Goal: Task Accomplishment & Management: Manage account settings

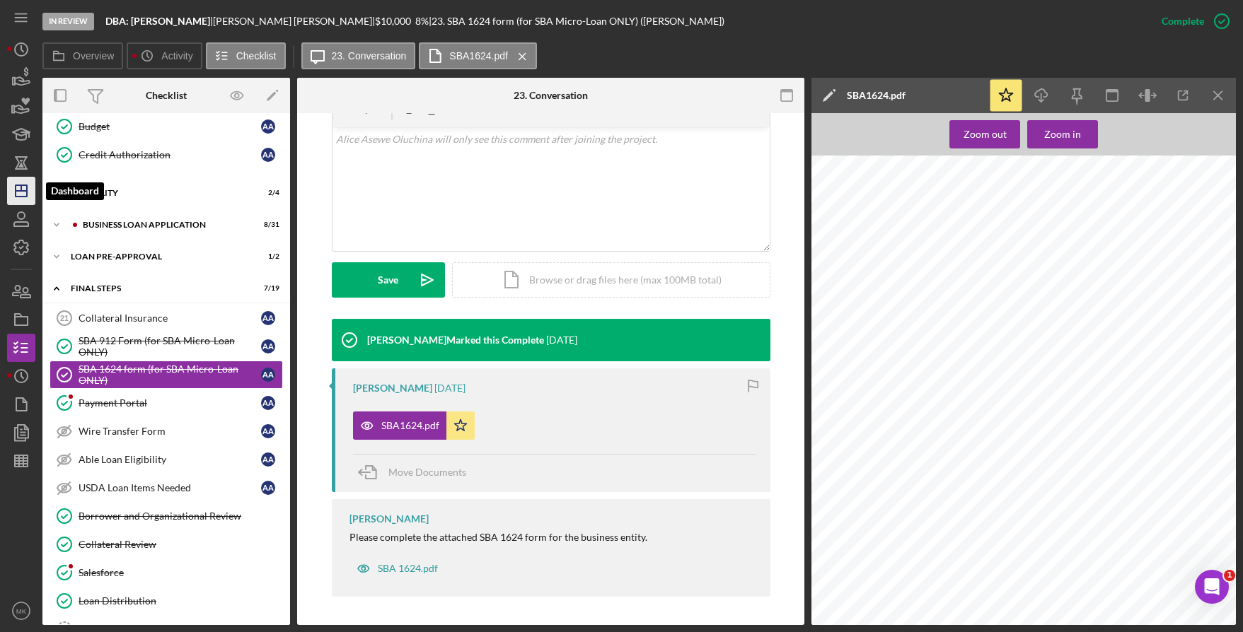
drag, startPoint x: 22, startPoint y: 197, endPoint x: 32, endPoint y: 197, distance: 9.9
click at [23, 197] on polygon "button" at bounding box center [21, 190] width 11 height 11
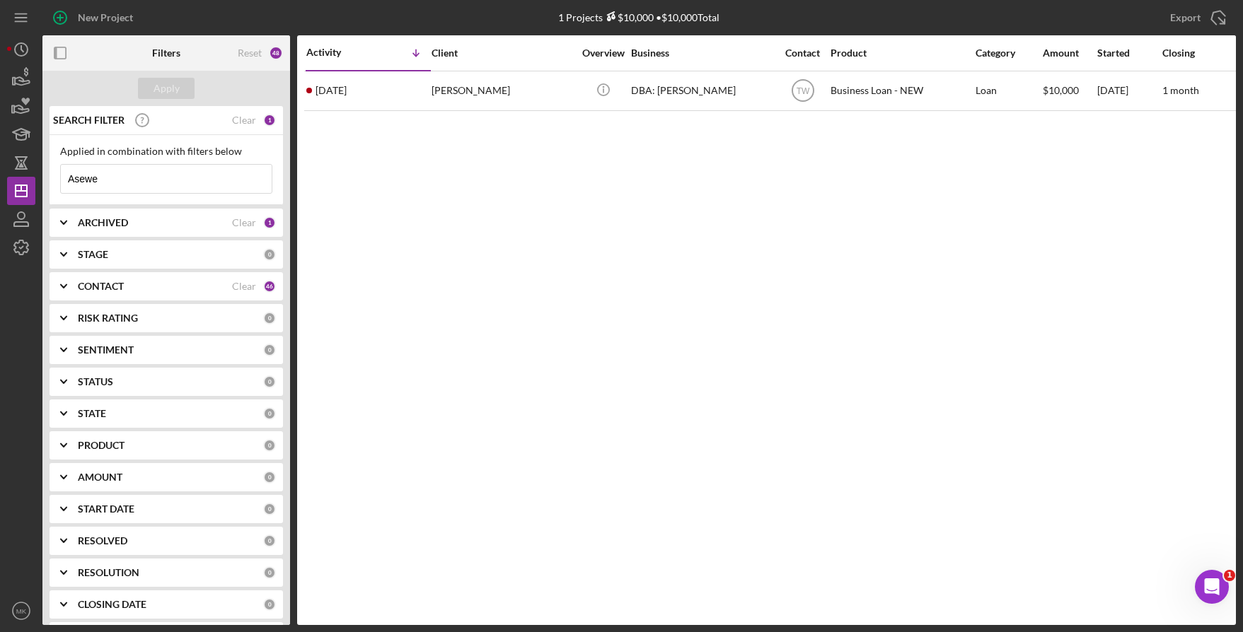
drag, startPoint x: 93, startPoint y: 178, endPoint x: -8, endPoint y: 178, distance: 101.9
click at [0, 178] on html "New Project 1 Projects $10,000 • $10,000 Total Asewe Export Icon/Export Filters…" at bounding box center [621, 316] width 1243 height 632
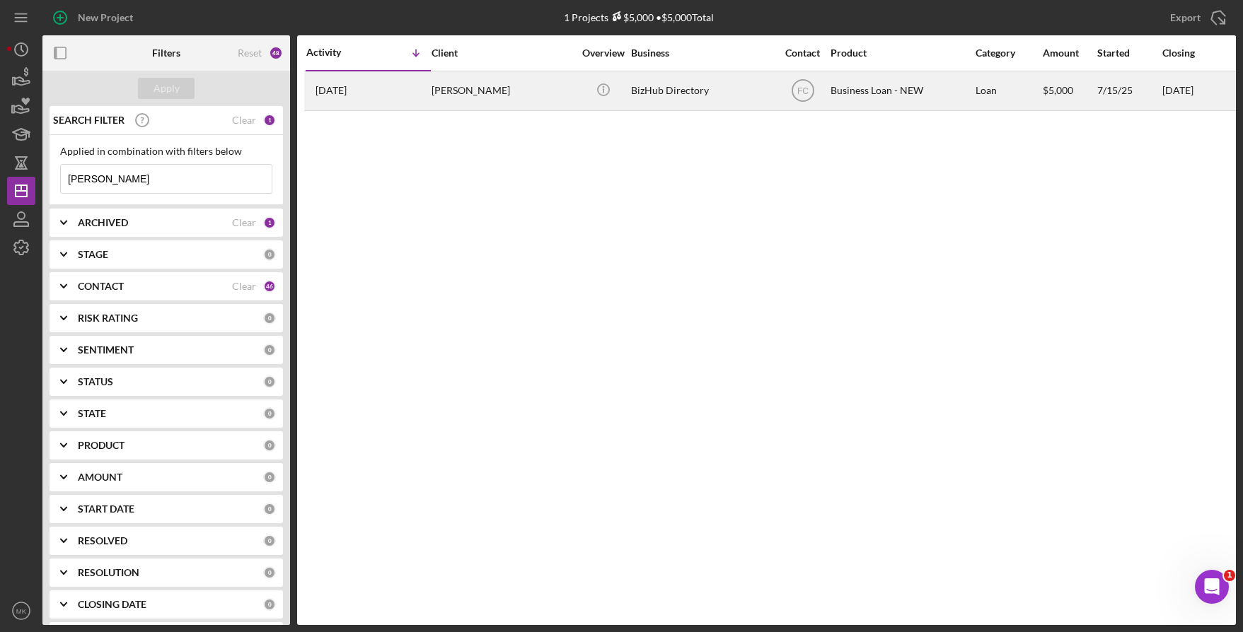
type input "Johnella"
click at [495, 93] on div "johnella smith" at bounding box center [502, 90] width 141 height 37
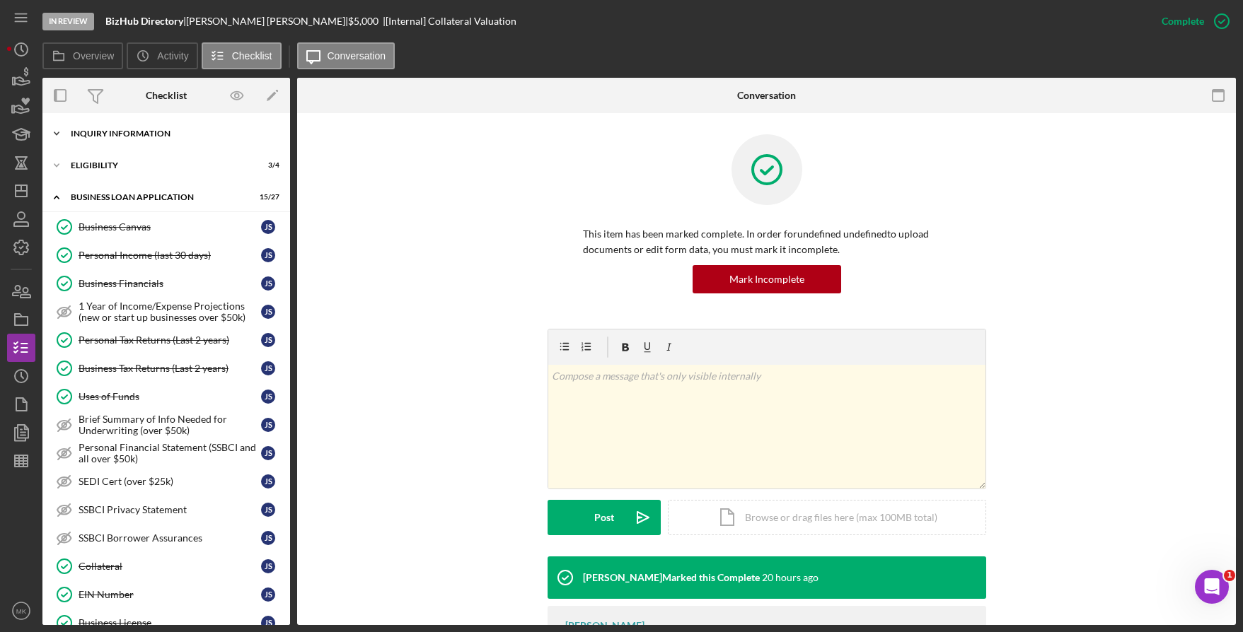
click at [154, 142] on div "Icon/Expander INQUIRY INFORMATION 6 / 11" at bounding box center [166, 134] width 248 height 28
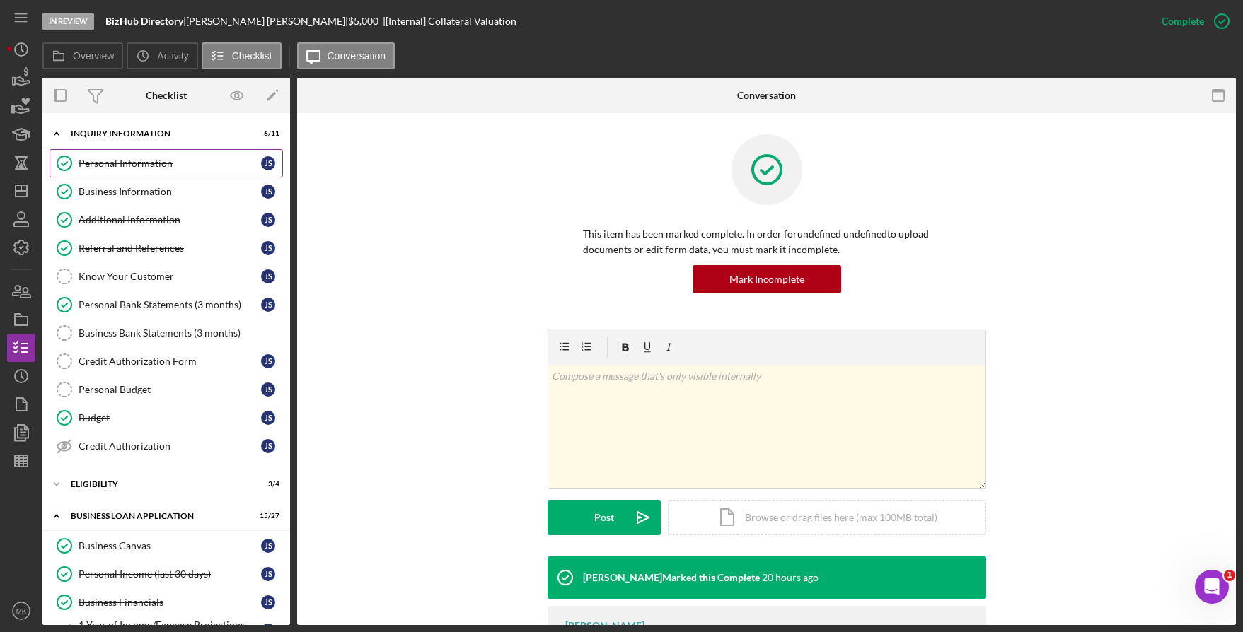
click at [154, 161] on div "Personal Information" at bounding box center [170, 163] width 183 height 11
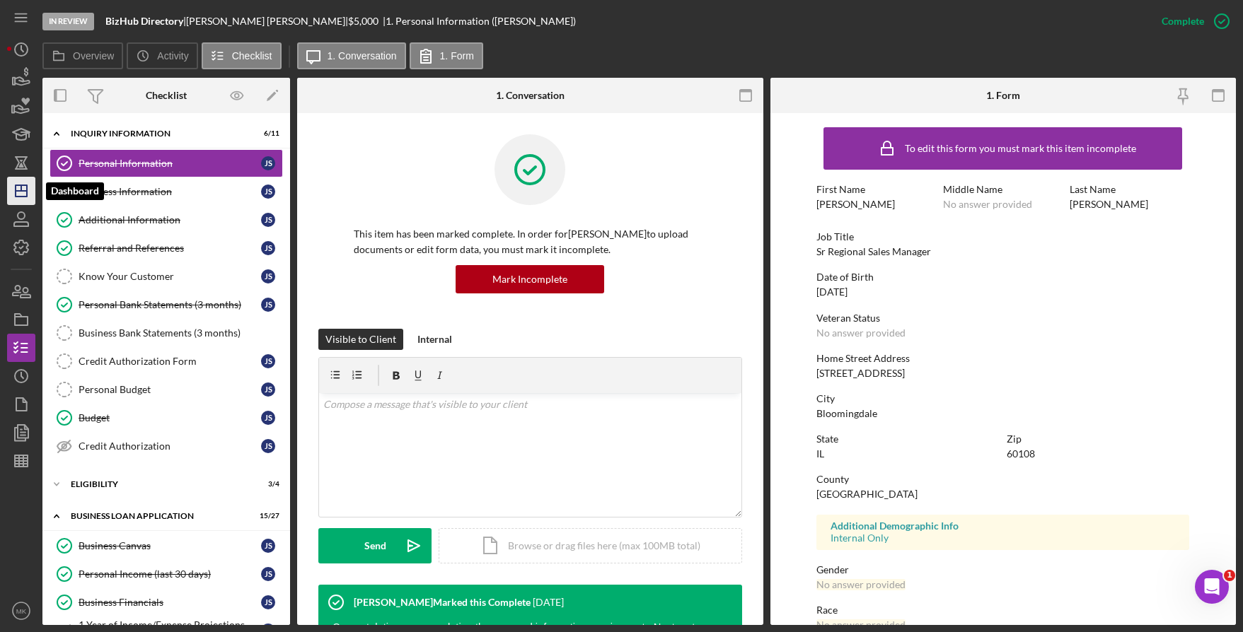
click at [18, 182] on icon "Icon/Dashboard" at bounding box center [21, 190] width 35 height 35
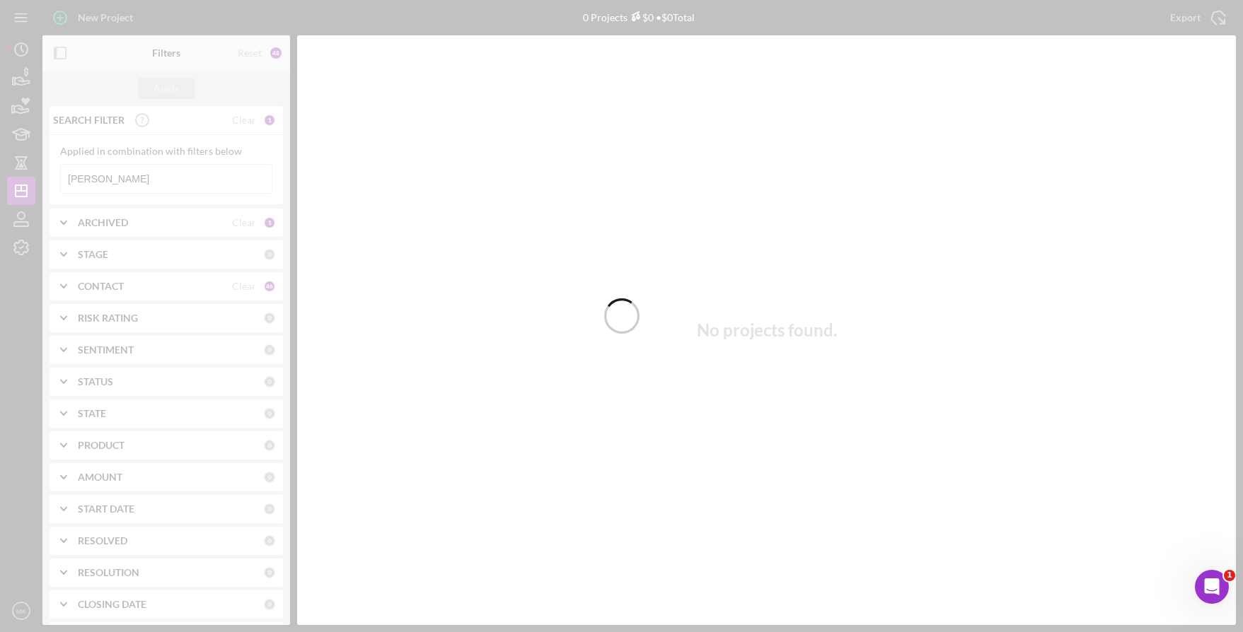
click at [171, 183] on div at bounding box center [621, 316] width 1243 height 632
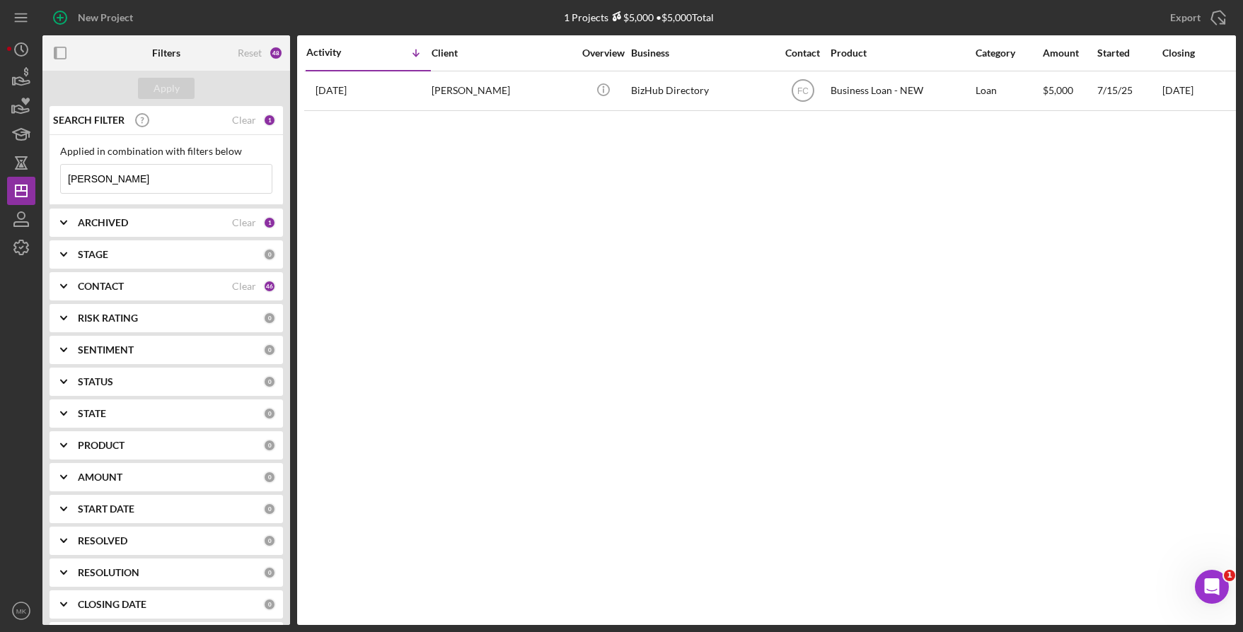
drag, startPoint x: 171, startPoint y: 183, endPoint x: -2, endPoint y: 170, distance: 173.7
click at [0, 170] on html "New Project 1 Projects $5,000 • $5,000 Total Johnella Export Icon/Export Filter…" at bounding box center [621, 316] width 1243 height 632
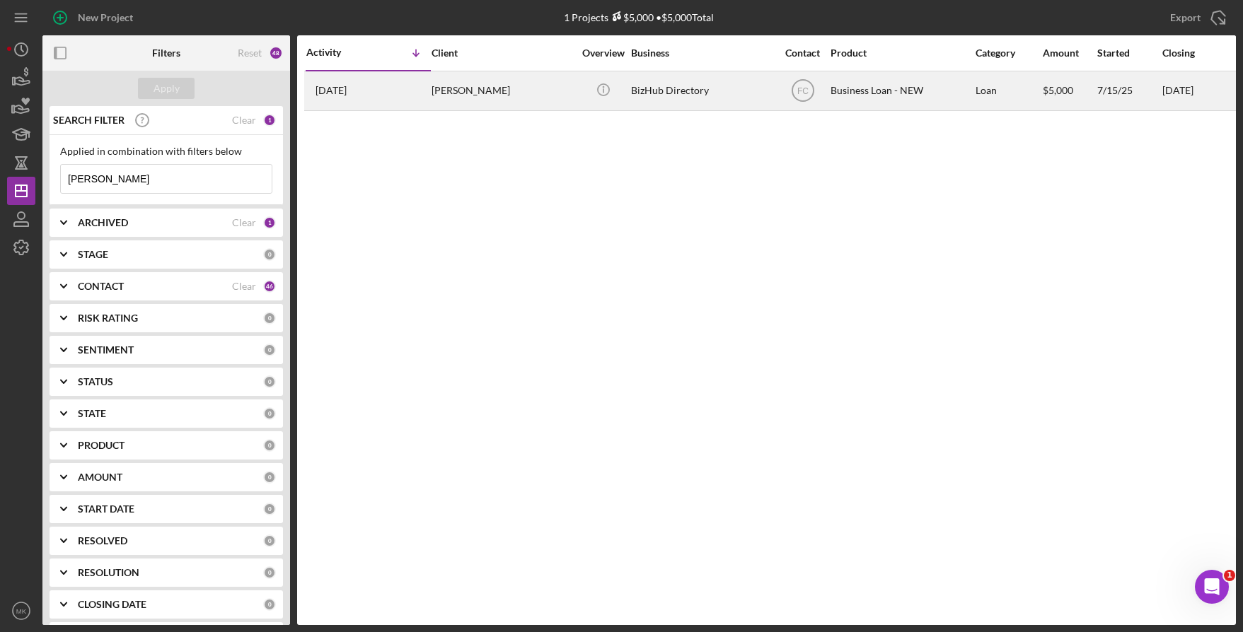
click at [480, 81] on div "johnella smith" at bounding box center [502, 90] width 141 height 37
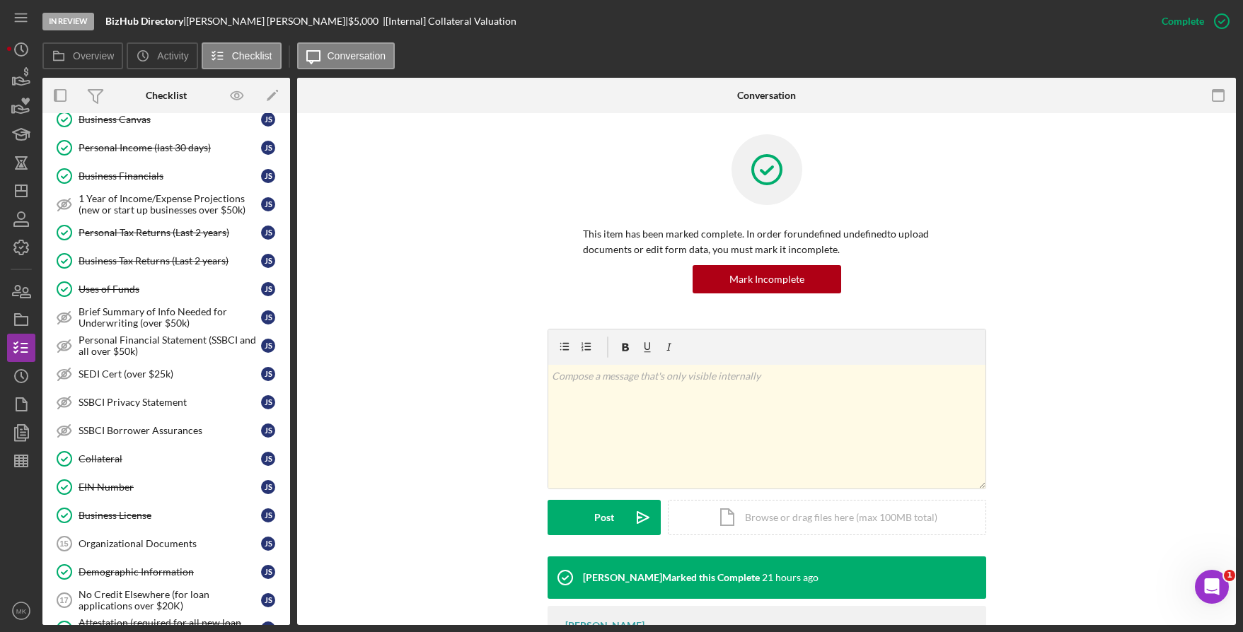
scroll to position [461, 0]
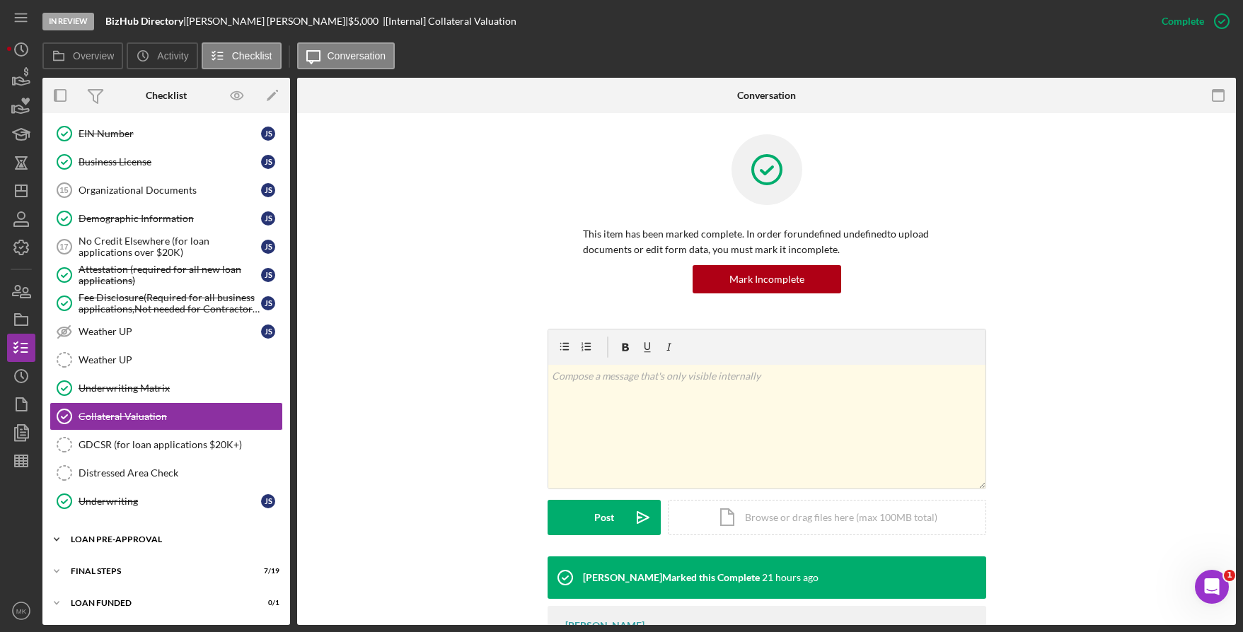
click at [125, 543] on div "LOAN PRE-APPROVAL" at bounding box center [172, 540] width 202 height 8
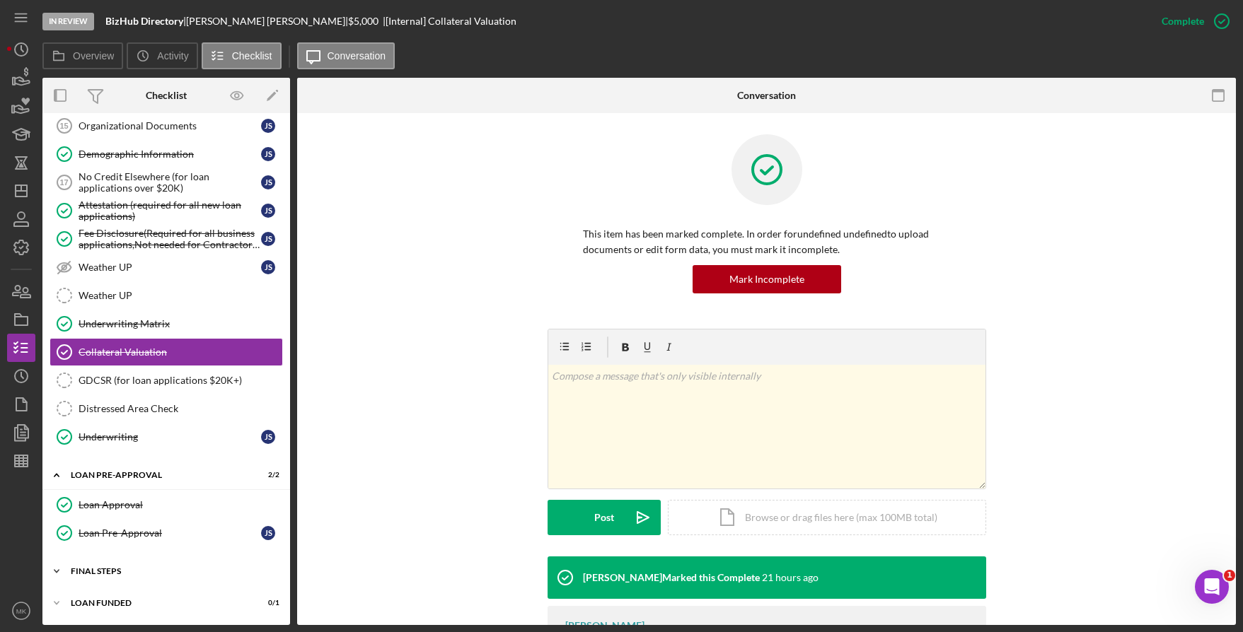
click at [125, 566] on div "Icon/Expander FINAL STEPS 7 / 19" at bounding box center [166, 571] width 248 height 28
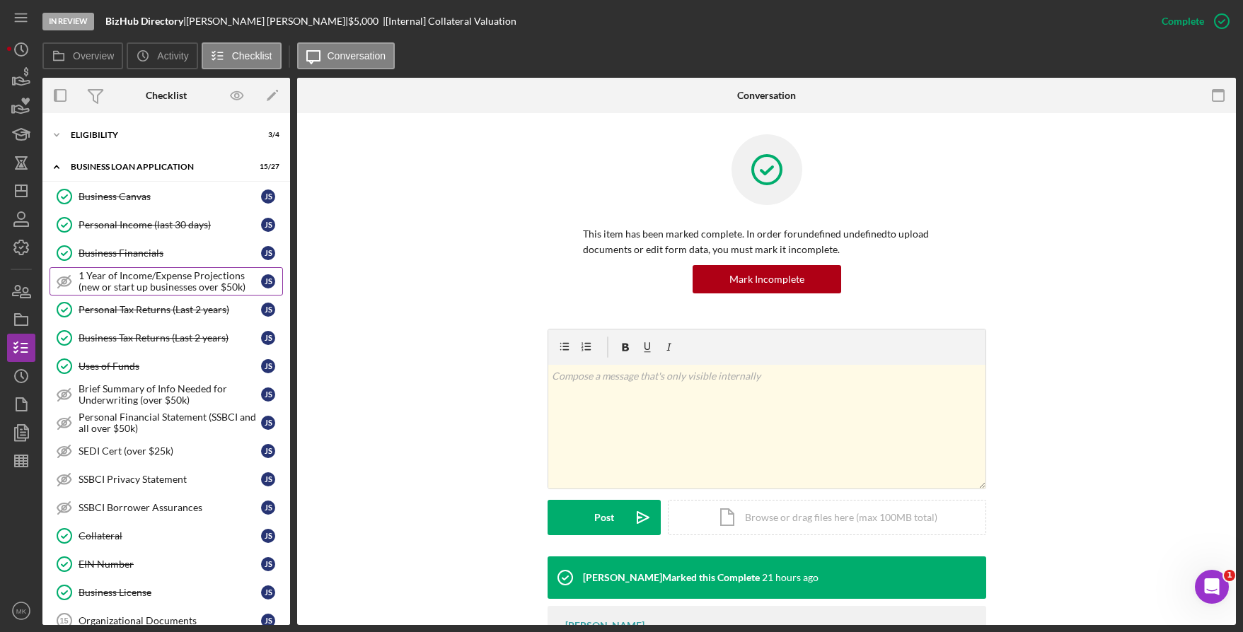
scroll to position [0, 0]
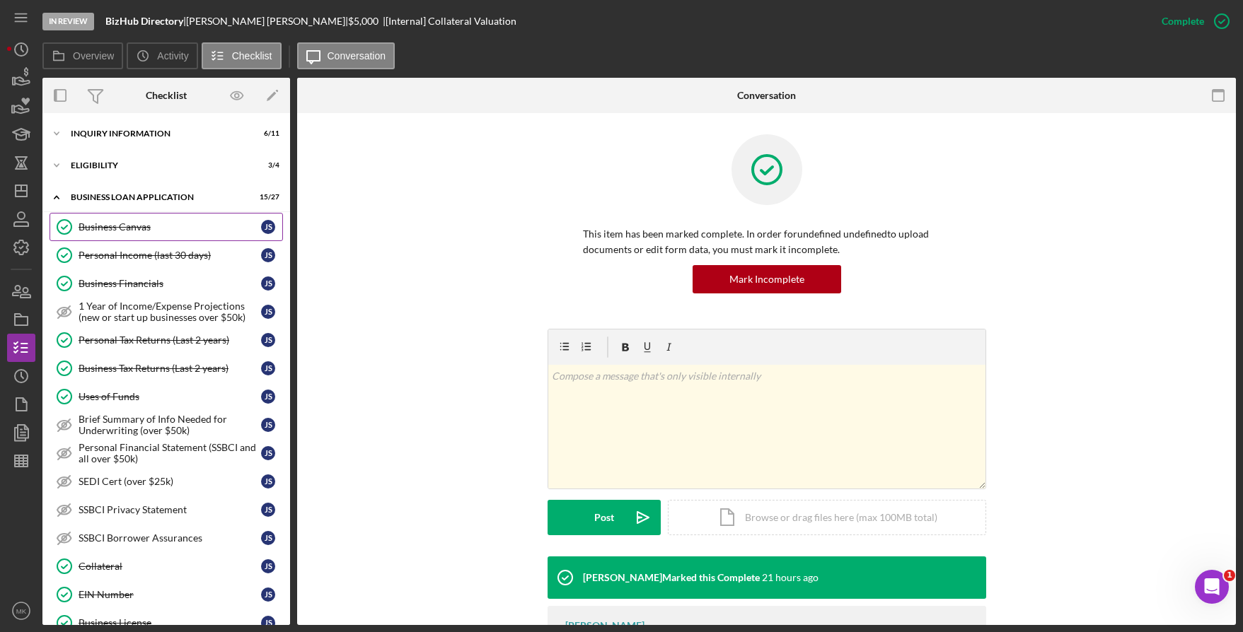
click at [106, 231] on div "Business Canvas" at bounding box center [170, 226] width 183 height 11
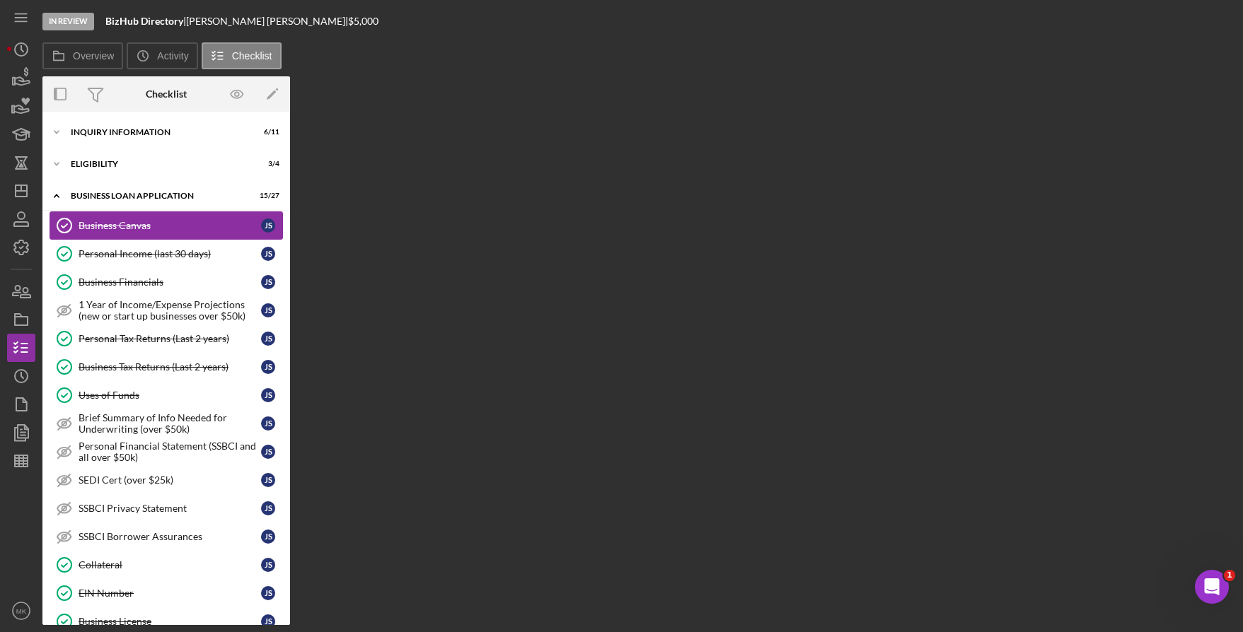
click at [146, 226] on div "Business Canvas" at bounding box center [170, 225] width 183 height 11
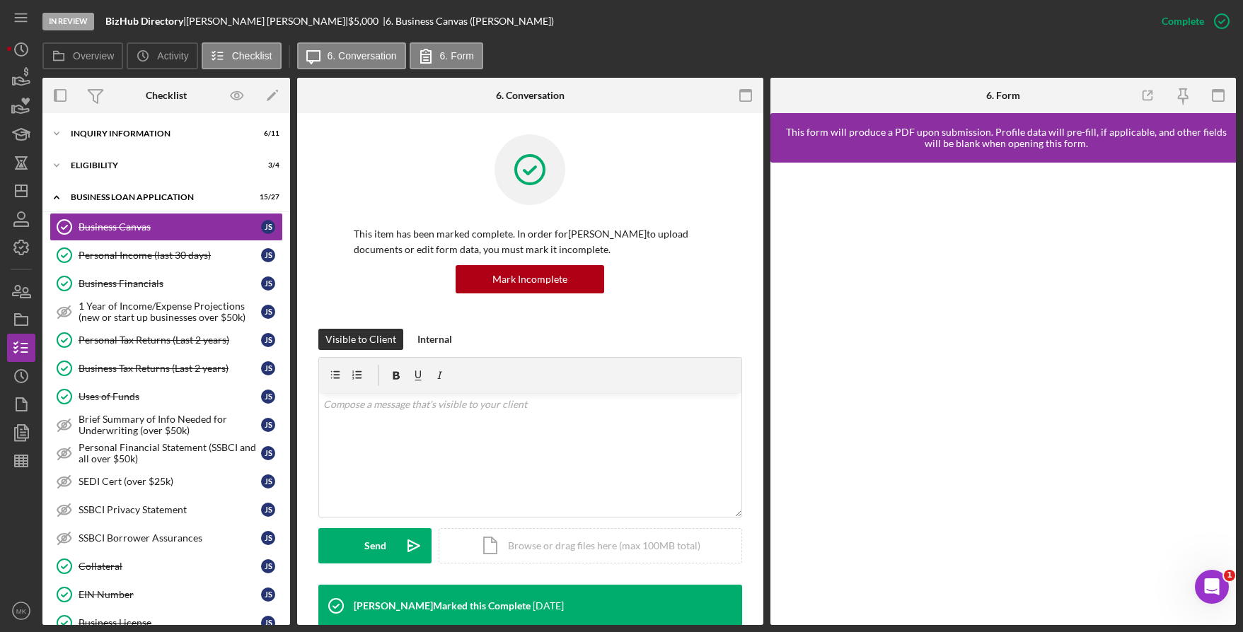
scroll to position [424, 0]
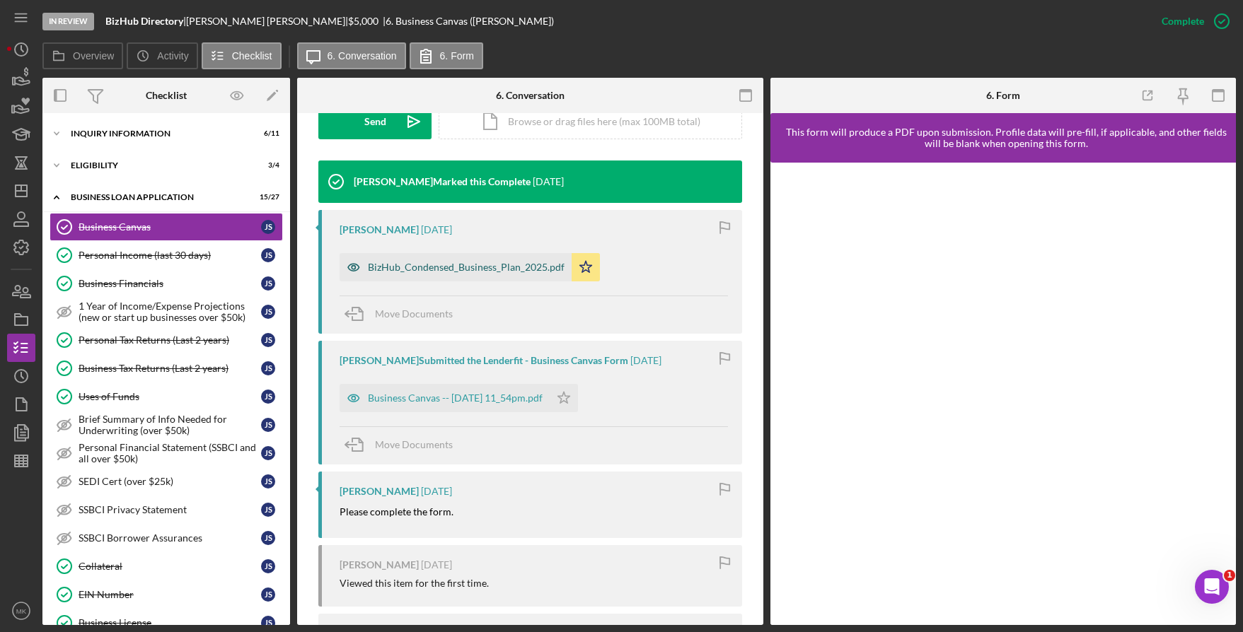
click at [468, 265] on div "BizHub_Condensed_Business_Plan_2025.pdf" at bounding box center [466, 267] width 197 height 11
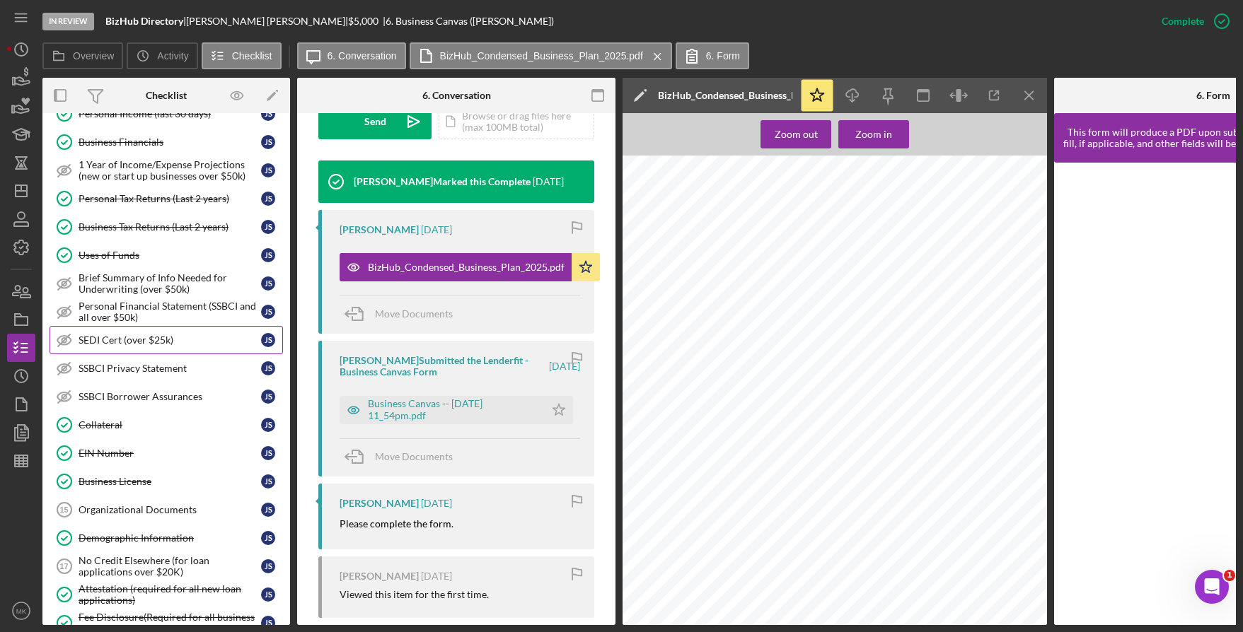
scroll to position [212, 0]
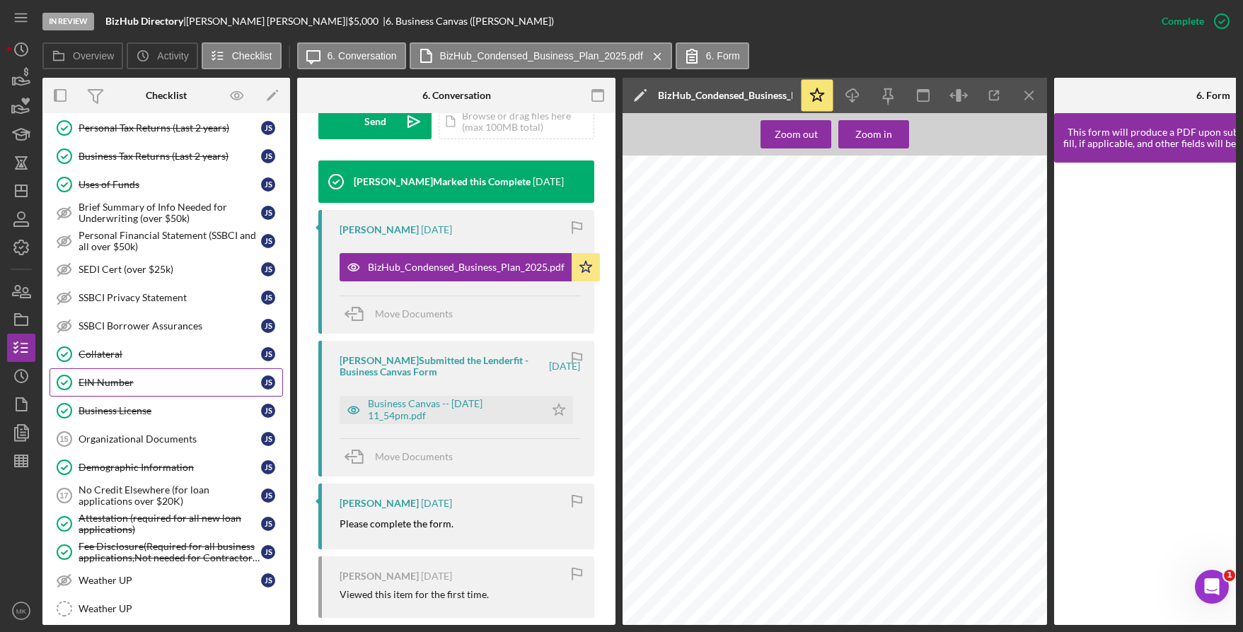
click at [140, 377] on div "EIN Number" at bounding box center [170, 382] width 183 height 11
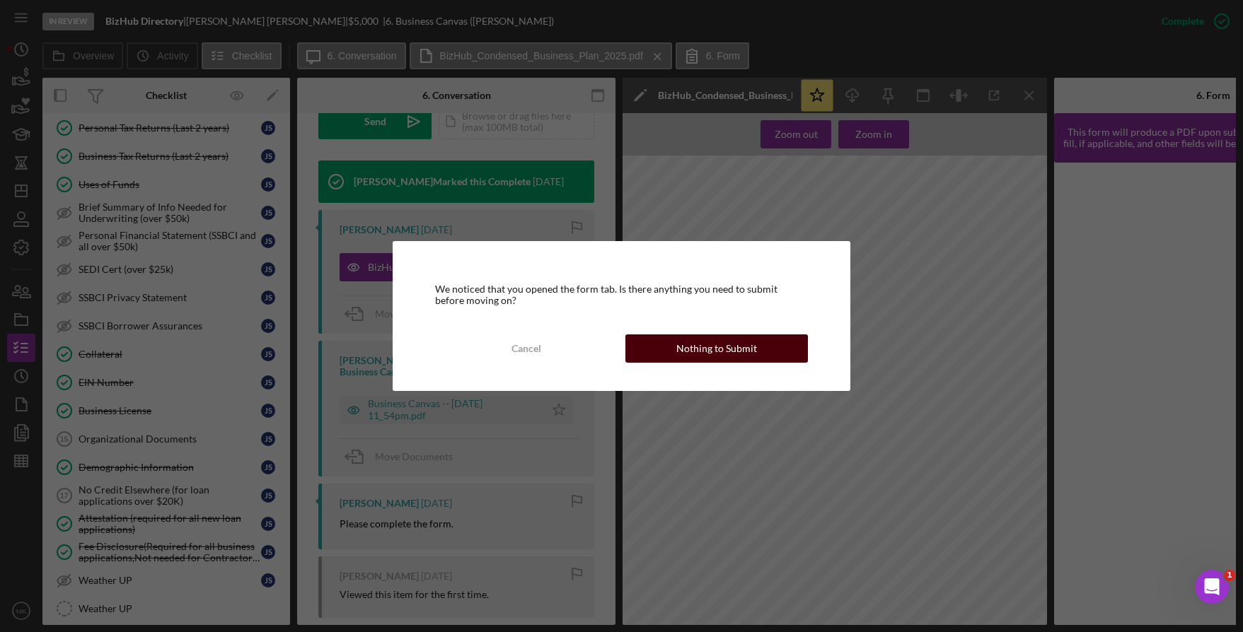
click at [663, 346] on button "Nothing to Submit" at bounding box center [716, 349] width 183 height 28
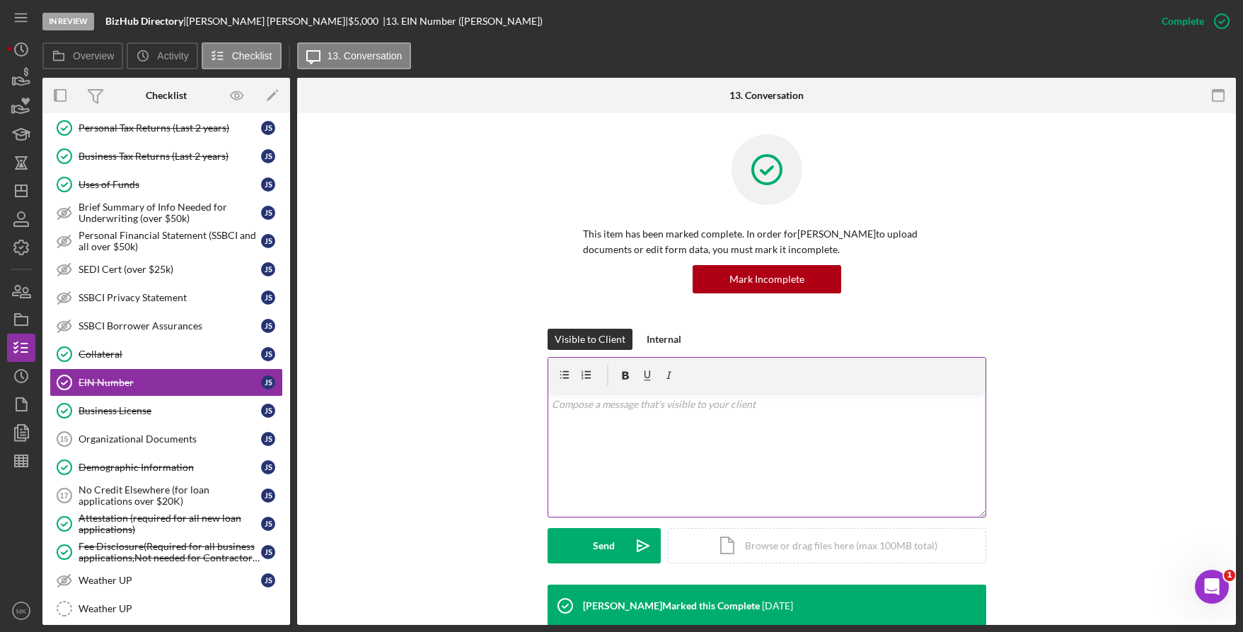
scroll to position [283, 0]
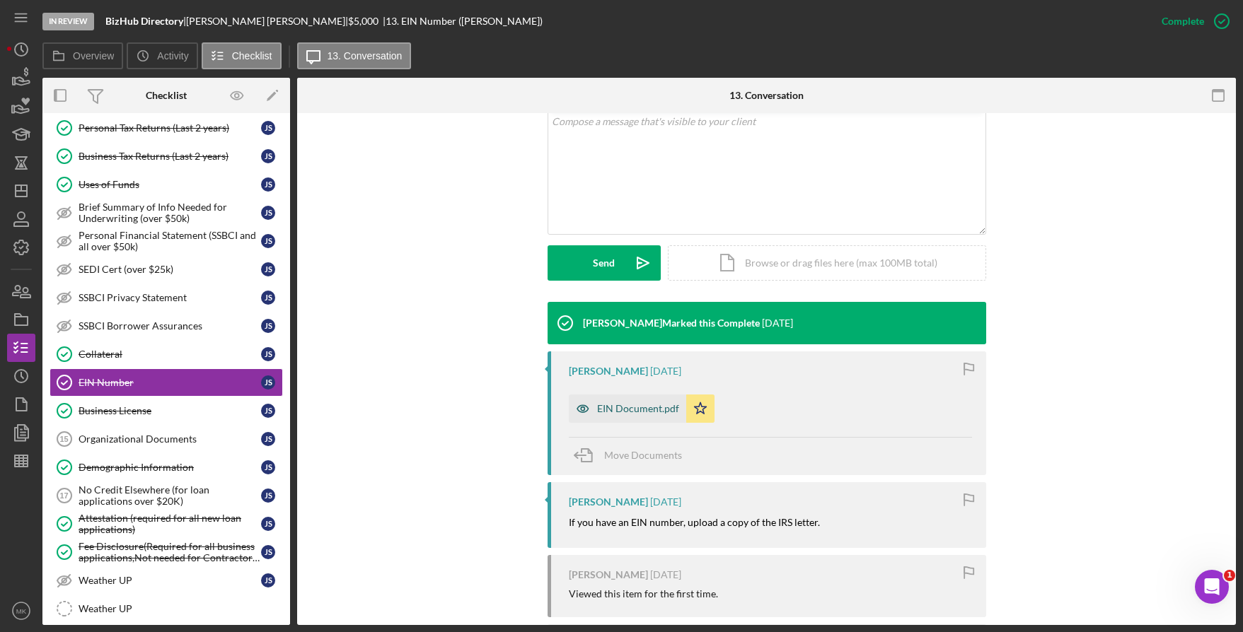
click at [662, 417] on div "EIN Document.pdf" at bounding box center [627, 409] width 117 height 28
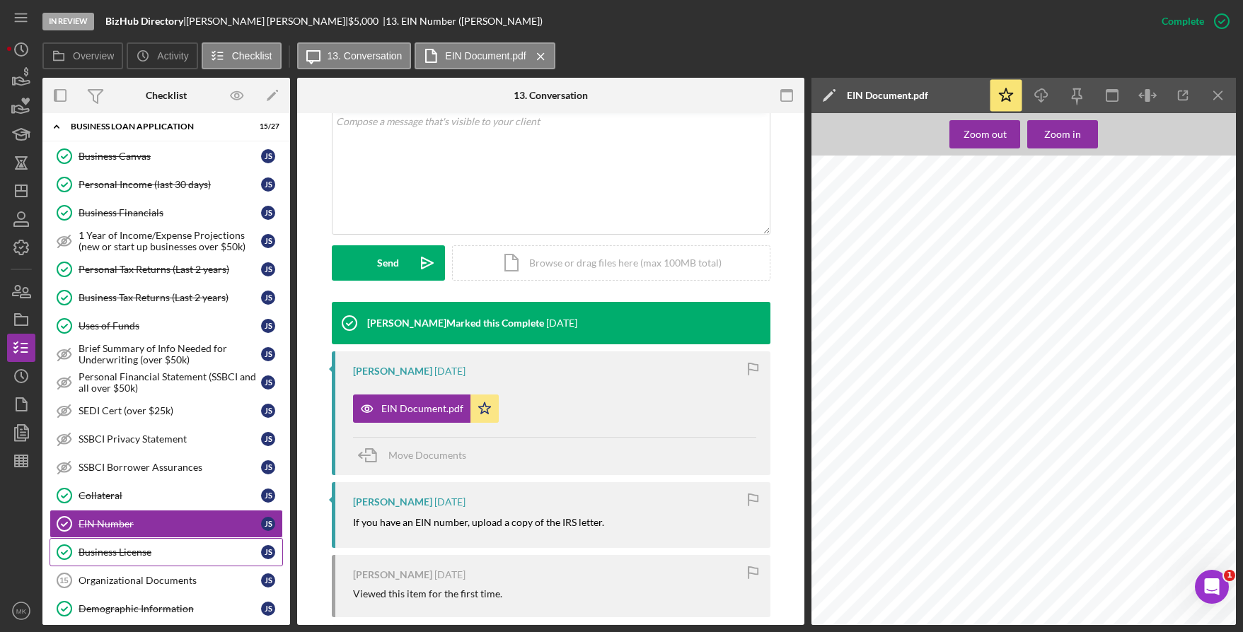
scroll to position [0, 0]
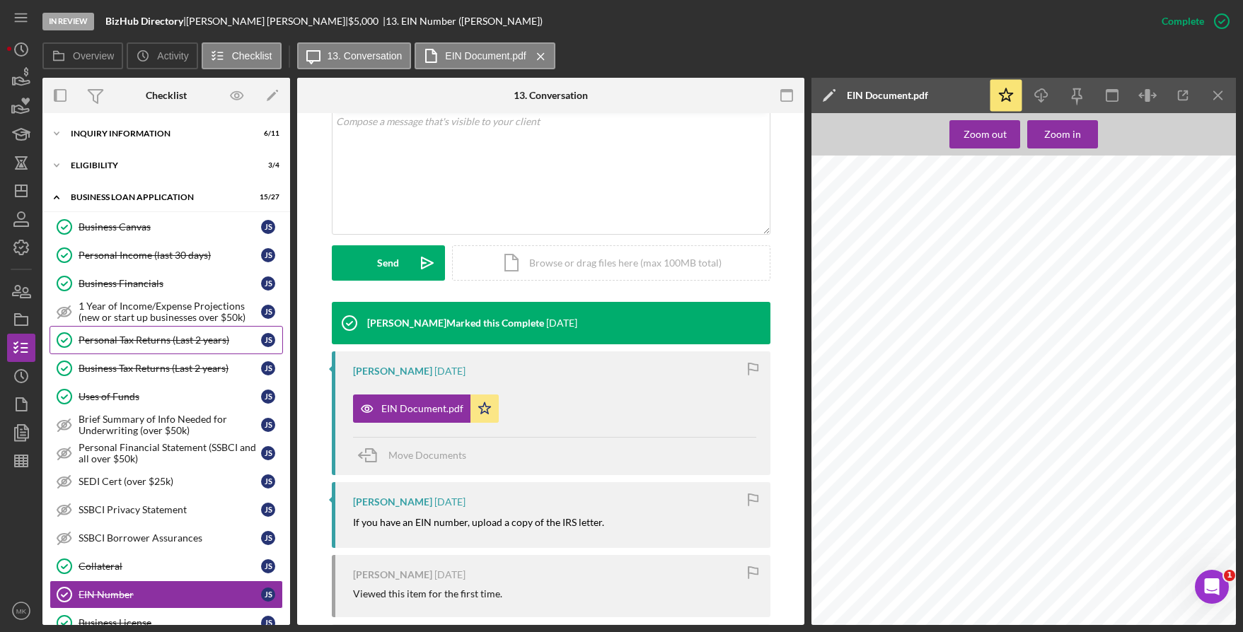
click at [192, 333] on link "Personal Tax Returns (Last 2 years) Personal Tax Returns (Last 2 years) j s" at bounding box center [166, 340] width 233 height 28
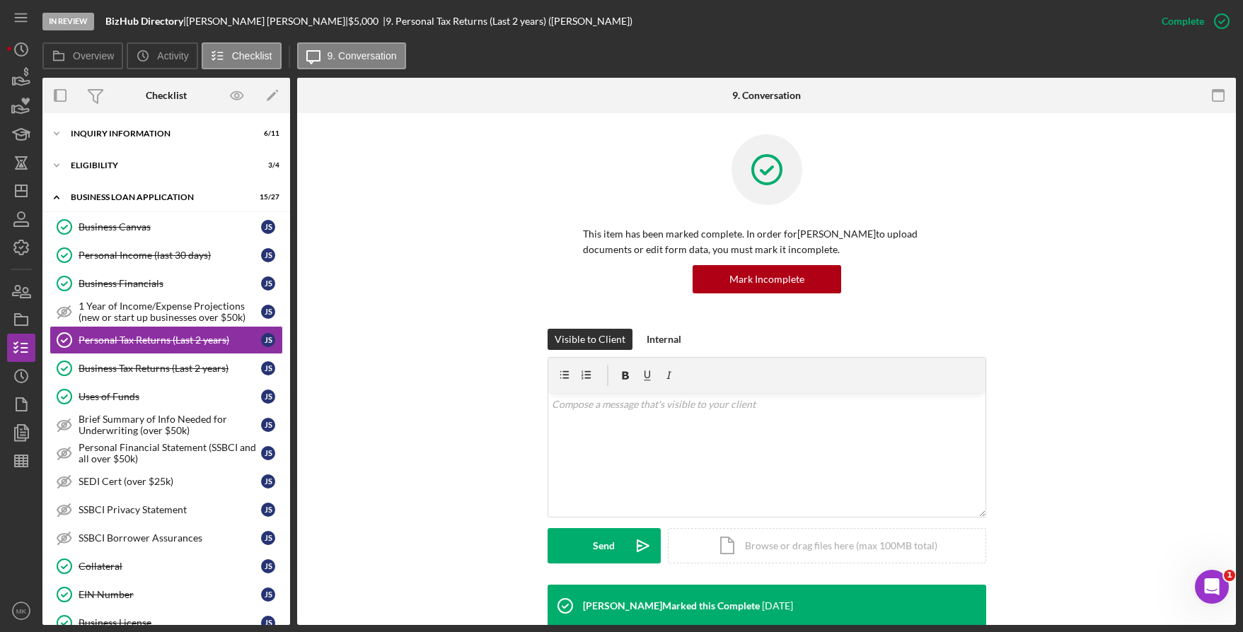
scroll to position [424, 0]
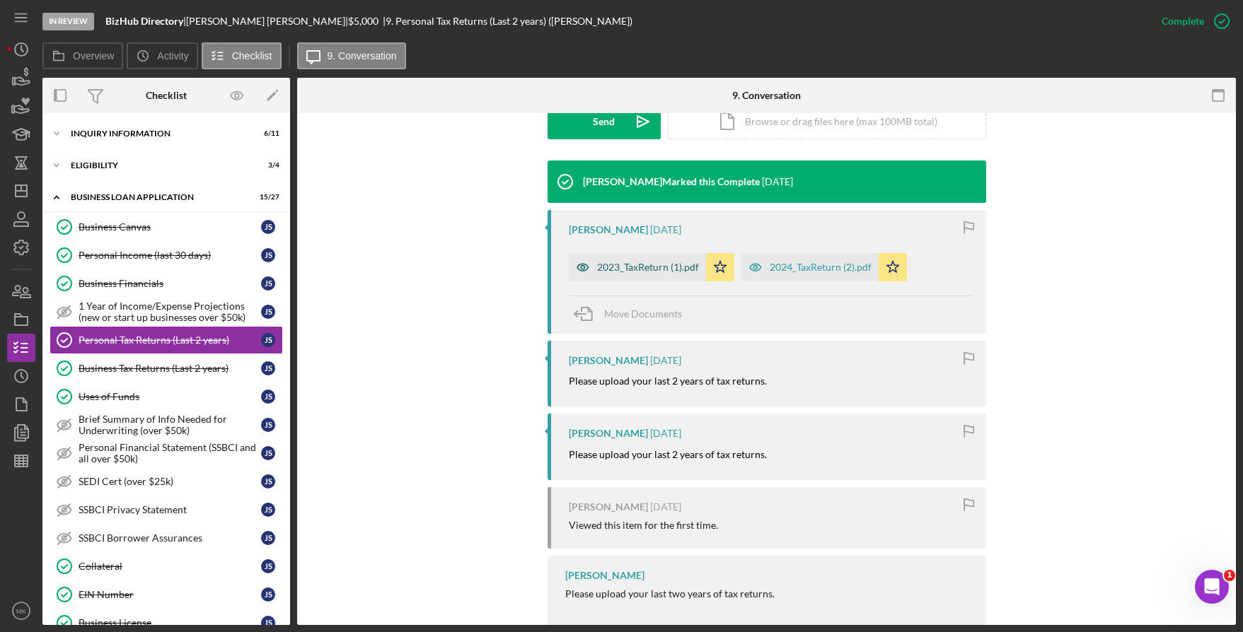
click at [659, 262] on div "2023_TaxReturn (1).pdf" at bounding box center [648, 267] width 102 height 11
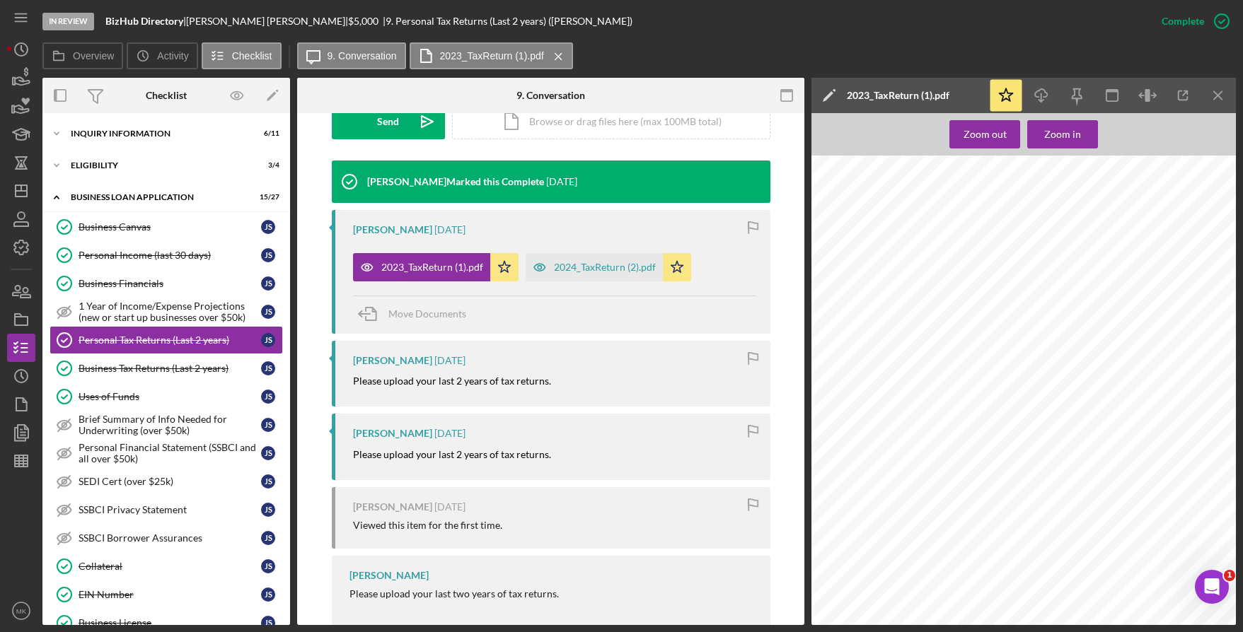
scroll to position [4032, 0]
click at [626, 273] on div "2024_TaxReturn (2).pdf" at bounding box center [594, 267] width 137 height 28
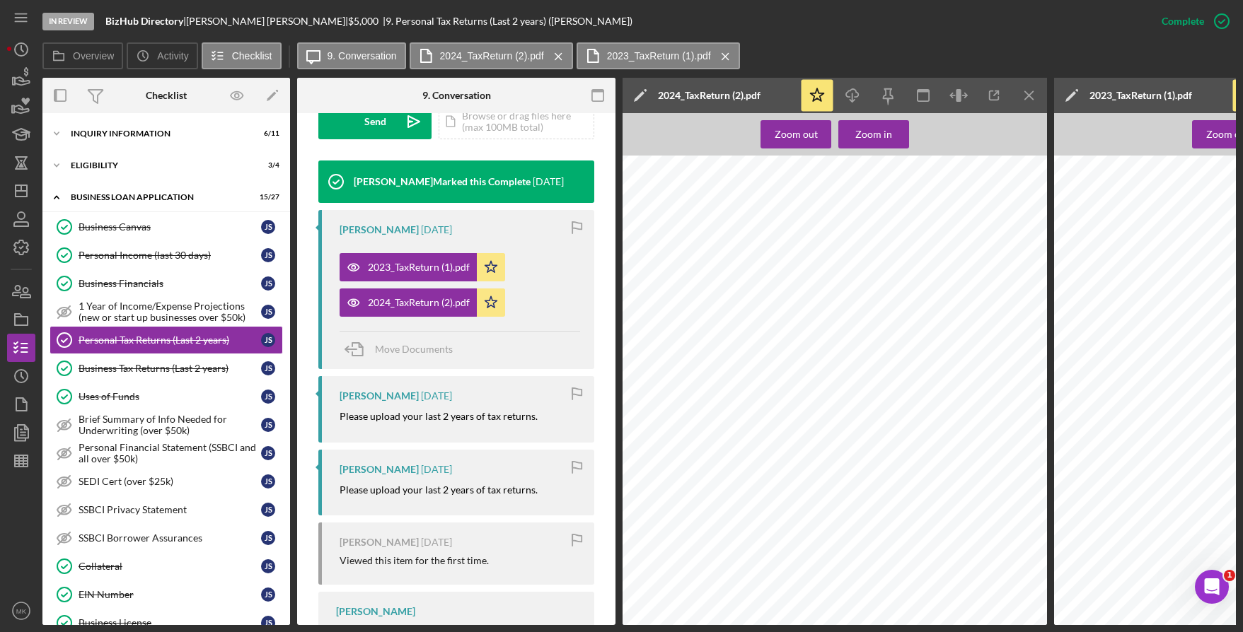
scroll to position [5589, 0]
drag, startPoint x: 136, startPoint y: 283, endPoint x: 151, endPoint y: 253, distance: 33.5
click at [136, 283] on div "Business Financials" at bounding box center [170, 283] width 183 height 11
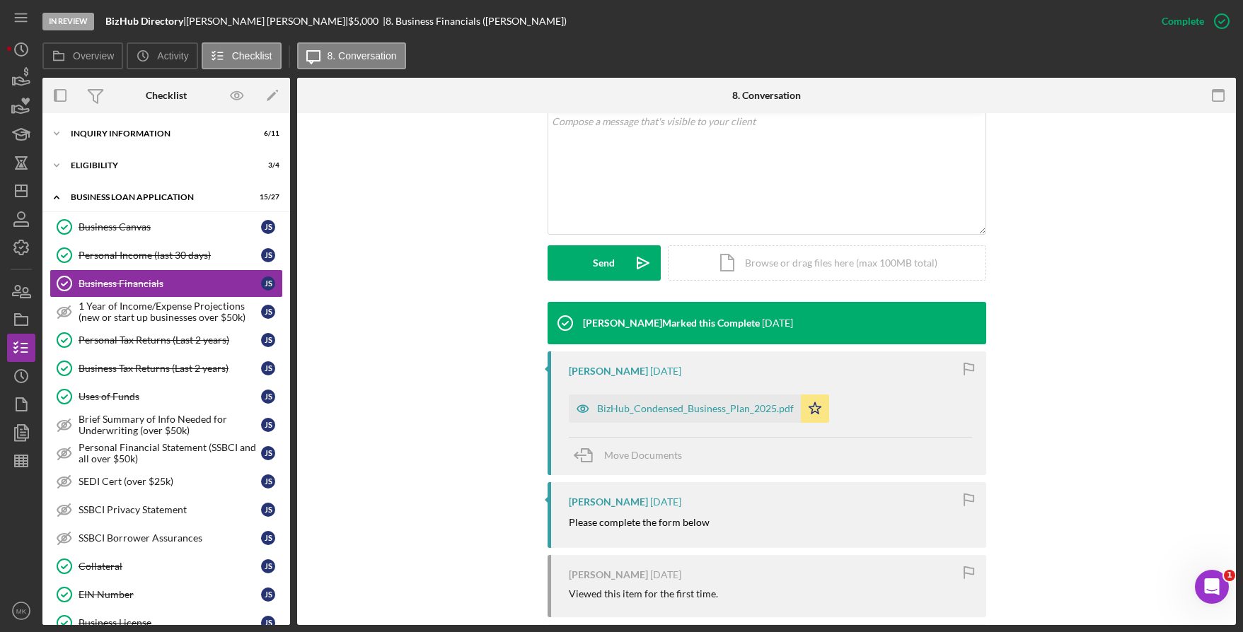
scroll to position [354, 0]
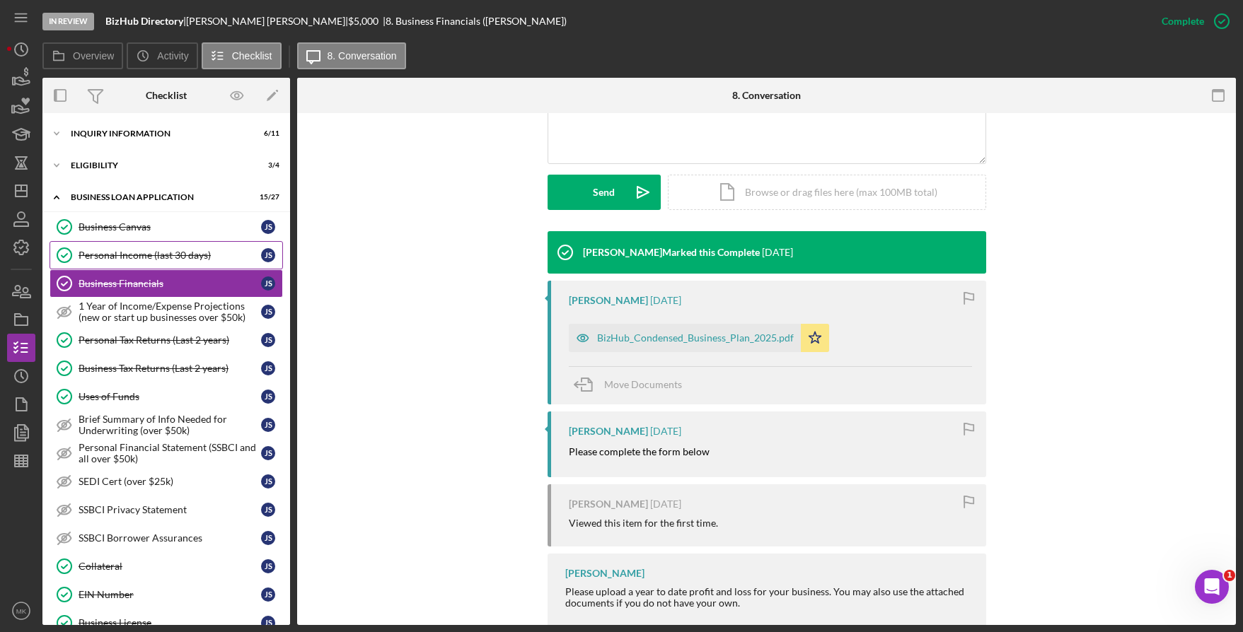
click at [134, 255] on div "Personal Income (last 30 days)" at bounding box center [170, 255] width 183 height 11
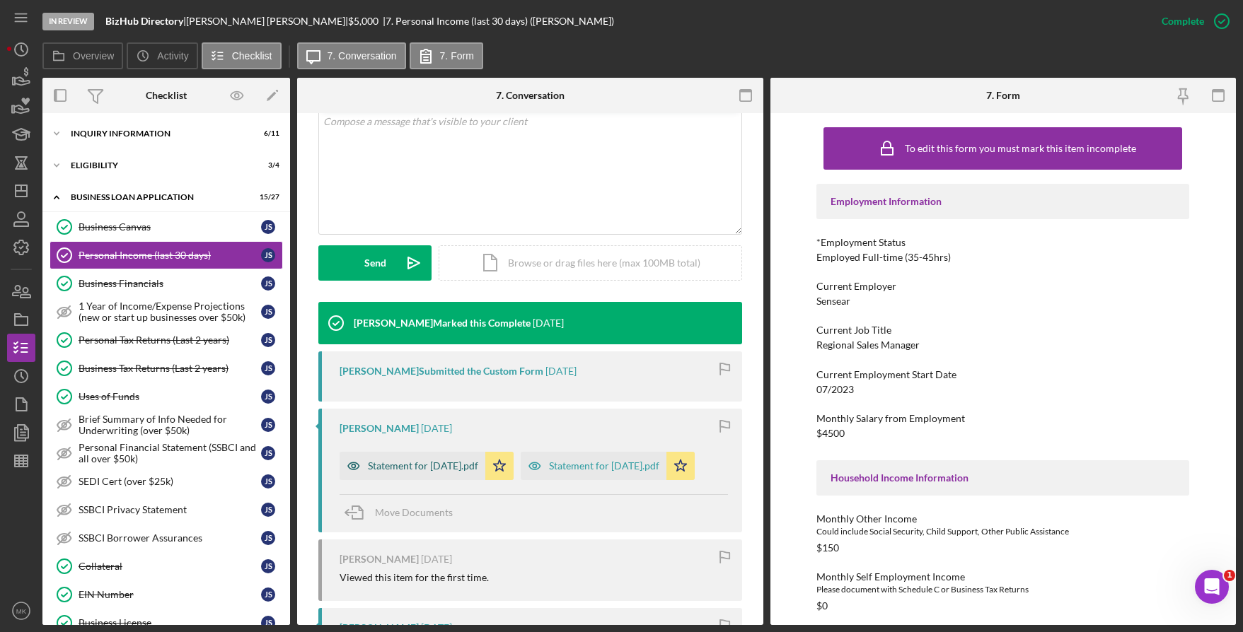
click at [431, 468] on div "Statement for Jul 15, 2025.pdf" at bounding box center [423, 466] width 110 height 11
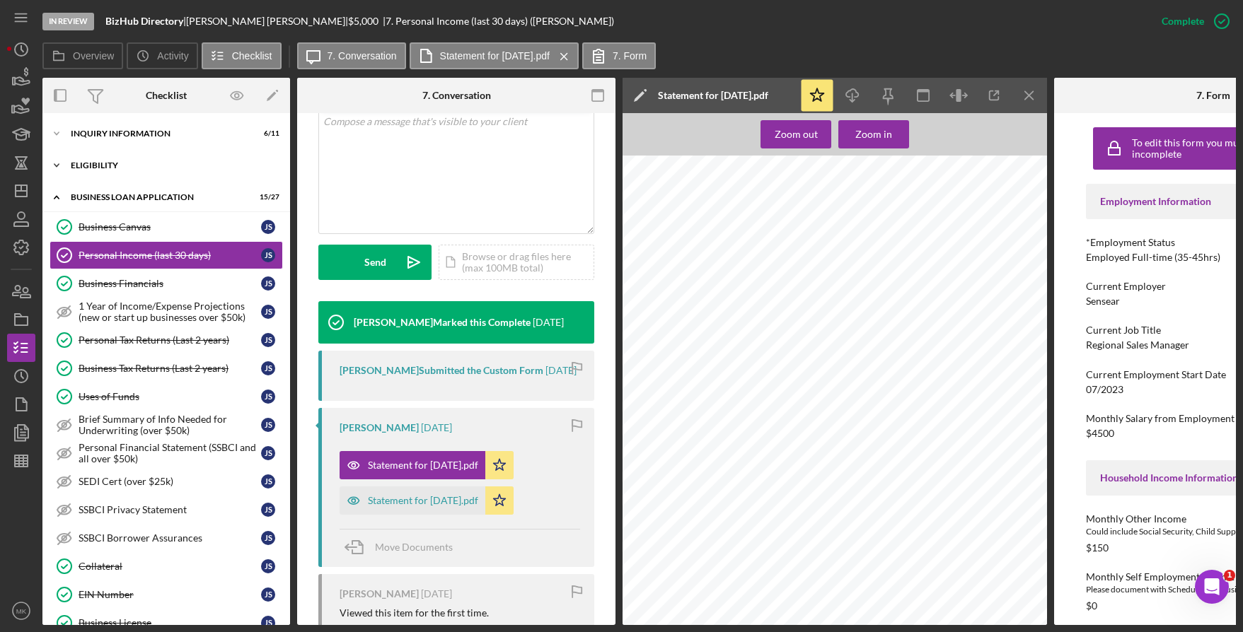
click at [91, 161] on div "ELIGIBILITY" at bounding box center [172, 165] width 202 height 8
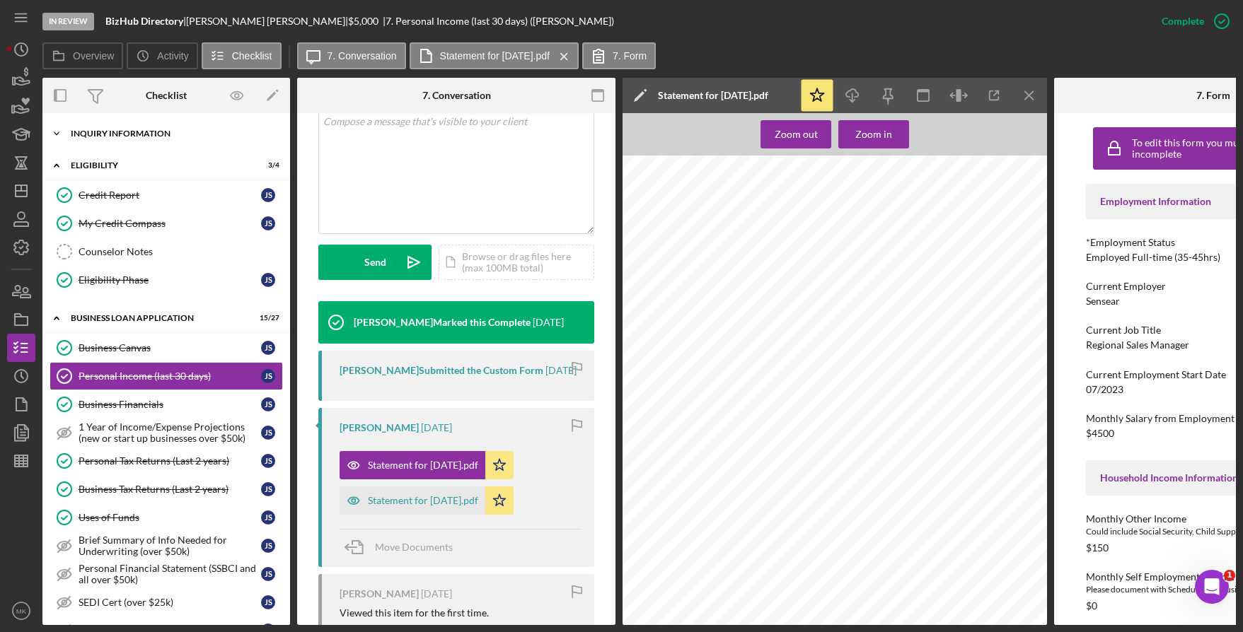
click at [113, 140] on div "Icon/Expander INQUIRY INFORMATION 6 / 11" at bounding box center [166, 134] width 248 height 28
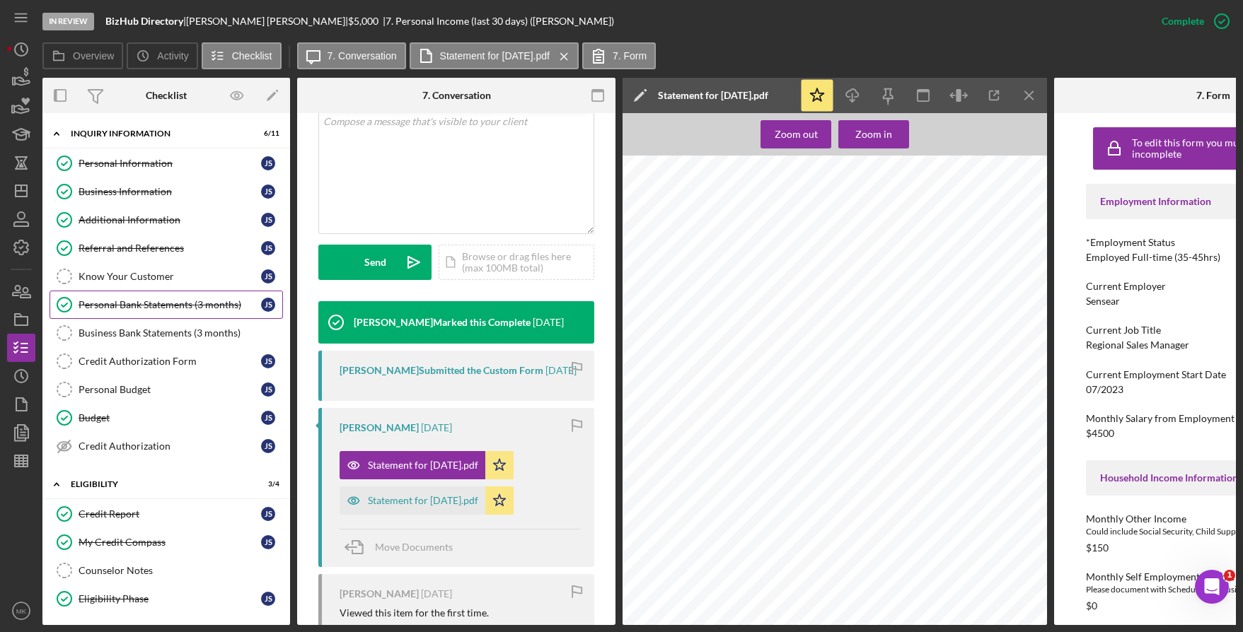
click at [179, 307] on div "Personal Bank Statements (3 months)" at bounding box center [170, 304] width 183 height 11
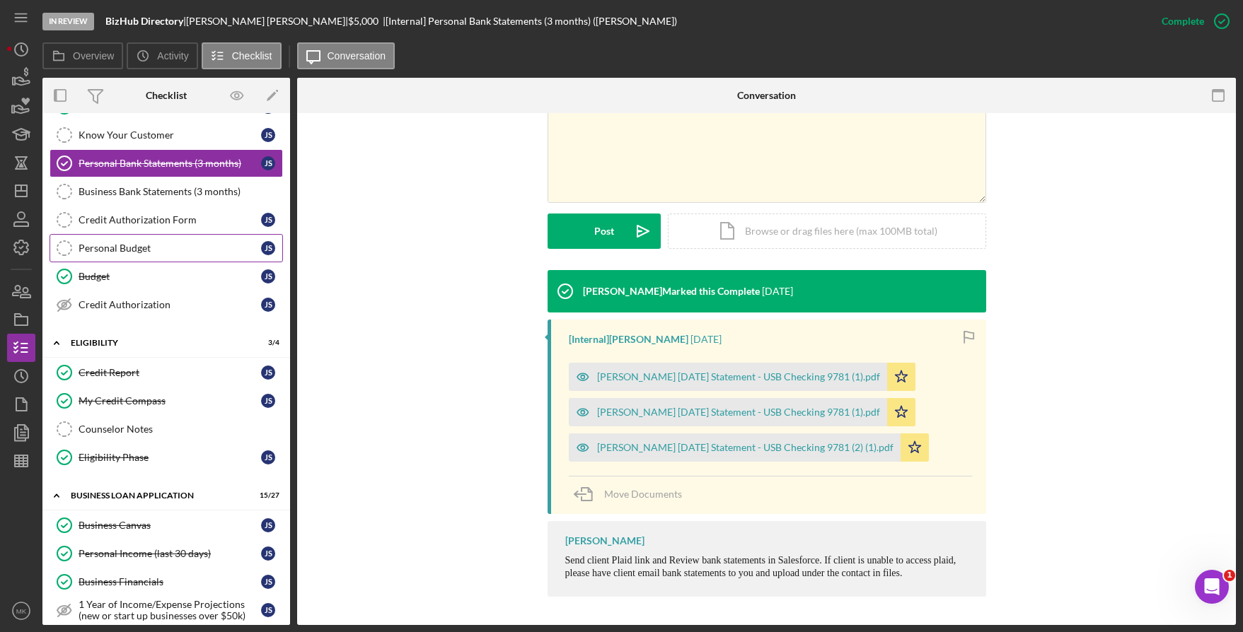
scroll to position [71, 0]
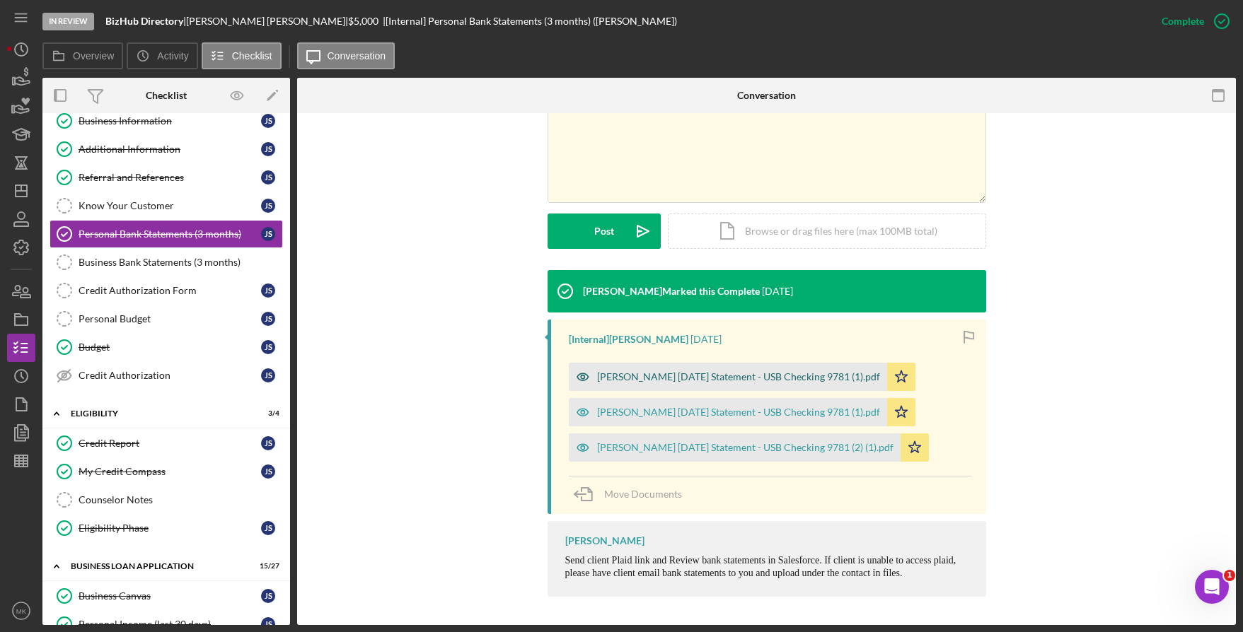
click at [667, 378] on div "Smith 2025-05-20 Statement - USB Checking 9781 (1).pdf" at bounding box center [738, 376] width 283 height 11
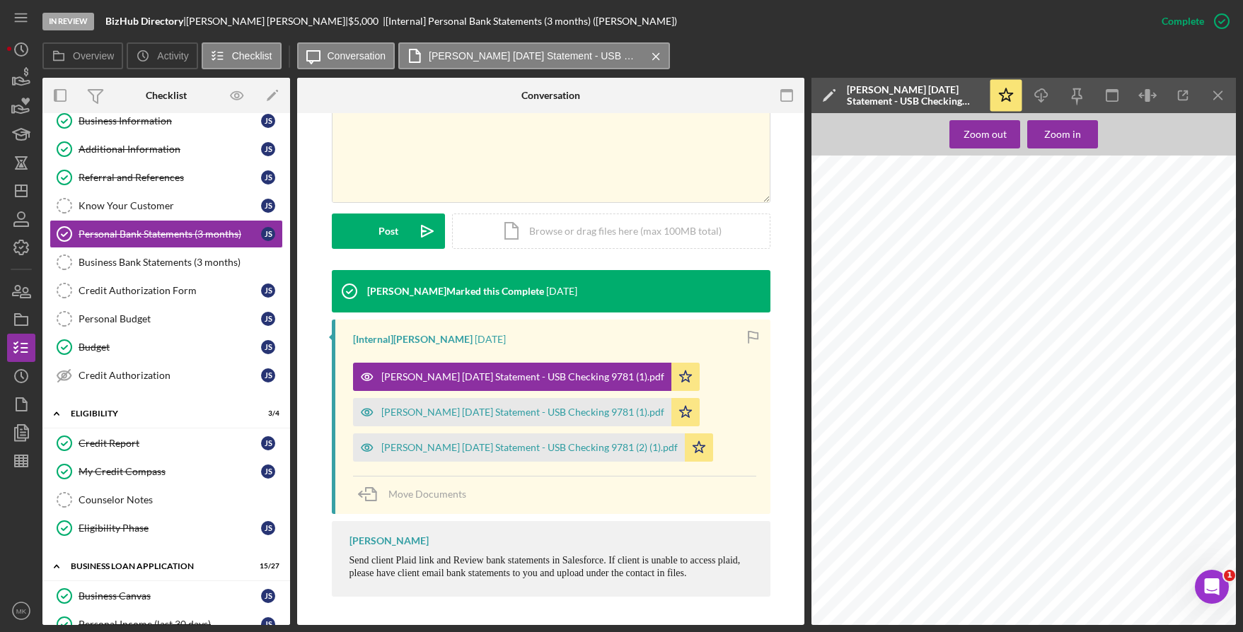
scroll to position [5144, 0]
click at [441, 402] on div "Smith 2025-06-20 Statement - USB Checking 9781 (1).pdf" at bounding box center [512, 412] width 318 height 28
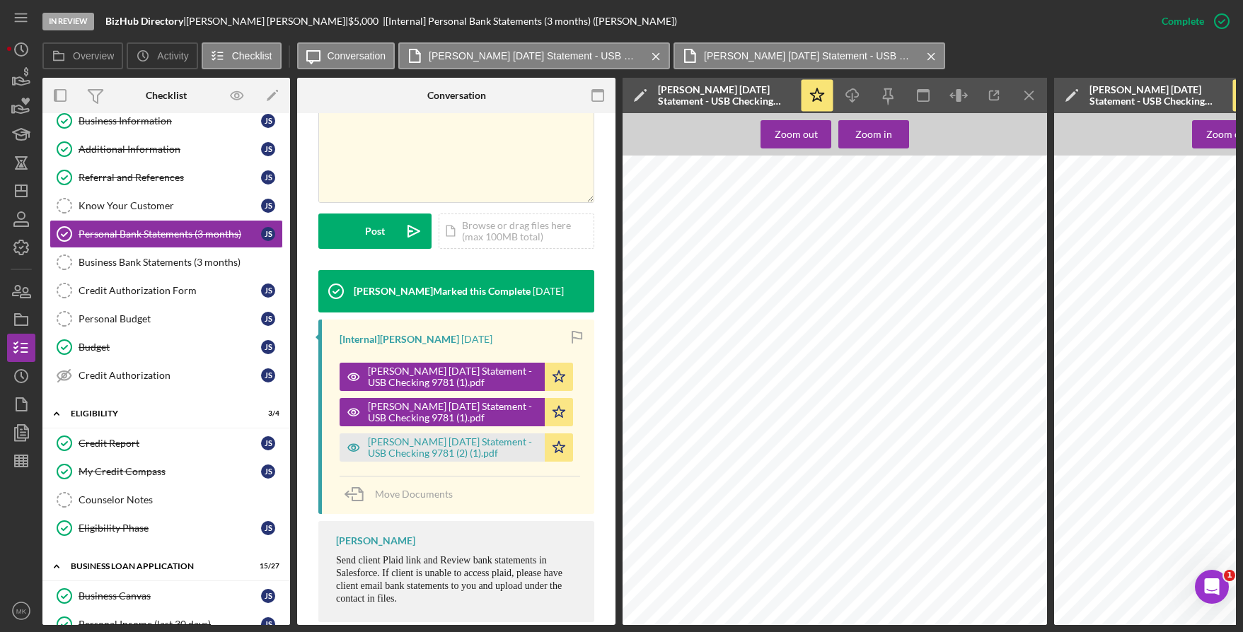
scroll to position [4028, 0]
click at [456, 453] on div "Smith 2025-07-21 Statement - USB Checking 9781 (2) (1).pdf" at bounding box center [453, 447] width 170 height 23
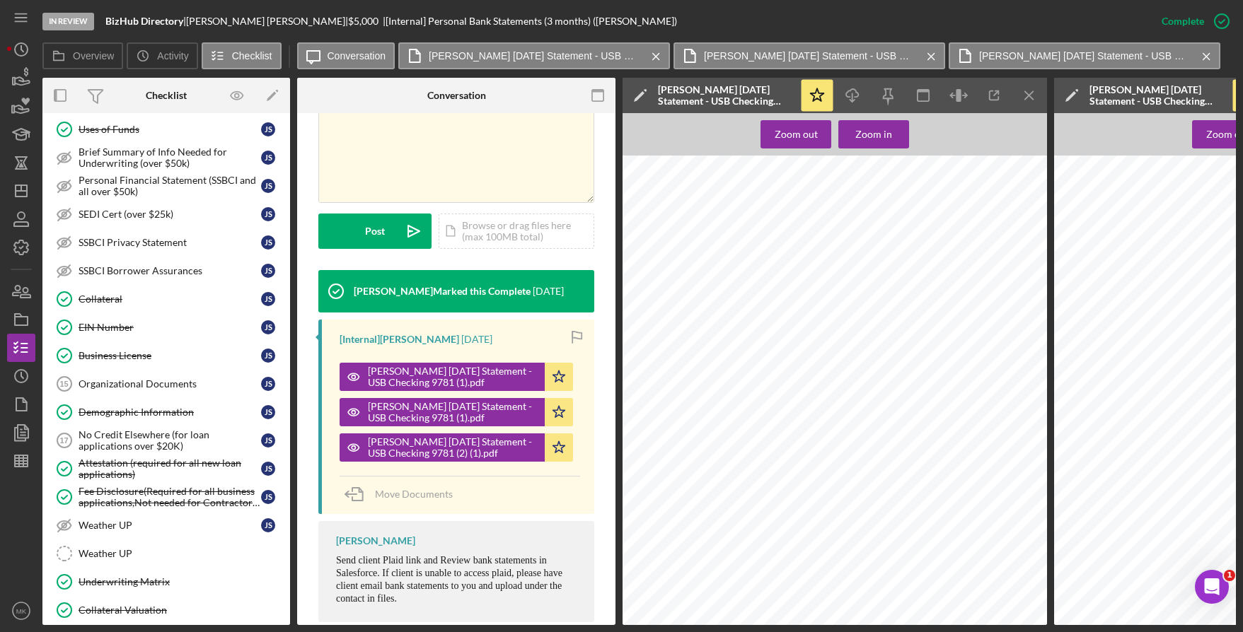
scroll to position [778, 0]
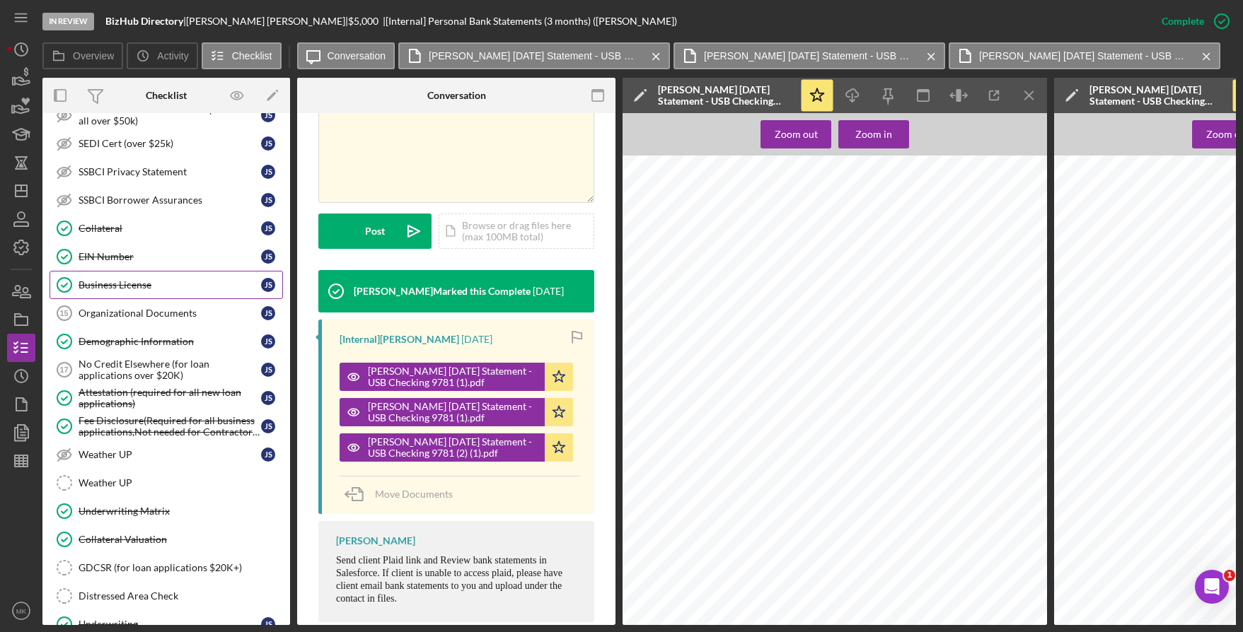
drag, startPoint x: 108, startPoint y: 280, endPoint x: 250, endPoint y: 294, distance: 142.8
click at [108, 280] on div "Business License" at bounding box center [170, 284] width 183 height 11
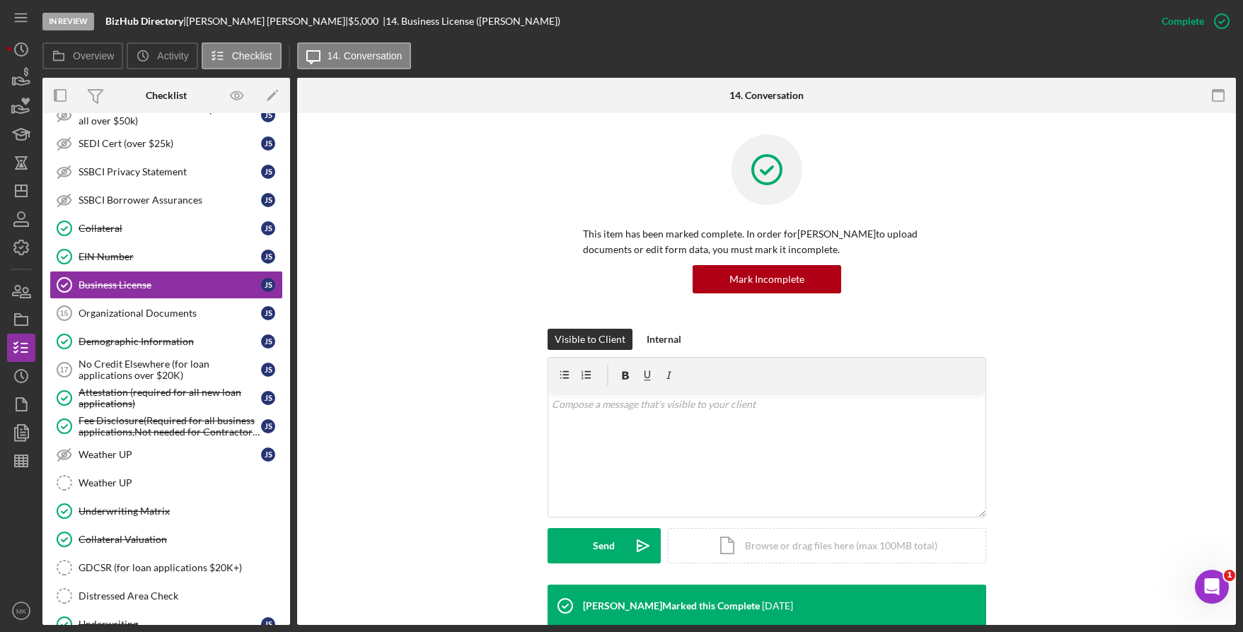
scroll to position [264, 0]
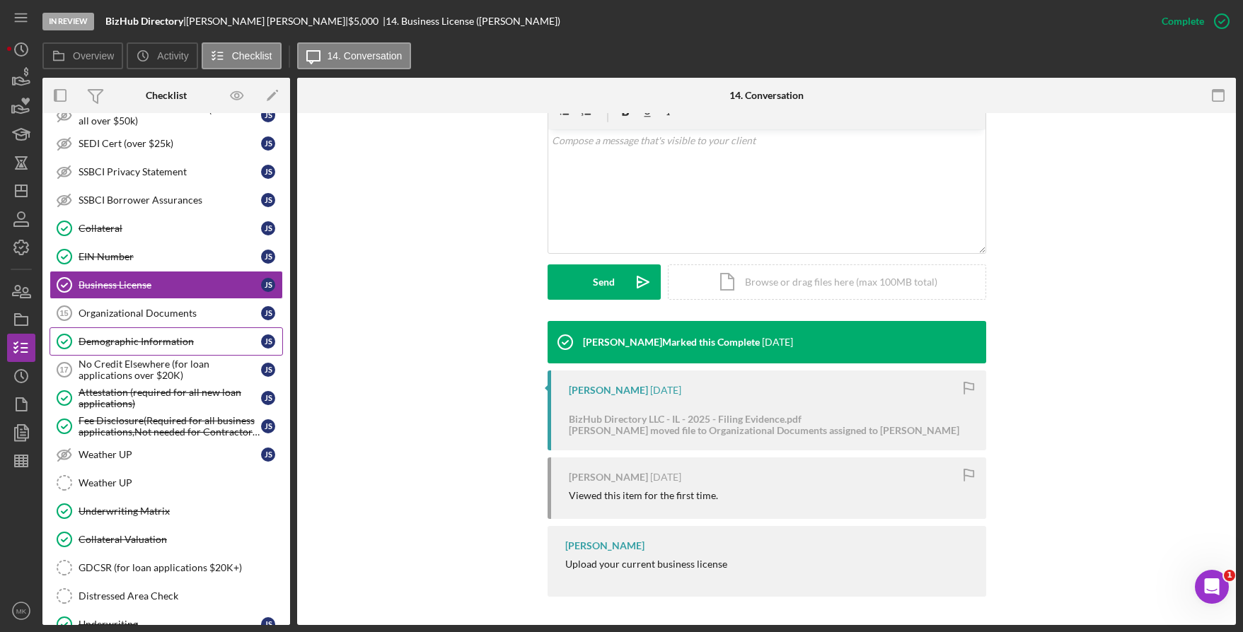
click at [136, 340] on div "Demographic Information" at bounding box center [170, 341] width 183 height 11
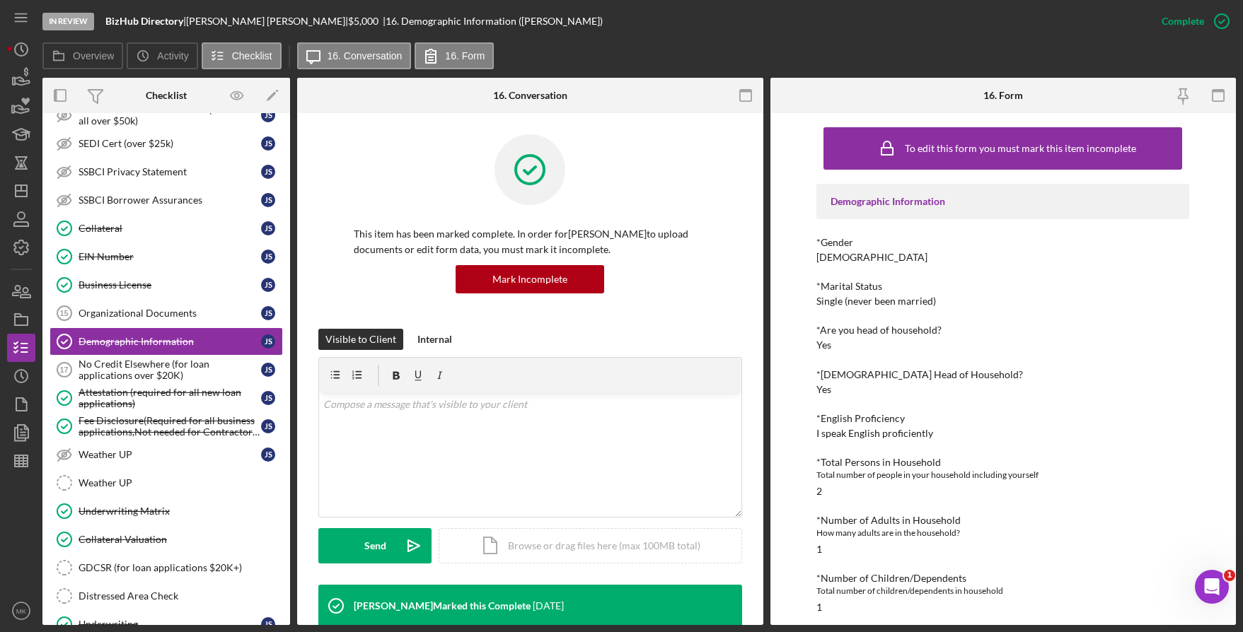
scroll to position [283, 0]
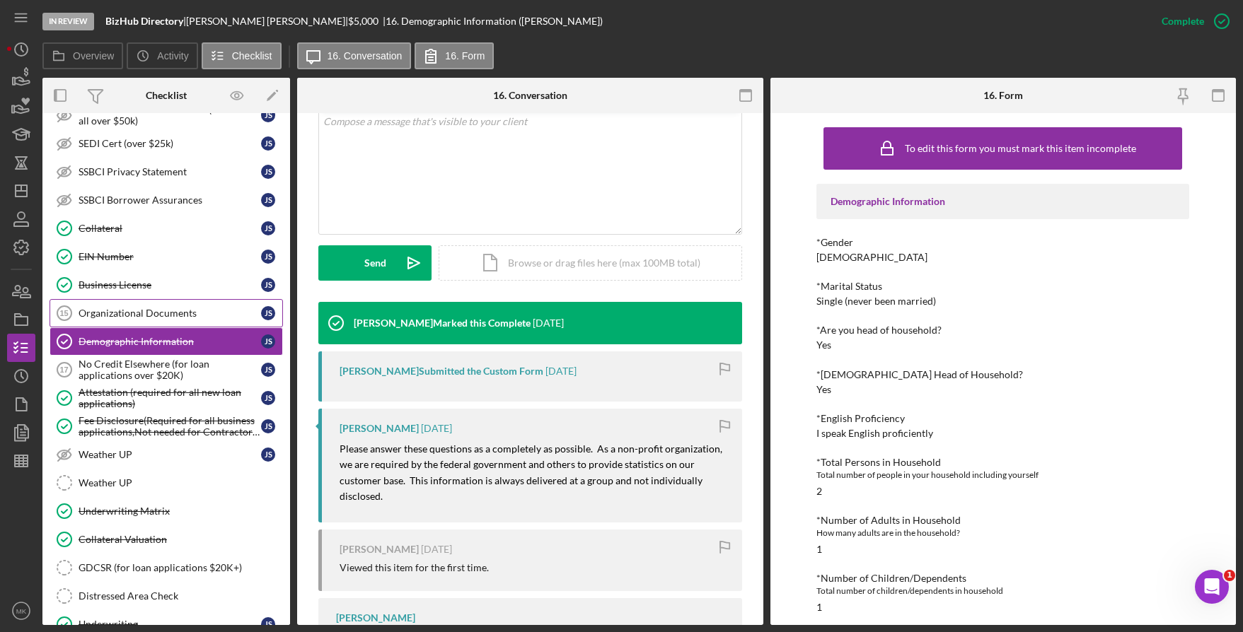
click at [137, 313] on div "Organizational Documents" at bounding box center [170, 313] width 183 height 11
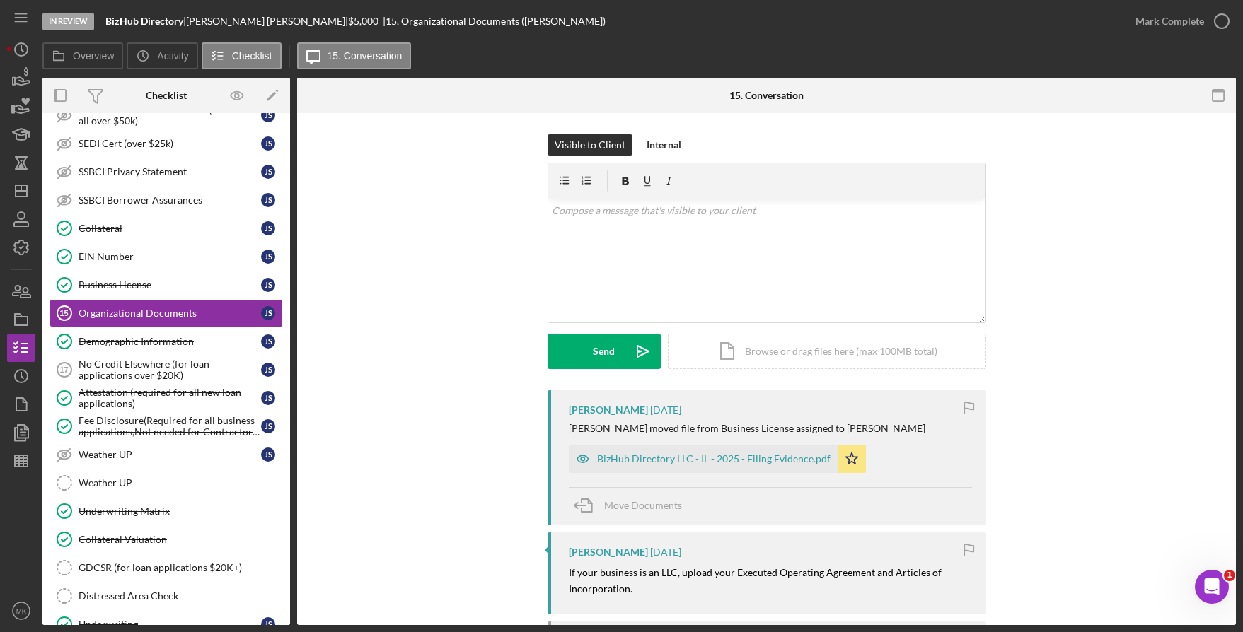
scroll to position [212, 0]
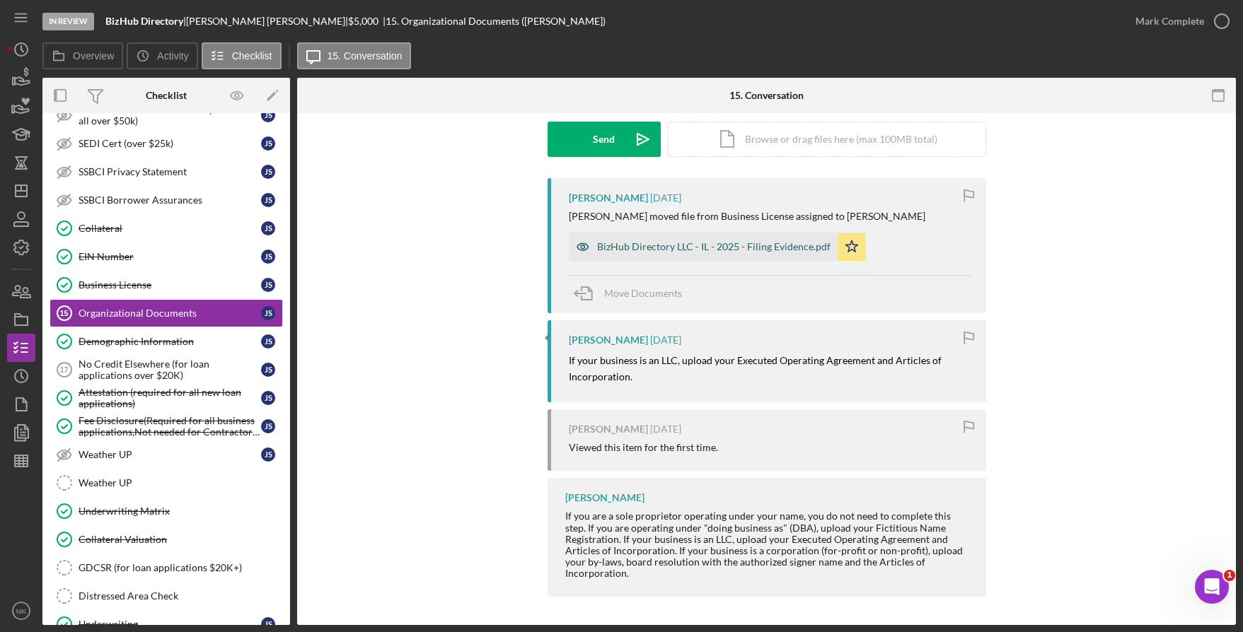
click at [671, 242] on div "BizHub Directory LLC - IL - 2025 - Filing Evidence.pdf" at bounding box center [713, 246] width 233 height 11
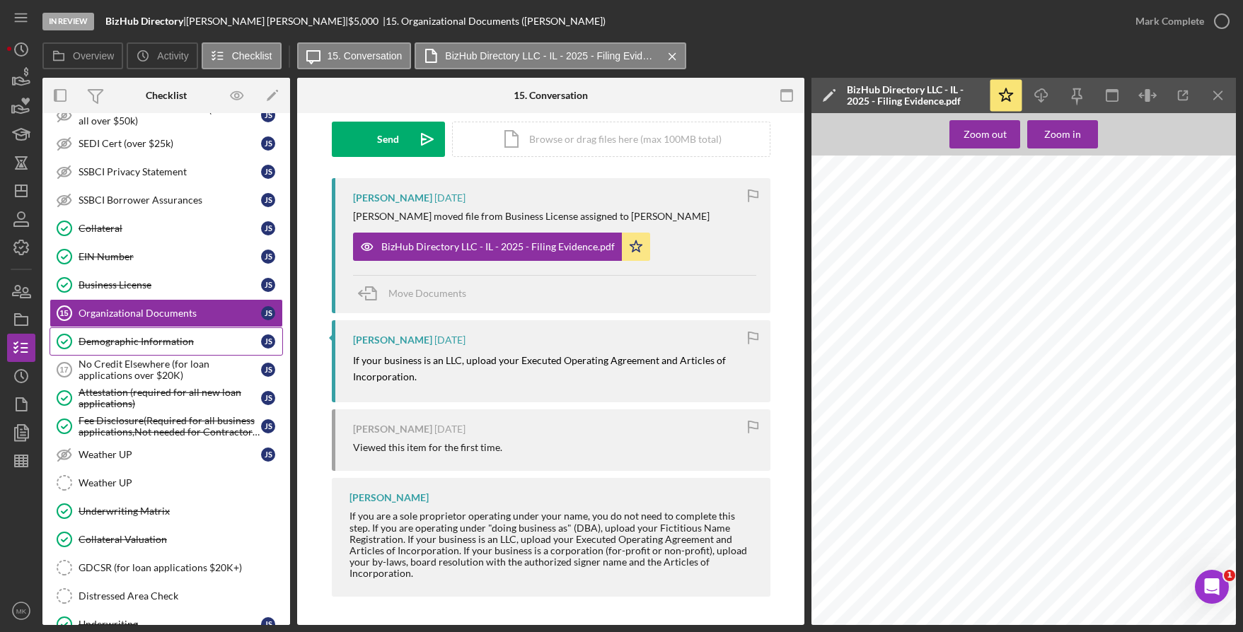
click at [130, 345] on div "Demographic Information" at bounding box center [170, 341] width 183 height 11
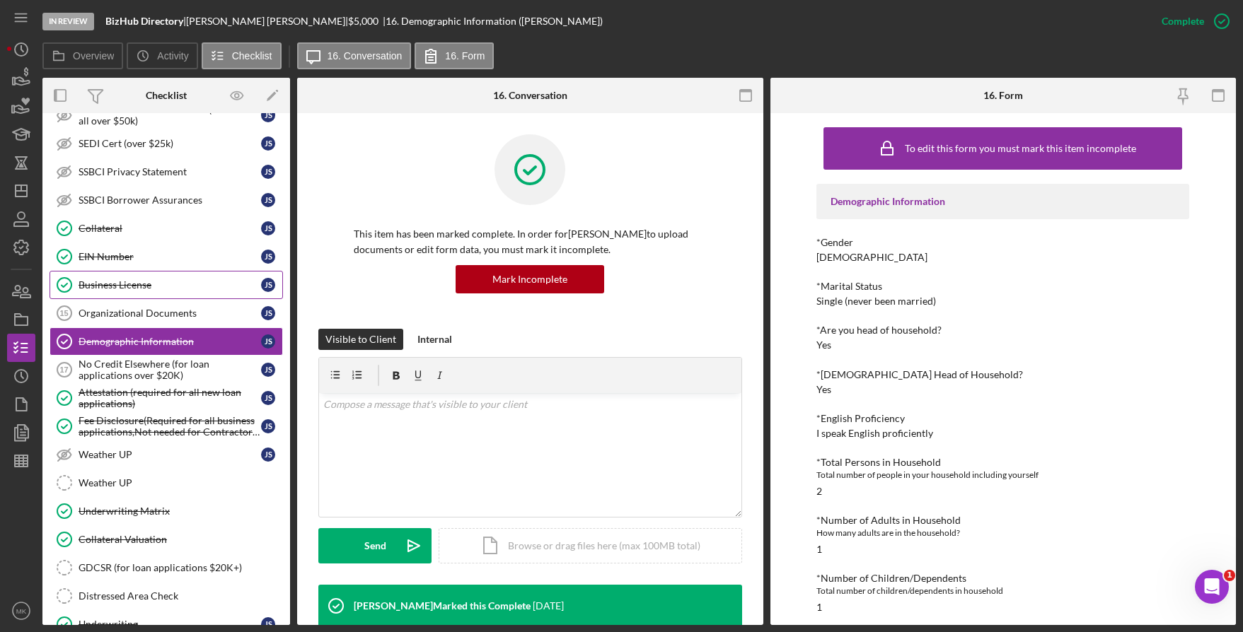
click at [107, 279] on div "Business License" at bounding box center [170, 284] width 183 height 11
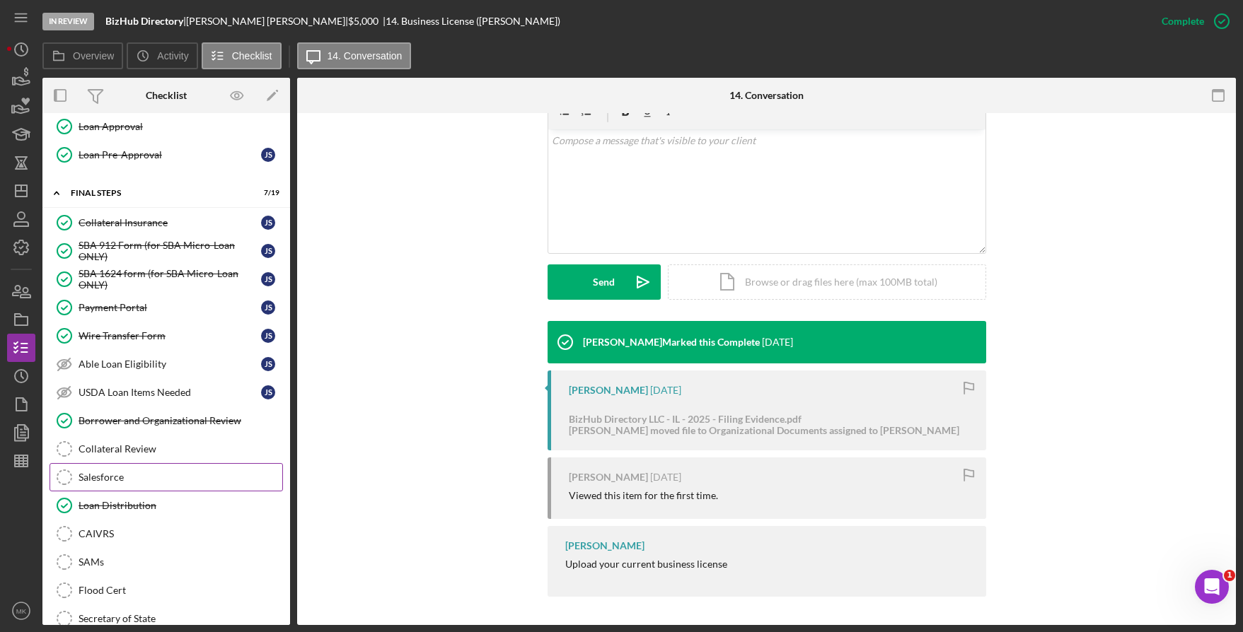
scroll to position [1511, 0]
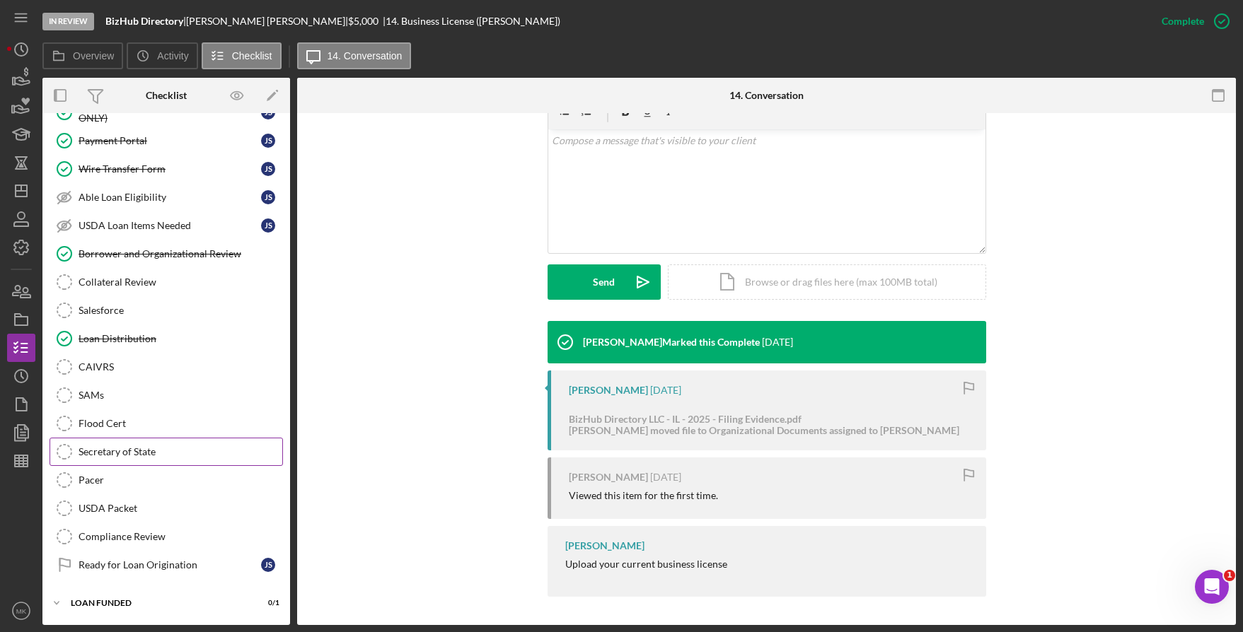
click at [117, 452] on div "Secretary of State" at bounding box center [181, 451] width 204 height 11
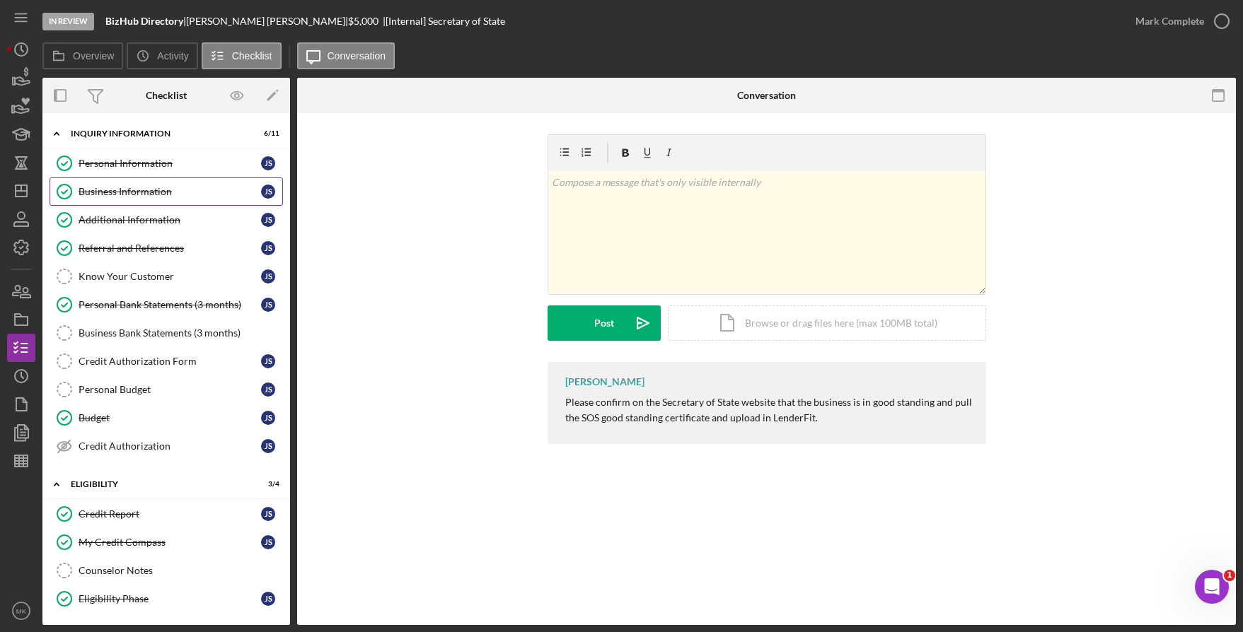
click at [137, 198] on link "Business Information Business Information j s" at bounding box center [166, 192] width 233 height 28
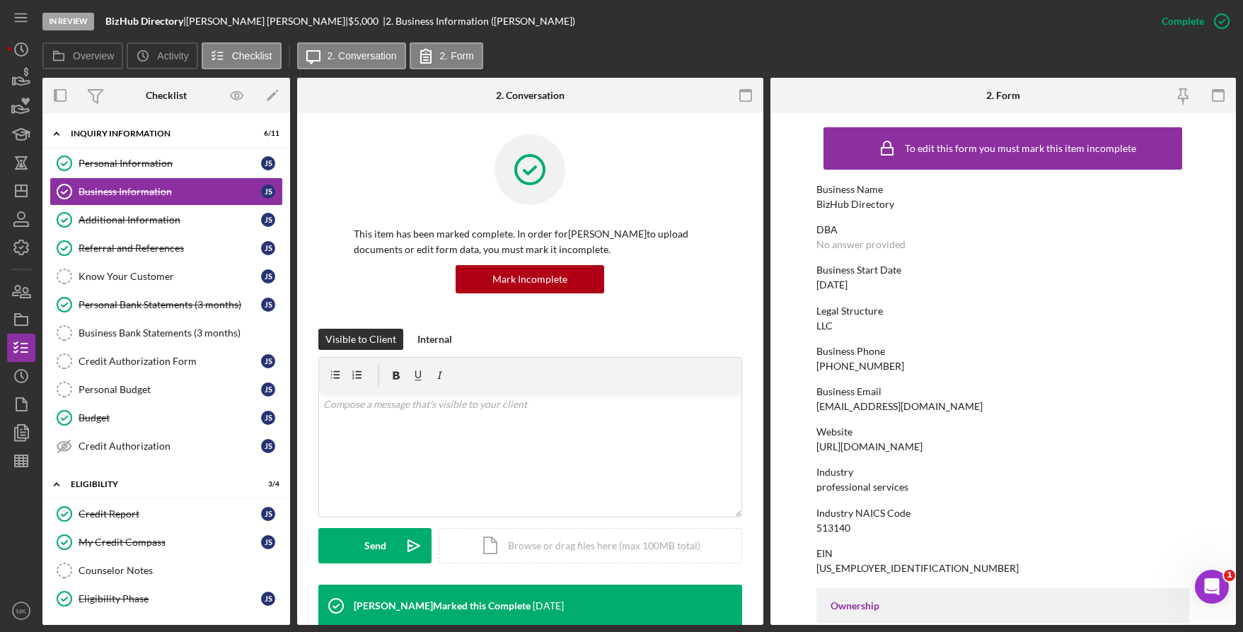
click at [906, 203] on div "Business Name BizHub Directory" at bounding box center [1002, 197] width 373 height 26
drag, startPoint x: 898, startPoint y: 202, endPoint x: 816, endPoint y: 202, distance: 82.8
click at [816, 202] on div "Business Name BizHub Directory" at bounding box center [1002, 197] width 373 height 26
drag, startPoint x: 816, startPoint y: 202, endPoint x: 836, endPoint y: 204, distance: 19.9
copy div "BizHub Directory"
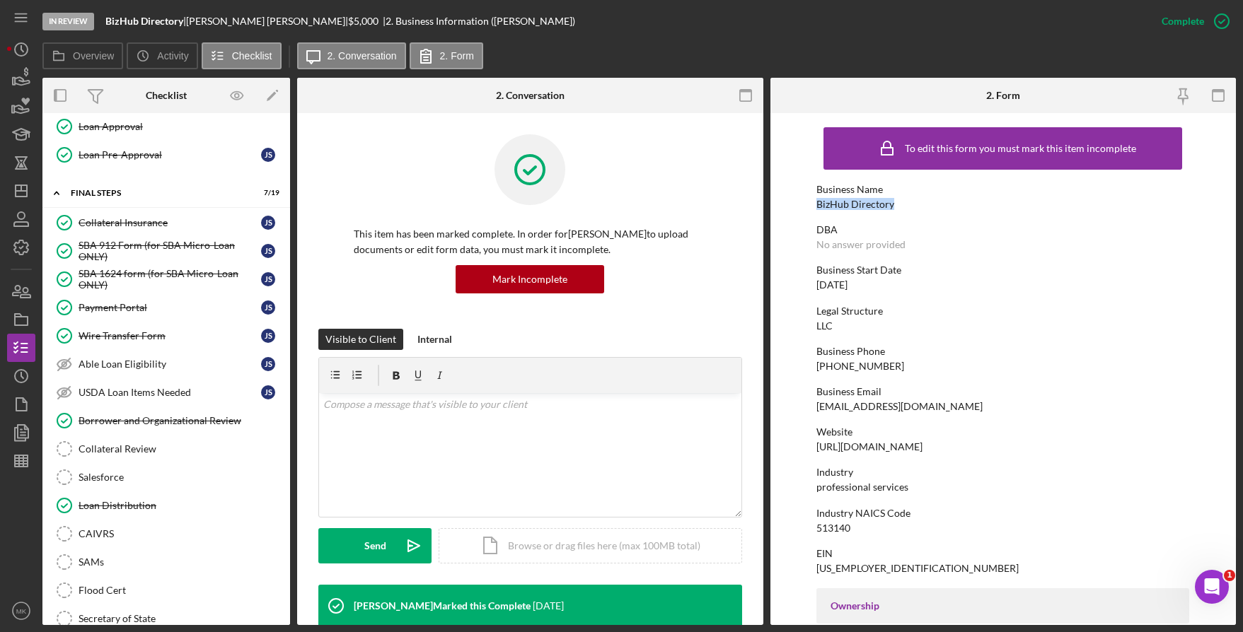
scroll to position [1415, 0]
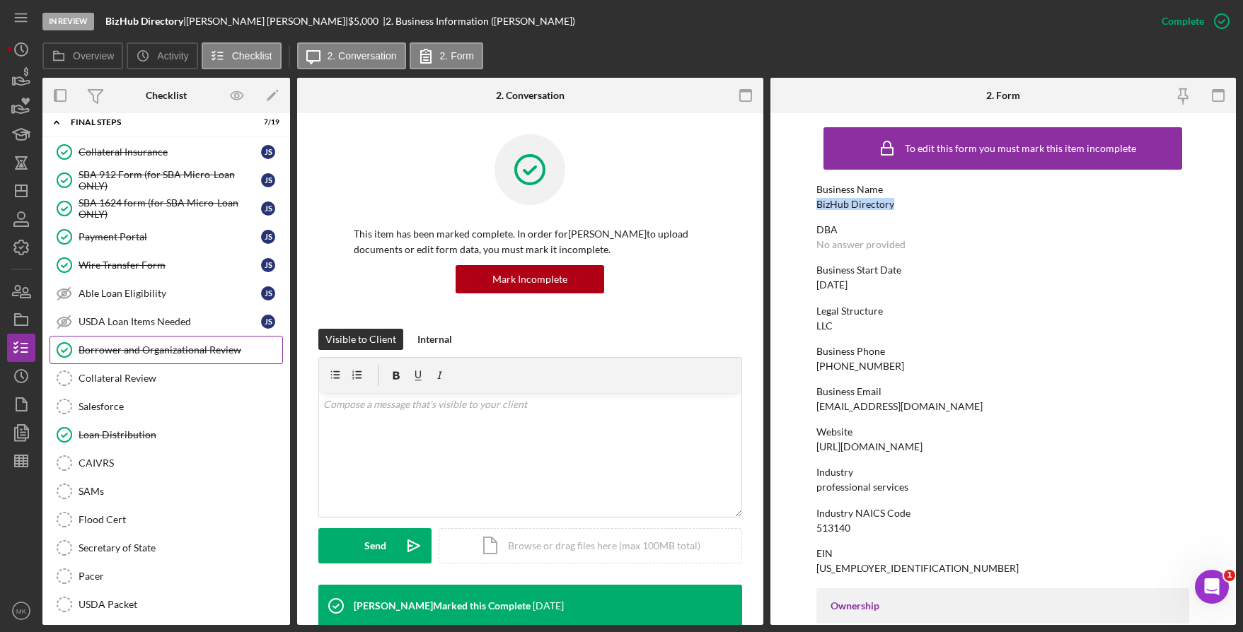
click at [172, 347] on div "Borrower and Organizational Review" at bounding box center [181, 350] width 204 height 11
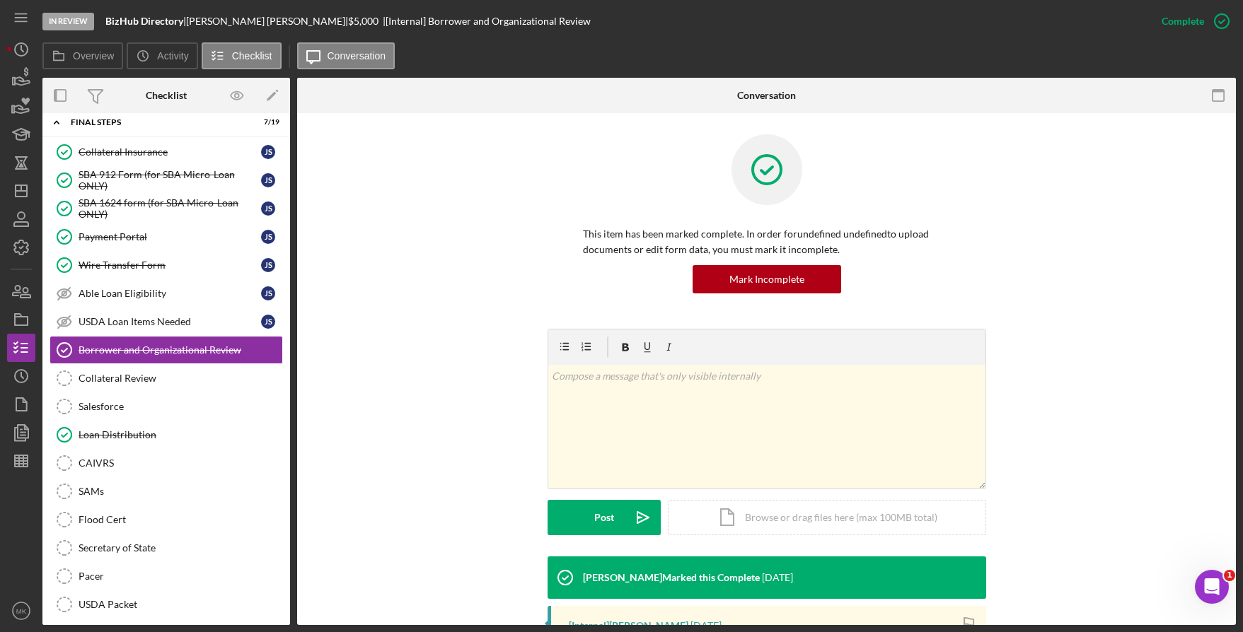
scroll to position [271, 0]
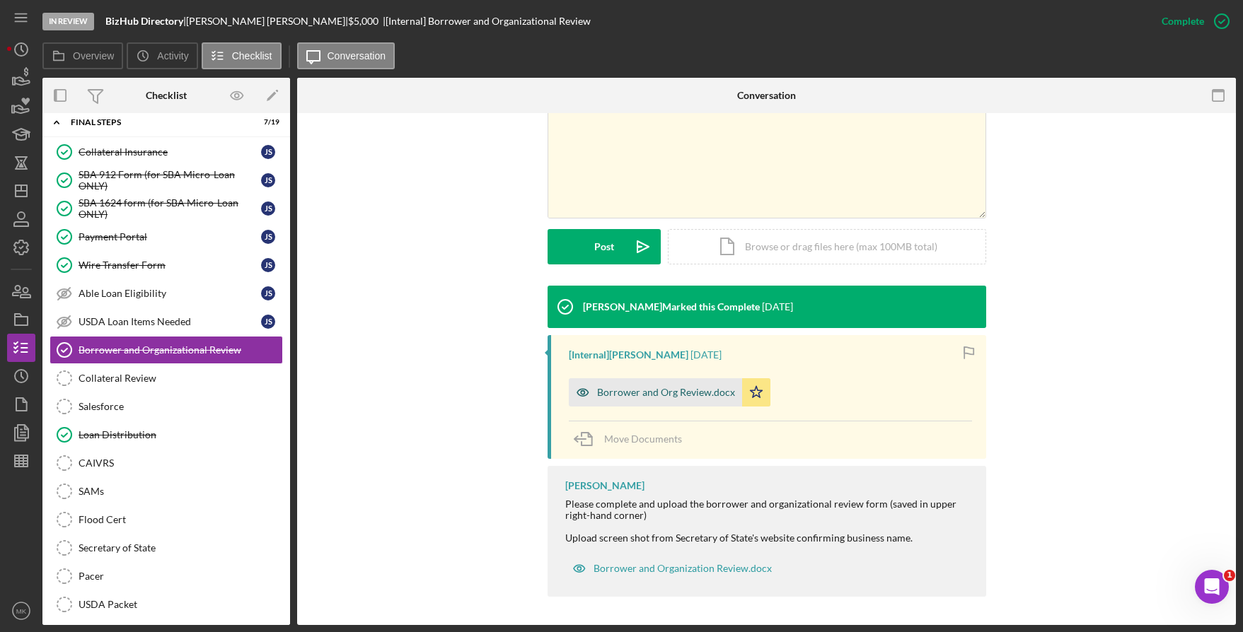
click at [661, 393] on div "Borrower and Org Review.docx" at bounding box center [666, 392] width 138 height 11
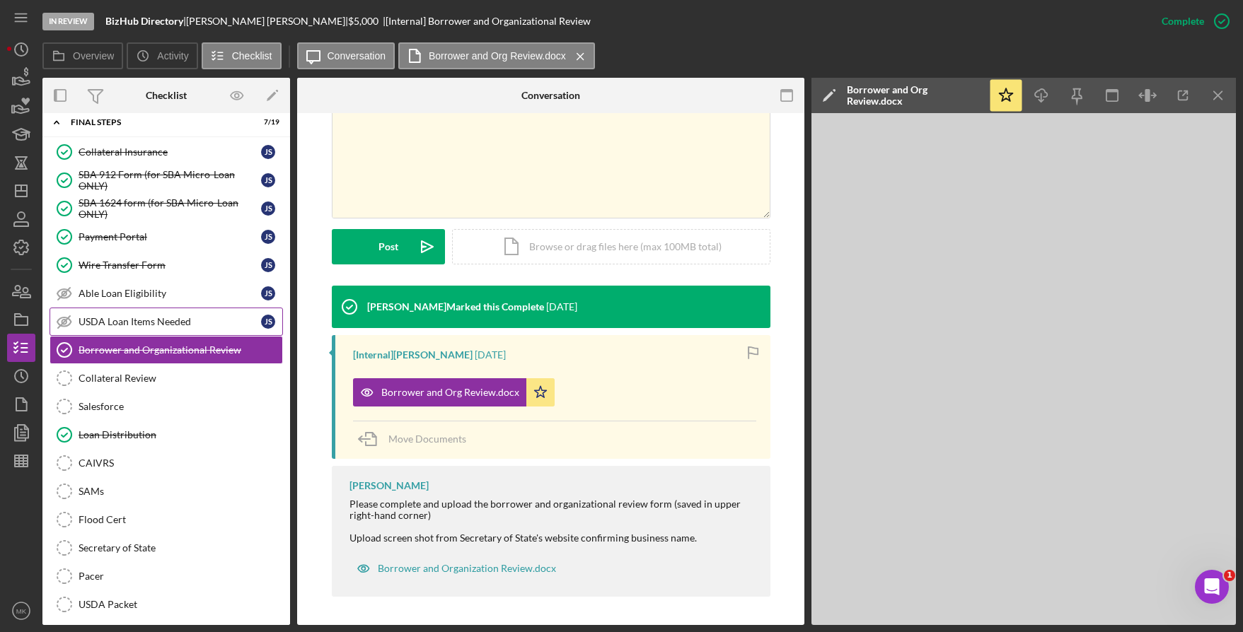
scroll to position [1486, 0]
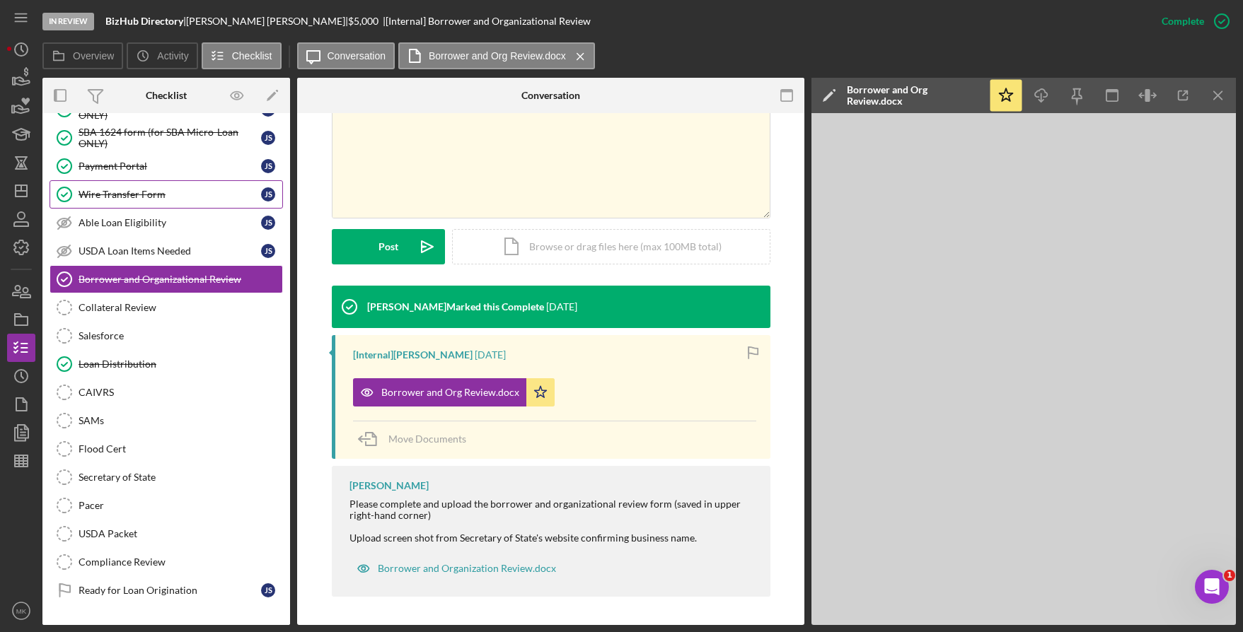
click at [165, 204] on link "Wire Transfer Form Wire Transfer Form j s" at bounding box center [166, 194] width 233 height 28
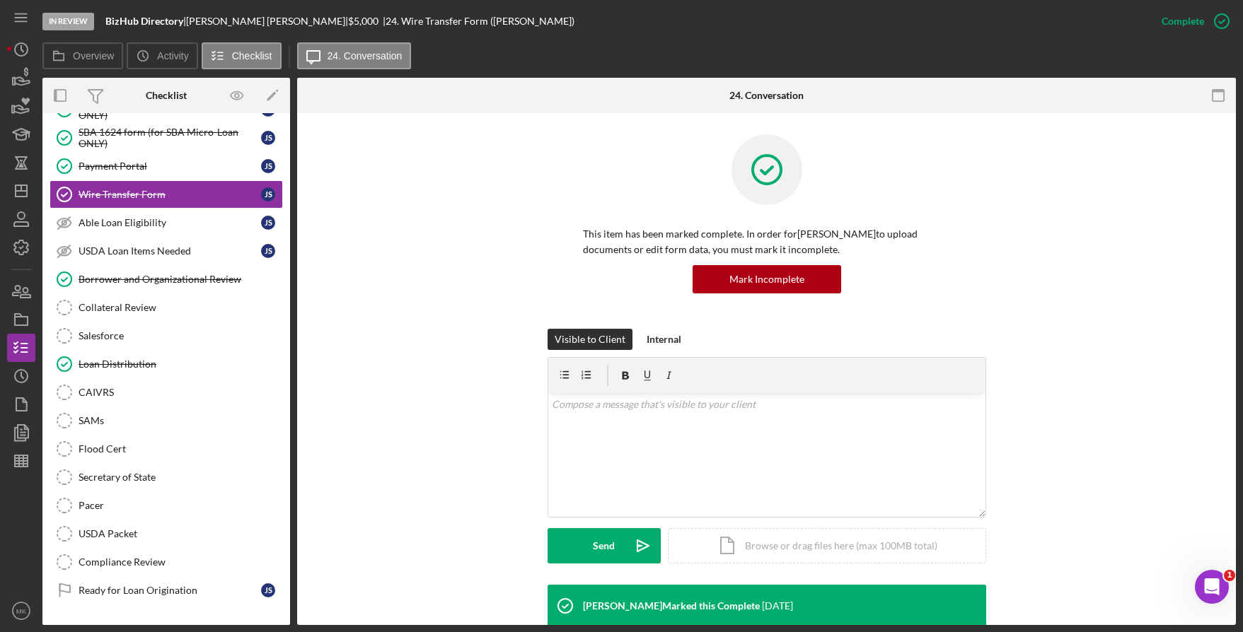
scroll to position [424, 0]
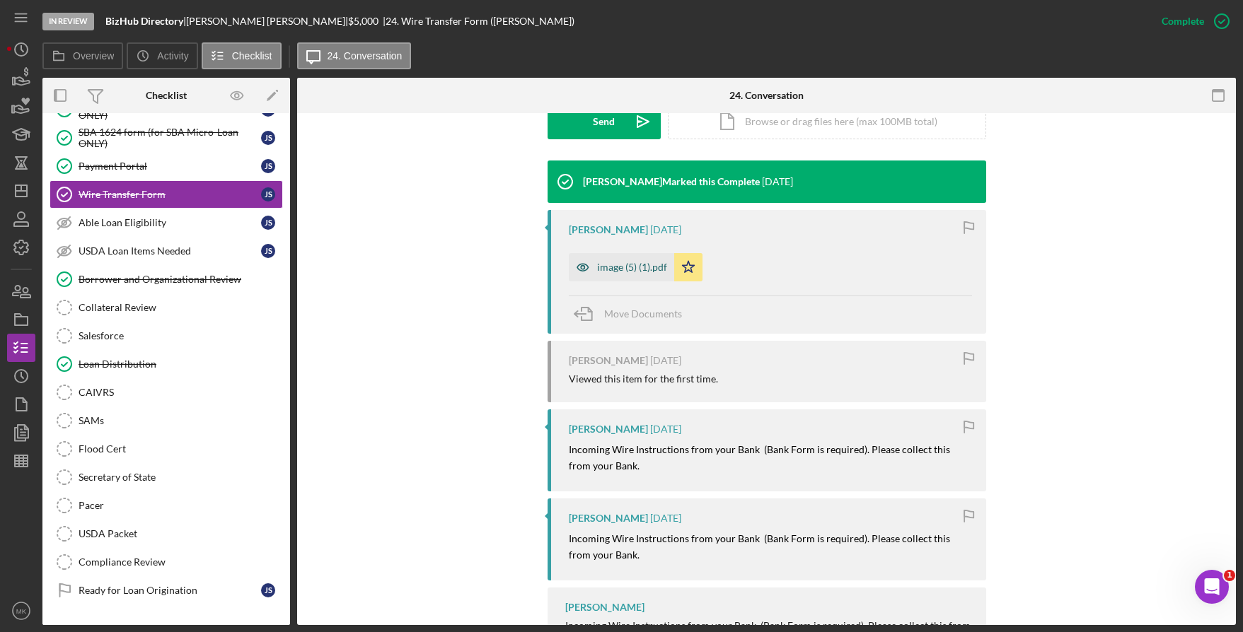
click at [640, 270] on div "image (5) (1).pdf" at bounding box center [632, 267] width 70 height 11
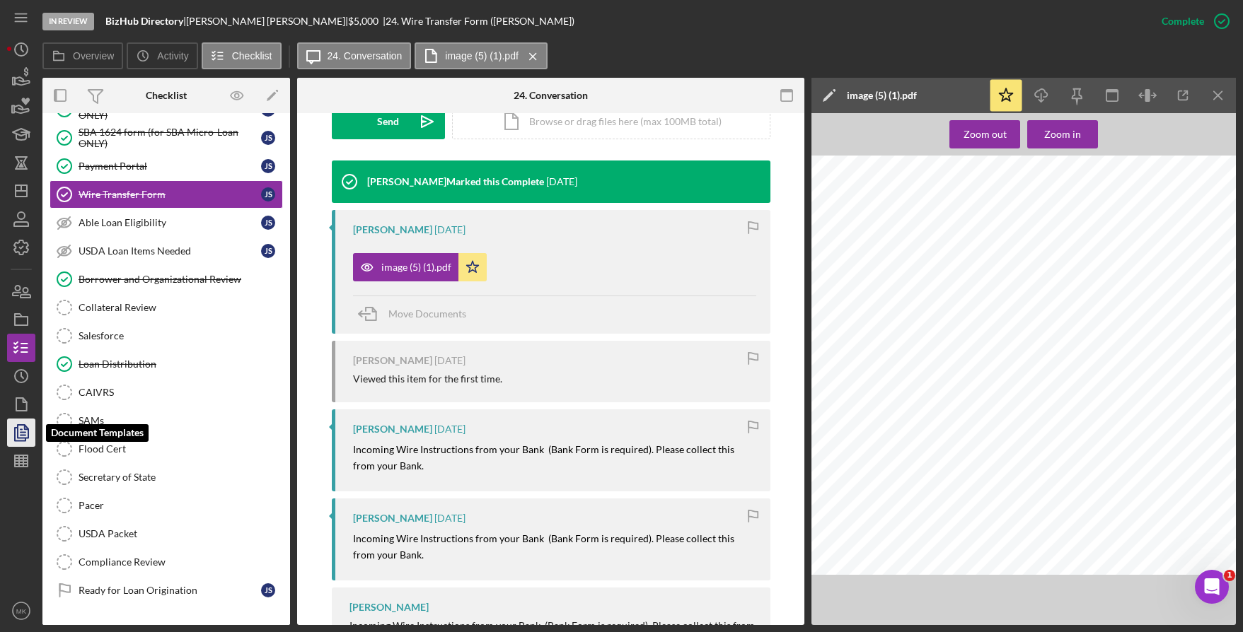
click at [25, 425] on polygon "button" at bounding box center [23, 431] width 11 height 13
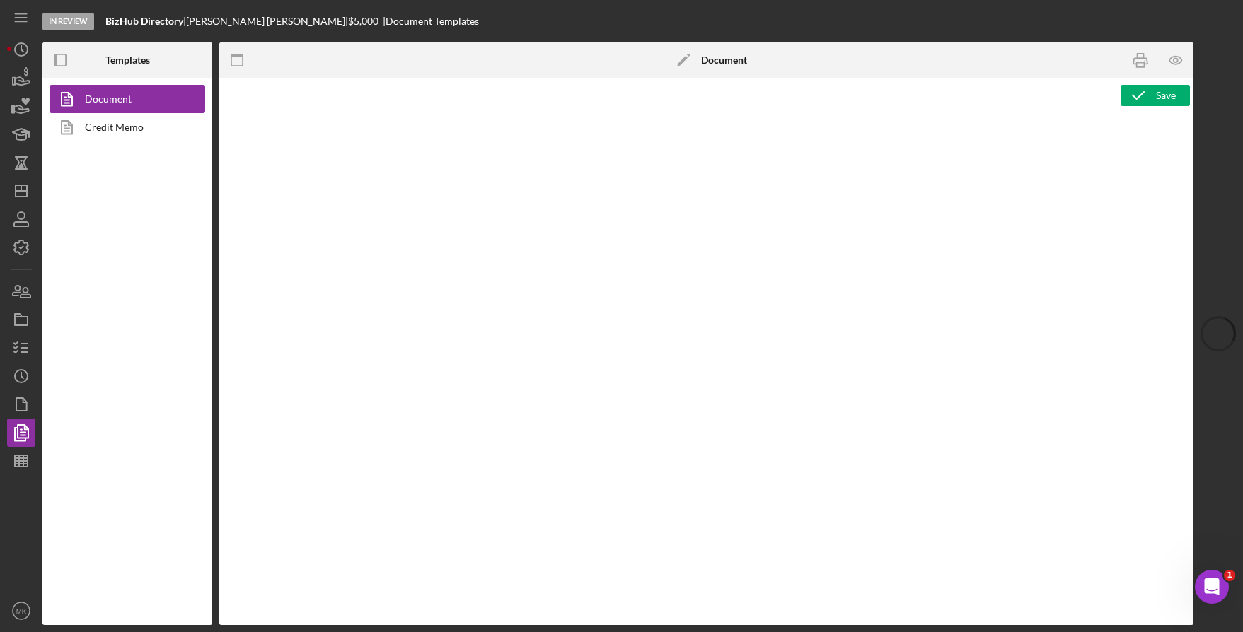
type textarea "Copy and paste, or create, your document template here."
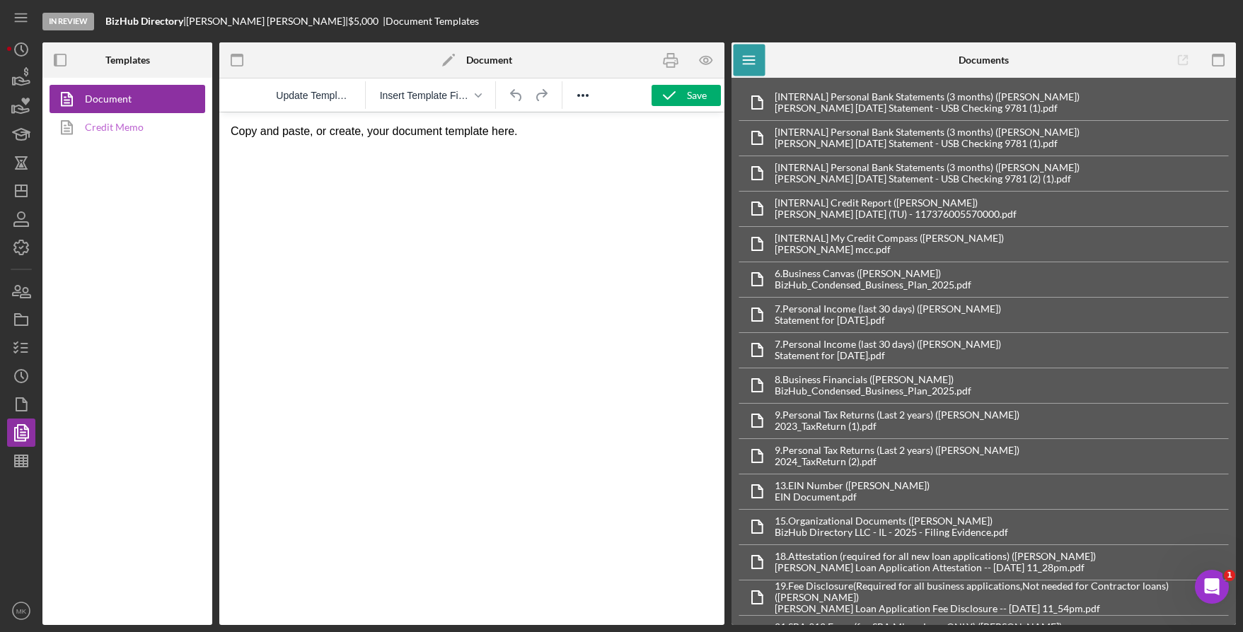
click at [102, 126] on link "Credit Memo" at bounding box center [124, 127] width 149 height 28
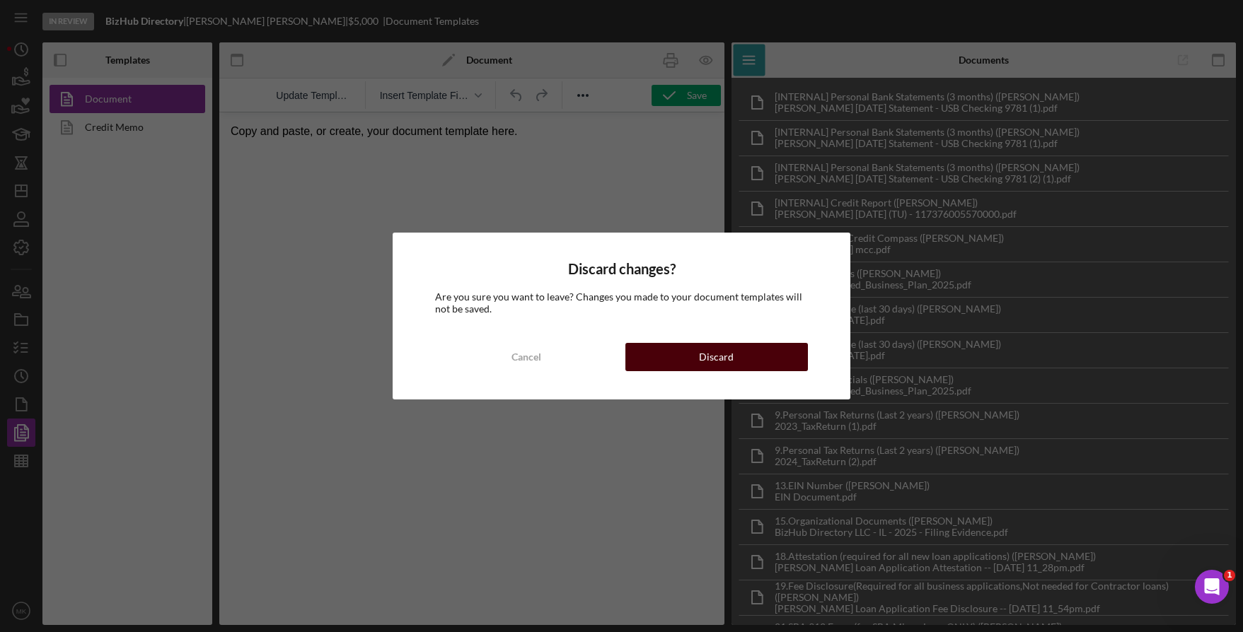
click at [721, 361] on div "Discard" at bounding box center [716, 357] width 35 height 28
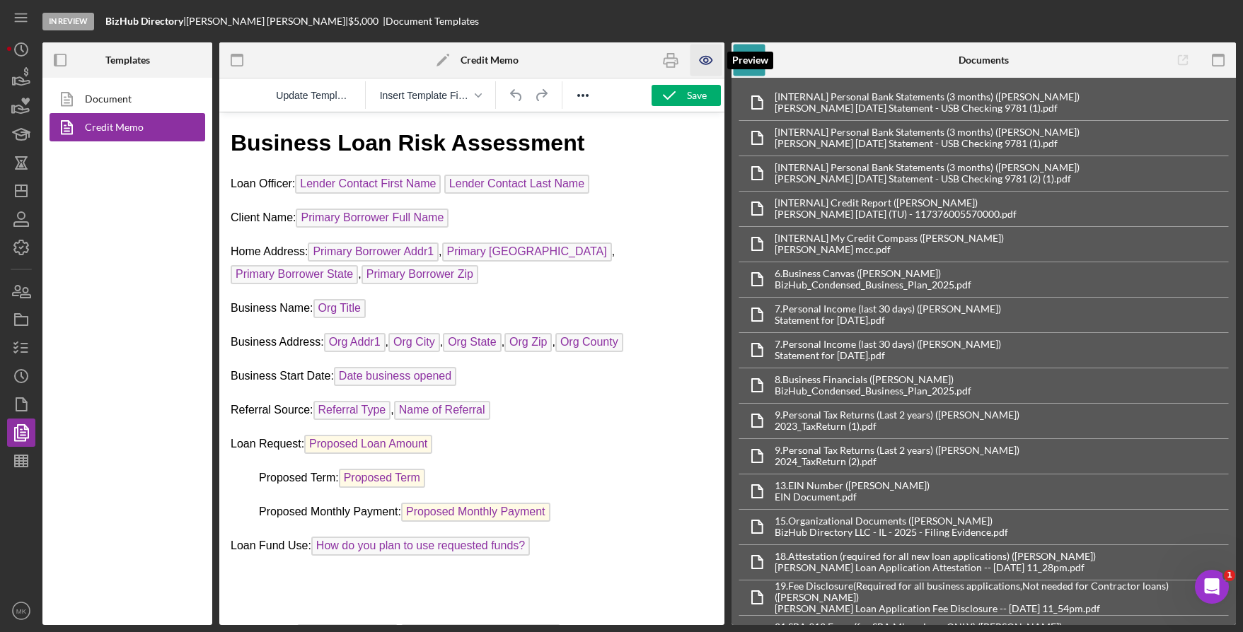
click at [719, 63] on icon "button" at bounding box center [706, 61] width 32 height 32
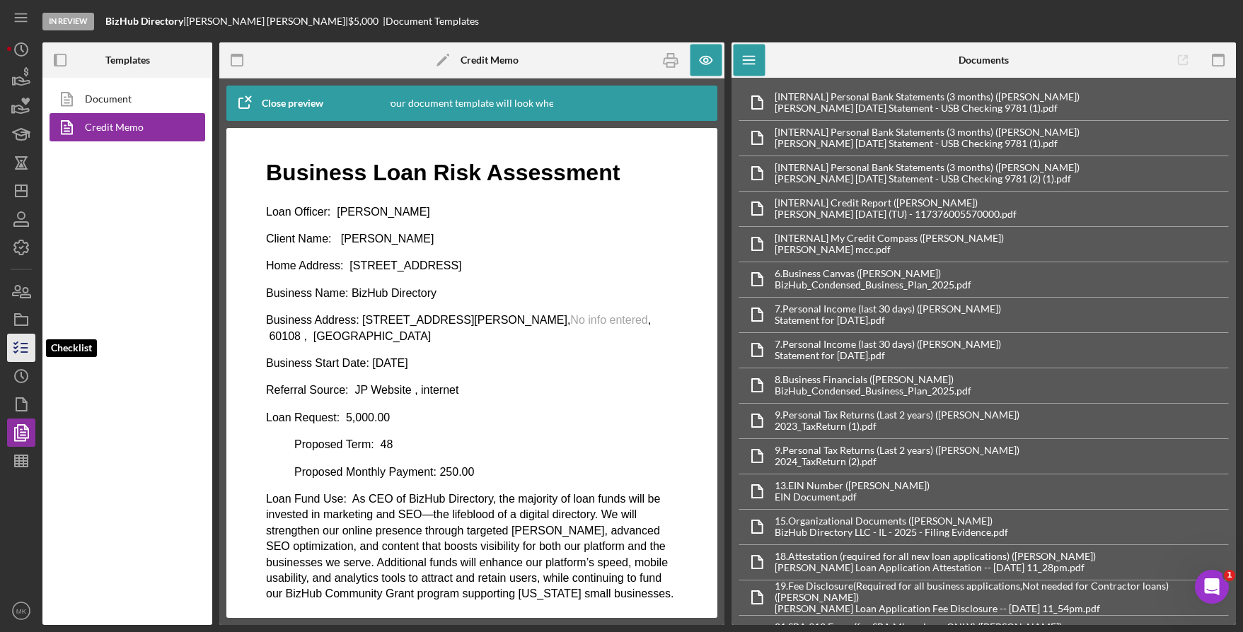
click at [17, 361] on icon "button" at bounding box center [21, 347] width 35 height 35
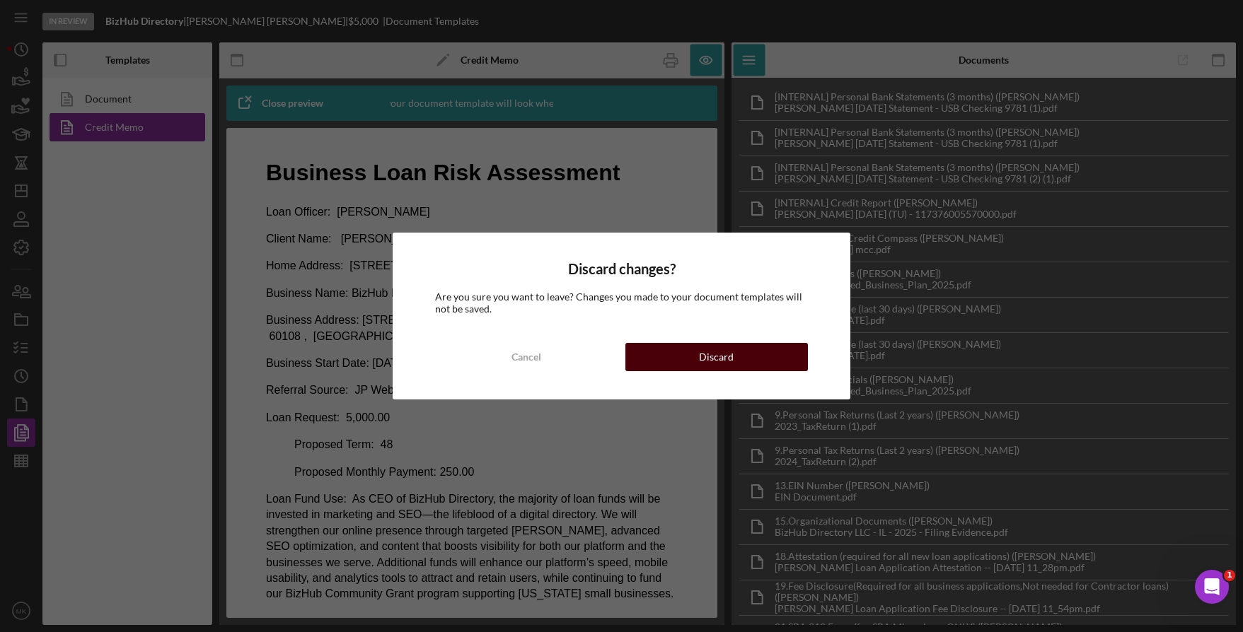
click at [656, 359] on button "Discard" at bounding box center [716, 357] width 183 height 28
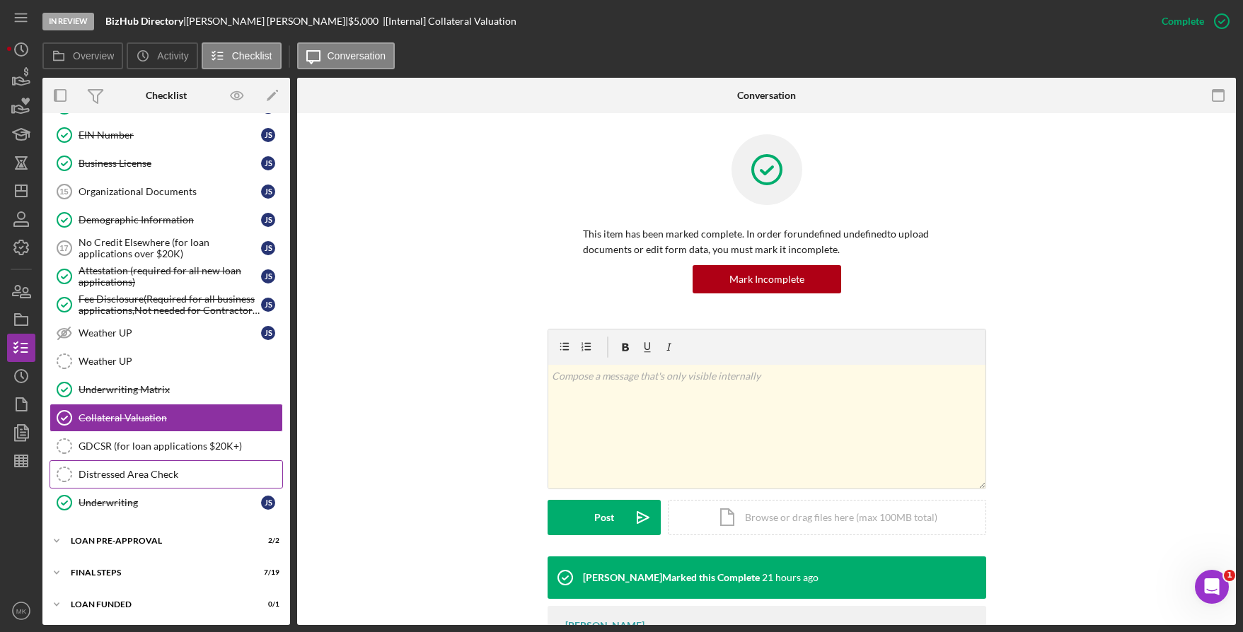
scroll to position [461, 0]
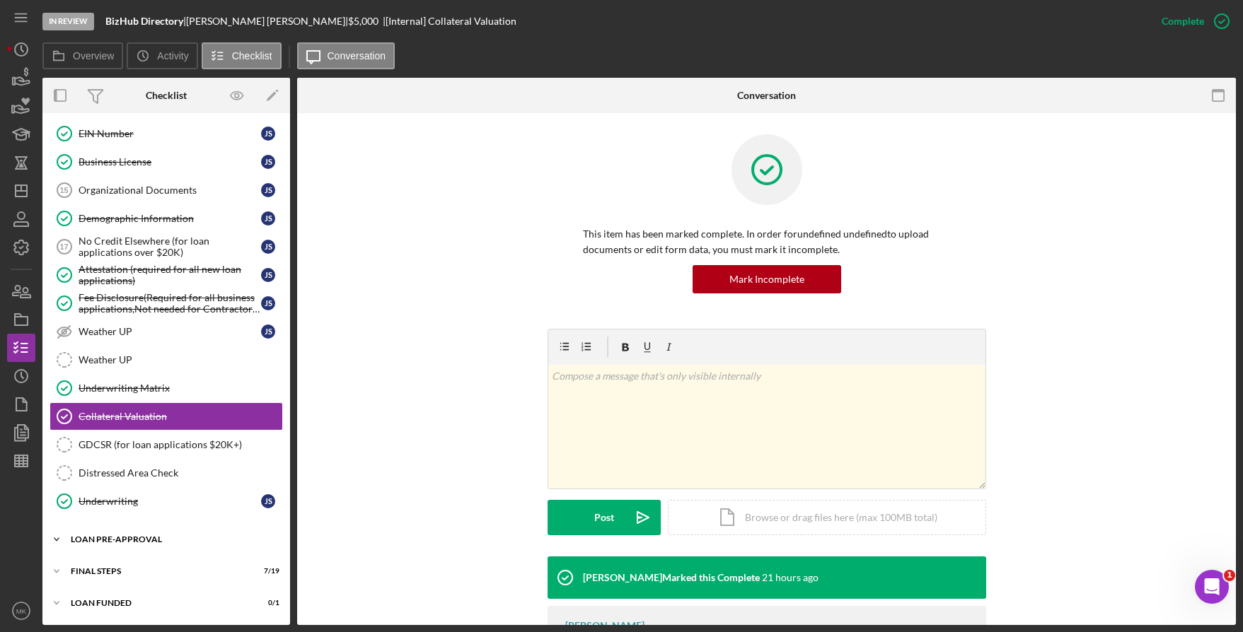
click at [145, 543] on div "LOAN PRE-APPROVAL" at bounding box center [172, 540] width 202 height 8
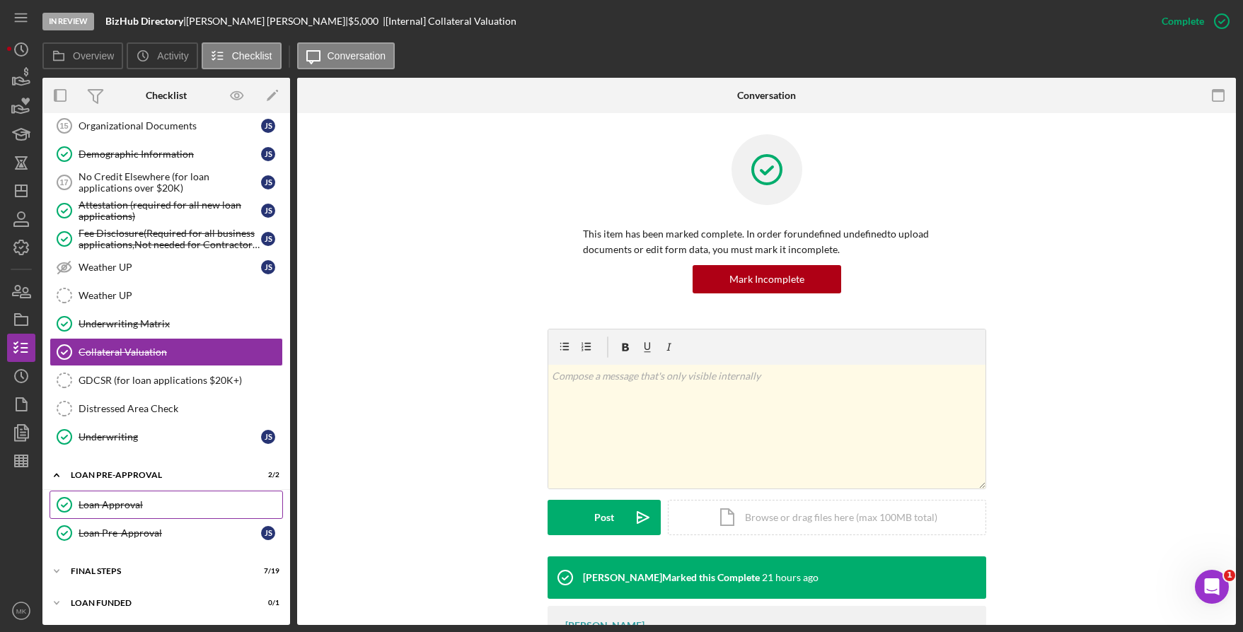
click at [141, 497] on link "Loan Approval Loan Approval" at bounding box center [166, 505] width 233 height 28
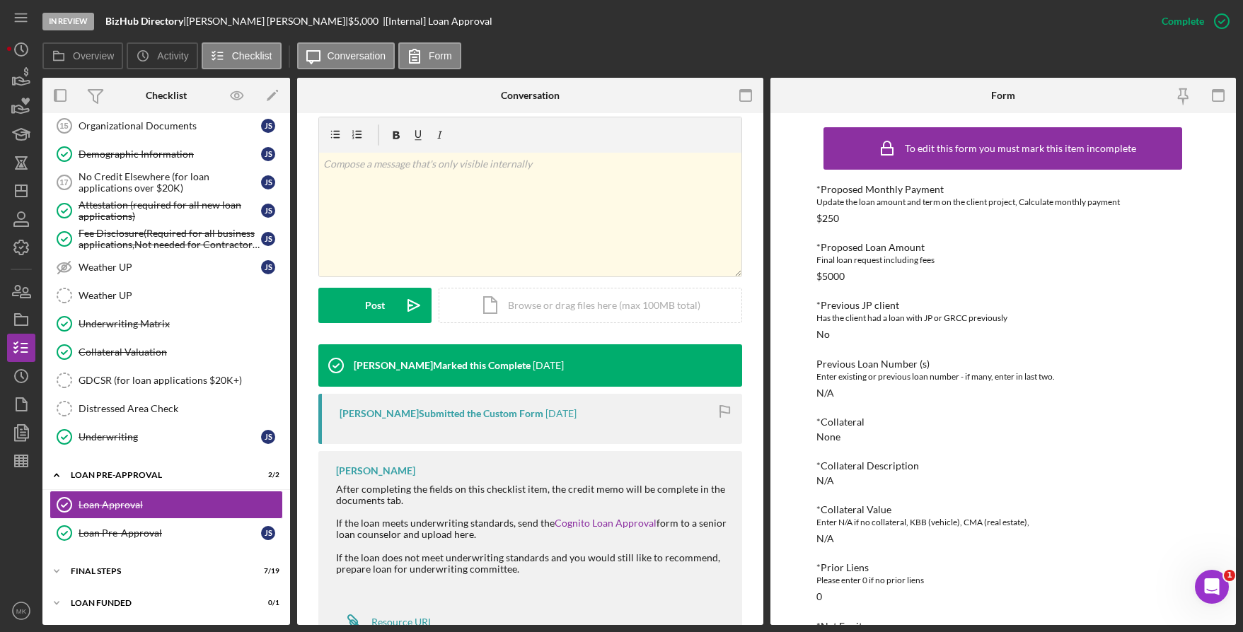
scroll to position [266, 0]
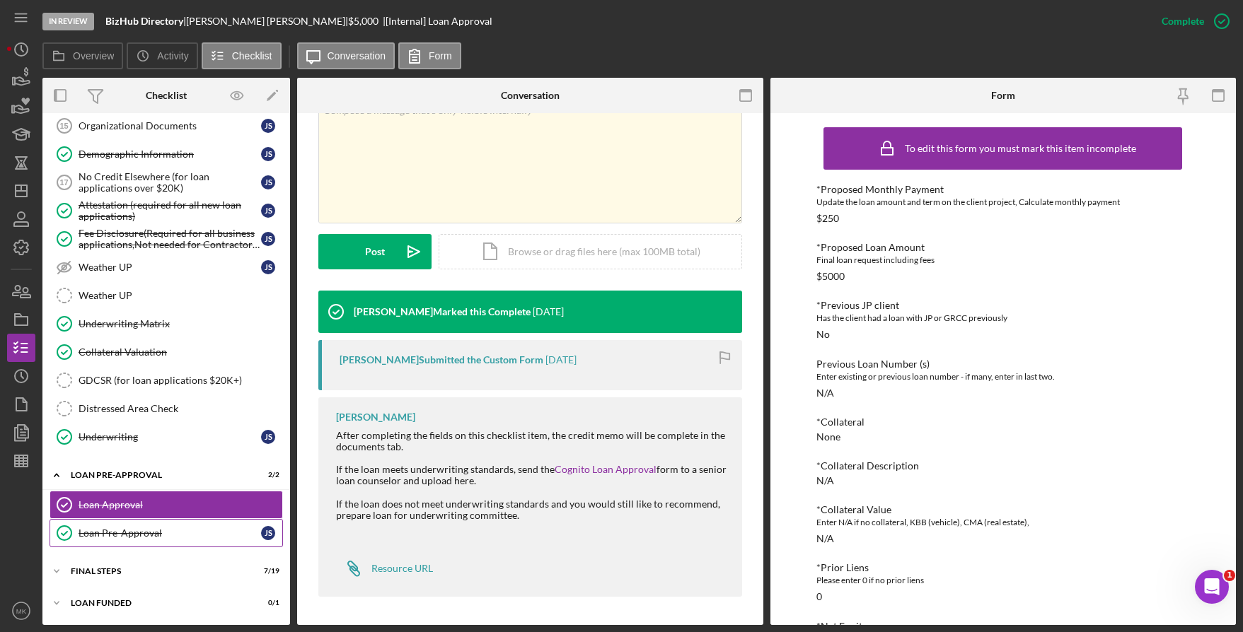
click at [168, 533] on div "Loan Pre-Approval" at bounding box center [170, 533] width 183 height 11
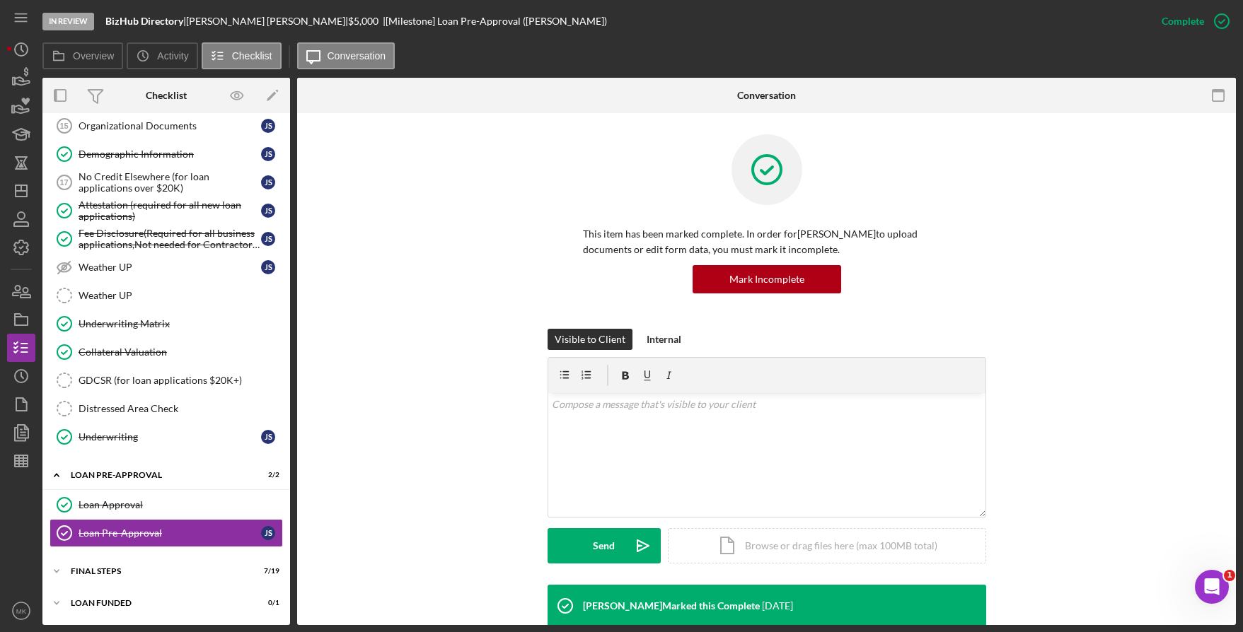
scroll to position [214, 0]
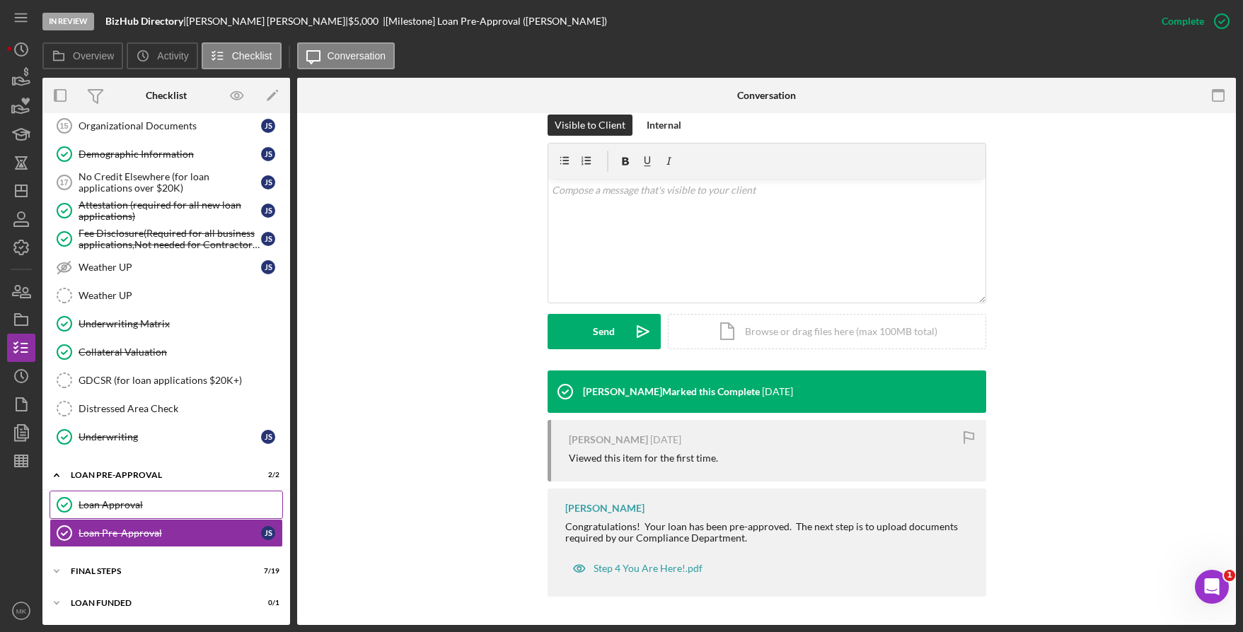
click at [122, 507] on div "Loan Approval" at bounding box center [181, 504] width 204 height 11
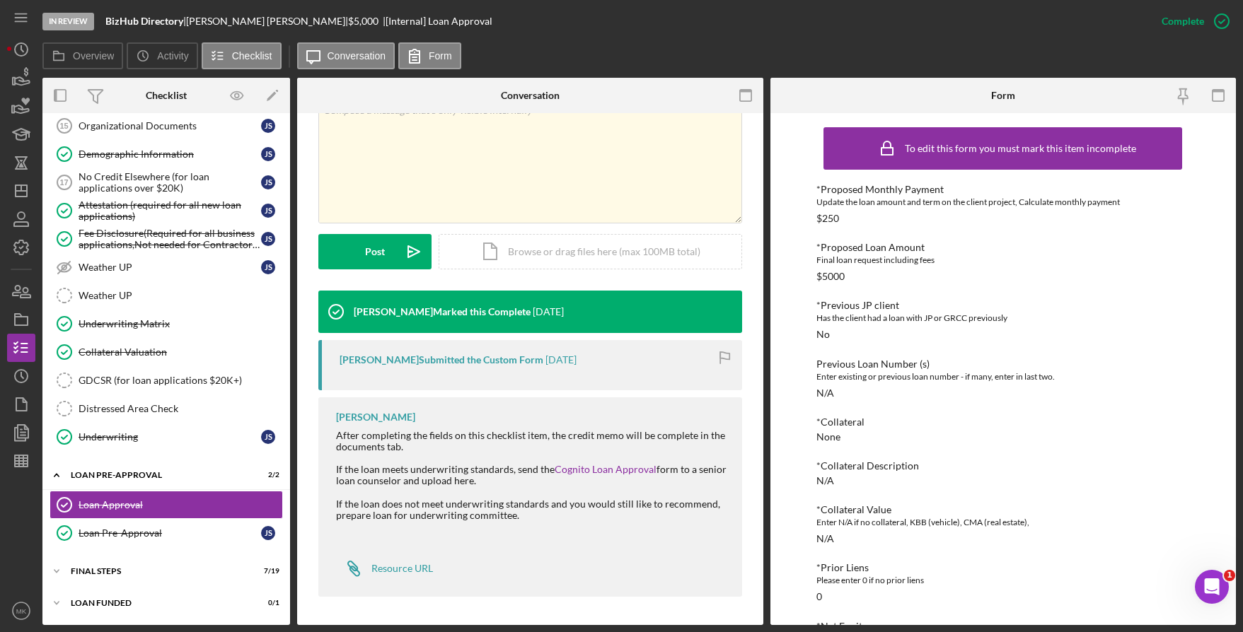
scroll to position [231, 0]
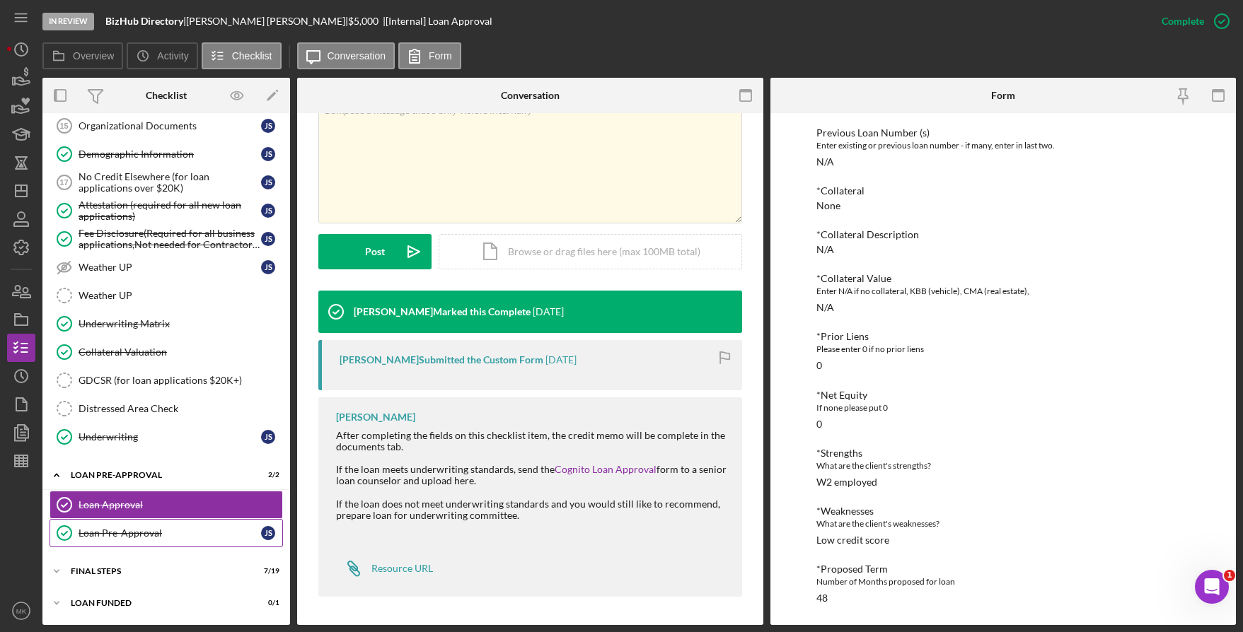
click at [123, 538] on div "Loan Pre-Approval" at bounding box center [170, 533] width 183 height 11
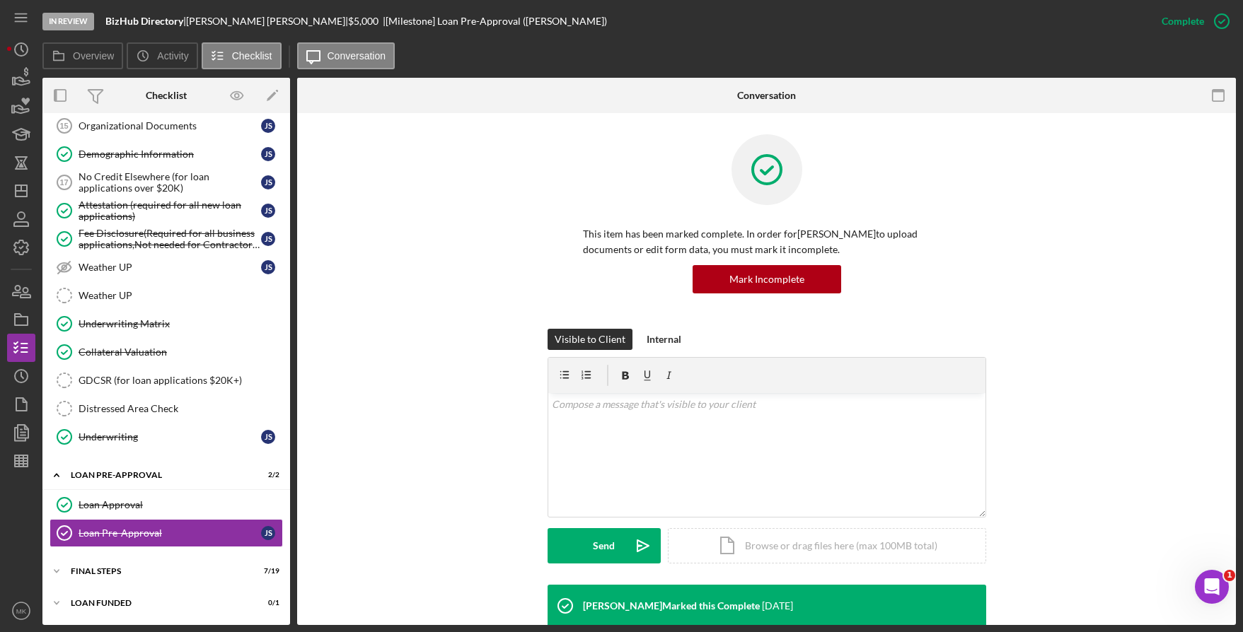
scroll to position [214, 0]
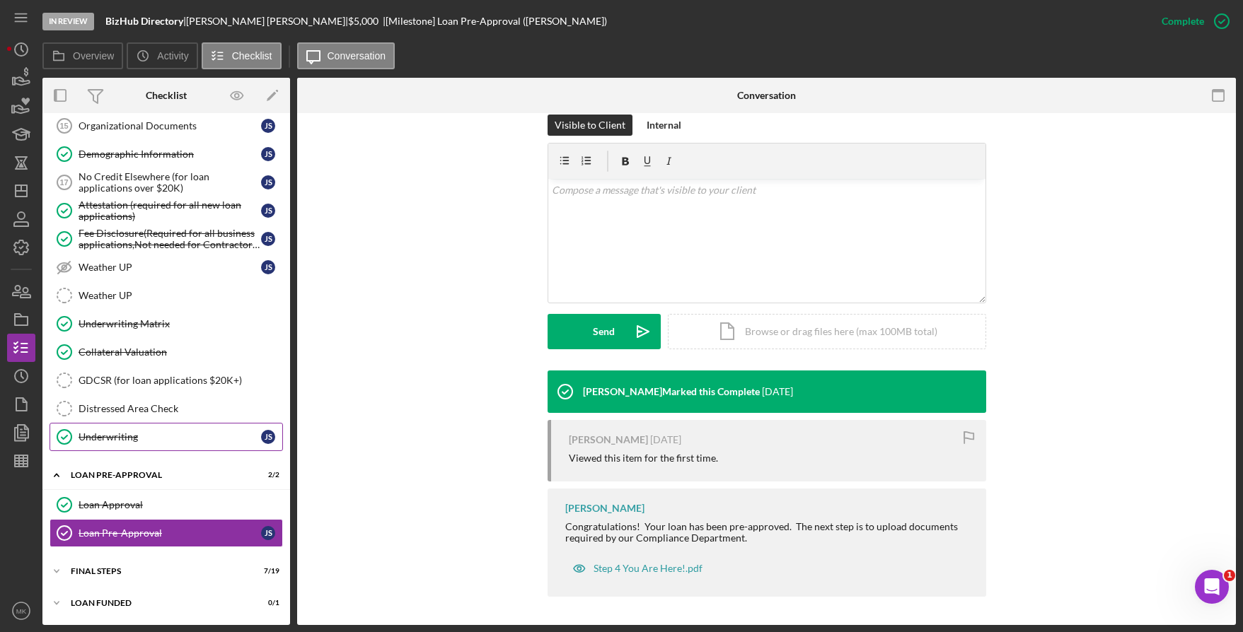
click at [106, 434] on div "Underwriting" at bounding box center [170, 437] width 183 height 11
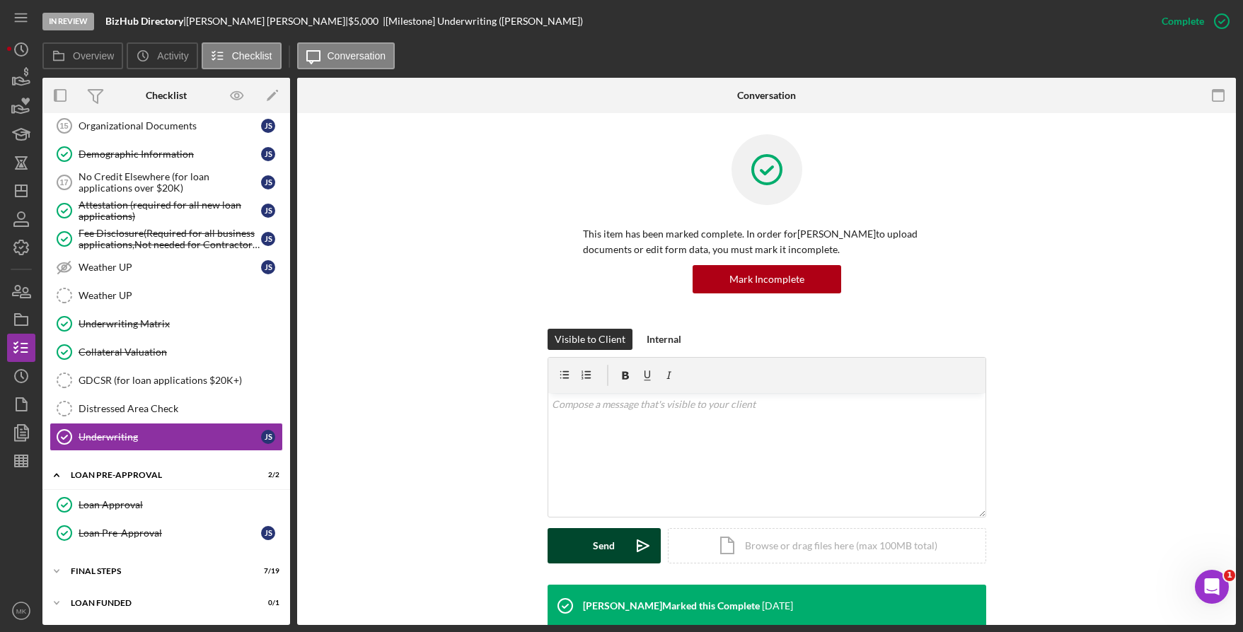
scroll to position [214, 0]
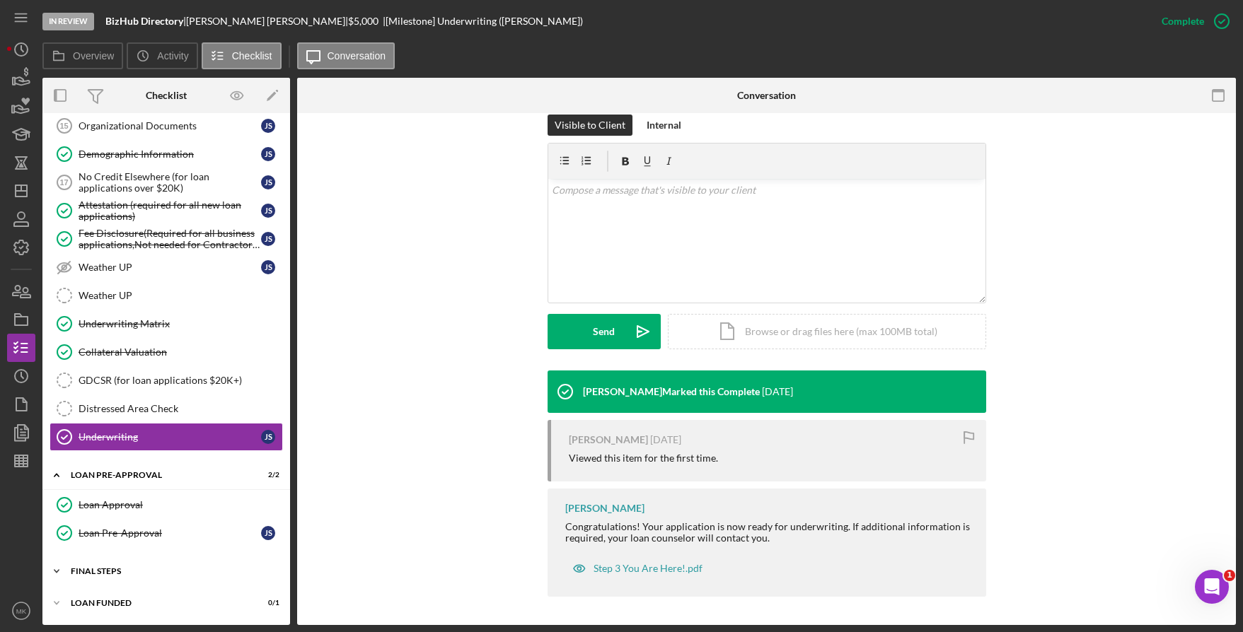
click at [152, 572] on div "FINAL STEPS" at bounding box center [172, 571] width 202 height 8
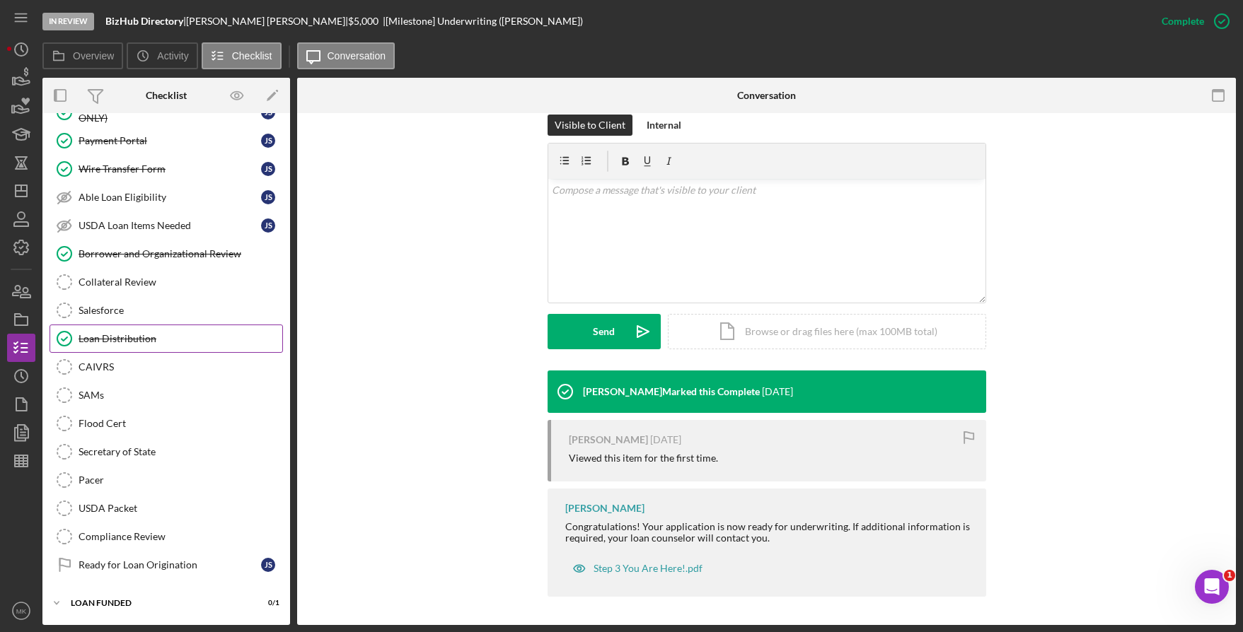
scroll to position [1000, 0]
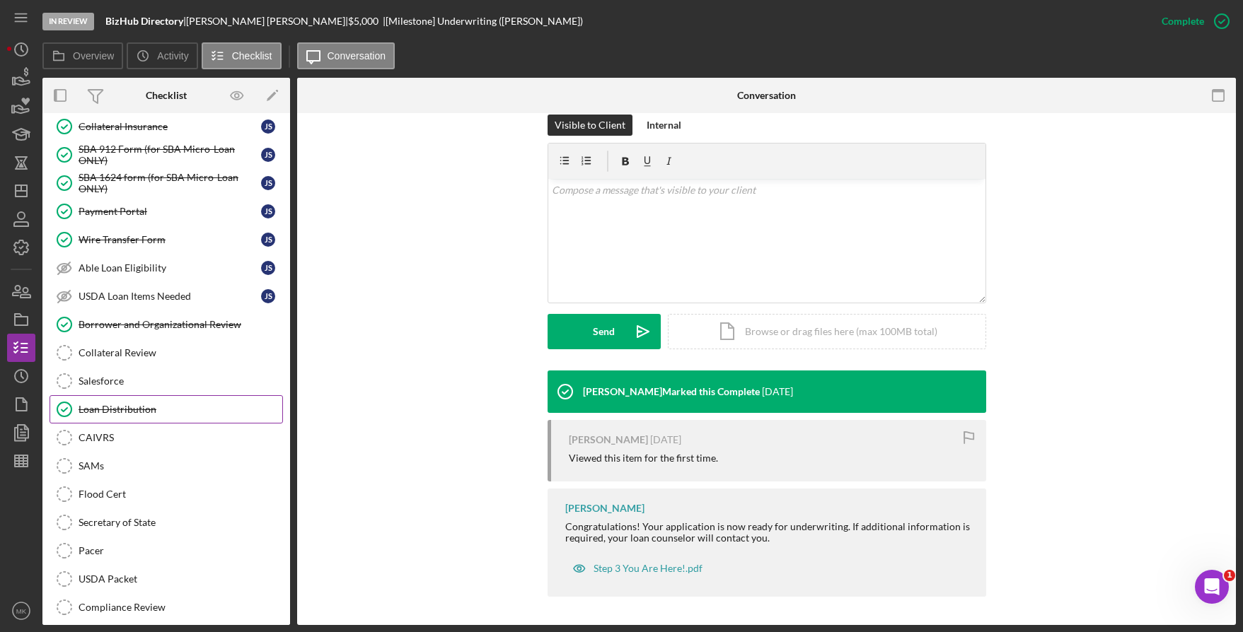
click at [135, 327] on div "Borrower and Organizational Review" at bounding box center [181, 324] width 204 height 11
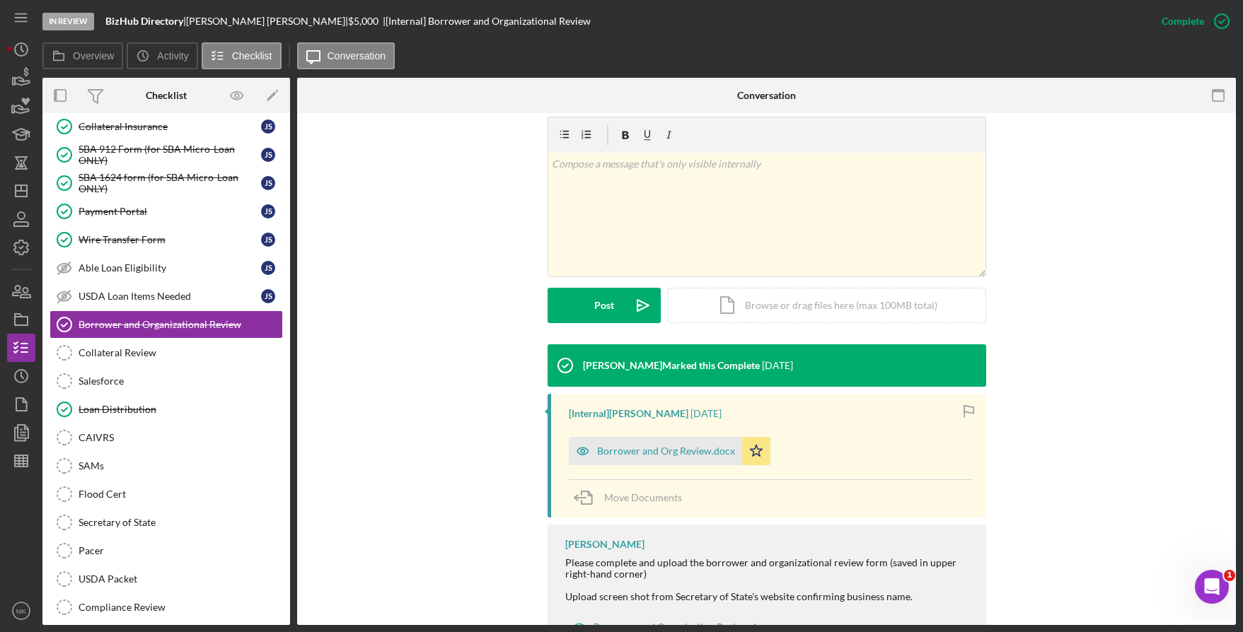
scroll to position [271, 0]
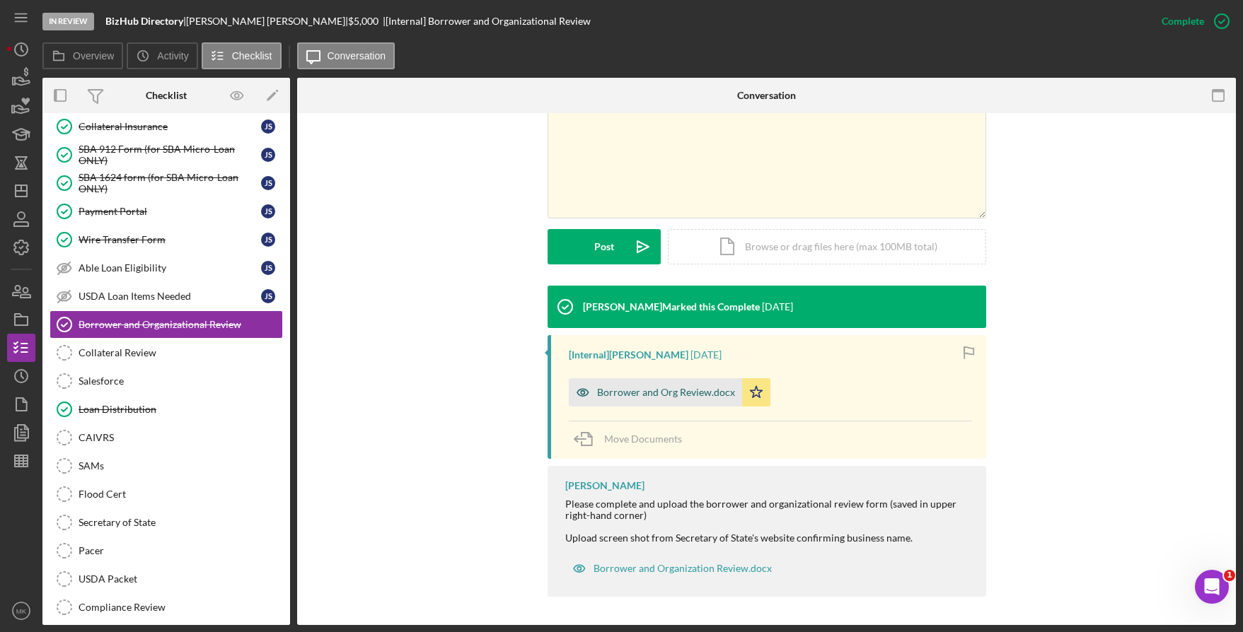
click at [615, 396] on div "Borrower and Org Review.docx" at bounding box center [666, 392] width 138 height 11
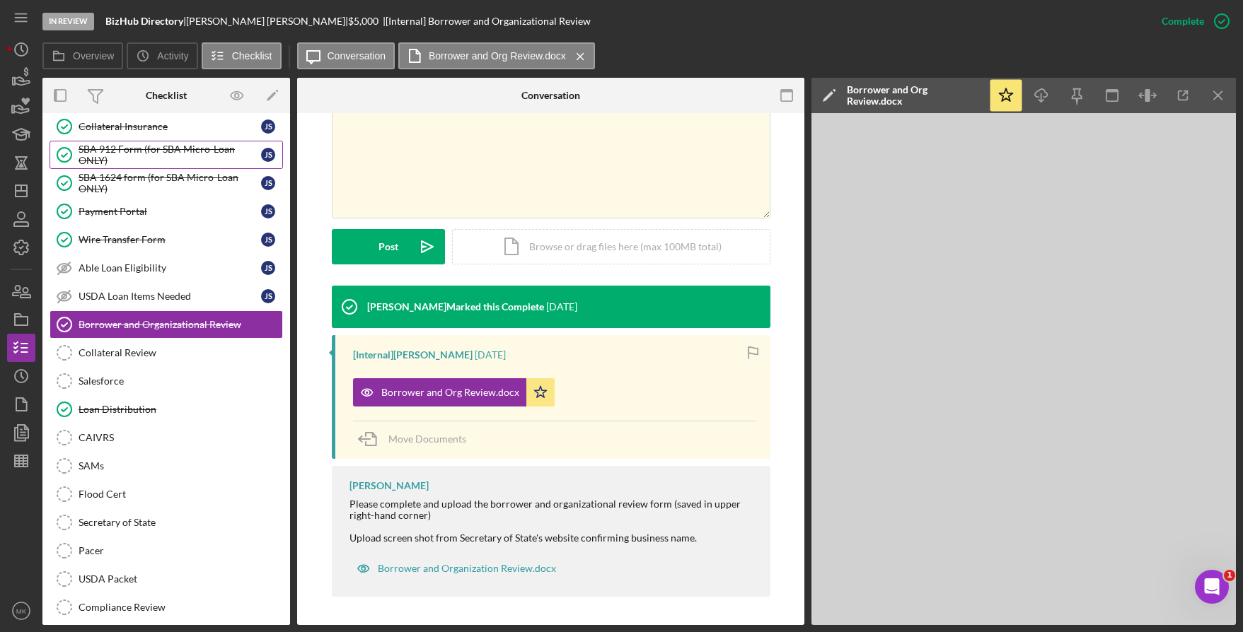
click at [185, 161] on div "SBA 912 Form (for SBA Micro-Loan ONLY)" at bounding box center [170, 155] width 183 height 23
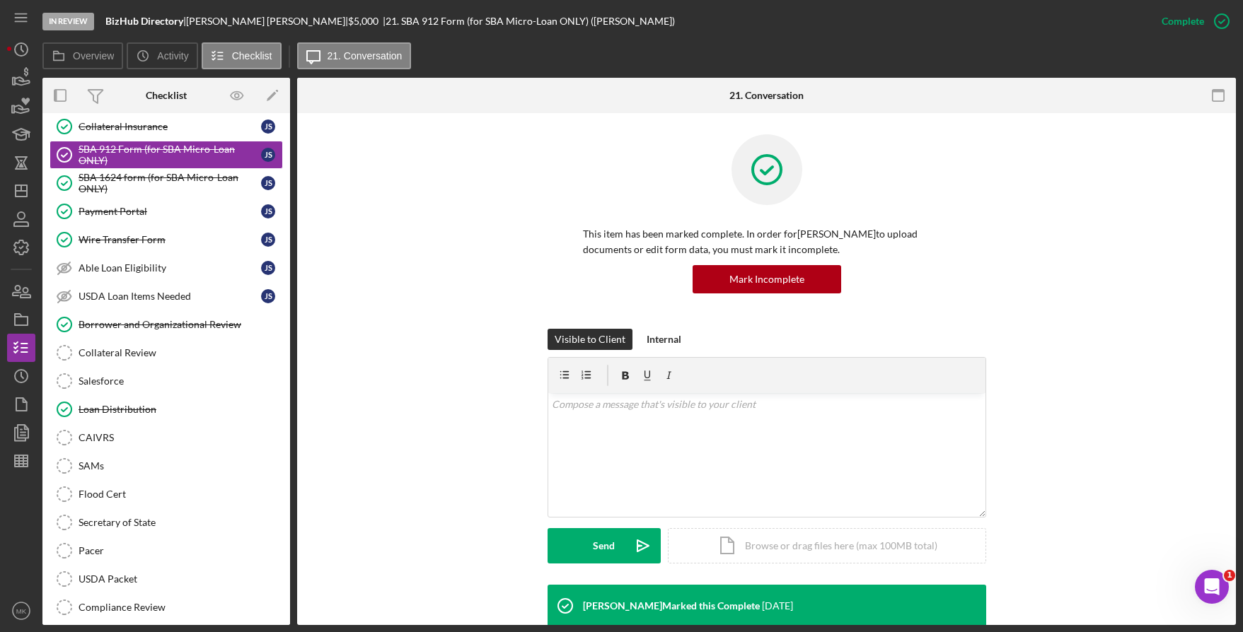
scroll to position [424, 0]
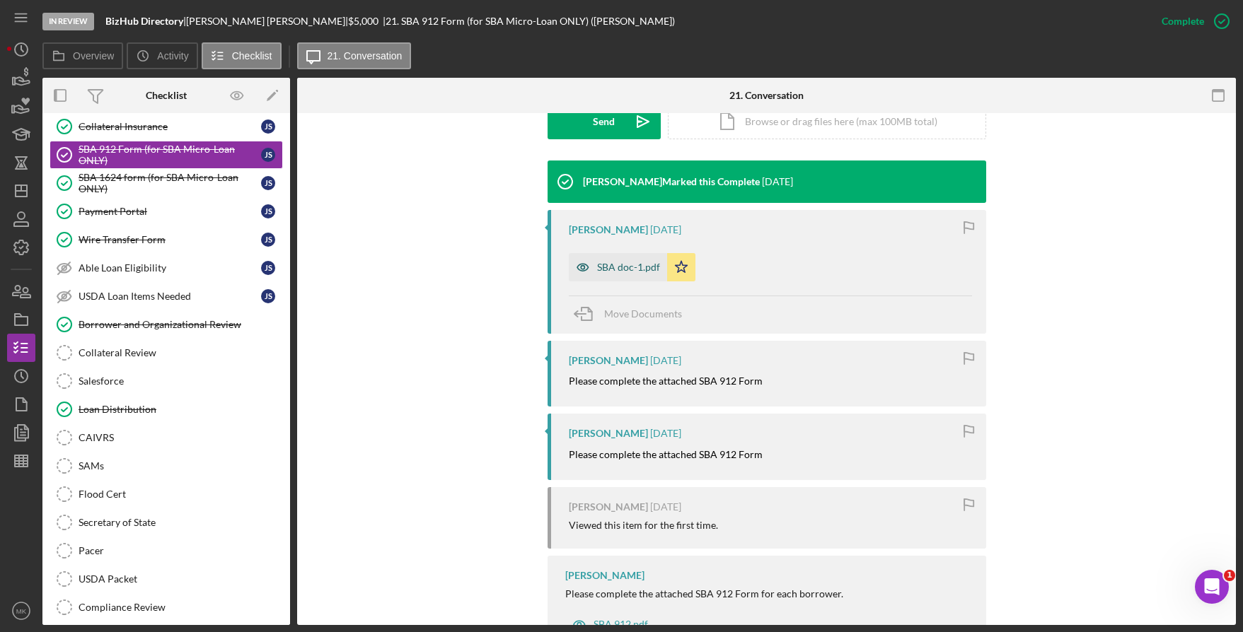
click at [625, 267] on div "SBA doc-1.pdf" at bounding box center [628, 267] width 63 height 11
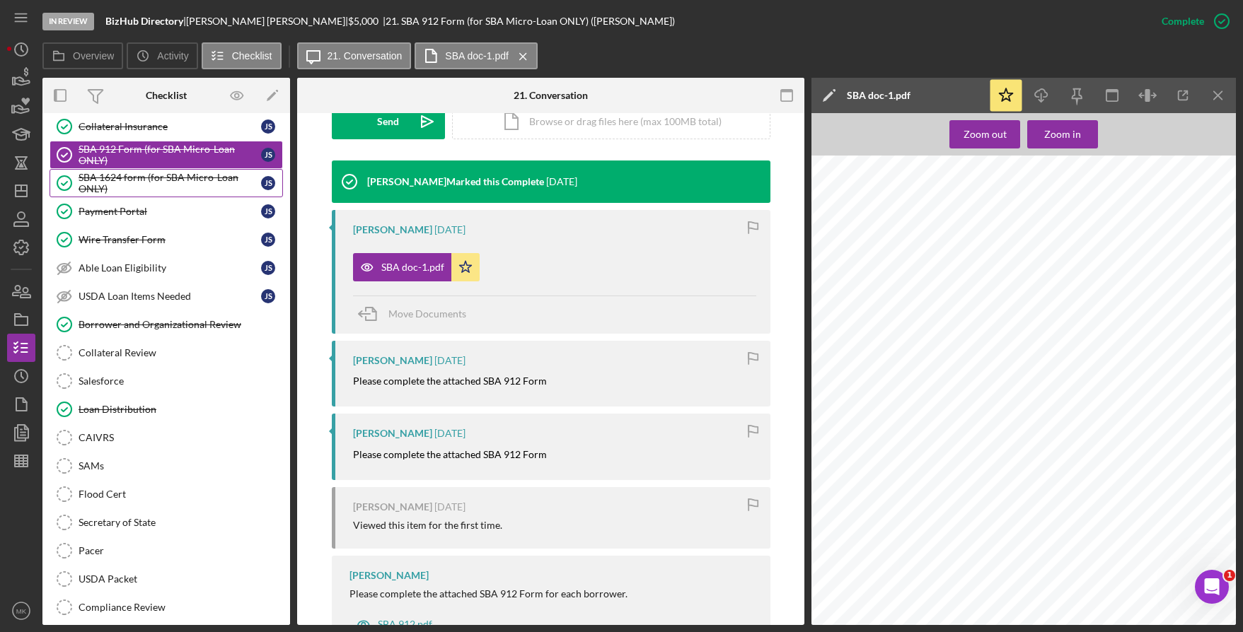
click at [168, 178] on div "SBA 1624 form (for SBA Micro-Loan ONLY)" at bounding box center [170, 183] width 183 height 23
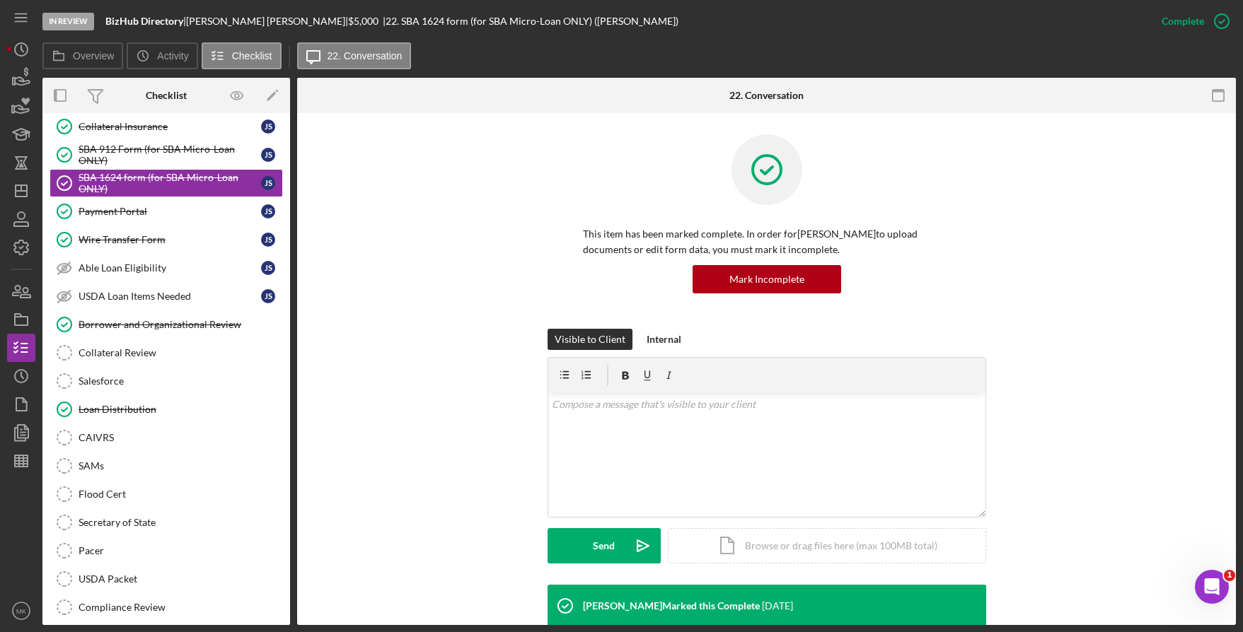
scroll to position [354, 0]
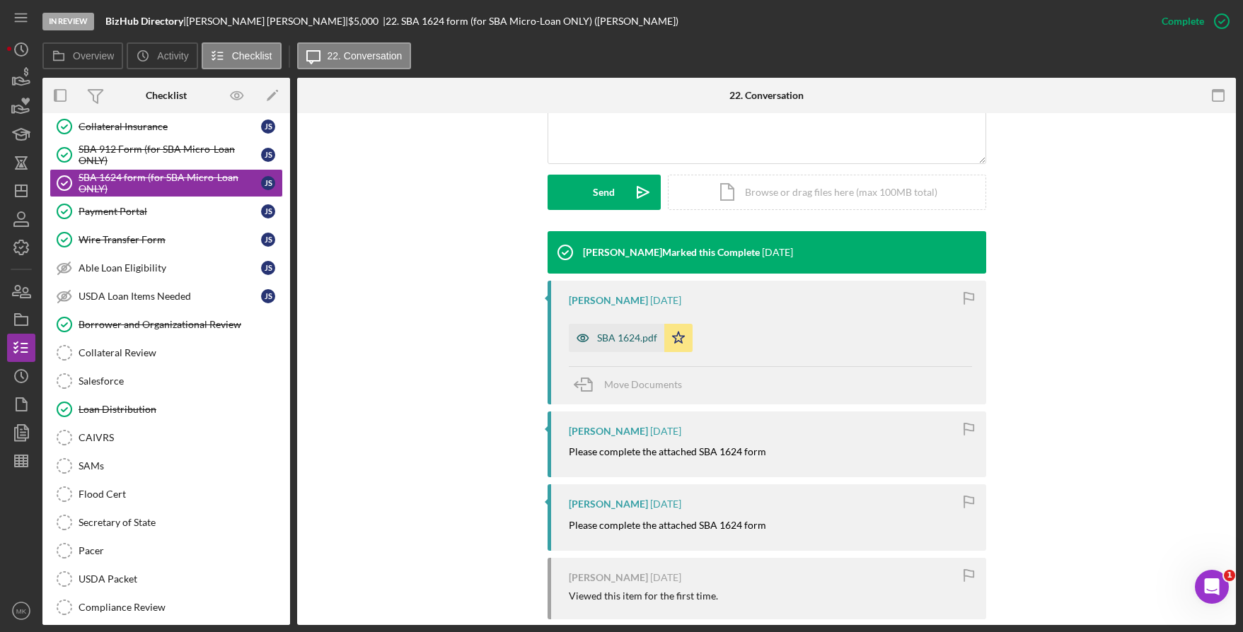
click at [624, 335] on div "SBA 1624.pdf" at bounding box center [627, 338] width 60 height 11
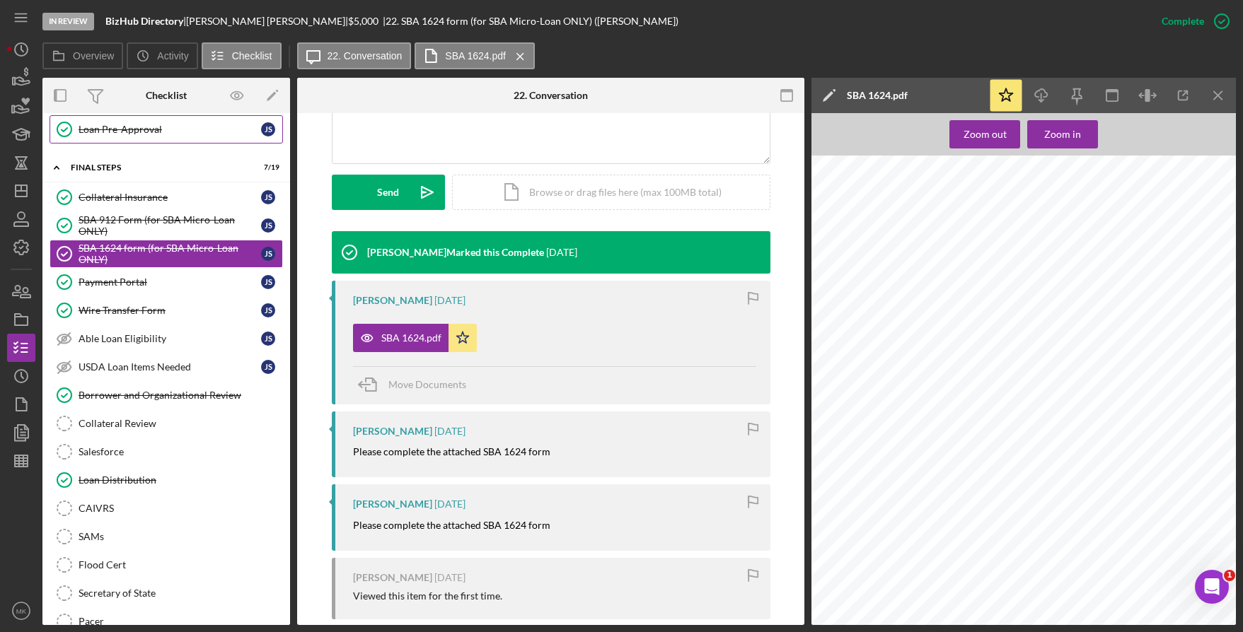
scroll to position [788, 0]
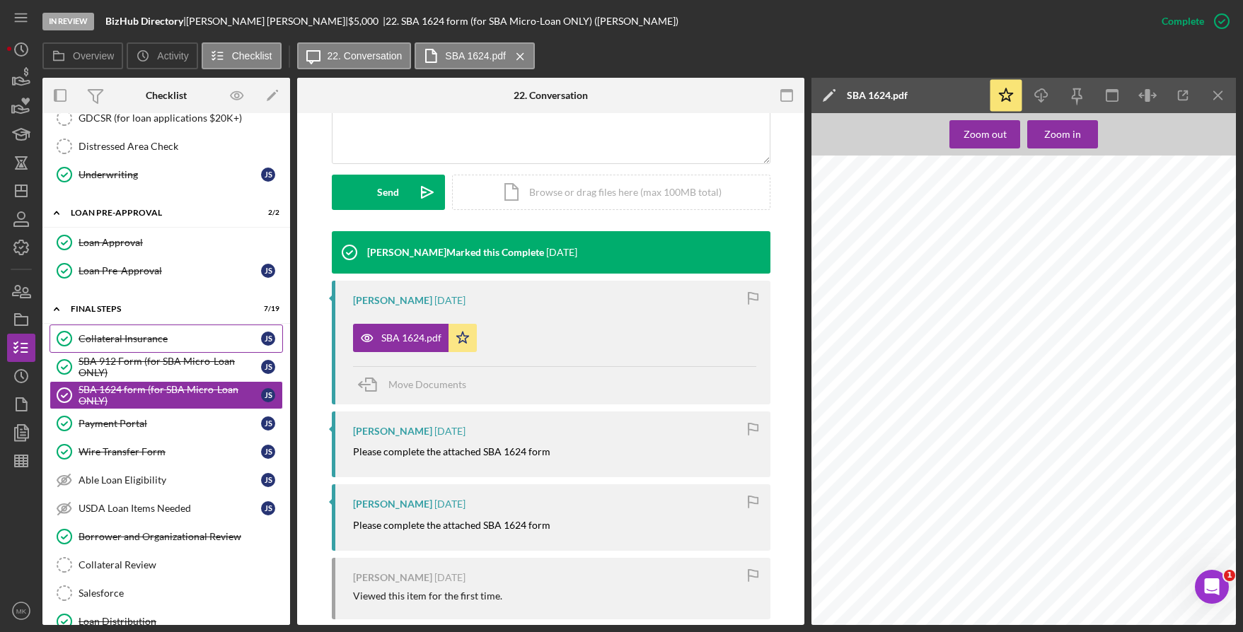
click at [151, 348] on link "Collateral Insurance Collateral Insurance j s" at bounding box center [166, 339] width 233 height 28
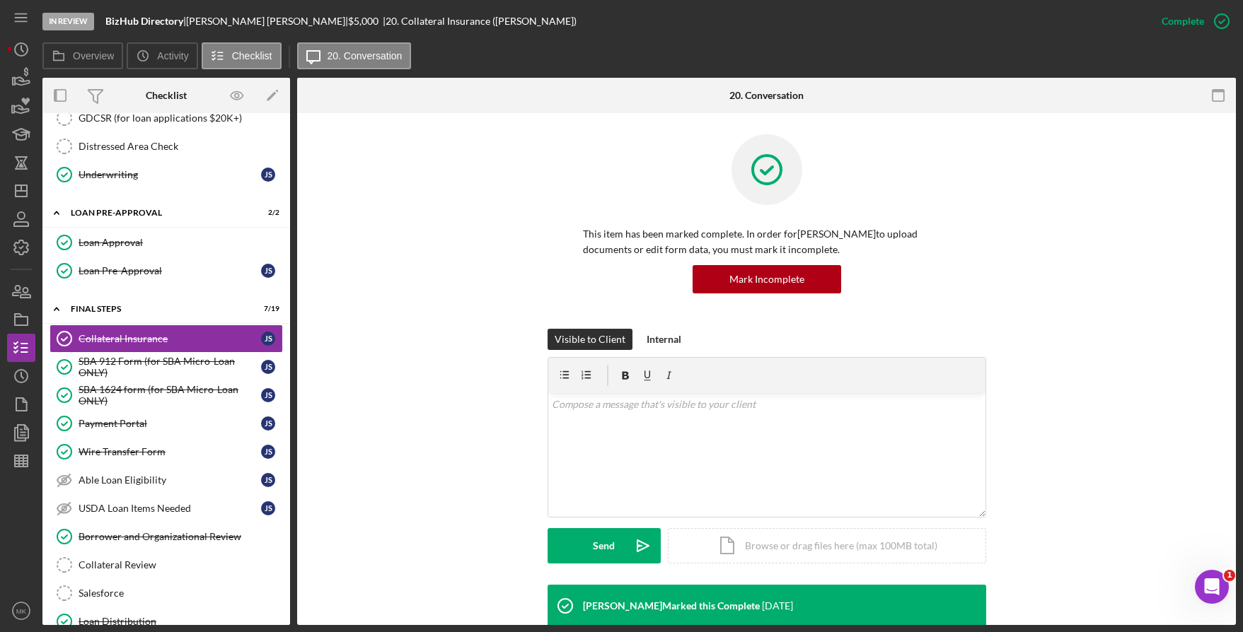
scroll to position [354, 0]
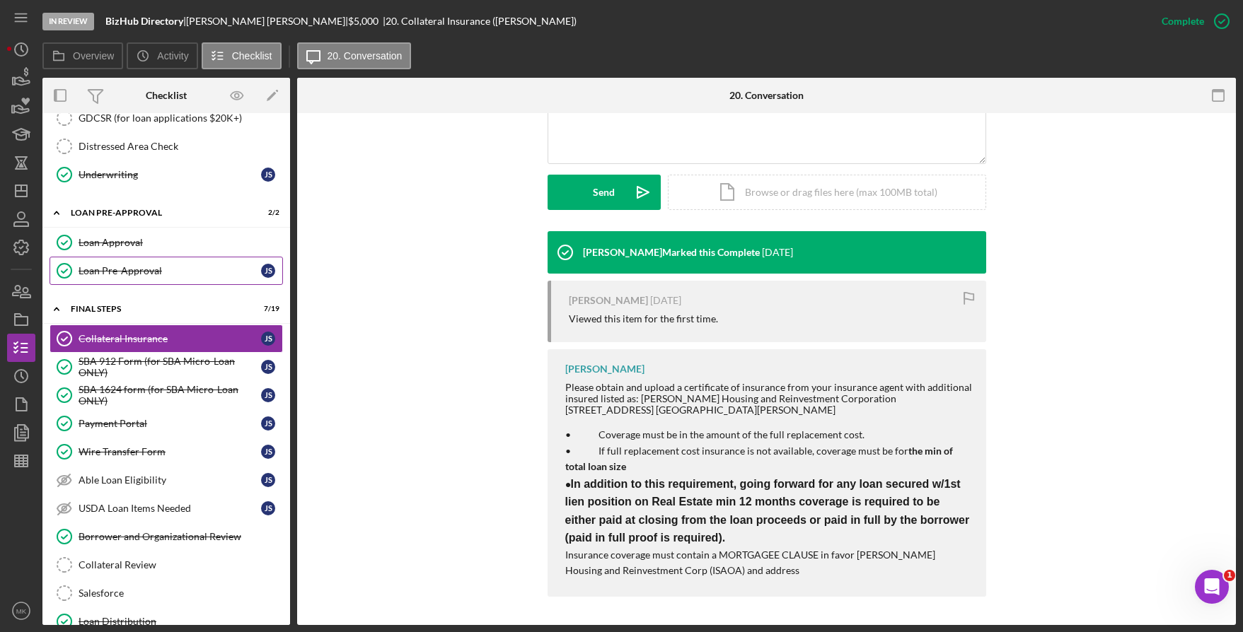
click at [120, 265] on div "Loan Pre-Approval" at bounding box center [170, 270] width 183 height 11
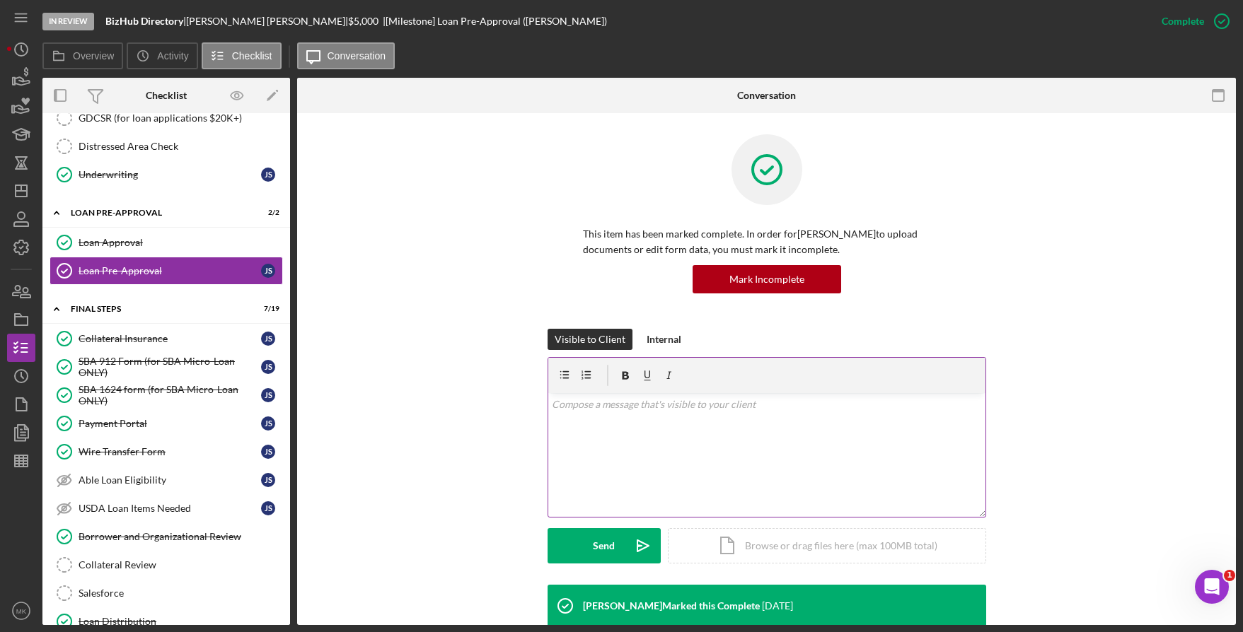
scroll to position [214, 0]
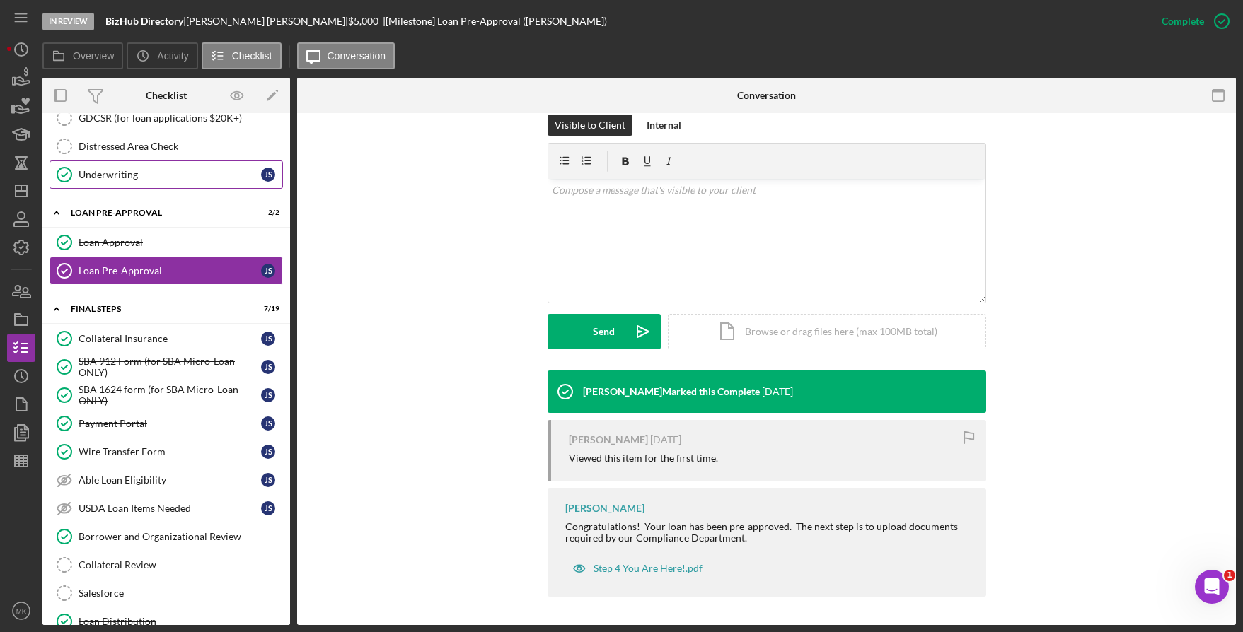
click at [145, 180] on div "Underwriting" at bounding box center [170, 174] width 183 height 11
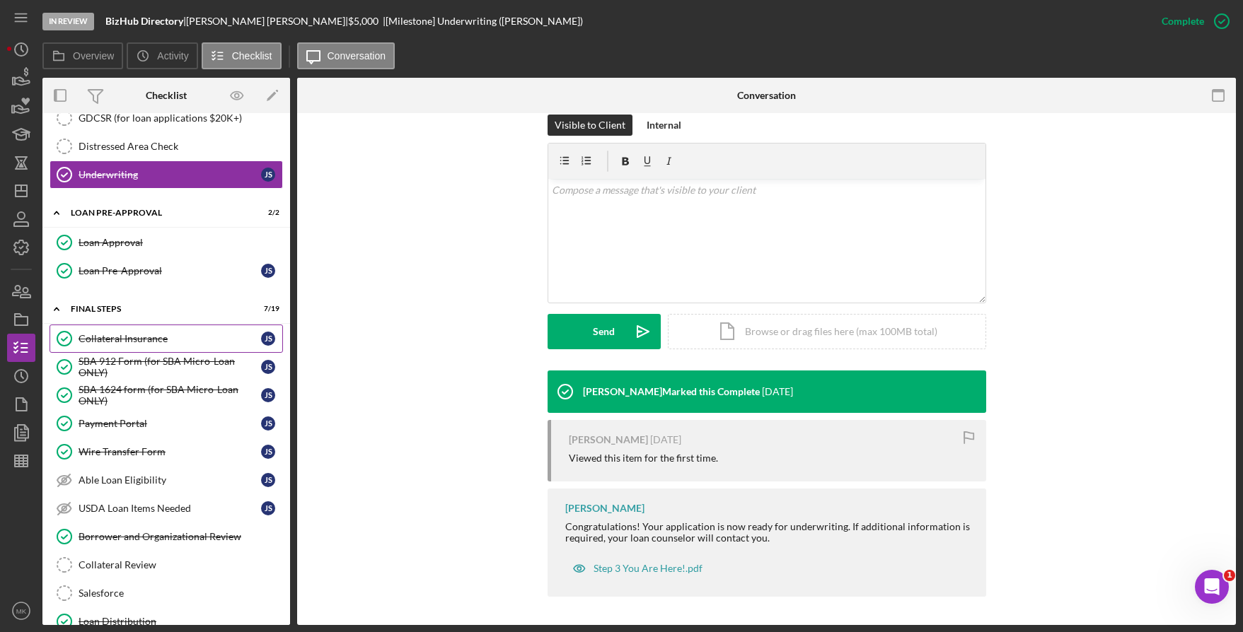
scroll to position [505, 0]
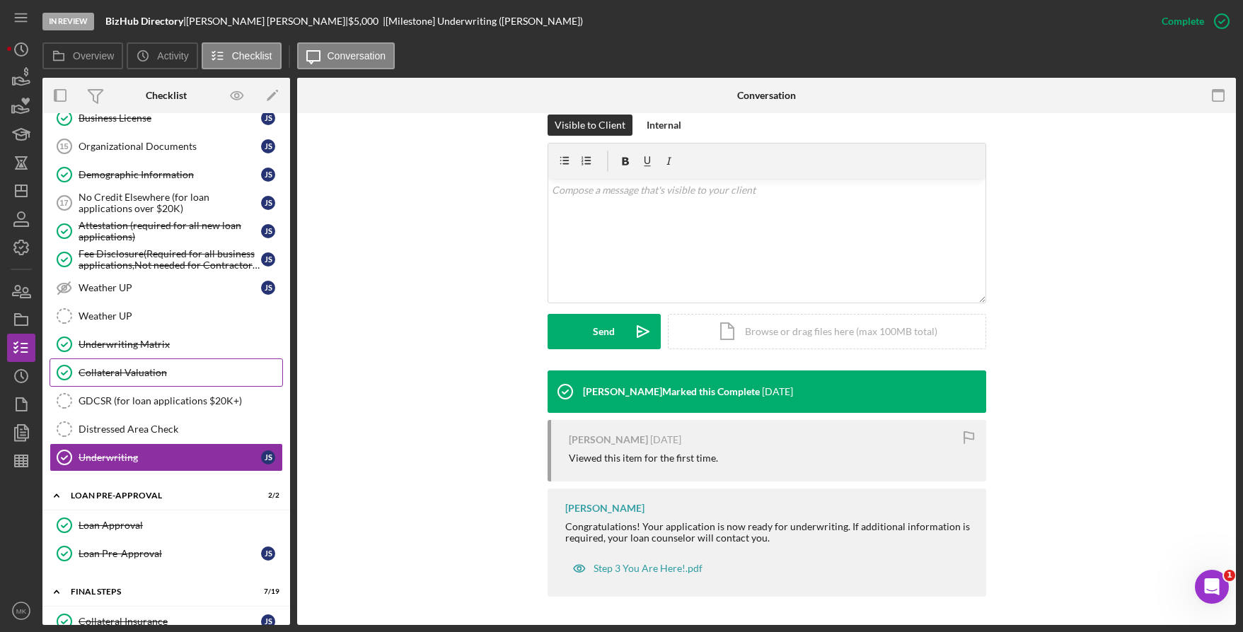
click at [165, 370] on div "Collateral Valuation" at bounding box center [181, 372] width 204 height 11
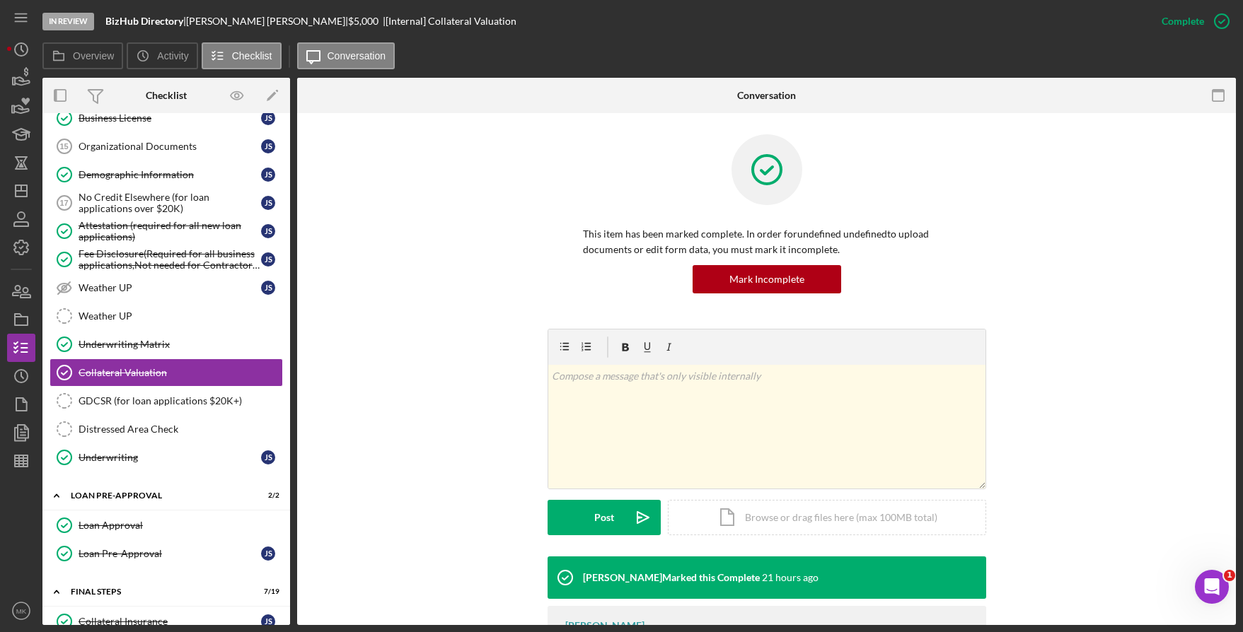
scroll to position [105, 0]
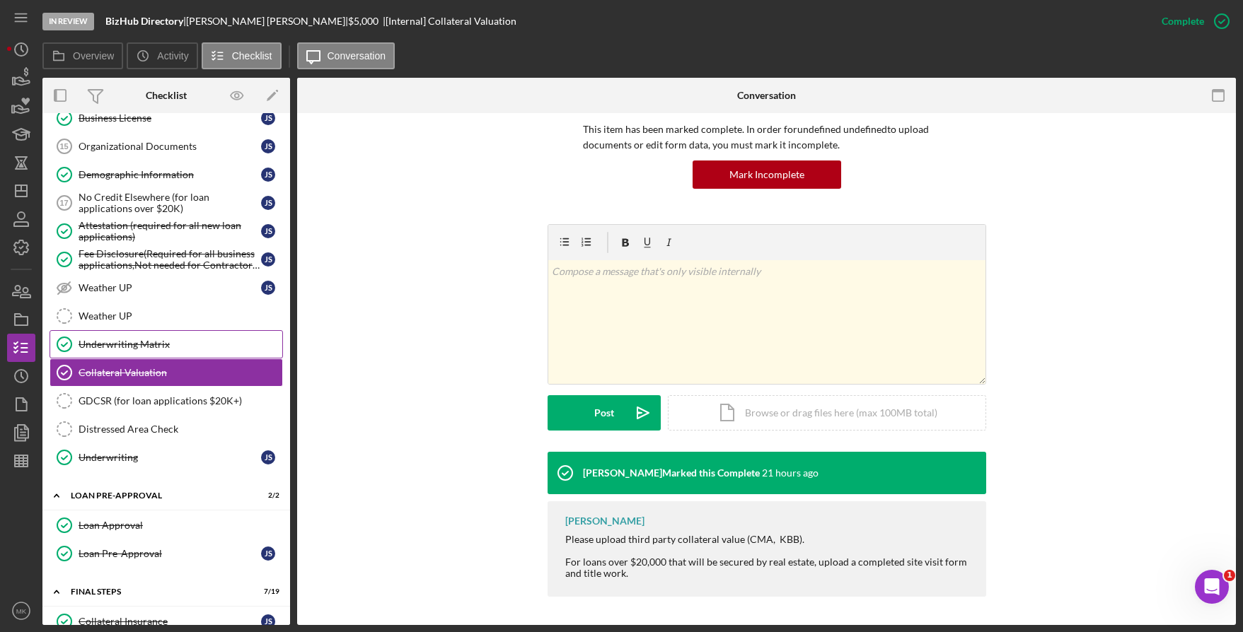
click at [162, 347] on div "Underwriting Matrix" at bounding box center [181, 344] width 204 height 11
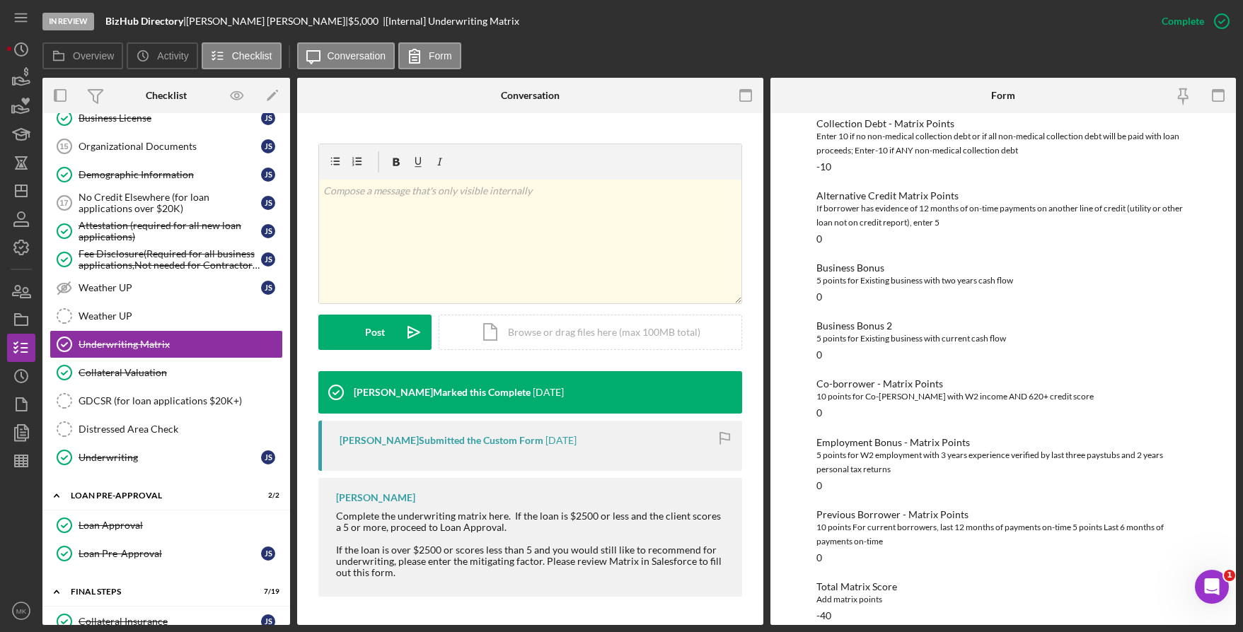
scroll to position [359, 0]
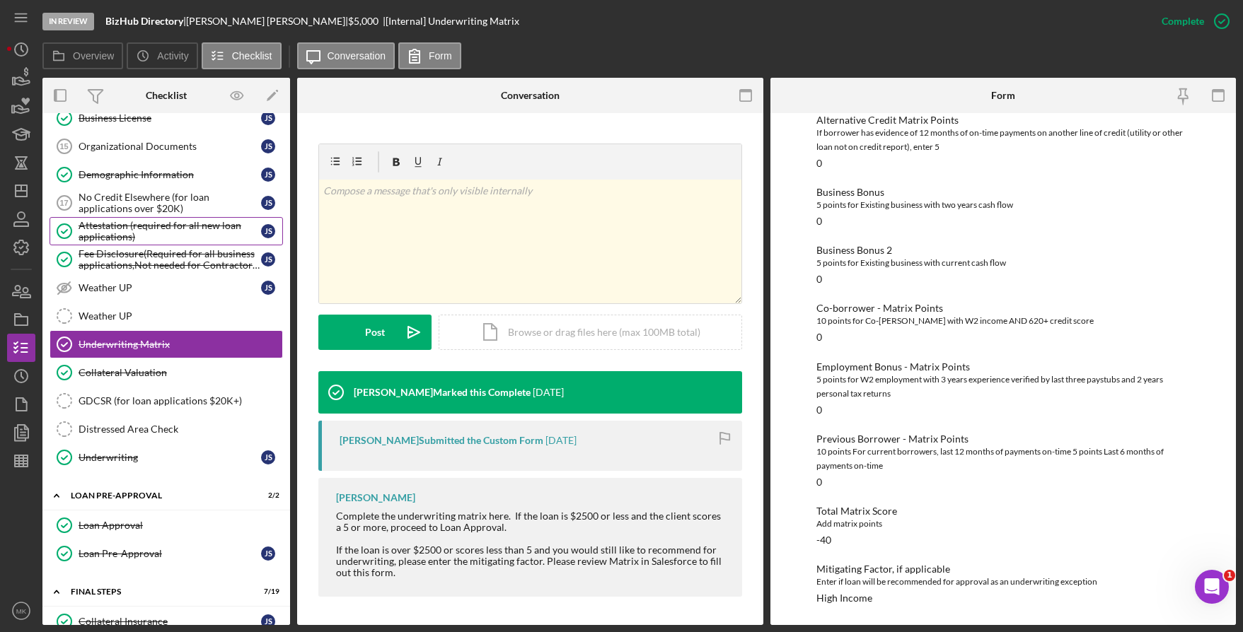
click at [134, 227] on div "Attestation (required for all new loan applications)" at bounding box center [170, 231] width 183 height 23
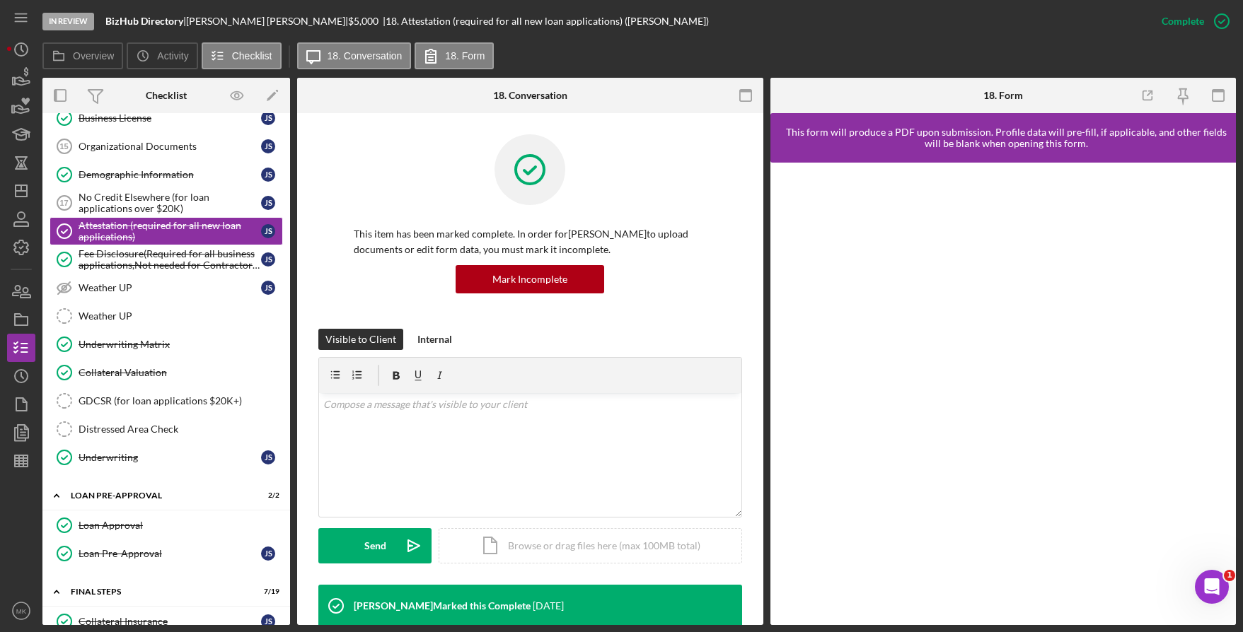
scroll to position [383, 0]
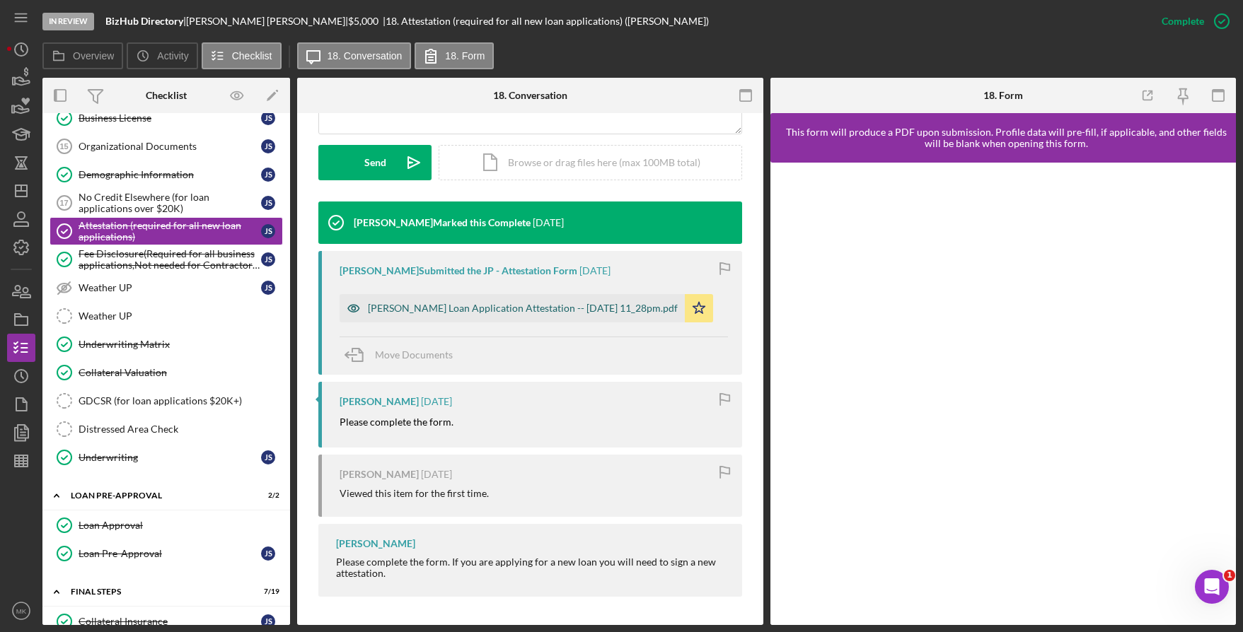
click at [456, 311] on div "Justine Petersen Loan Application Attestation -- 2025-08-13 11_28pm.pdf" at bounding box center [523, 308] width 310 height 11
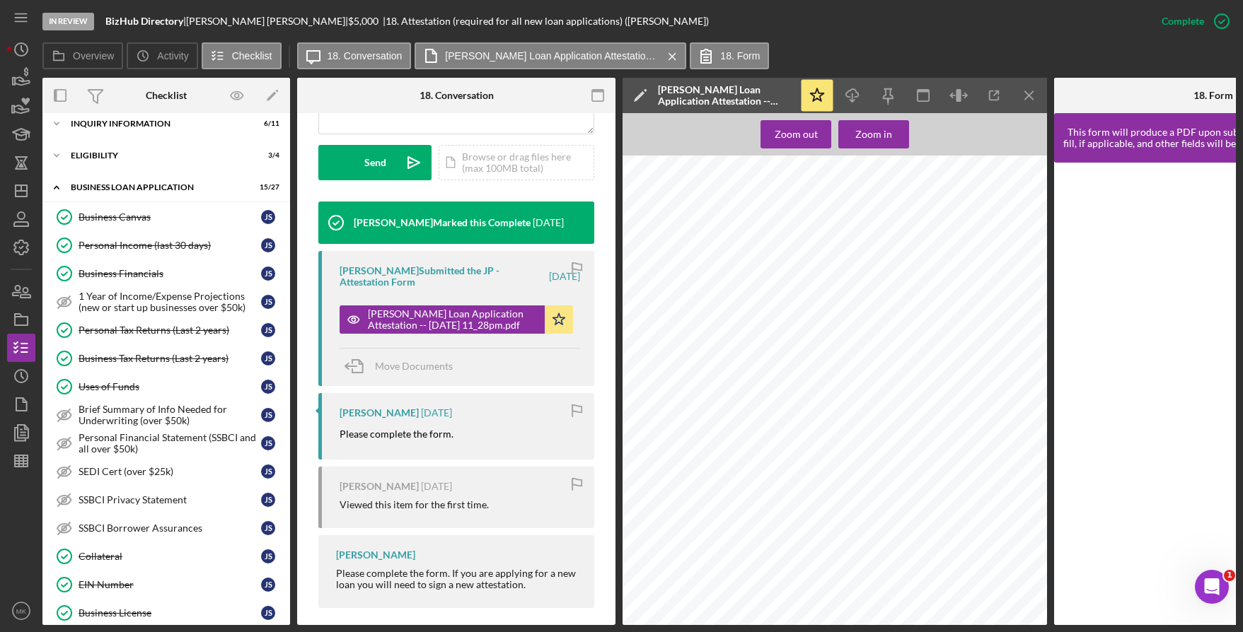
scroll to position [0, 0]
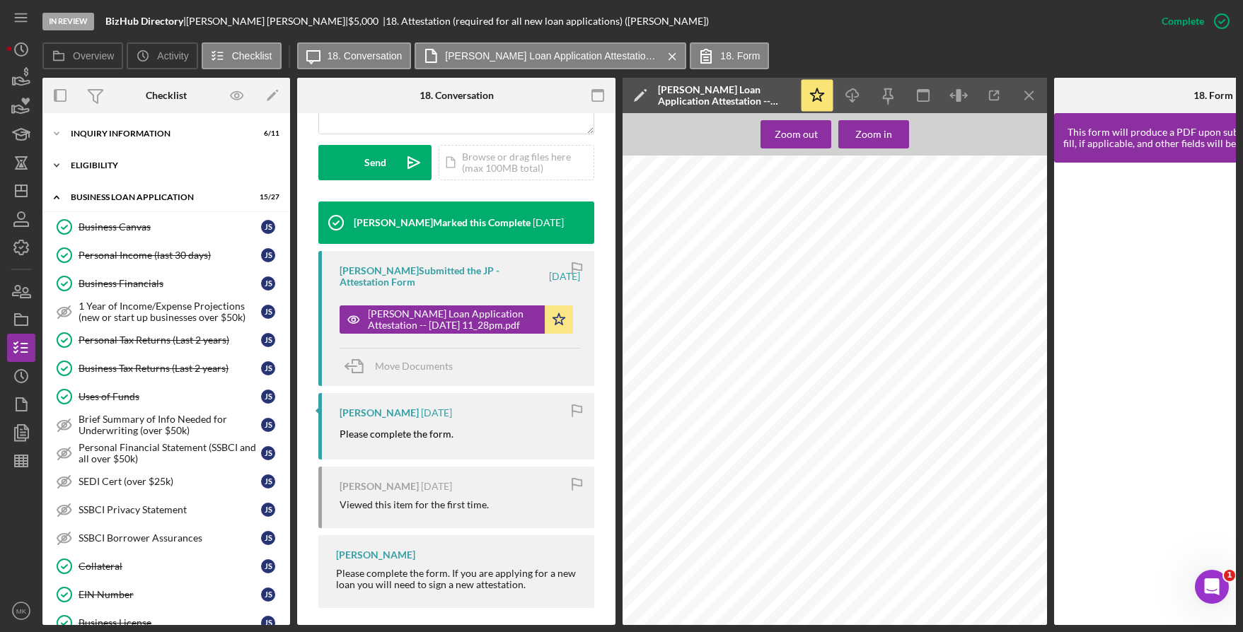
click at [106, 176] on div "Icon/Expander ELIGIBILITY 3 / 4" at bounding box center [166, 165] width 248 height 28
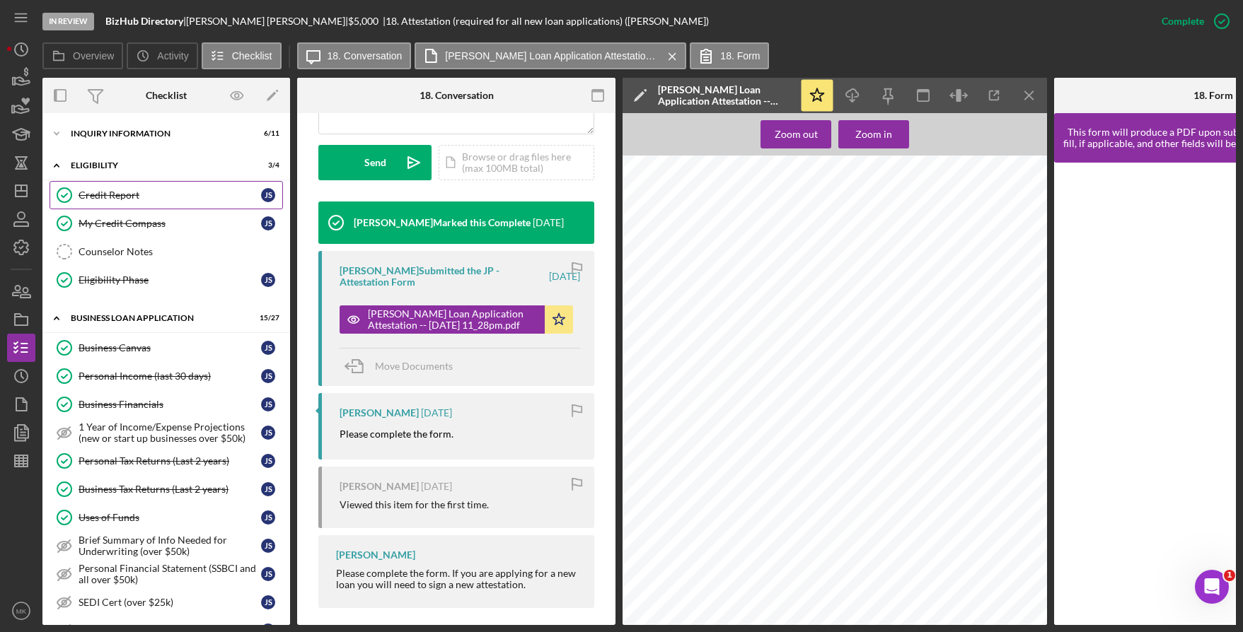
click at [87, 204] on link "Credit Report Credit Report j s" at bounding box center [166, 195] width 233 height 28
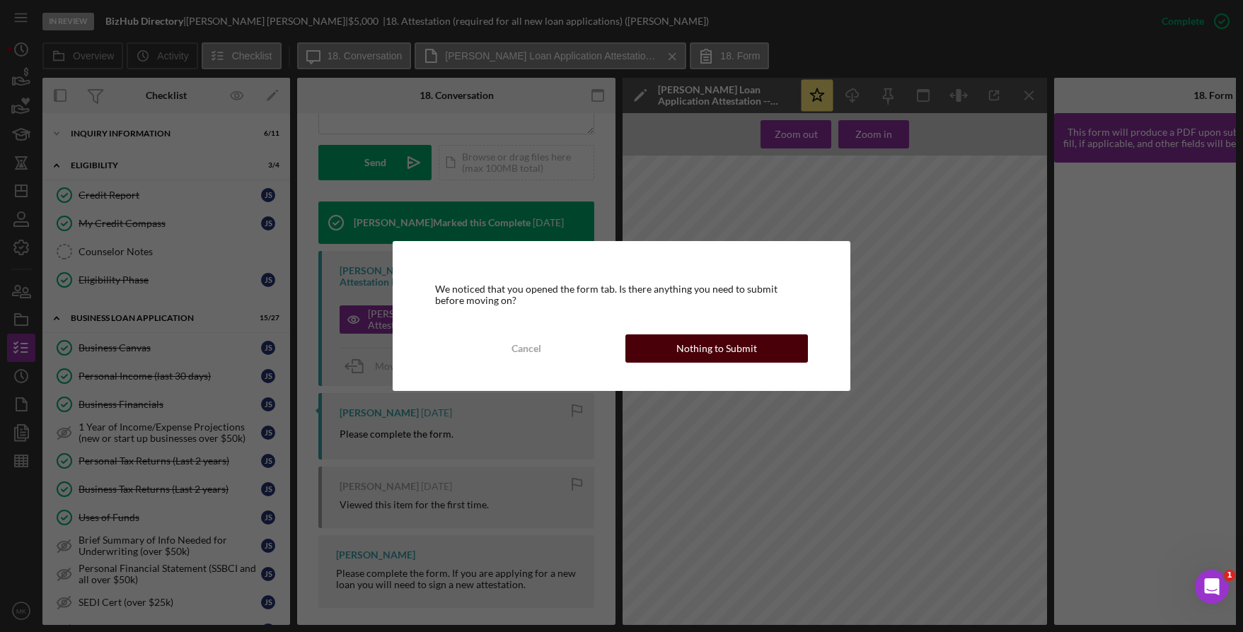
click at [686, 340] on div "Nothing to Submit" at bounding box center [716, 349] width 81 height 28
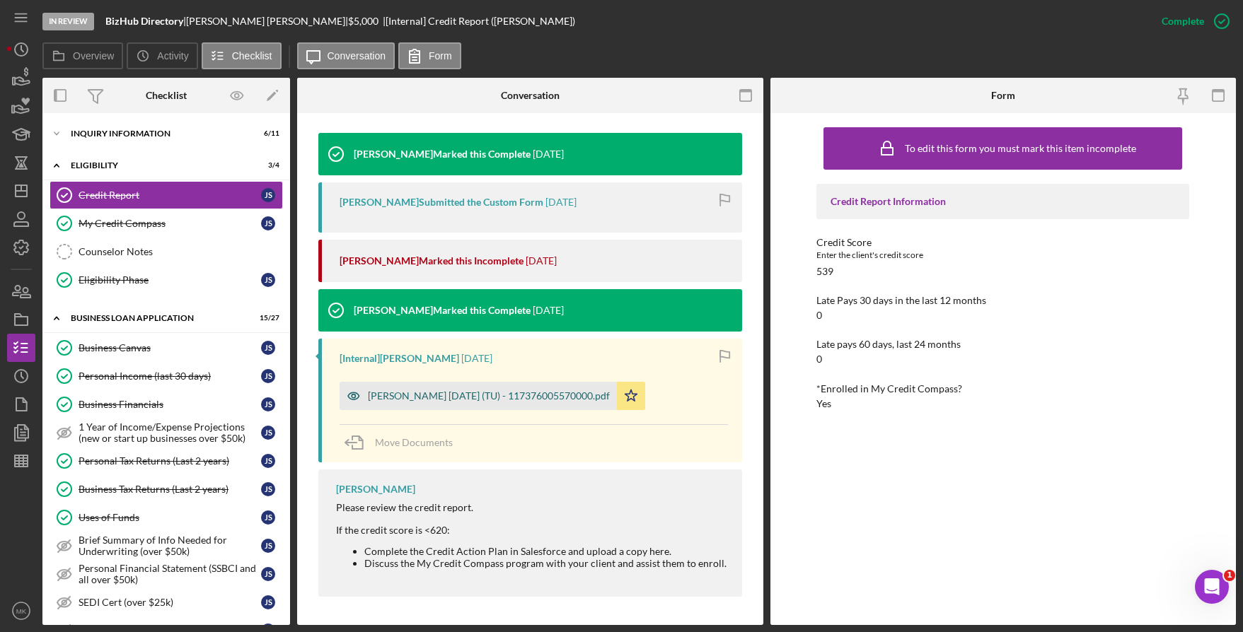
click at [446, 395] on div "Smith, Johnella 2025-07-21 (TU) - 117376005570000.pdf" at bounding box center [489, 396] width 242 height 11
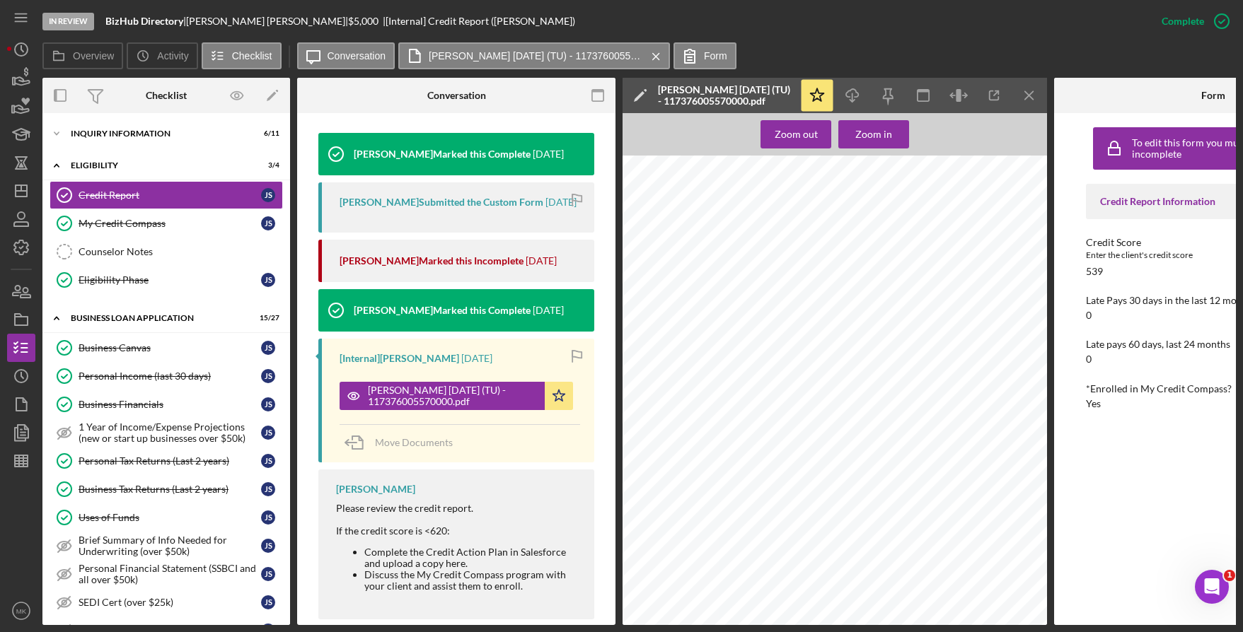
scroll to position [1273, 0]
click at [141, 129] on div "INQUIRY INFORMATION" at bounding box center [172, 133] width 202 height 8
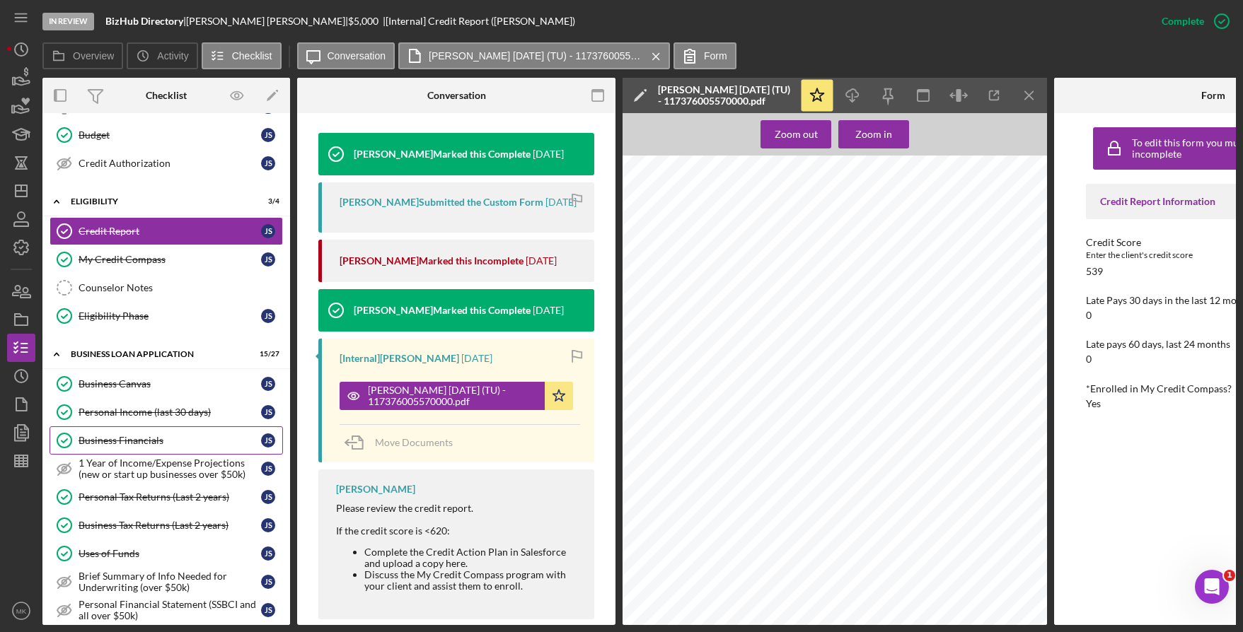
scroll to position [566, 0]
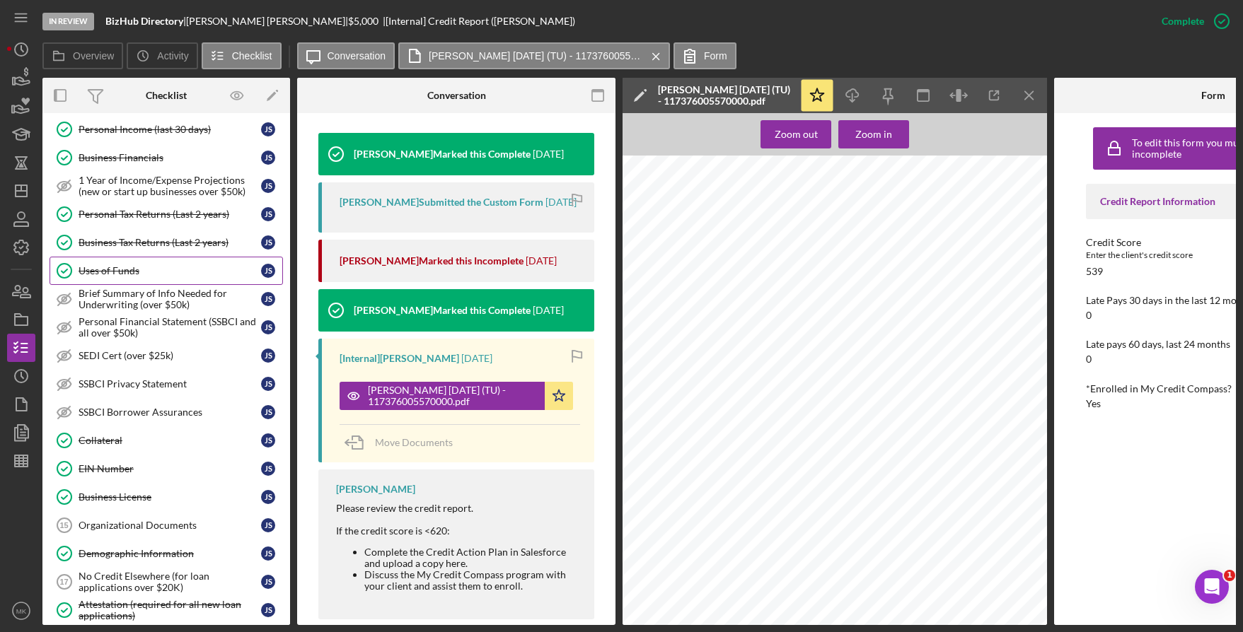
click at [104, 266] on div "Uses of Funds" at bounding box center [170, 270] width 183 height 11
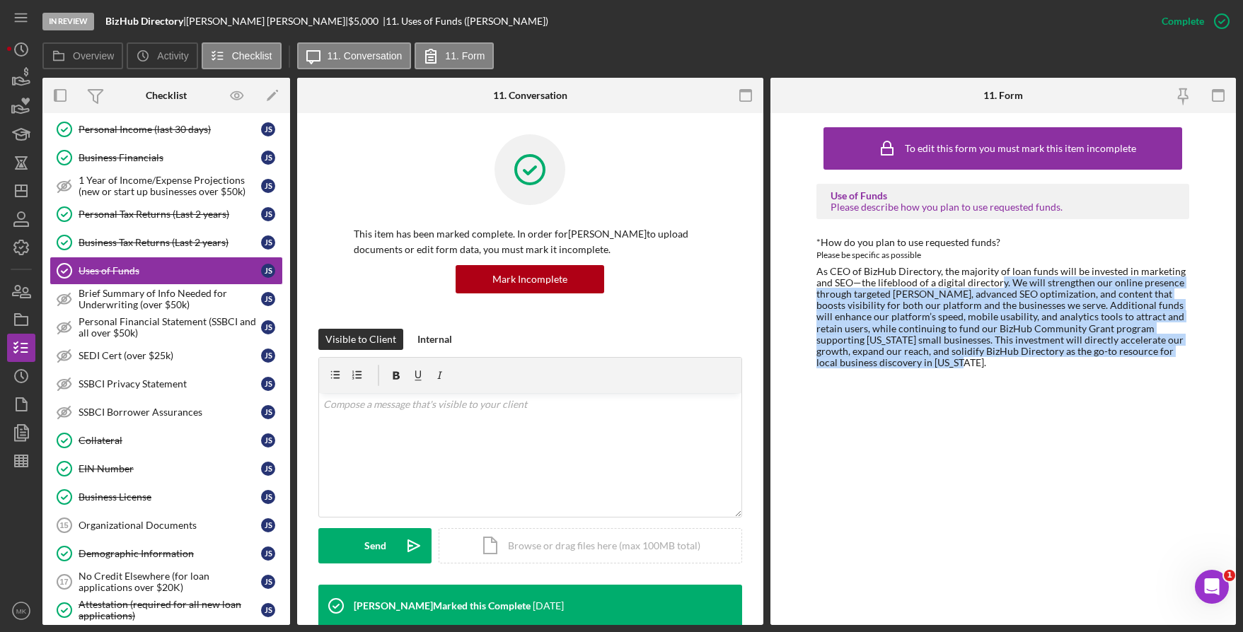
drag, startPoint x: 999, startPoint y: 279, endPoint x: 1040, endPoint y: 373, distance: 102.6
click at [1040, 373] on div "To edit this form you must mark this item incomplete Use of Funds Please descri…" at bounding box center [1002, 369] width 373 height 498
drag, startPoint x: 1040, startPoint y: 373, endPoint x: 955, endPoint y: 391, distance: 86.9
click at [955, 391] on div "To edit this form you must mark this item incomplete Use of Funds Please descri…" at bounding box center [1002, 369] width 373 height 498
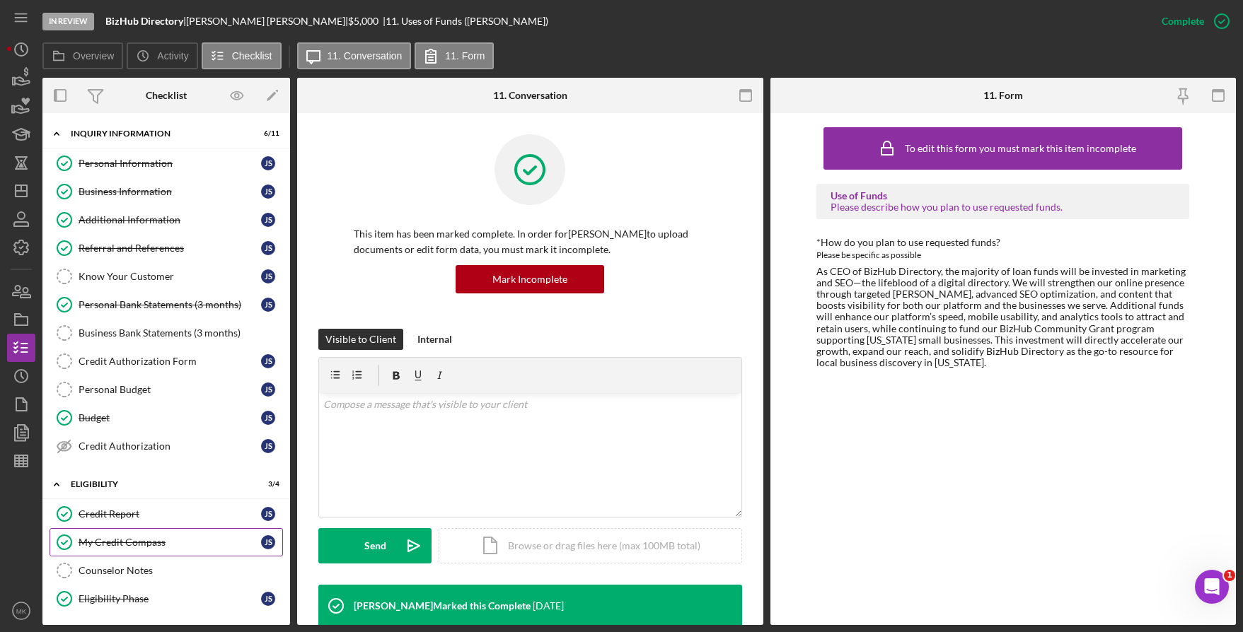
drag, startPoint x: 136, startPoint y: 545, endPoint x: 154, endPoint y: 533, distance: 21.4
click at [136, 545] on div "My Credit Compass" at bounding box center [170, 542] width 183 height 11
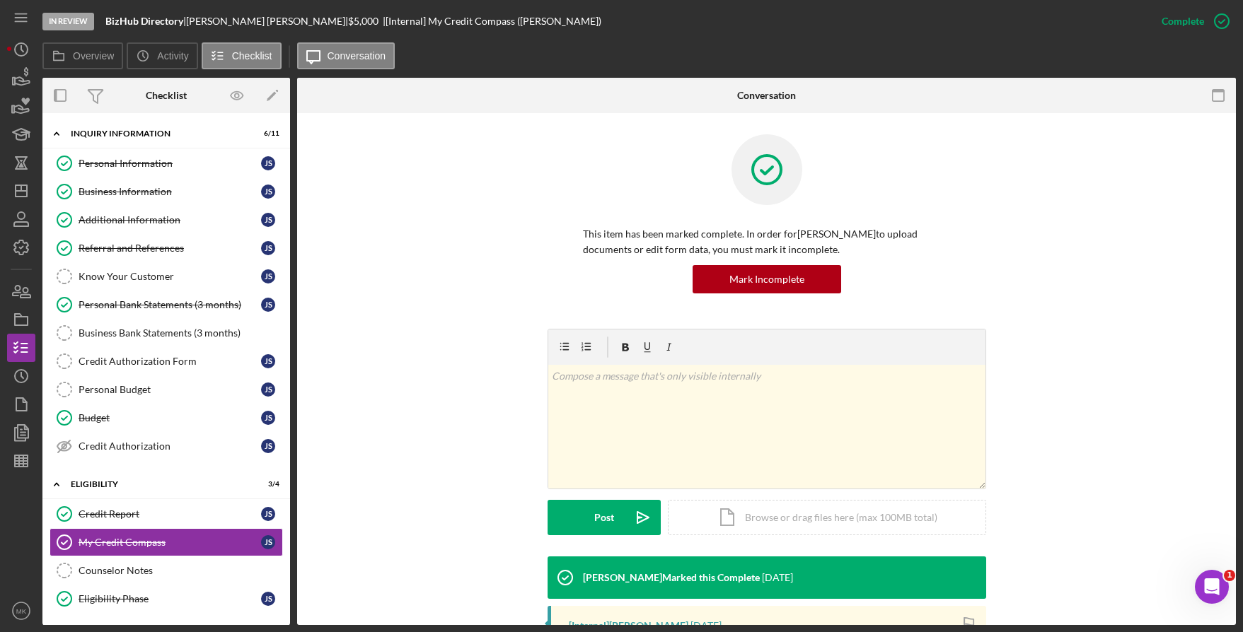
scroll to position [248, 0]
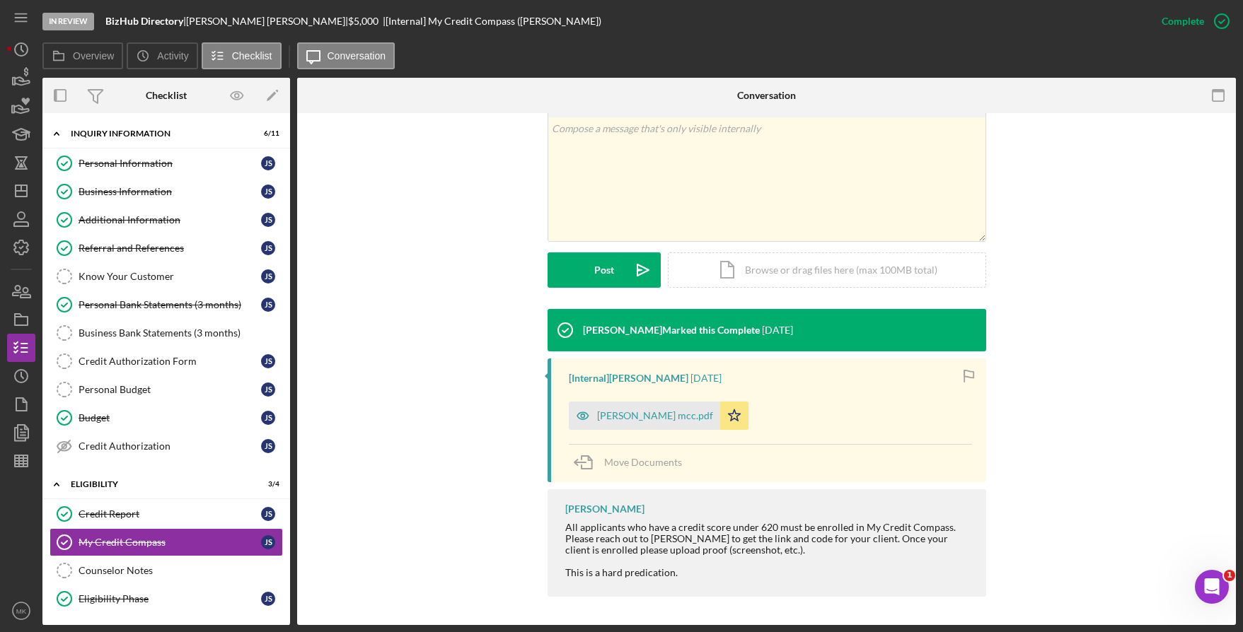
click at [647, 433] on div "[Internal] Cameron Stuhl 4 weeks ago johnella smith mcc.pdf Icon/Star Move Docu…" at bounding box center [767, 421] width 439 height 124
click at [652, 424] on div "johnella smith mcc.pdf" at bounding box center [644, 416] width 151 height 28
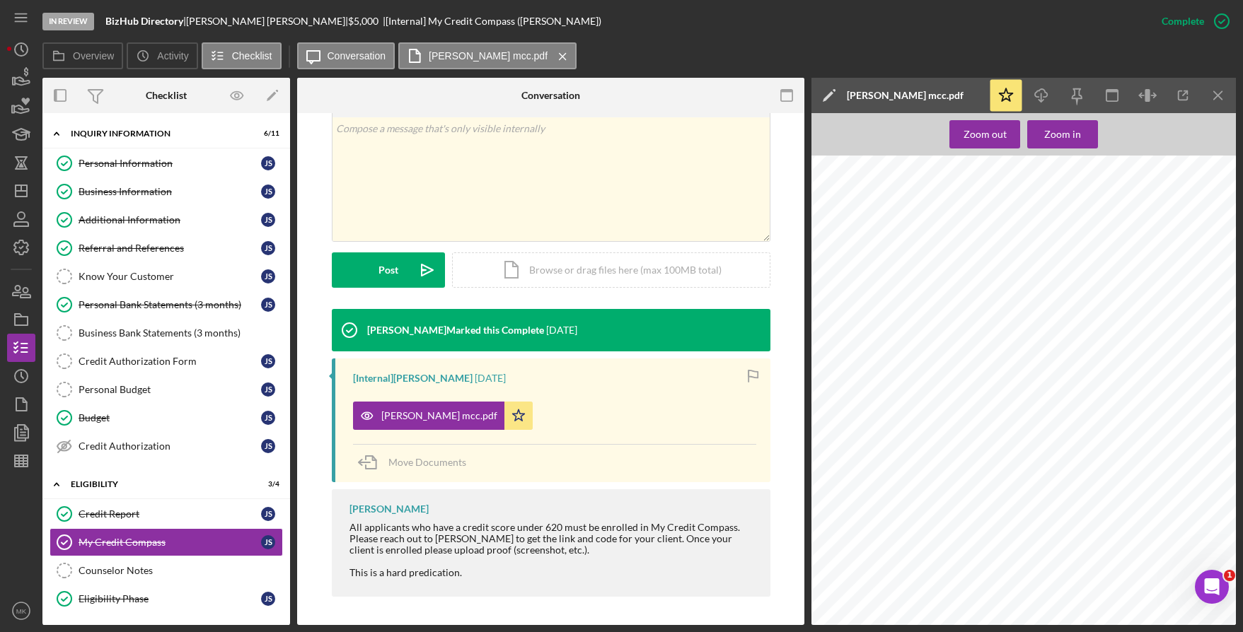
scroll to position [1344, 0]
click at [28, 205] on icon "button" at bounding box center [21, 219] width 35 height 35
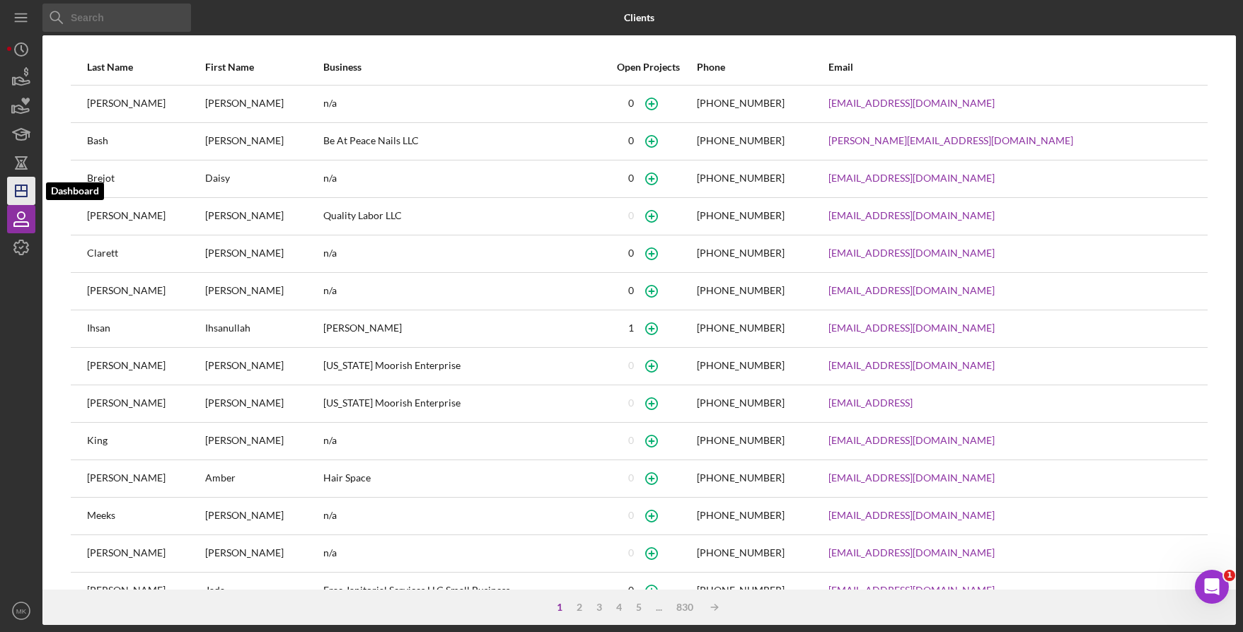
click at [11, 186] on icon "Icon/Dashboard" at bounding box center [21, 190] width 35 height 35
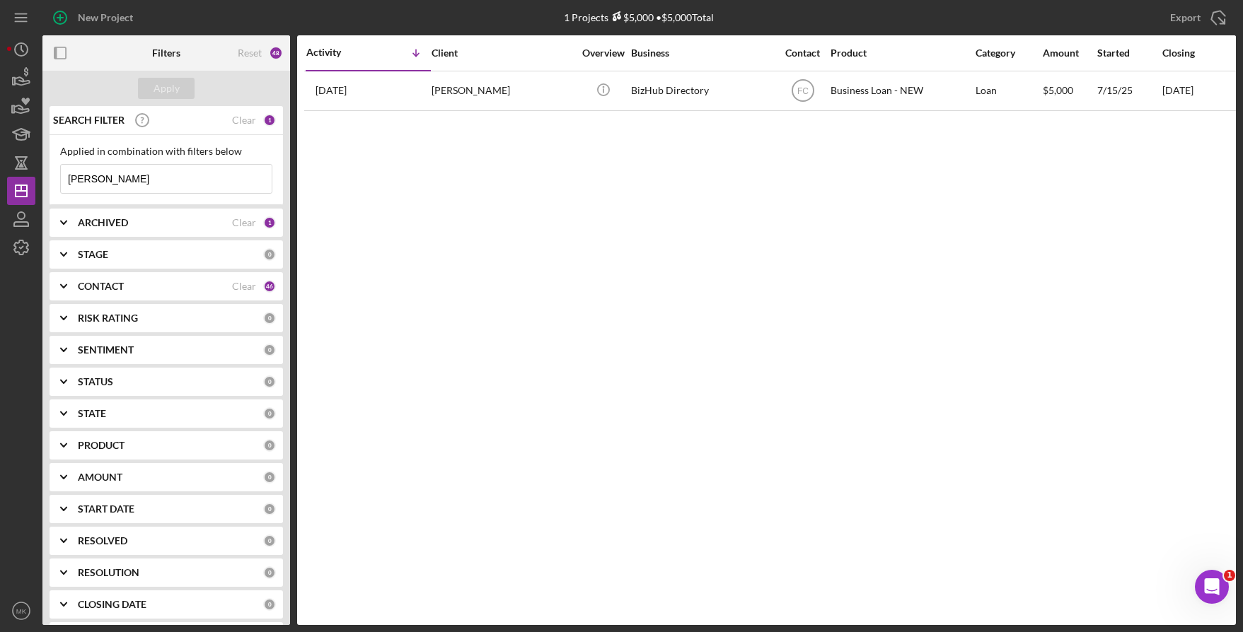
drag, startPoint x: 47, startPoint y: 187, endPoint x: -25, endPoint y: 191, distance: 73.0
click at [0, 191] on html "New Project 1 Projects $5,000 • $5,000 Total Johnella Export Icon/Export Filter…" at bounding box center [621, 316] width 1243 height 632
paste input "[PERSON_NAME]"
type input "[PERSON_NAME]"
click at [158, 86] on div "Apply" at bounding box center [167, 88] width 26 height 21
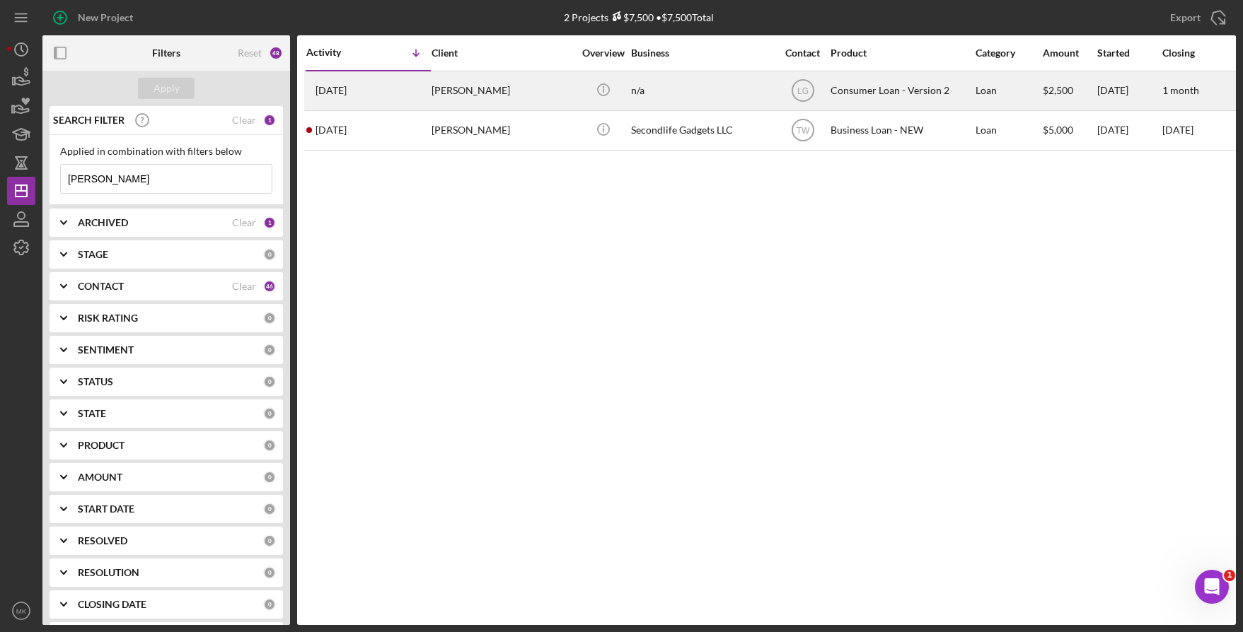
click at [492, 86] on div "[PERSON_NAME]" at bounding box center [502, 90] width 141 height 37
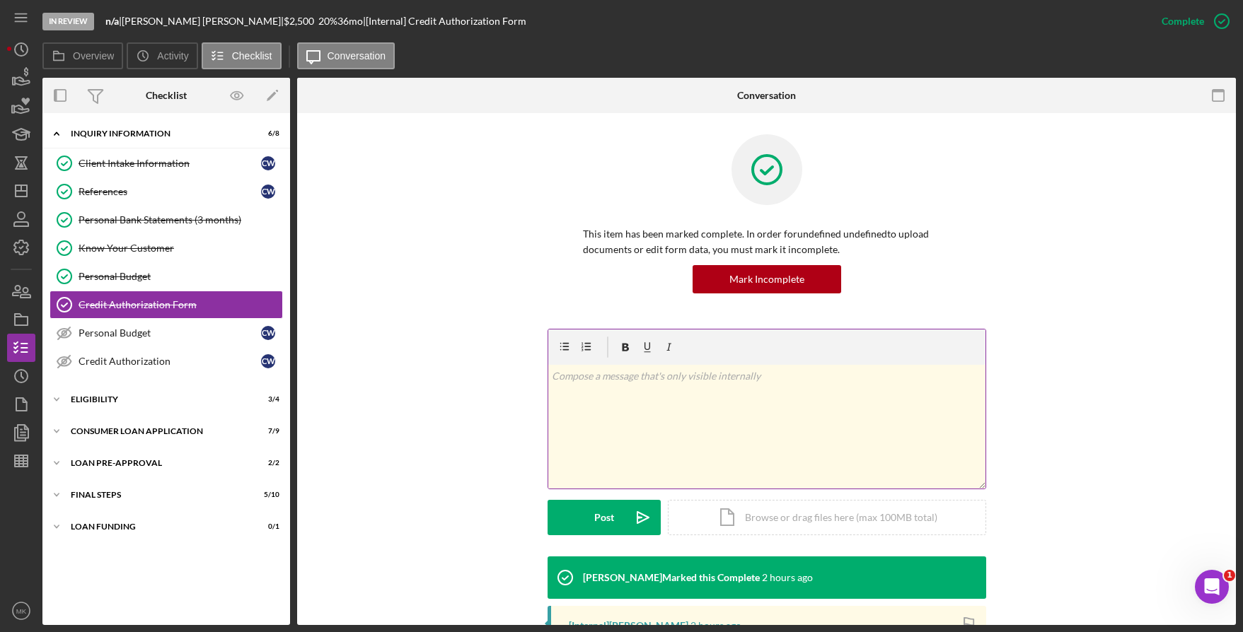
scroll to position [209, 0]
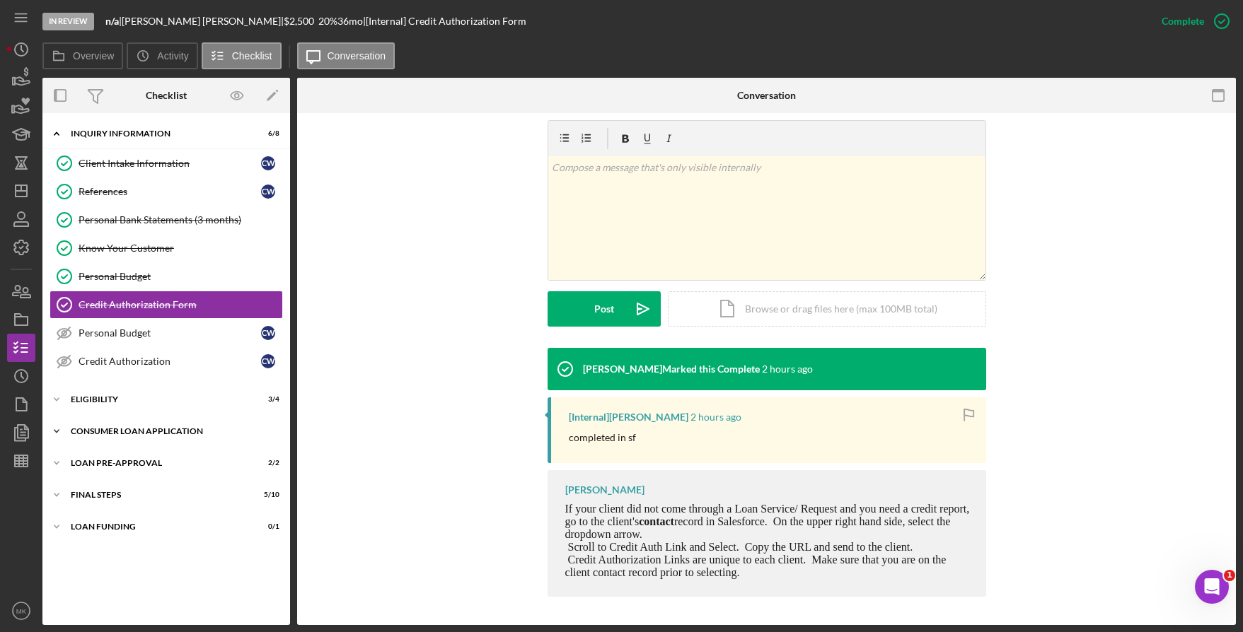
click at [154, 434] on div "Consumer Loan Application" at bounding box center [172, 431] width 202 height 8
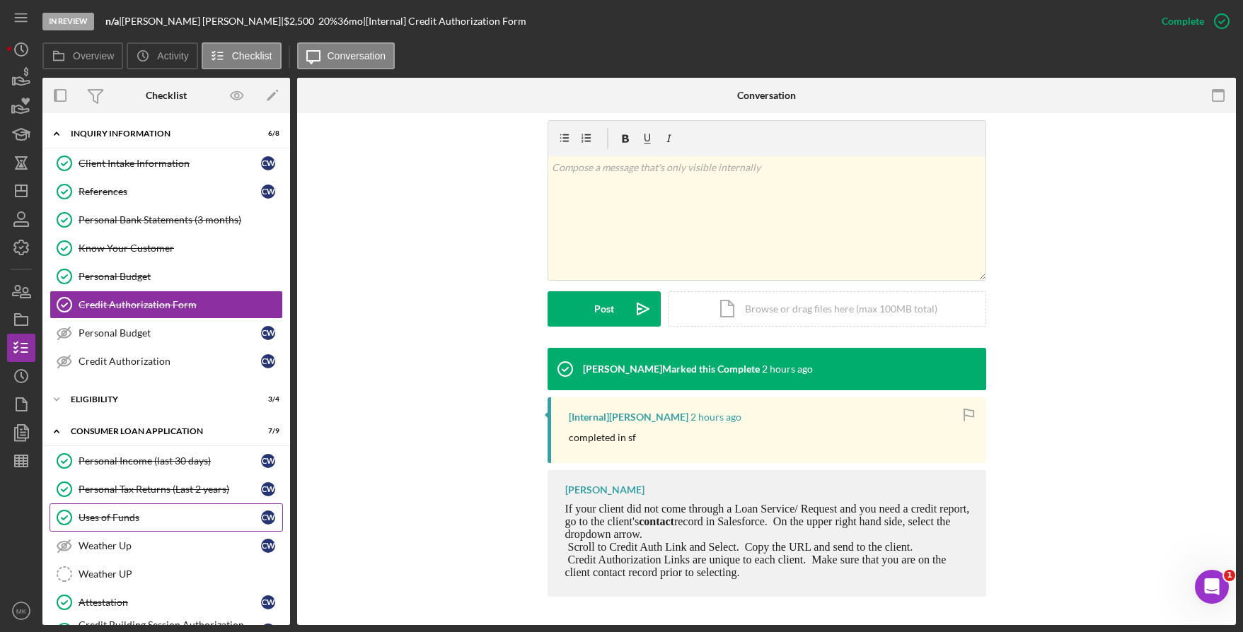
click at [146, 519] on div "Uses of Funds" at bounding box center [170, 517] width 183 height 11
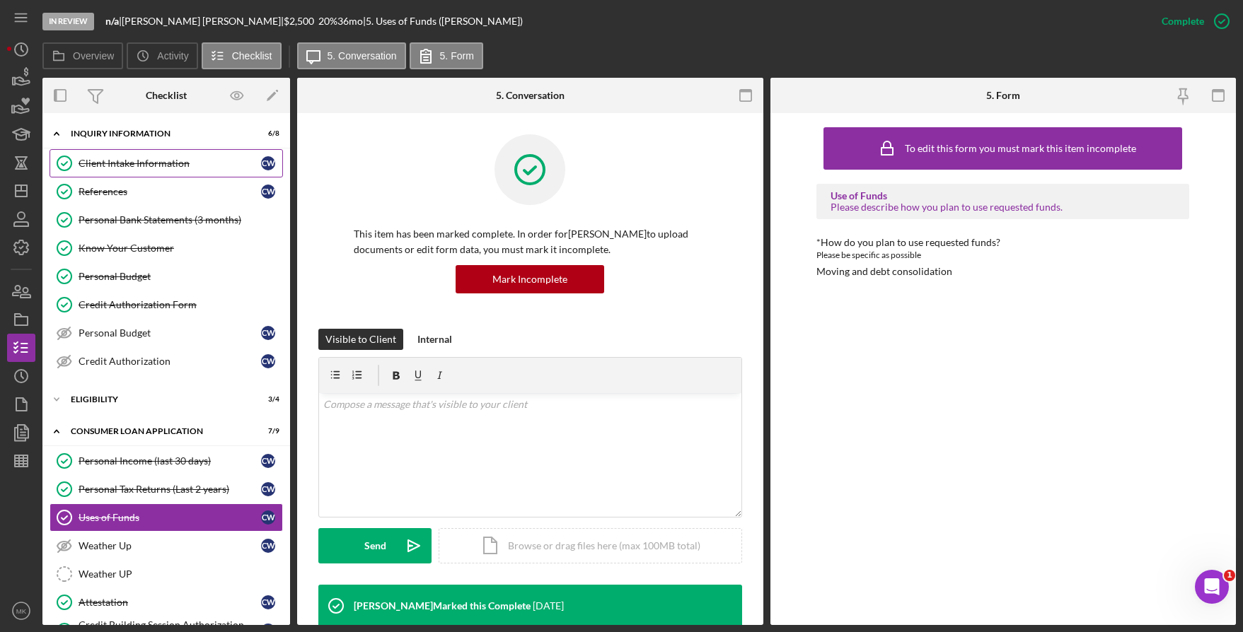
click at [116, 169] on div "Client Intake Information" at bounding box center [170, 163] width 183 height 11
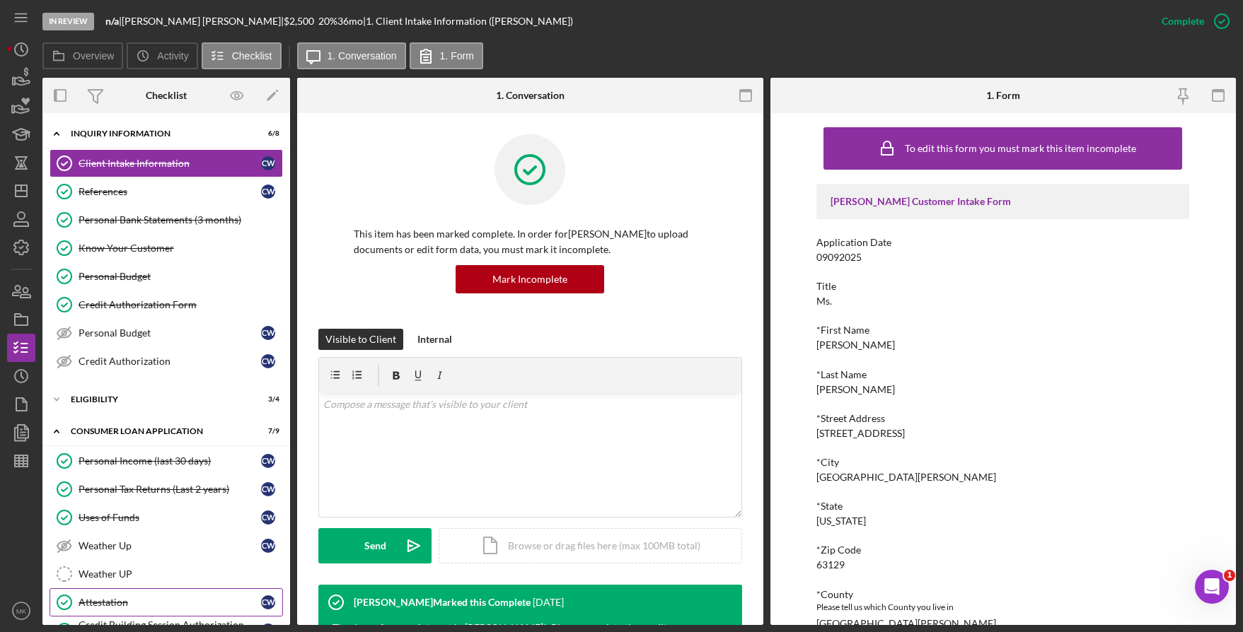
scroll to position [186, 0]
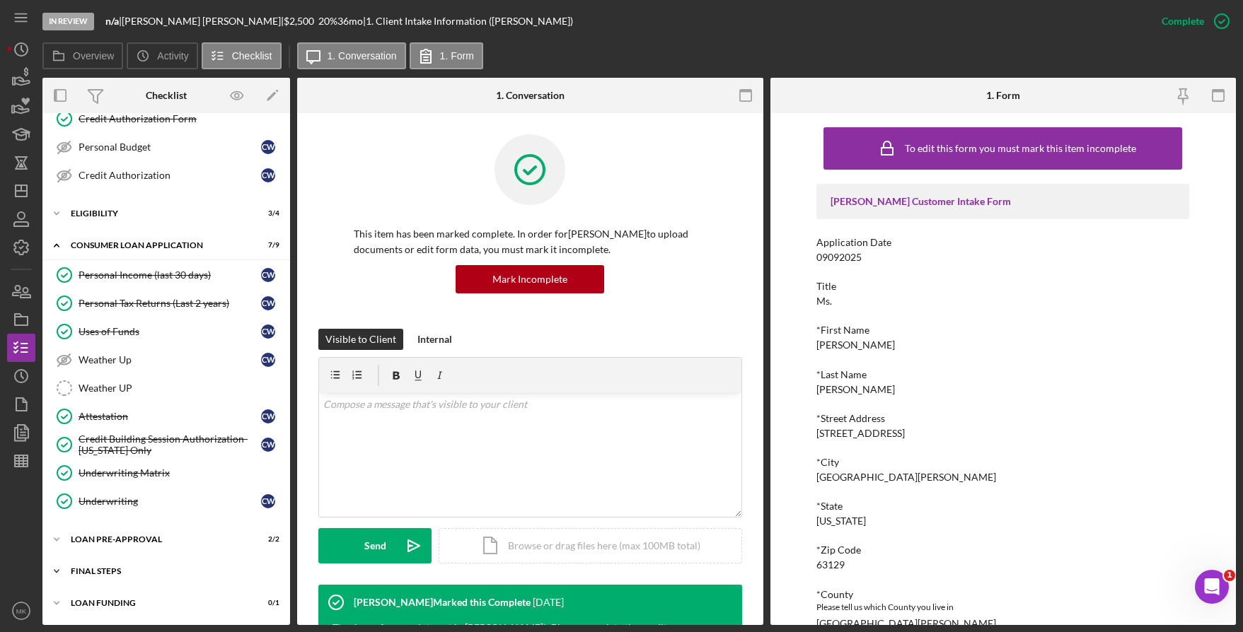
click at [112, 570] on div "FINAL STEPS" at bounding box center [172, 571] width 202 height 8
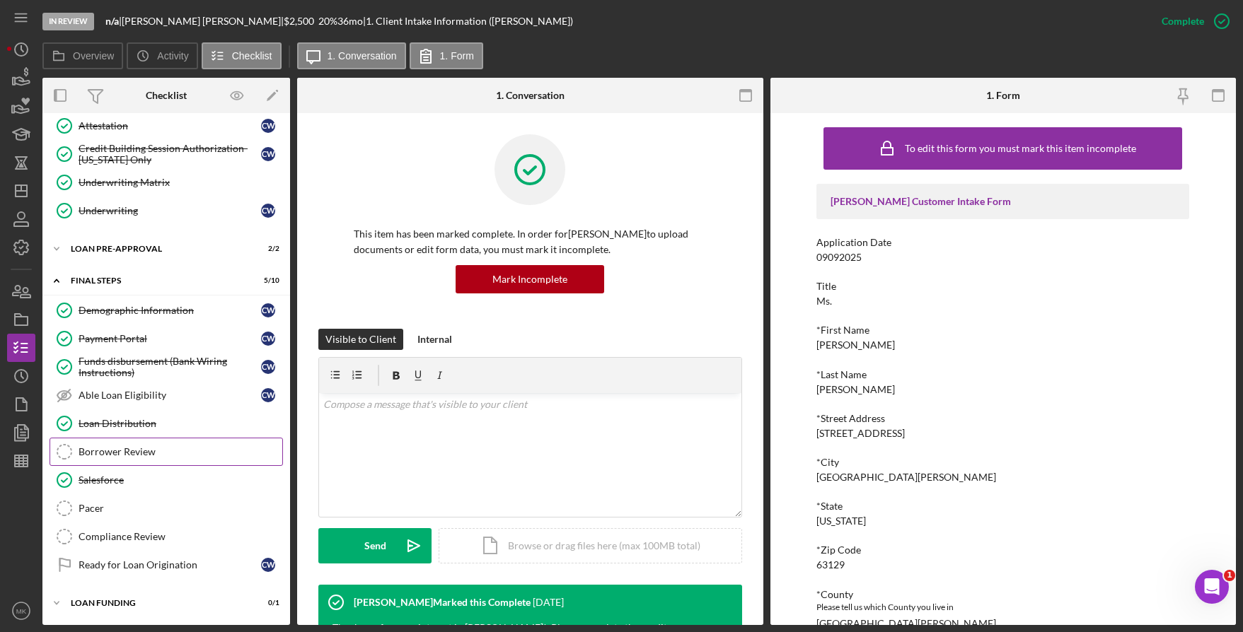
click at [170, 453] on div "Borrower Review" at bounding box center [181, 451] width 204 height 11
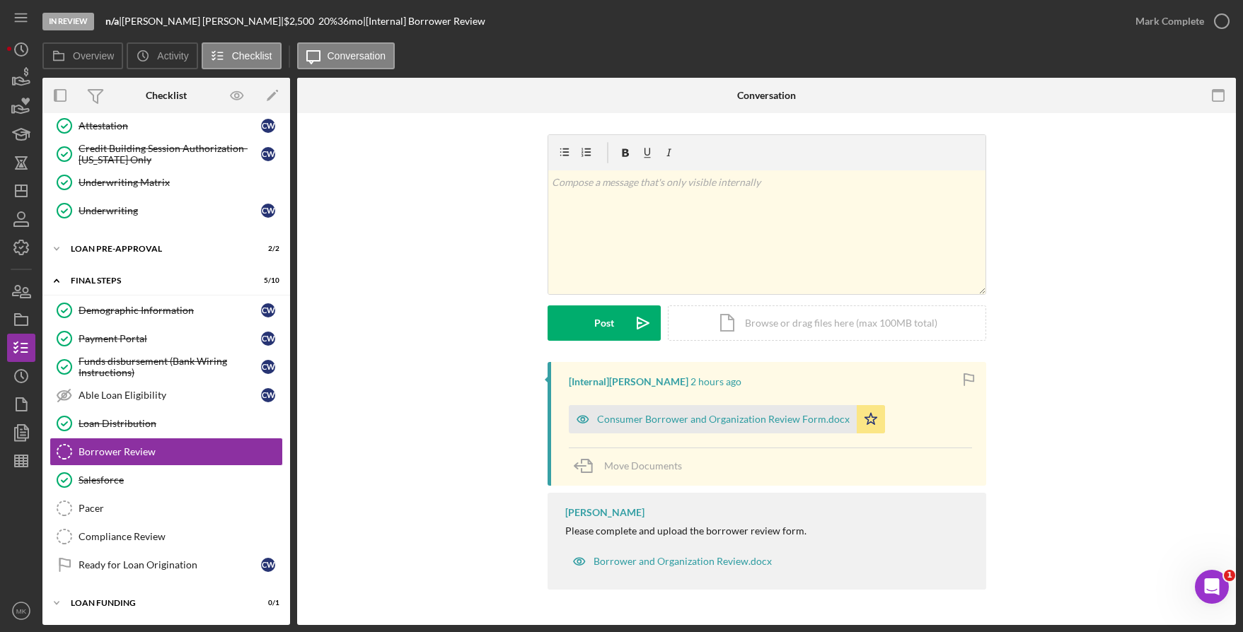
scroll to position [477, 0]
click at [625, 419] on div "Consumer Borrower and Organization Review Form.docx" at bounding box center [723, 419] width 253 height 11
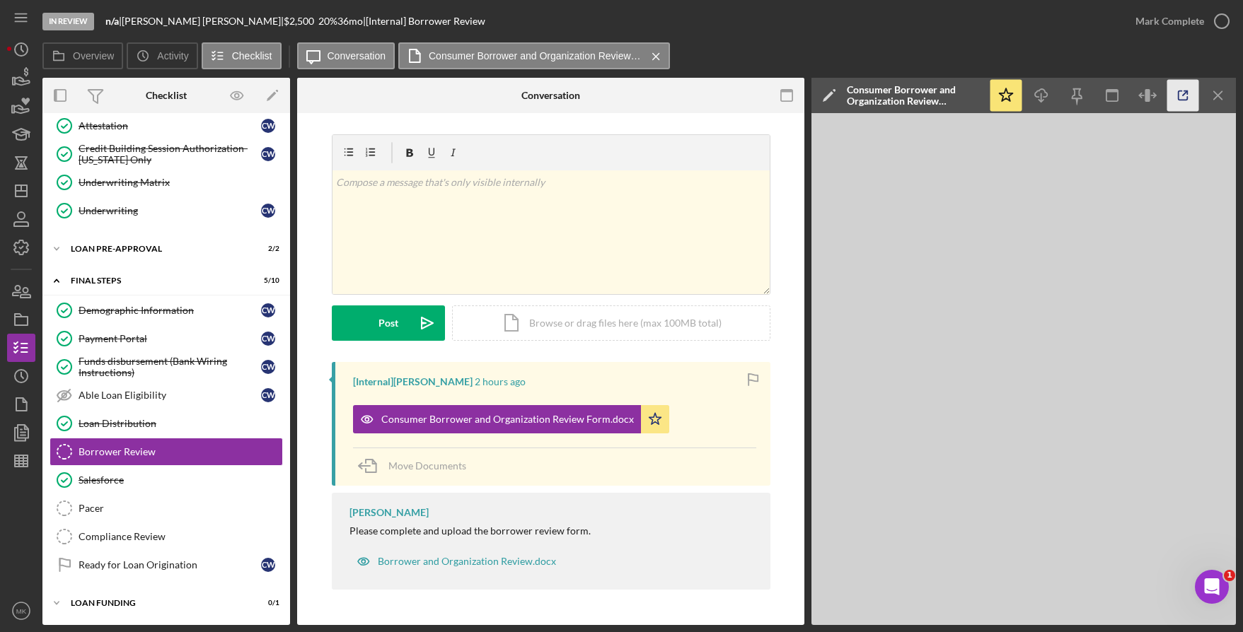
click at [1189, 102] on icon "button" at bounding box center [1183, 96] width 32 height 32
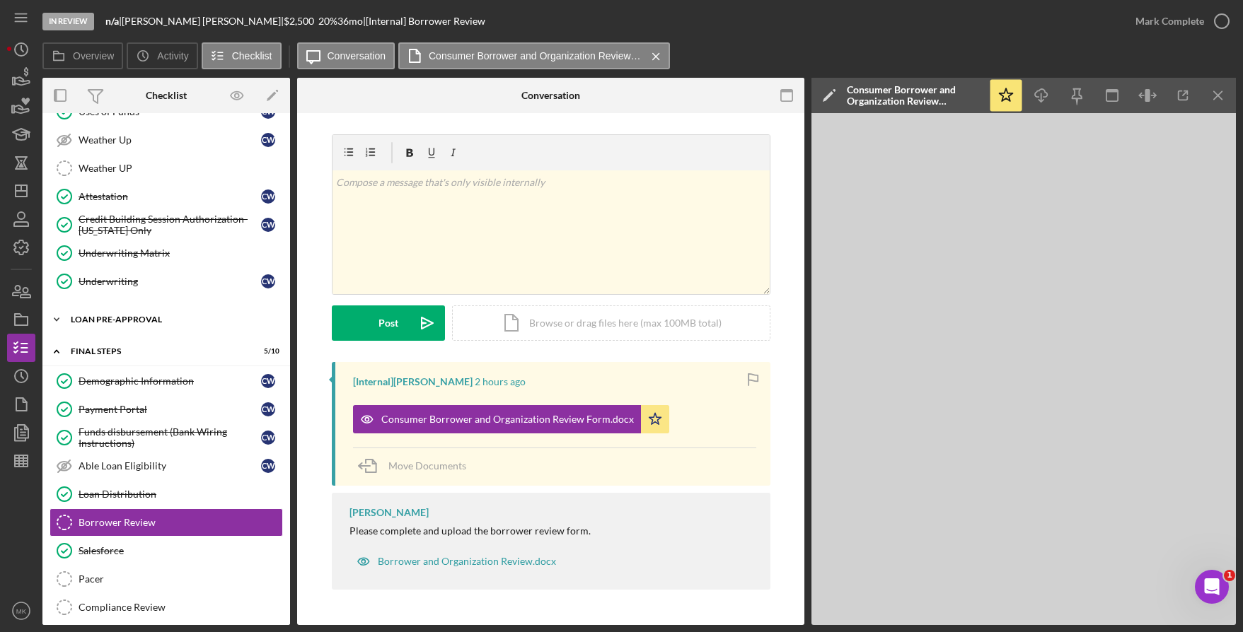
scroll to position [335, 0]
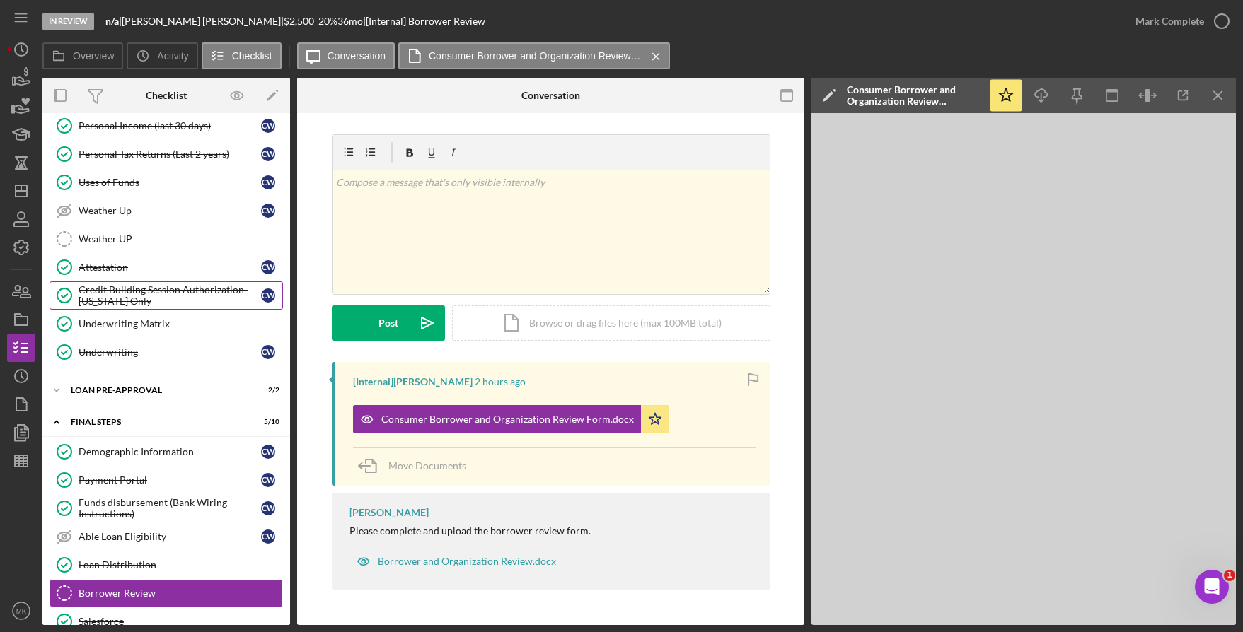
click at [129, 293] on div "Credit Building Session Authorization- [US_STATE] Only" at bounding box center [170, 295] width 183 height 23
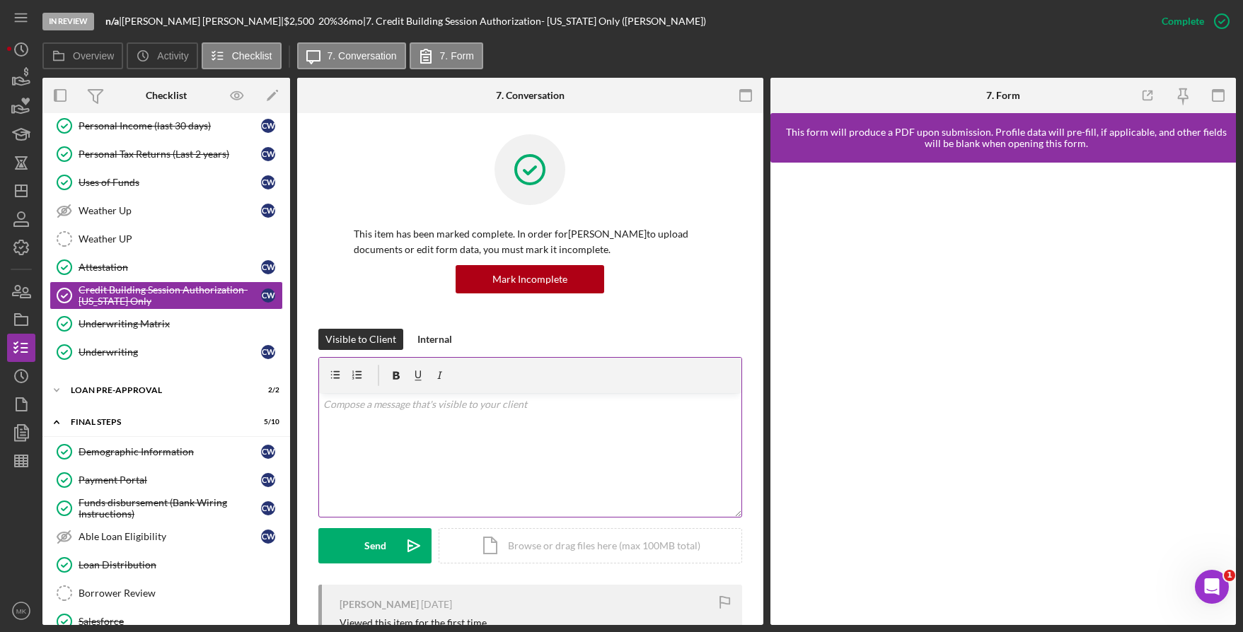
scroll to position [202, 0]
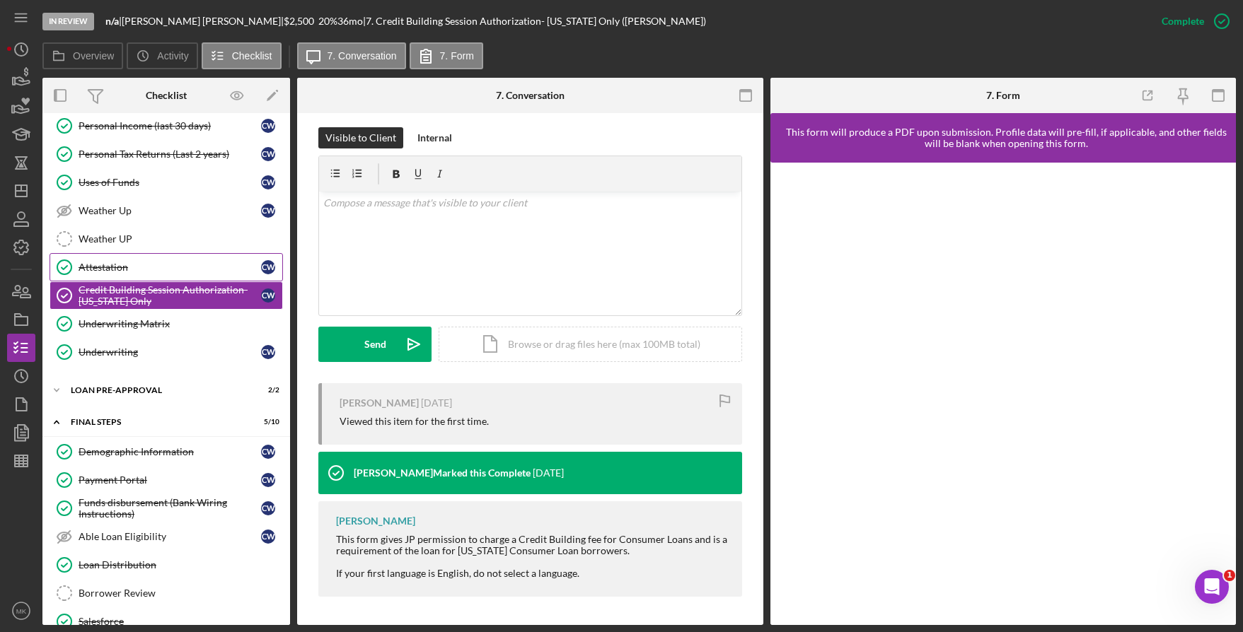
click at [128, 267] on div "Attestation" at bounding box center [170, 267] width 183 height 11
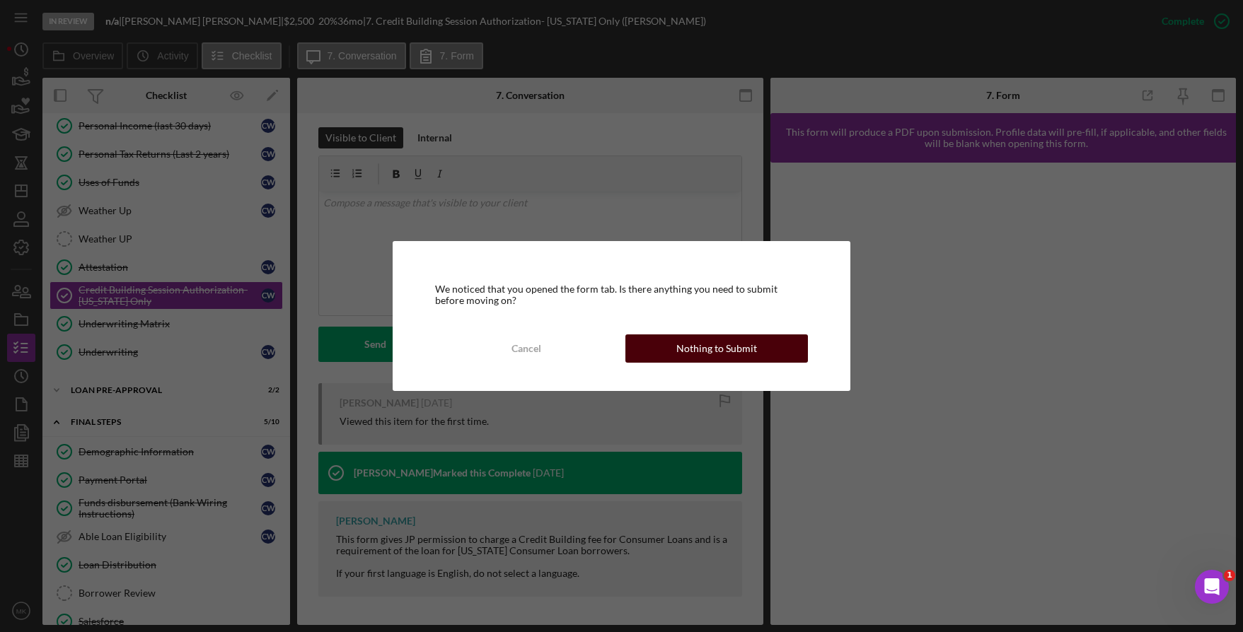
click at [730, 344] on div "Nothing to Submit" at bounding box center [716, 349] width 81 height 28
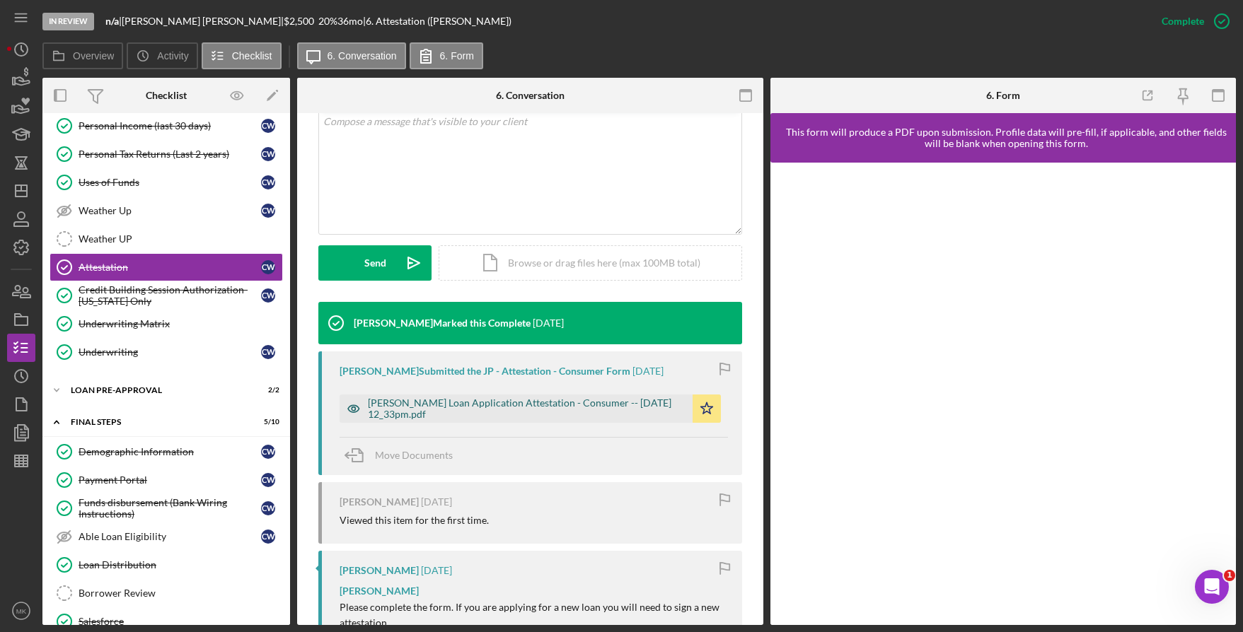
click at [475, 401] on div "[PERSON_NAME] Loan Application Attestation - Consumer -- [DATE] 12_33pm.pdf" at bounding box center [527, 409] width 318 height 23
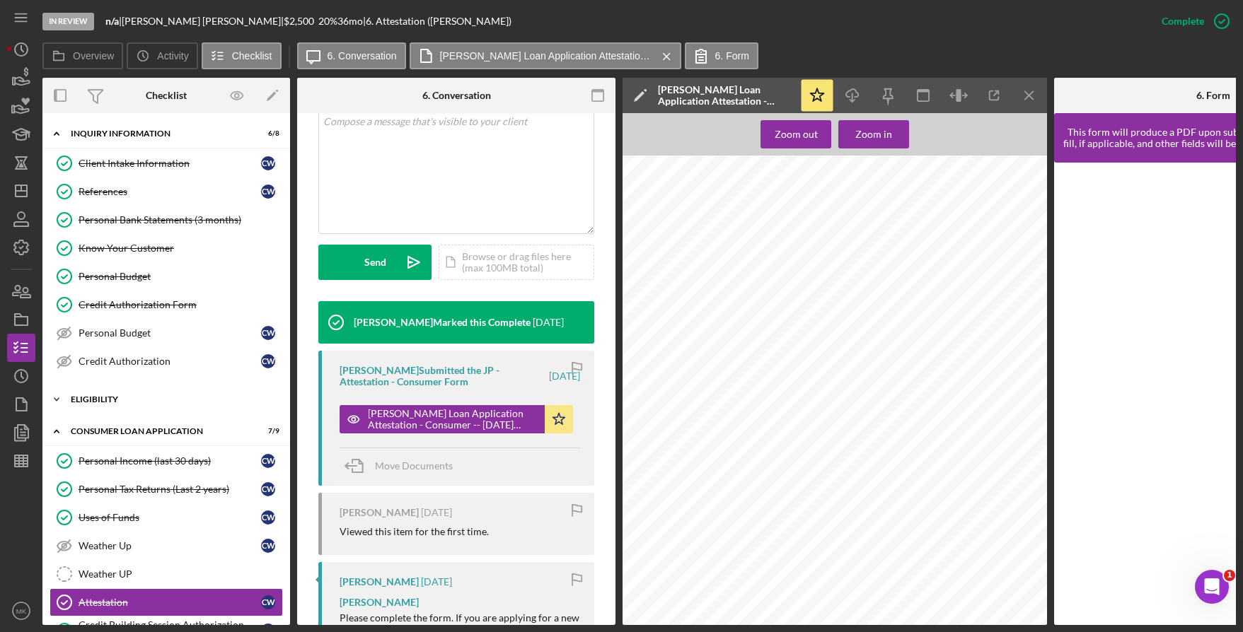
click at [137, 395] on div "Eligibility" at bounding box center [172, 399] width 202 height 8
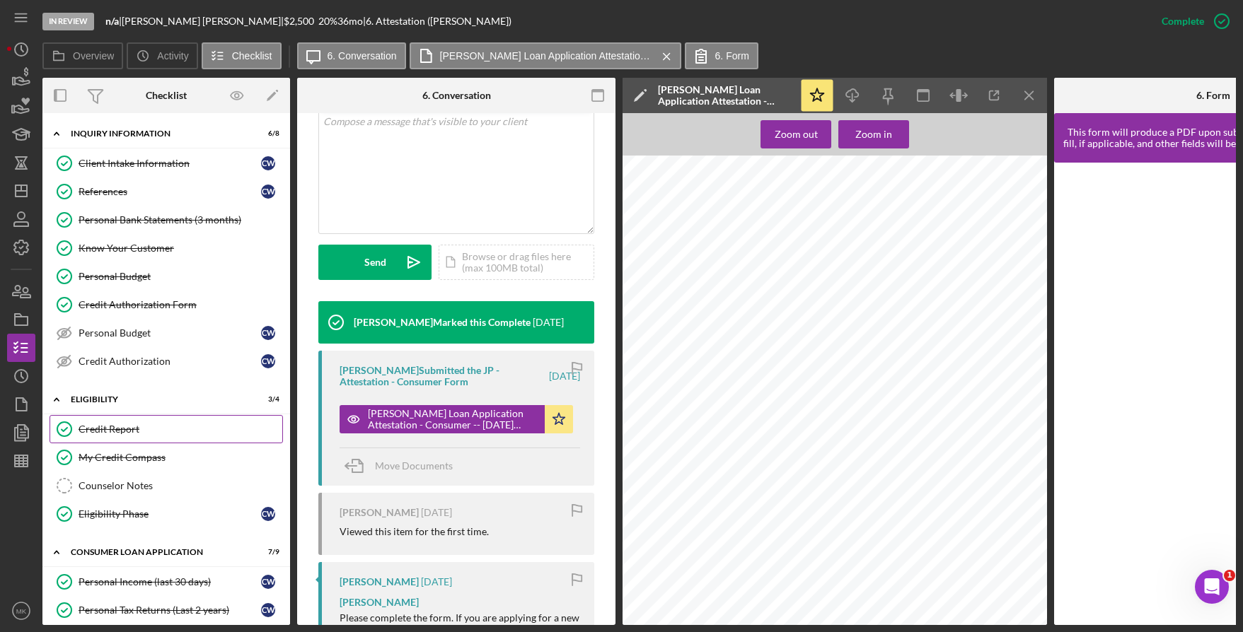
click at [132, 428] on div "Credit Report" at bounding box center [181, 429] width 204 height 11
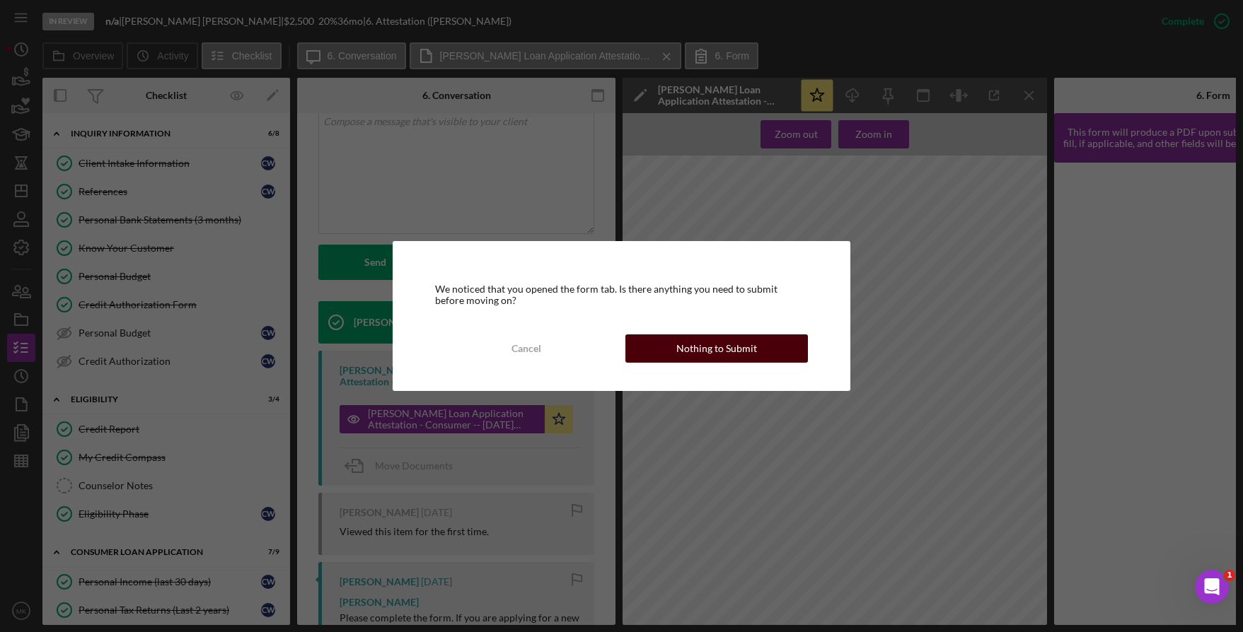
click at [718, 338] on div "Nothing to Submit" at bounding box center [716, 349] width 81 height 28
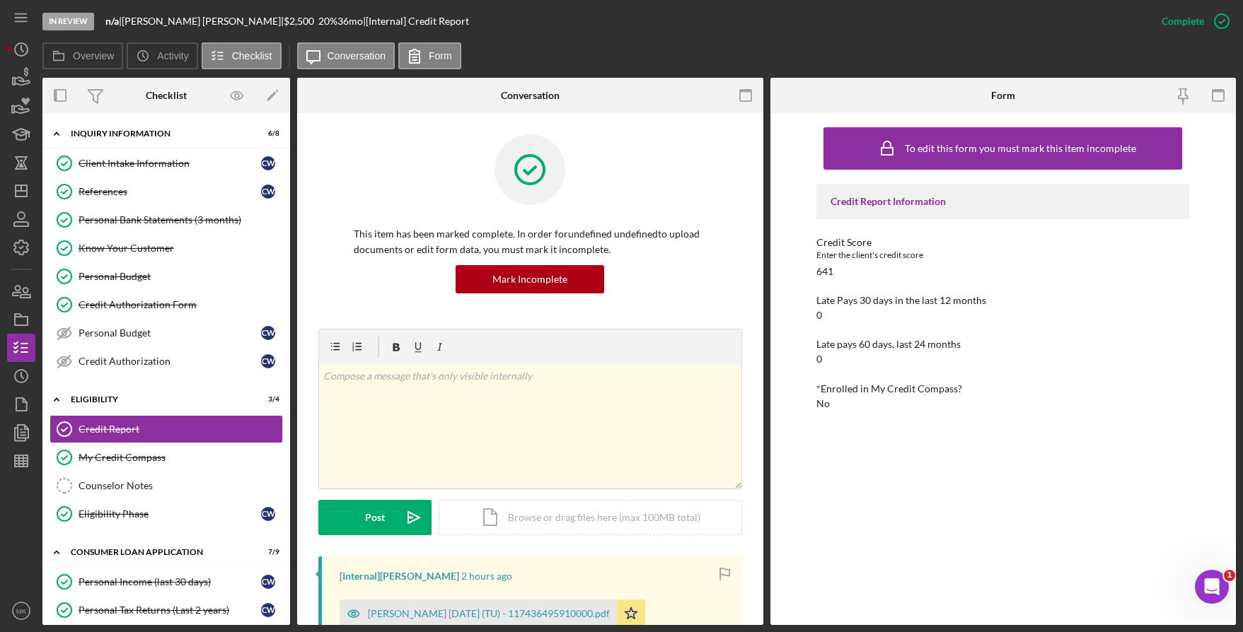
scroll to position [283, 0]
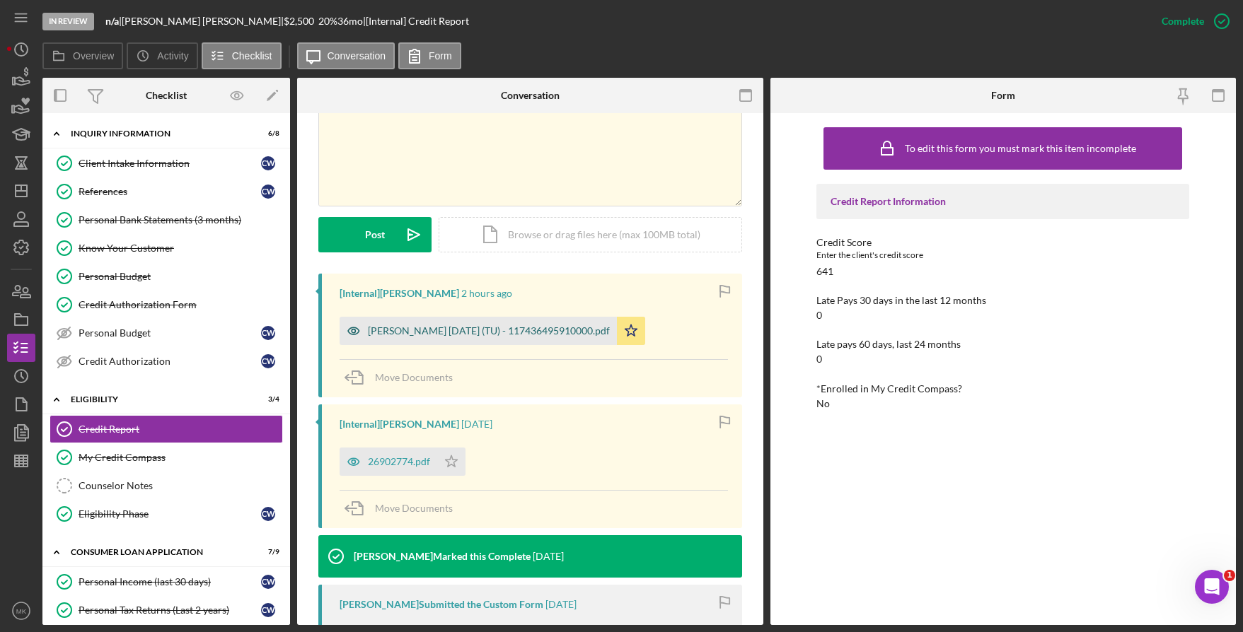
click at [465, 330] on div "Weiss, Christy 2025-09-12 (TU) - 117436495910000.pdf" at bounding box center [489, 330] width 242 height 11
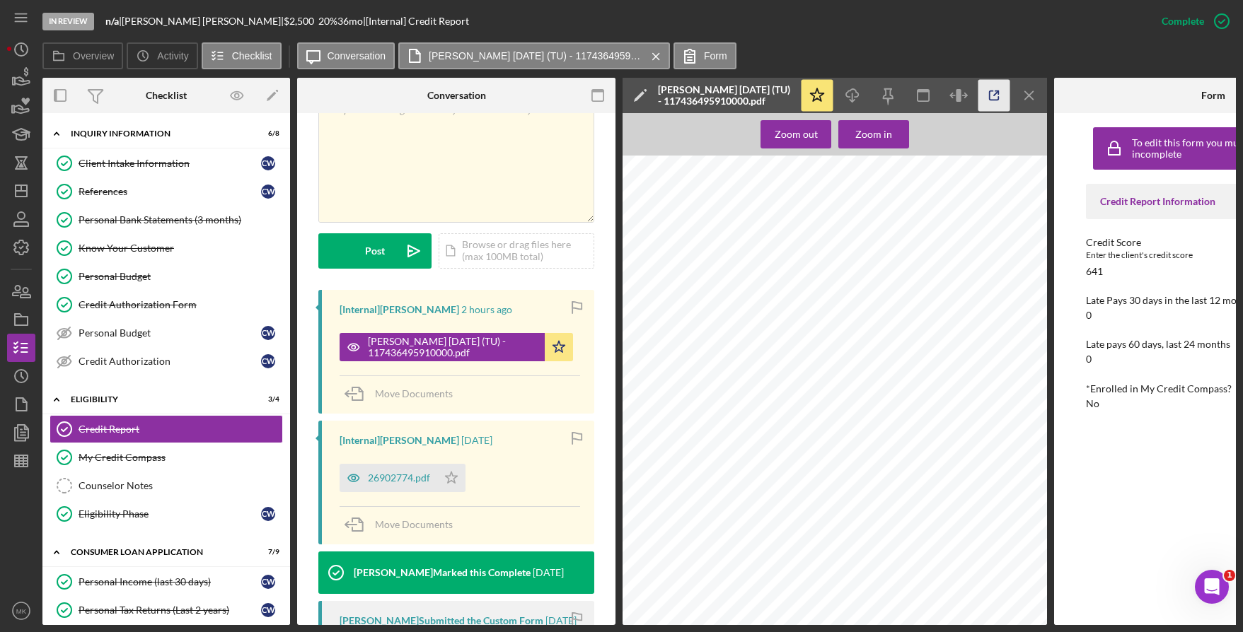
click at [996, 105] on icon "button" at bounding box center [994, 96] width 32 height 32
click at [167, 213] on link "Personal Bank Statements (3 months) Personal Bank Statements (3 months)" at bounding box center [166, 220] width 233 height 28
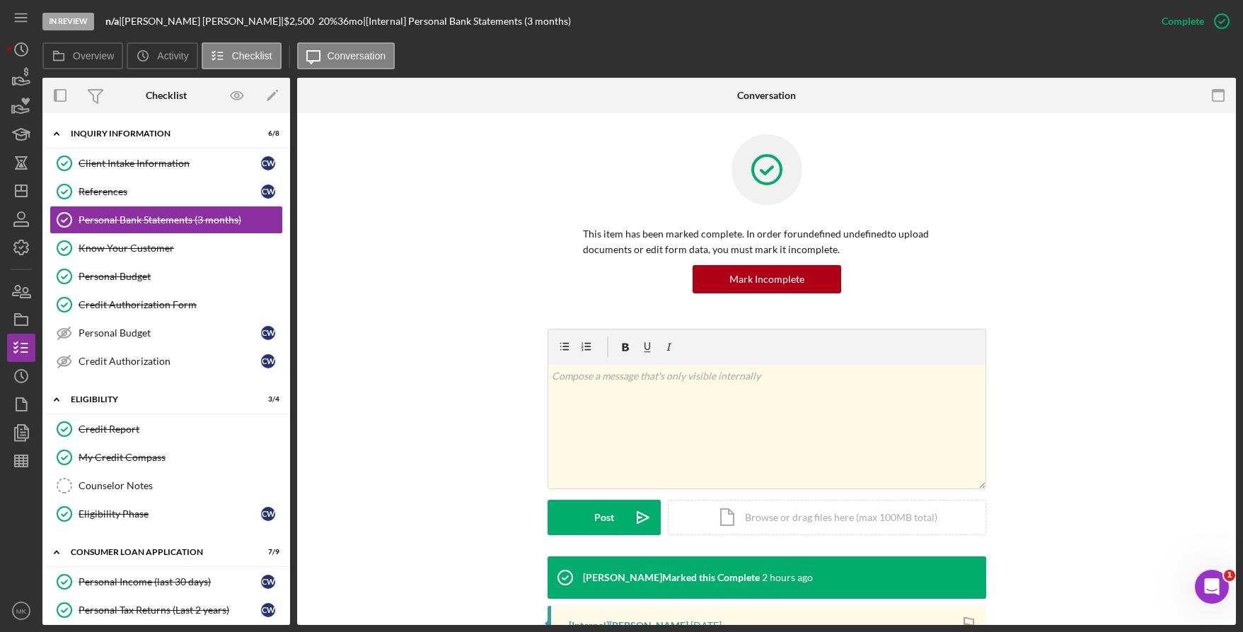
scroll to position [212, 0]
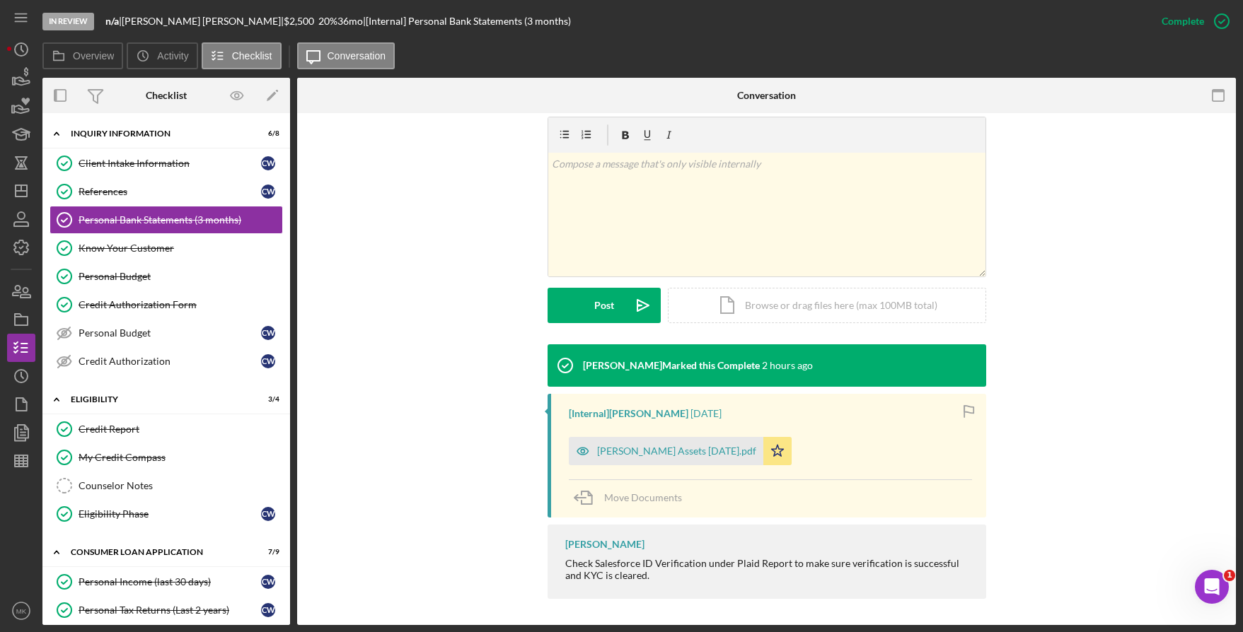
click at [649, 441] on div "[PERSON_NAME] Assets [DATE].pdf" at bounding box center [666, 451] width 195 height 28
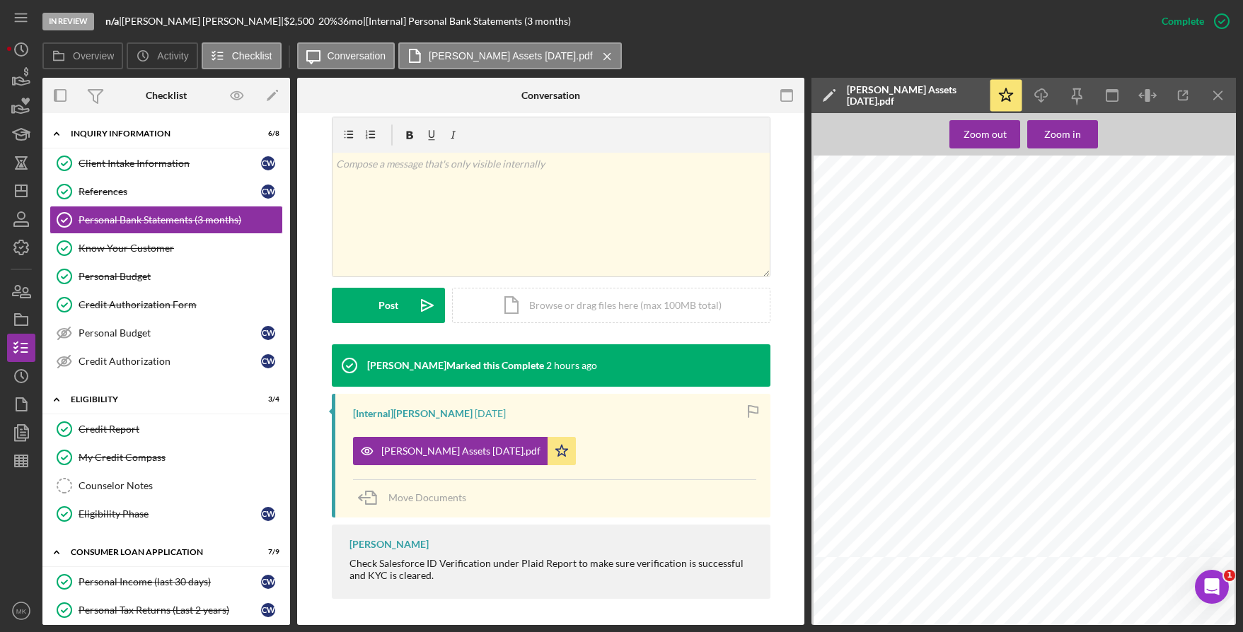
scroll to position [2122, 0]
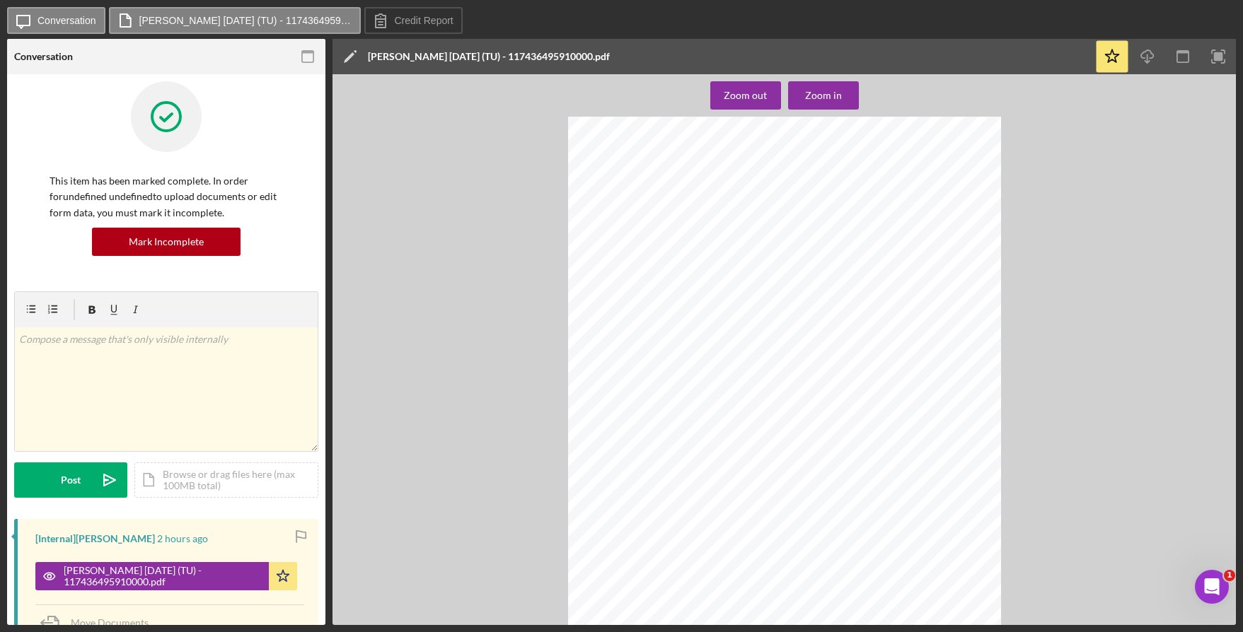
click at [1029, 429] on div "Zoom out Zoom in Credco Instant Merge Credit Report Add or Upgrade Product Ref#…" at bounding box center [784, 349] width 903 height 551
click at [746, 96] on div "Zoom out" at bounding box center [745, 95] width 43 height 28
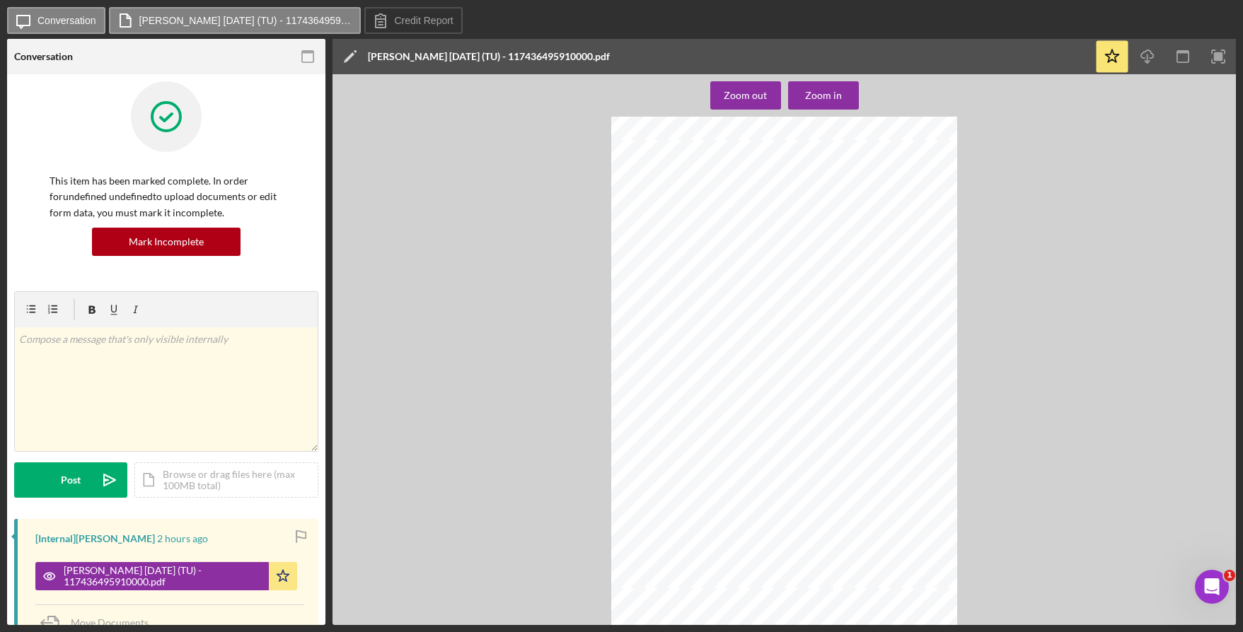
scroll to position [212, 0]
click at [812, 93] on div "Zoom in" at bounding box center [823, 95] width 37 height 28
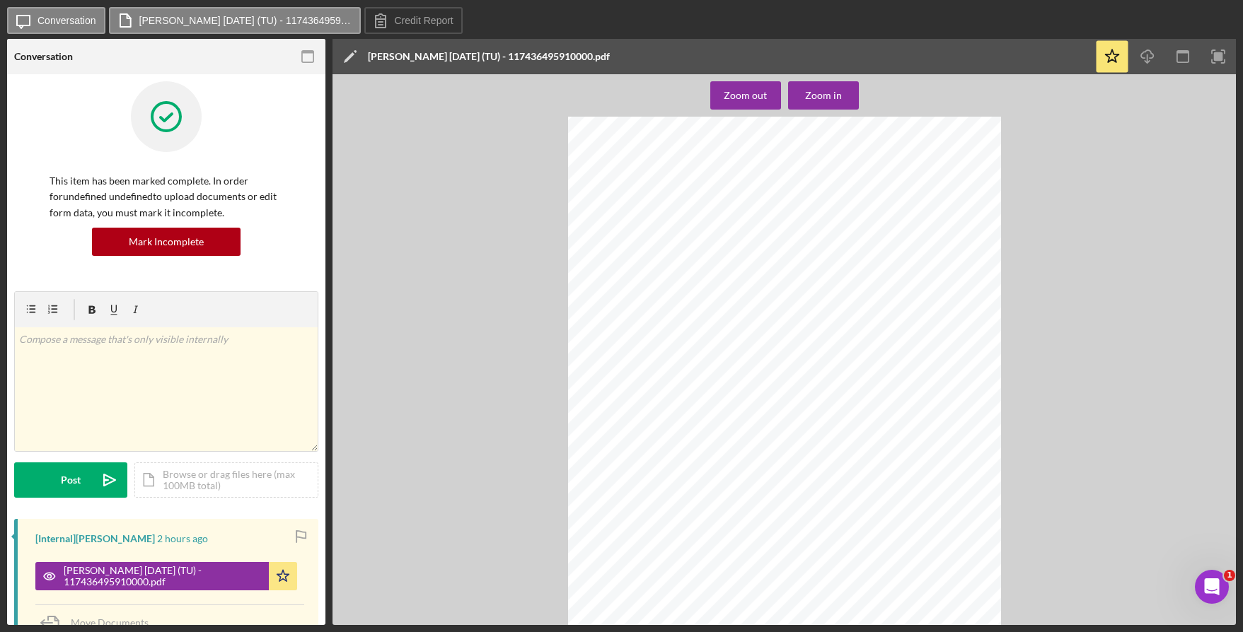
scroll to position [6862, 0]
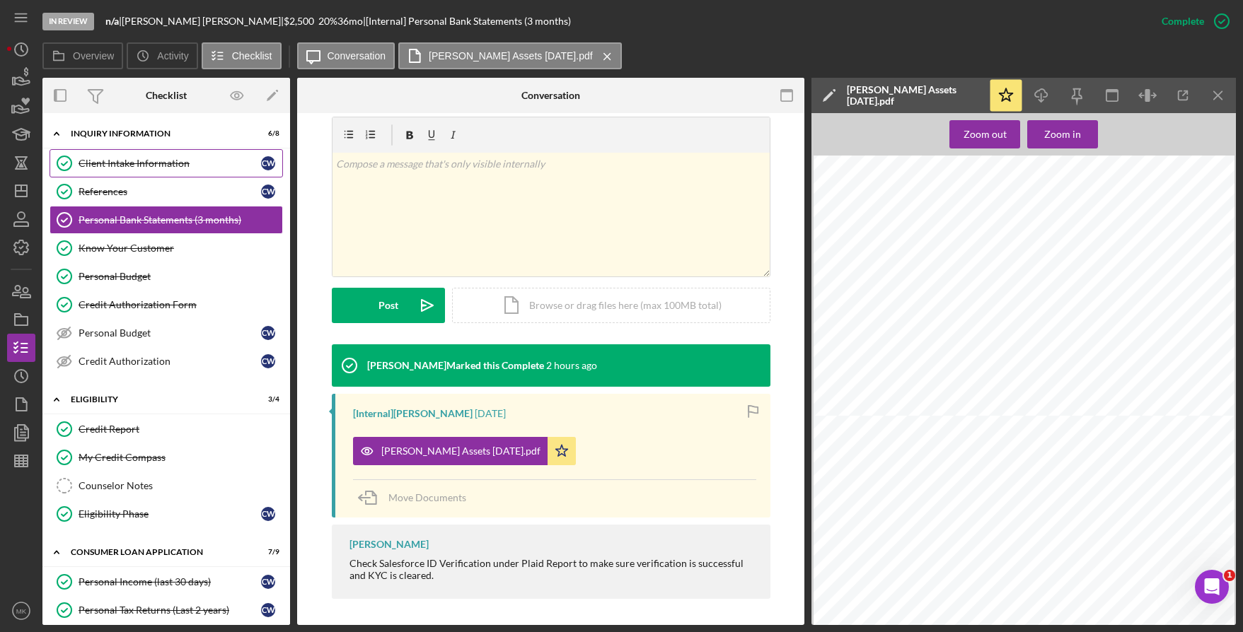
click at [183, 166] on div "Client Intake Information" at bounding box center [170, 163] width 183 height 11
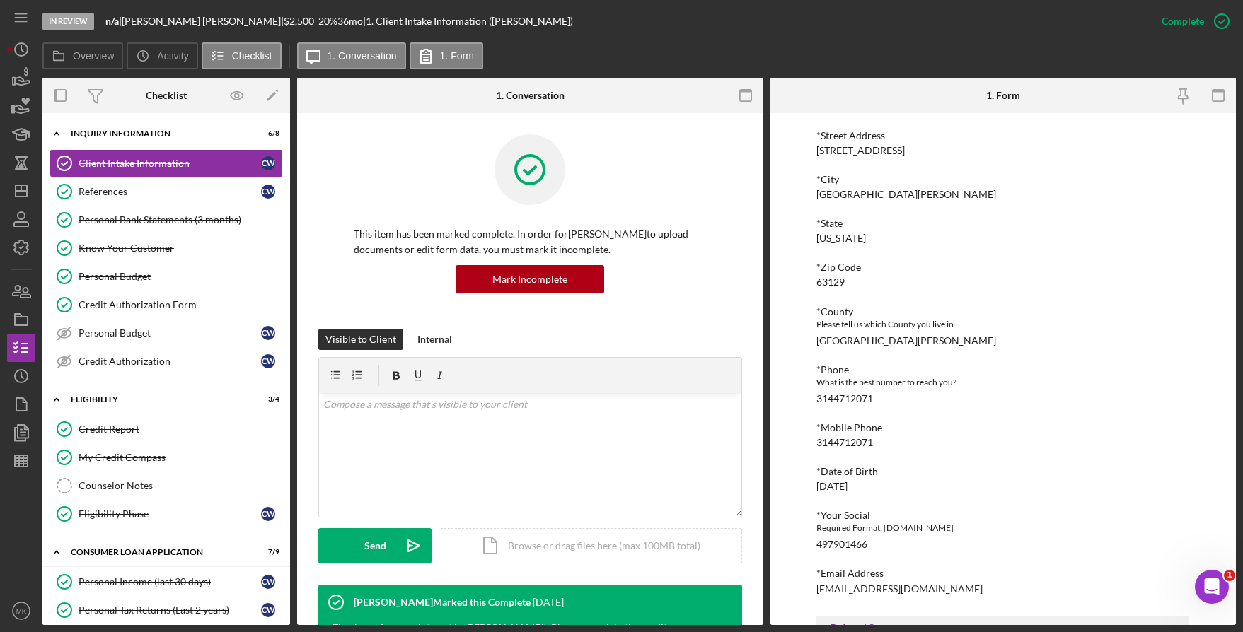
scroll to position [432, 0]
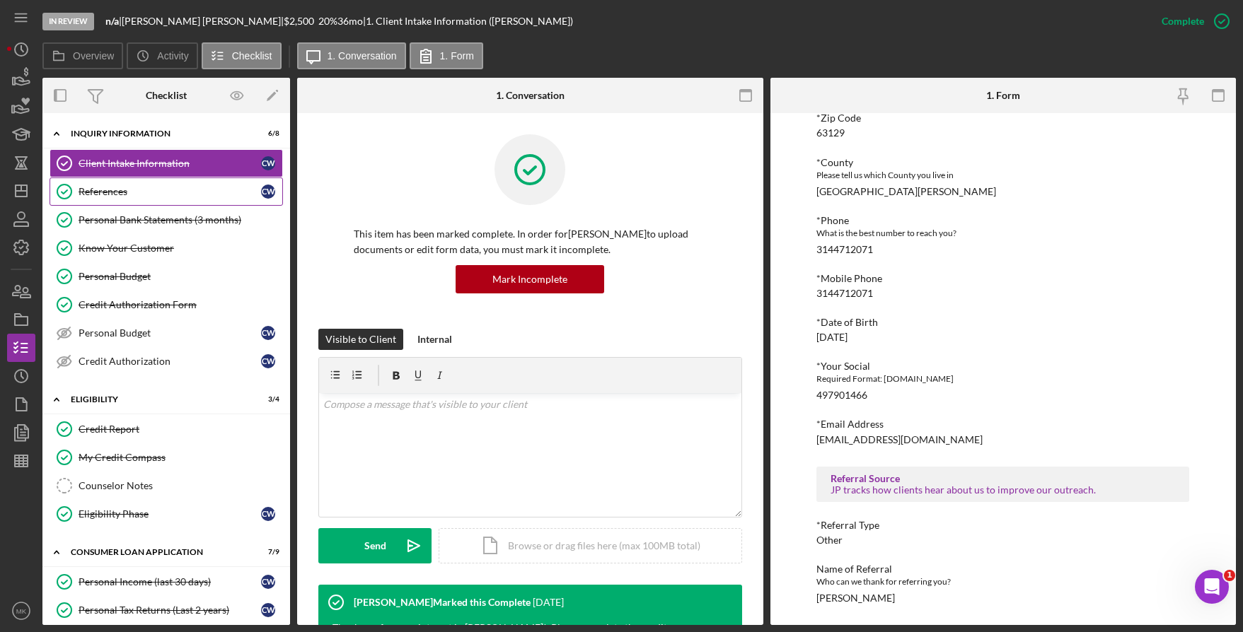
click at [124, 195] on div "References" at bounding box center [170, 191] width 183 height 11
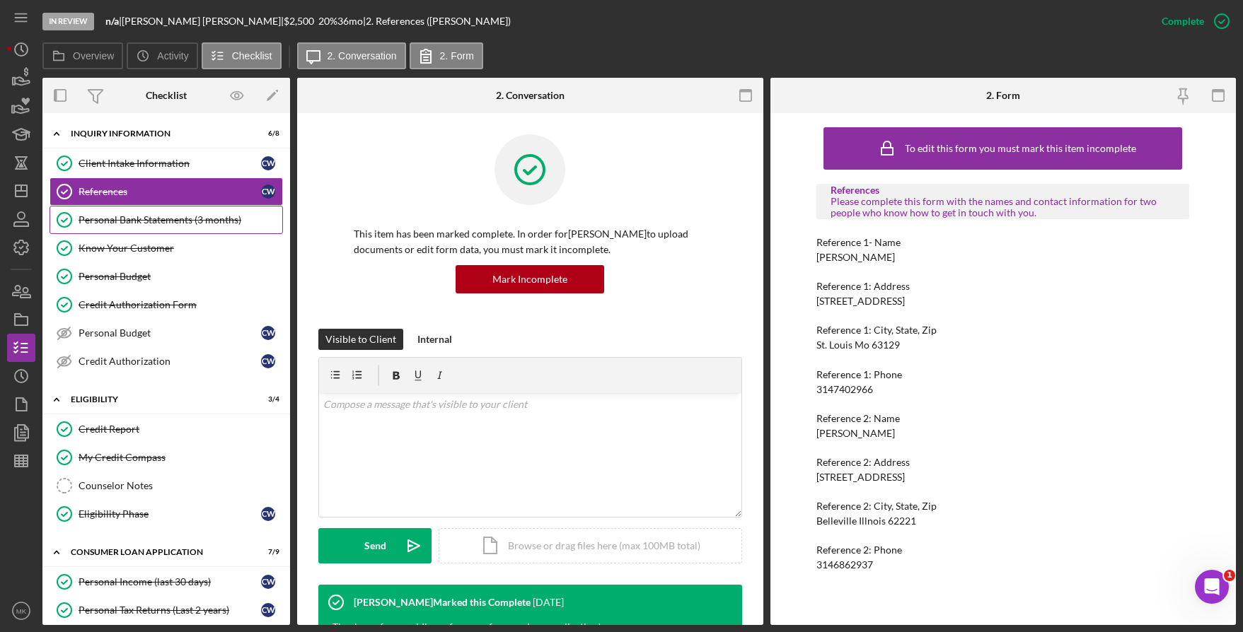
click at [156, 231] on link "Personal Bank Statements (3 months) Personal Bank Statements (3 months)" at bounding box center [166, 220] width 233 height 28
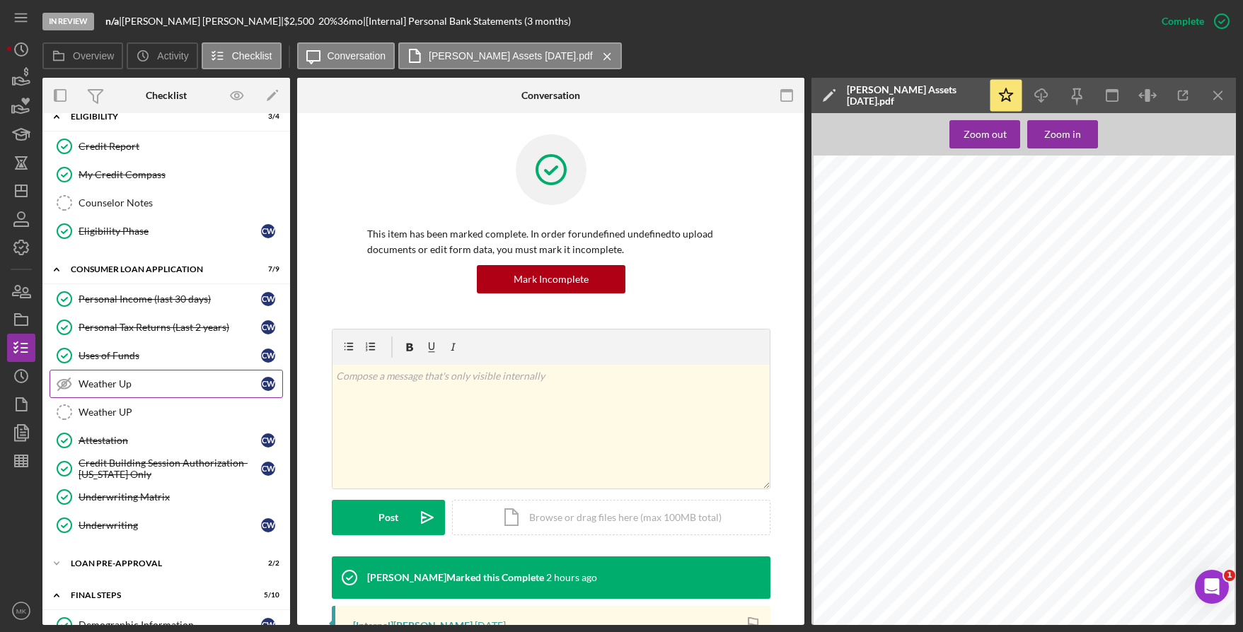
scroll to position [354, 0]
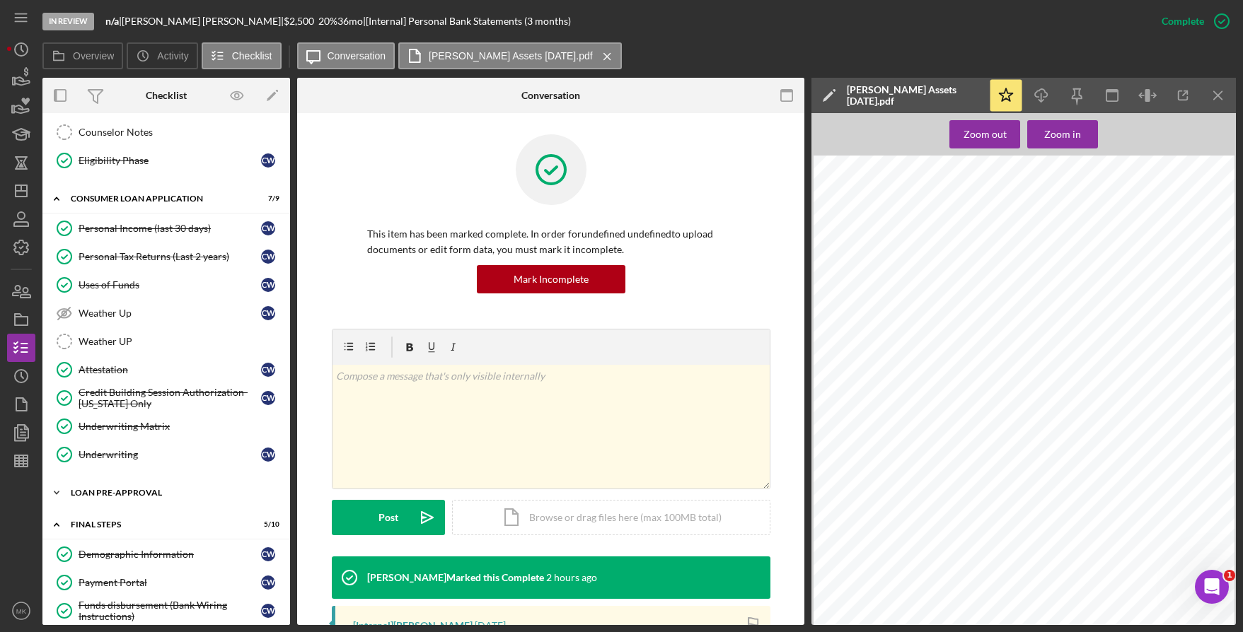
click at [135, 498] on div "Icon/Expander Loan Pre-Approval 2 / 2" at bounding box center [166, 493] width 248 height 28
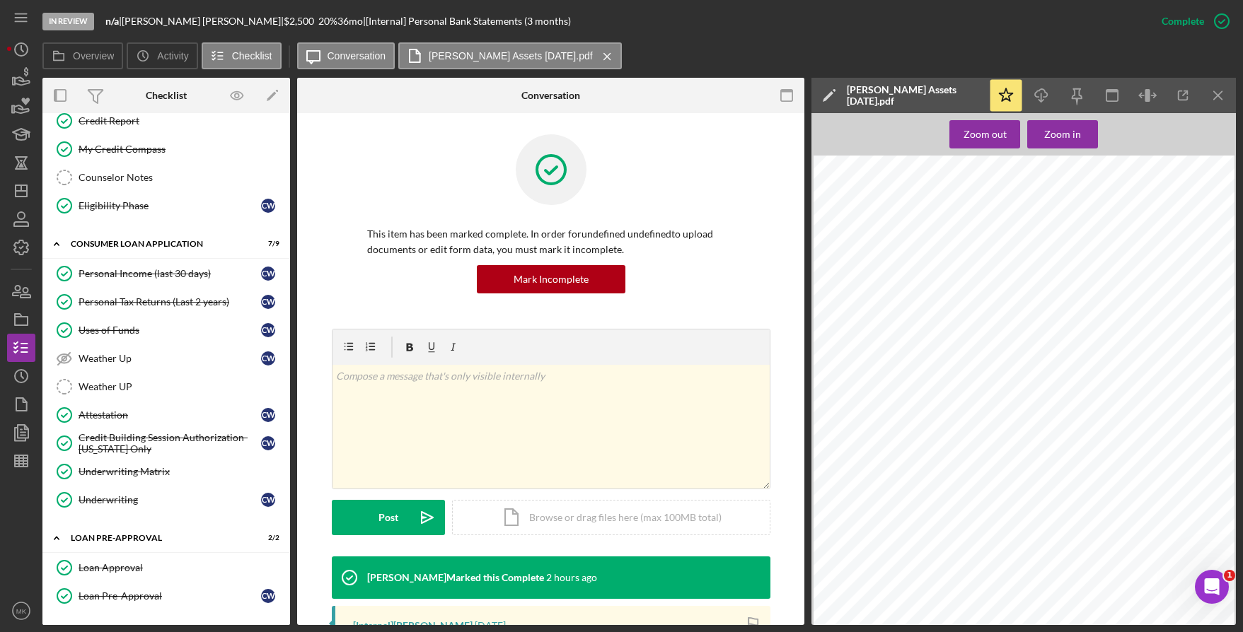
scroll to position [0, 0]
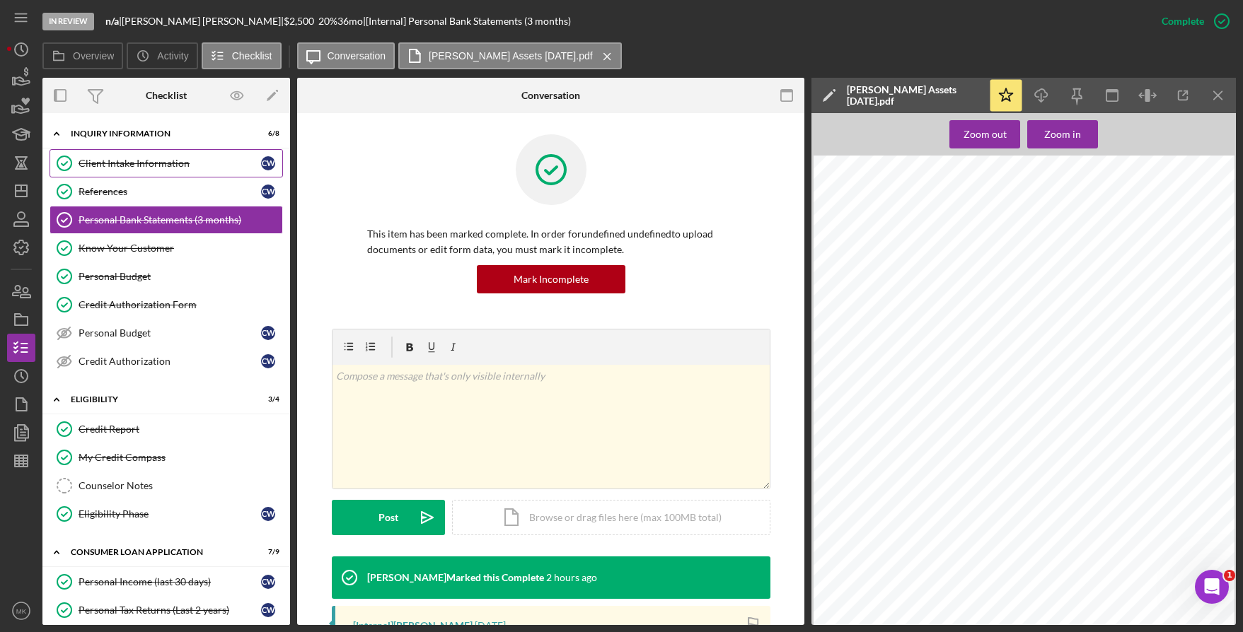
click at [137, 170] on link "Client Intake Information Client Intake Information C W" at bounding box center [166, 163] width 233 height 28
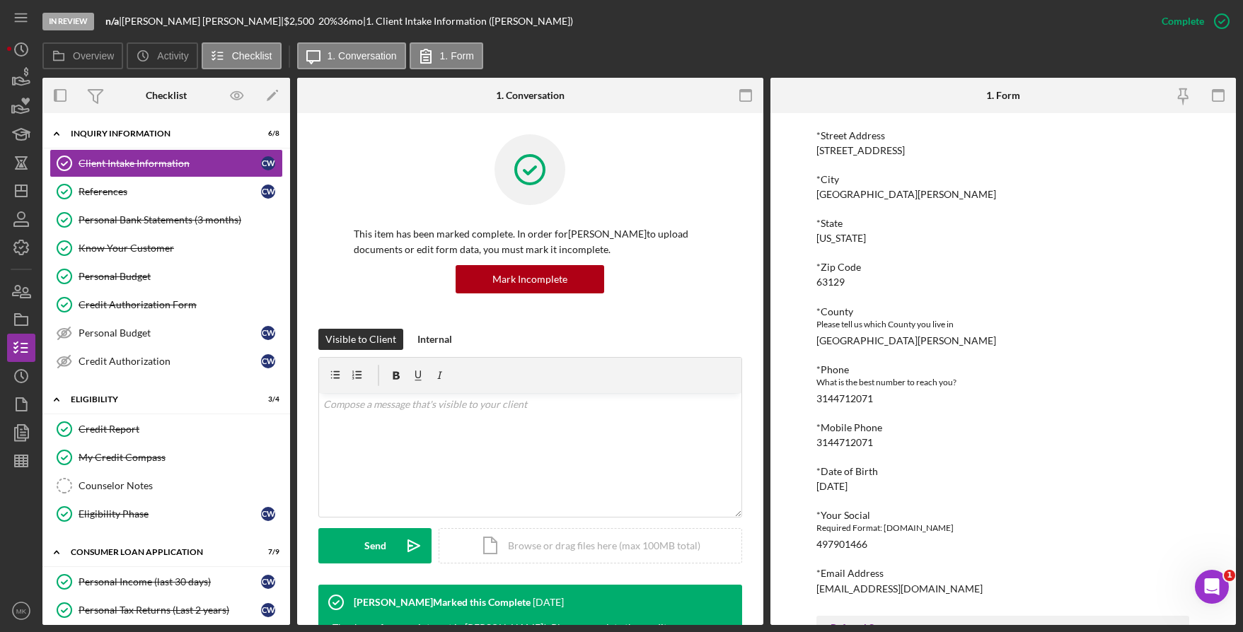
scroll to position [432, 0]
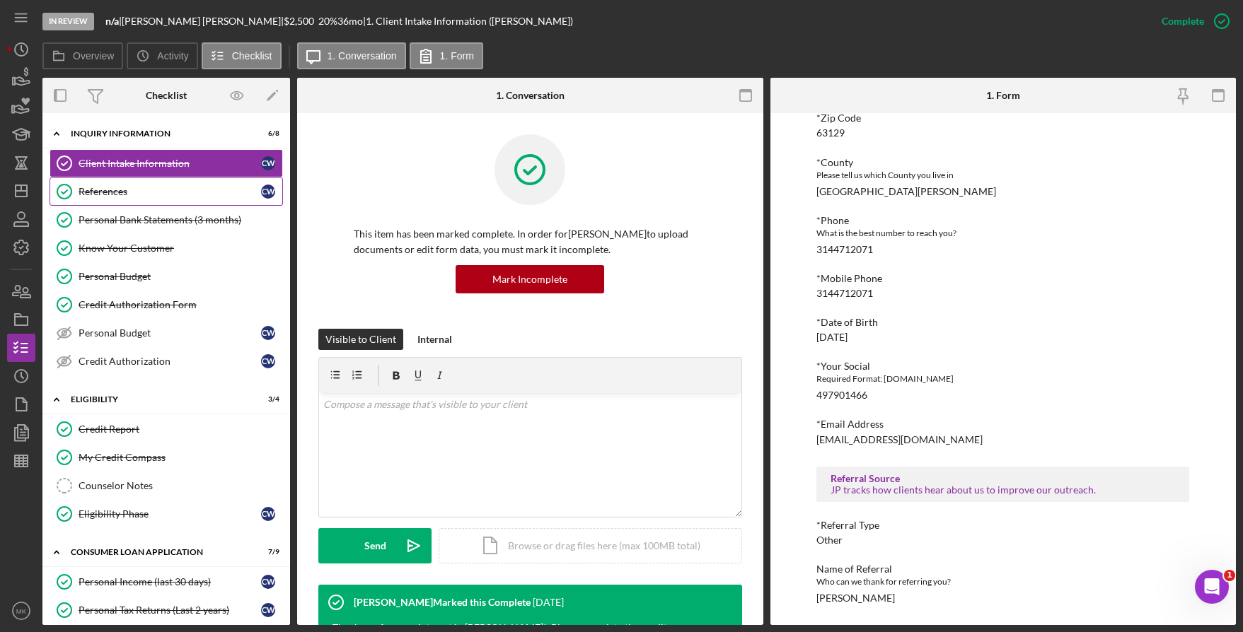
click at [146, 197] on div "References" at bounding box center [170, 191] width 183 height 11
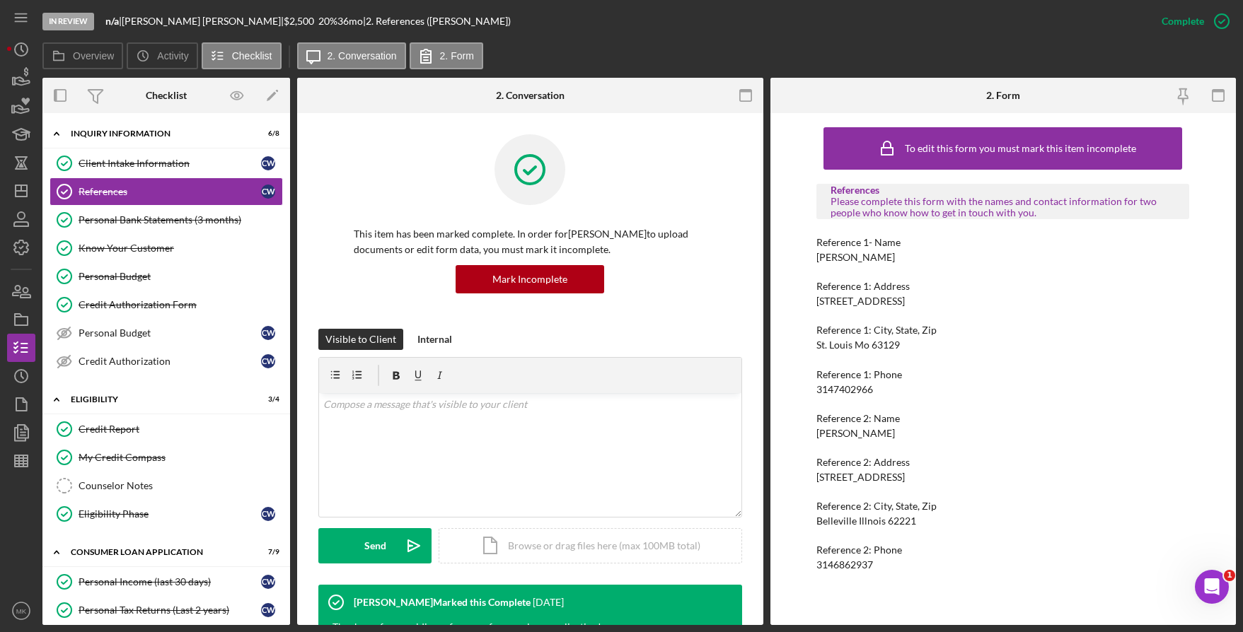
scroll to position [283, 0]
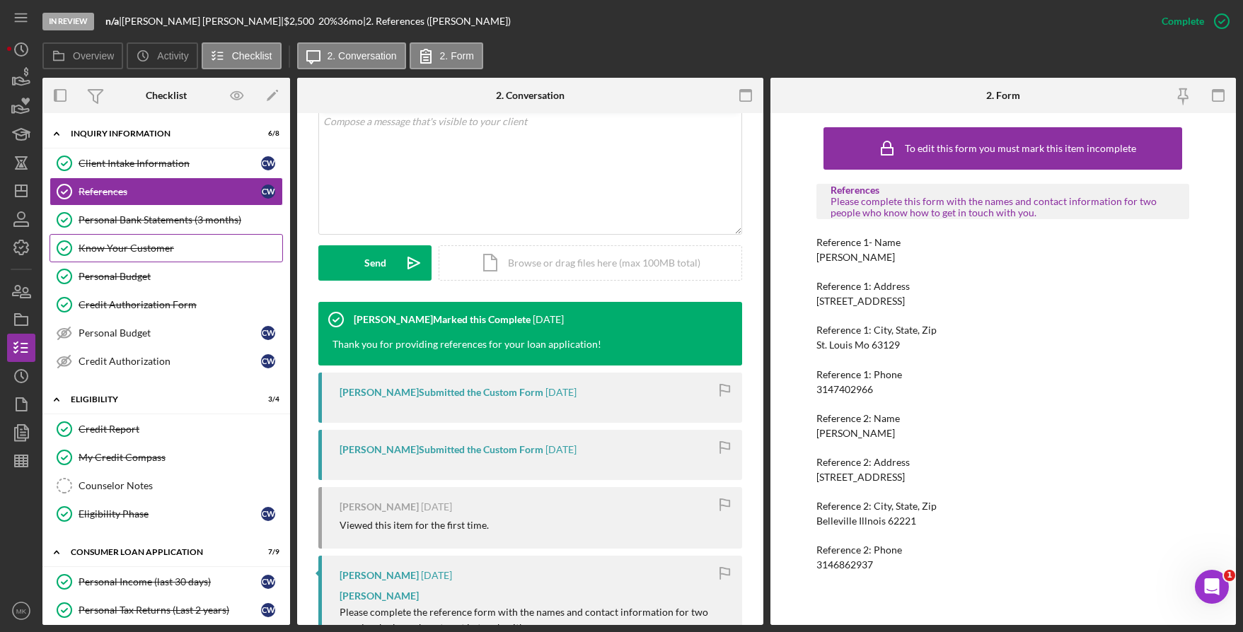
click at [200, 254] on div "Know Your Customer" at bounding box center [181, 248] width 204 height 11
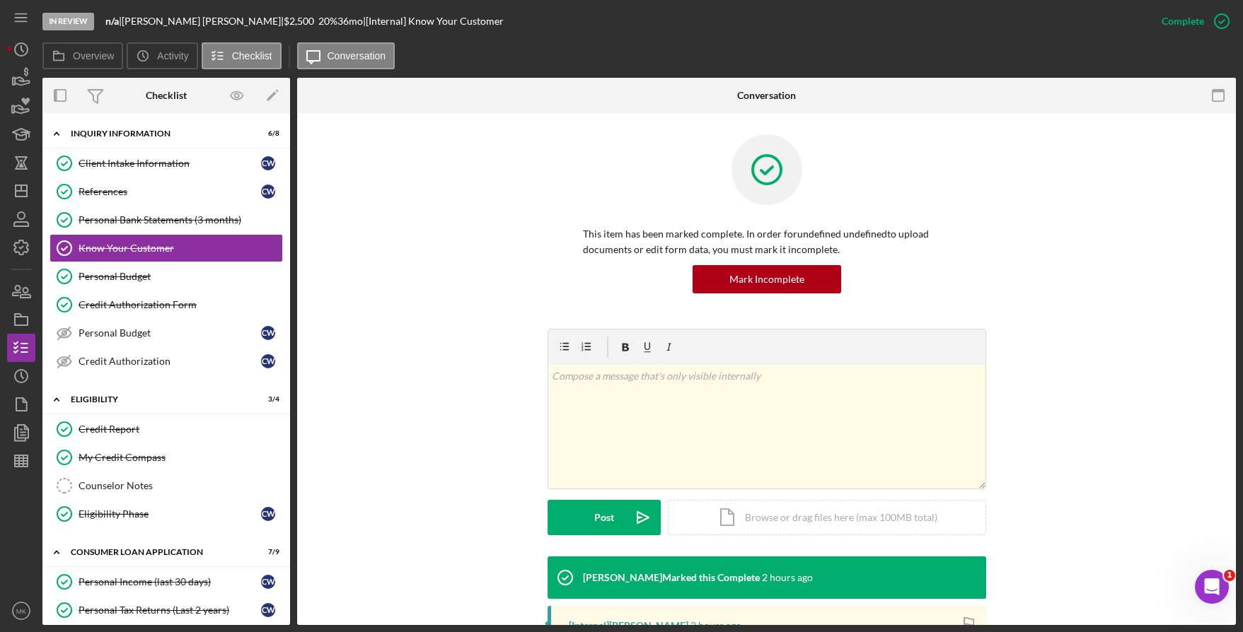
scroll to position [156, 0]
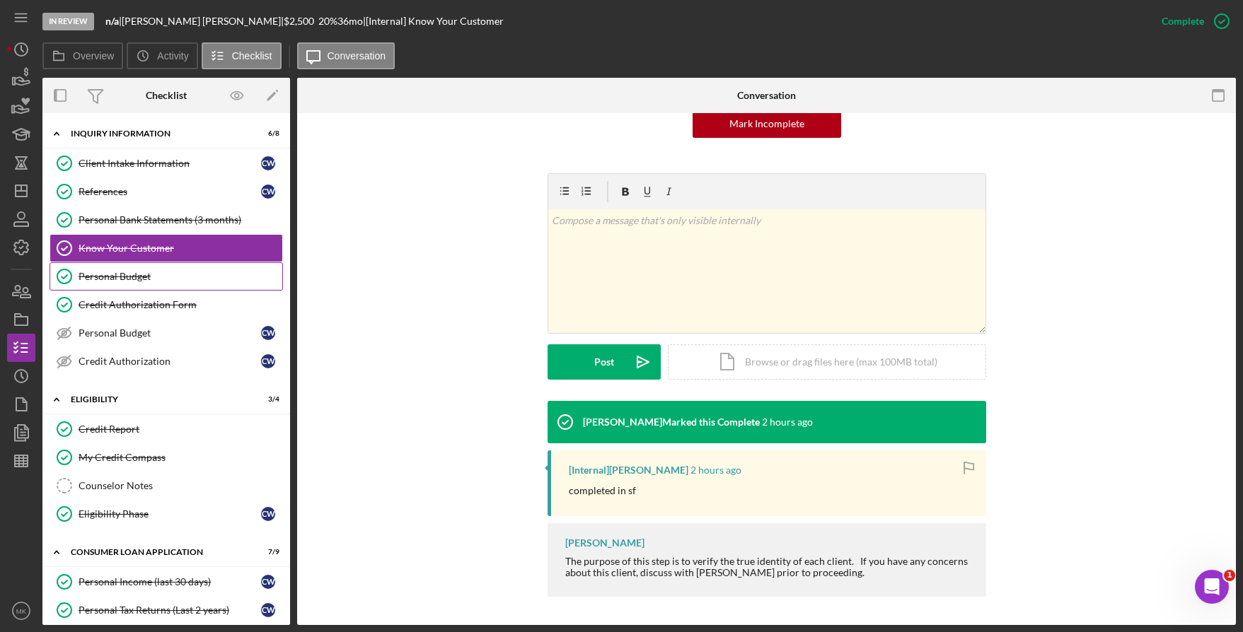
click at [135, 282] on div "Personal Budget" at bounding box center [181, 276] width 204 height 11
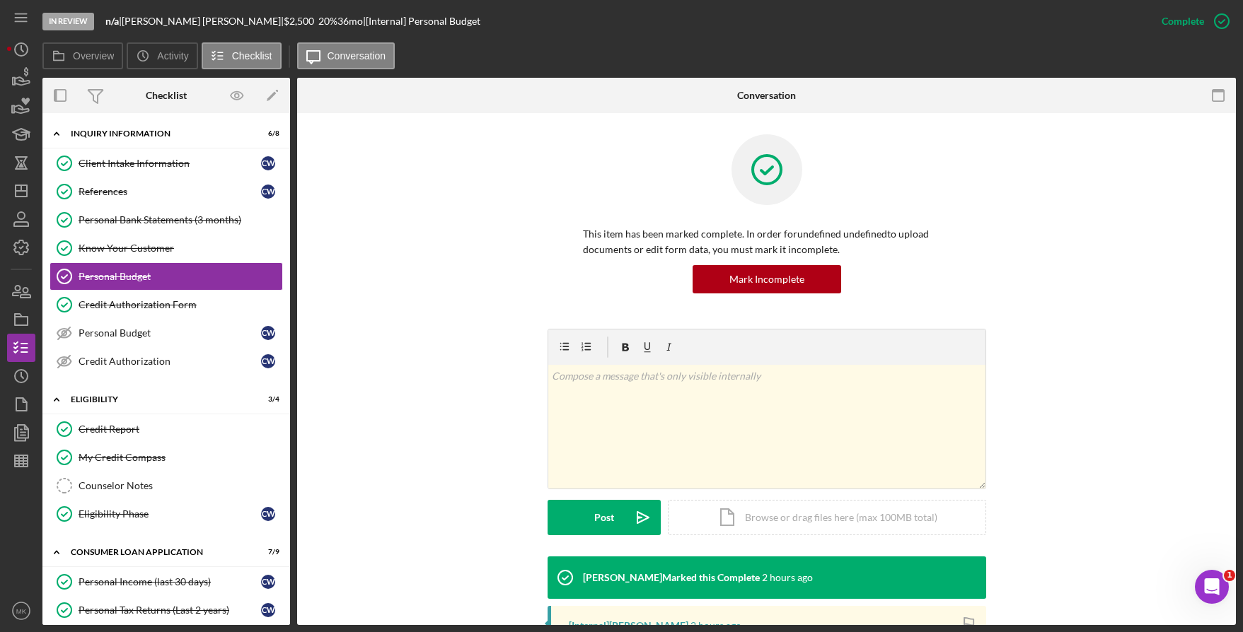
scroll to position [354, 0]
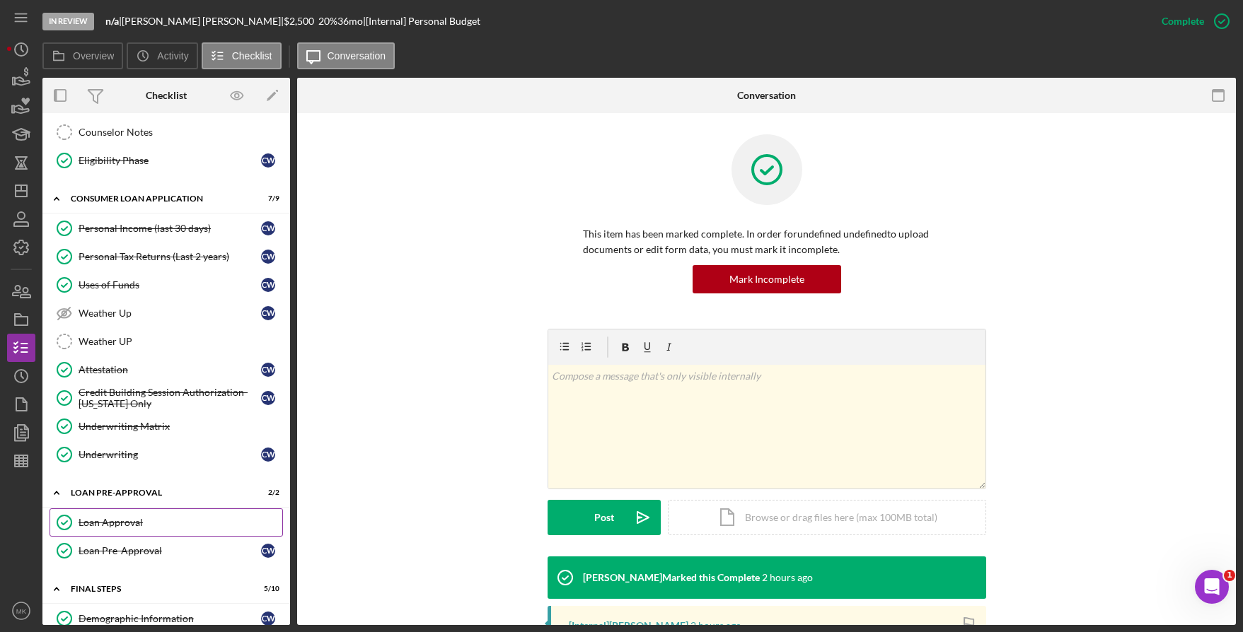
drag, startPoint x: 117, startPoint y: 523, endPoint x: 128, endPoint y: 530, distance: 13.3
click at [117, 523] on div "Loan Approval" at bounding box center [181, 522] width 204 height 11
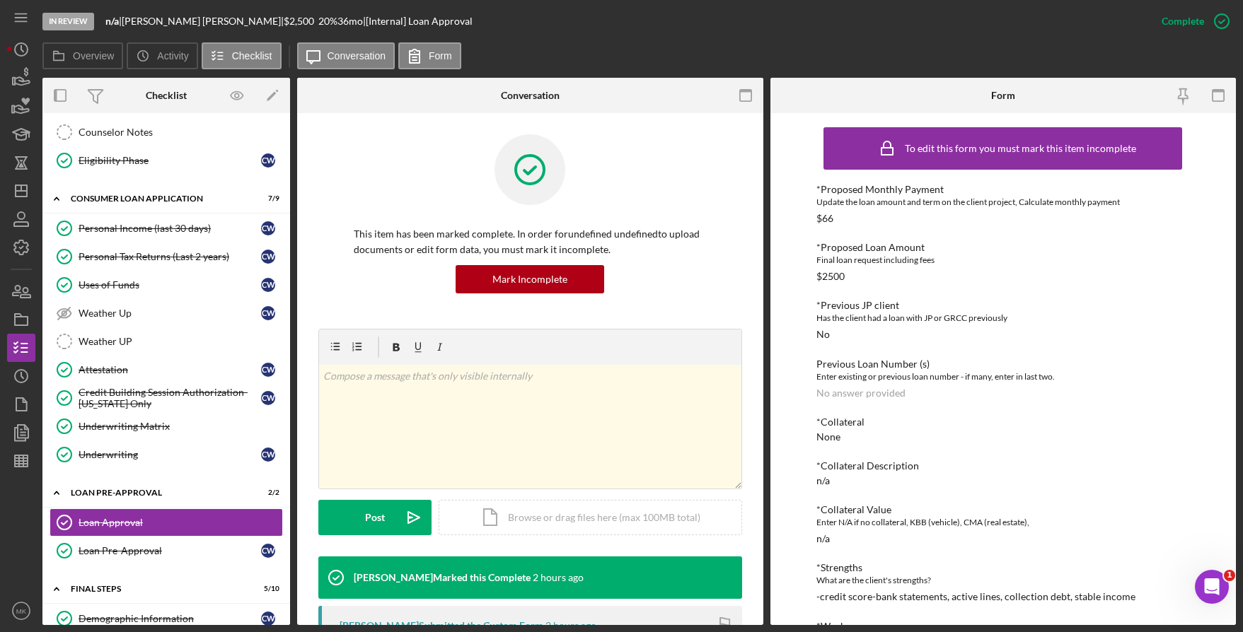
scroll to position [354, 0]
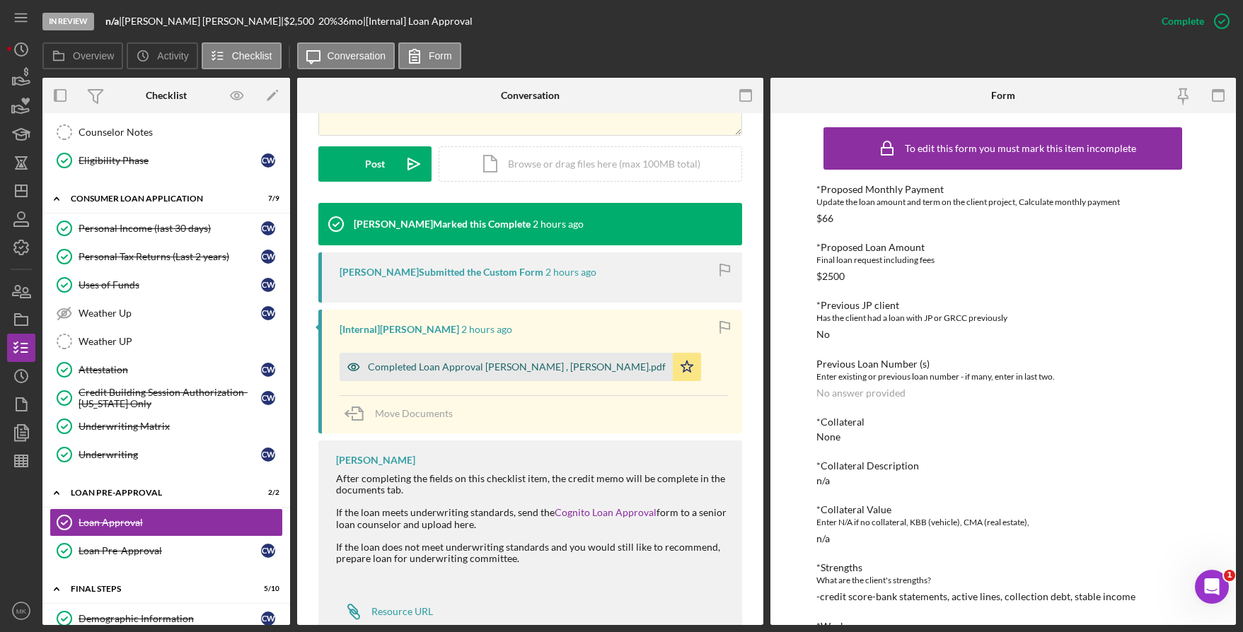
click at [466, 368] on div "Completed Loan Approval [PERSON_NAME] , [PERSON_NAME].pdf" at bounding box center [517, 367] width 298 height 11
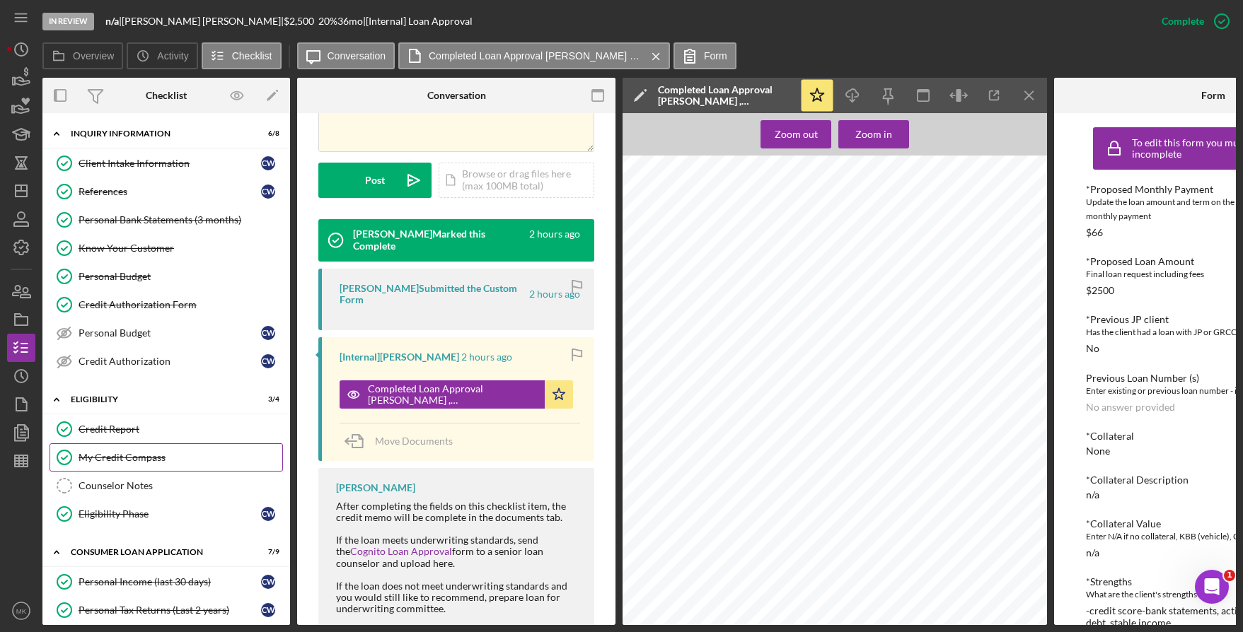
scroll to position [141, 0]
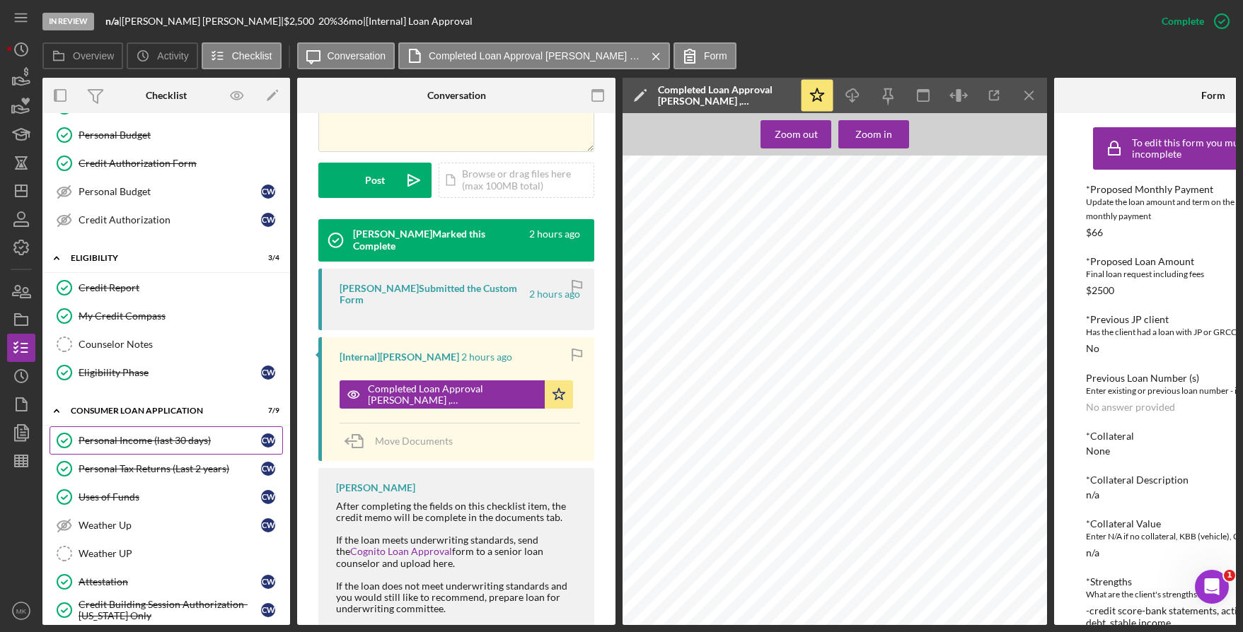
click at [173, 453] on link "Personal Income (last 30 days) Personal Income (last 30 days) C W" at bounding box center [166, 441] width 233 height 28
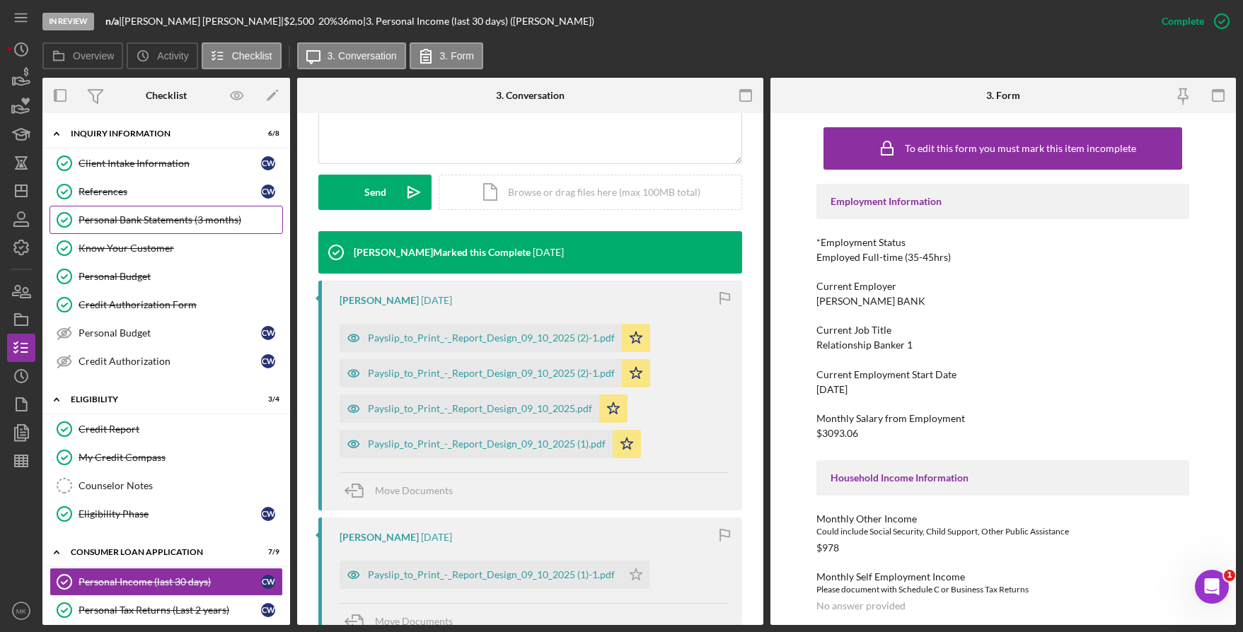
click at [142, 229] on link "Personal Bank Statements (3 months) Personal Bank Statements (3 months)" at bounding box center [166, 220] width 233 height 28
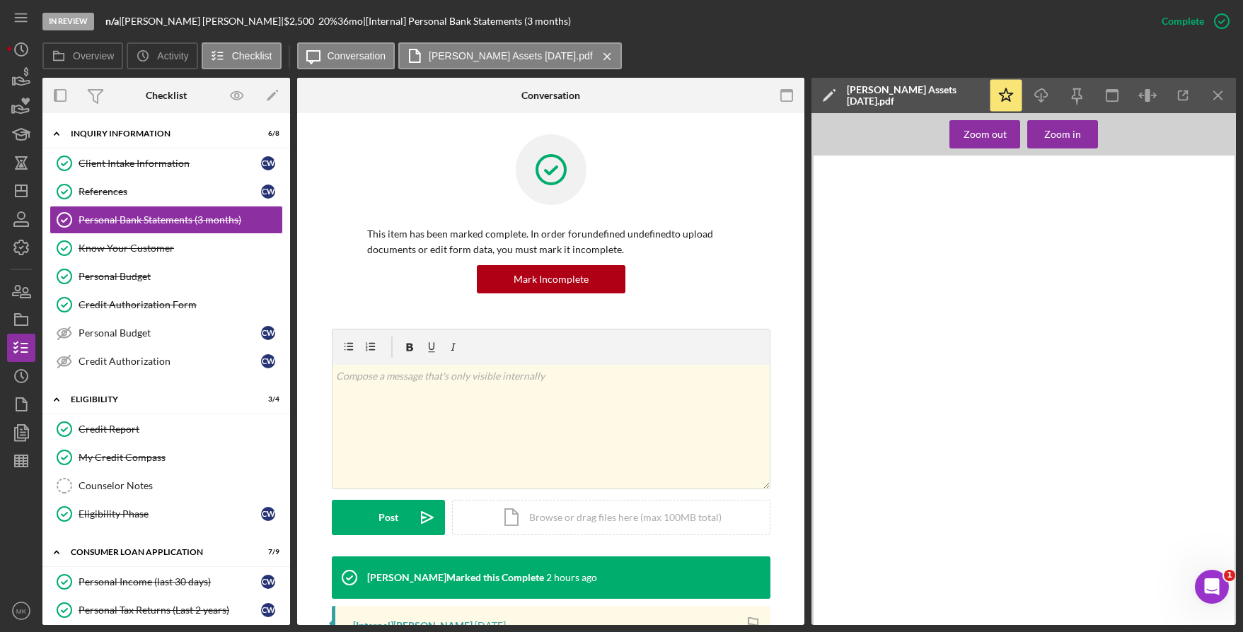
scroll to position [214, 0]
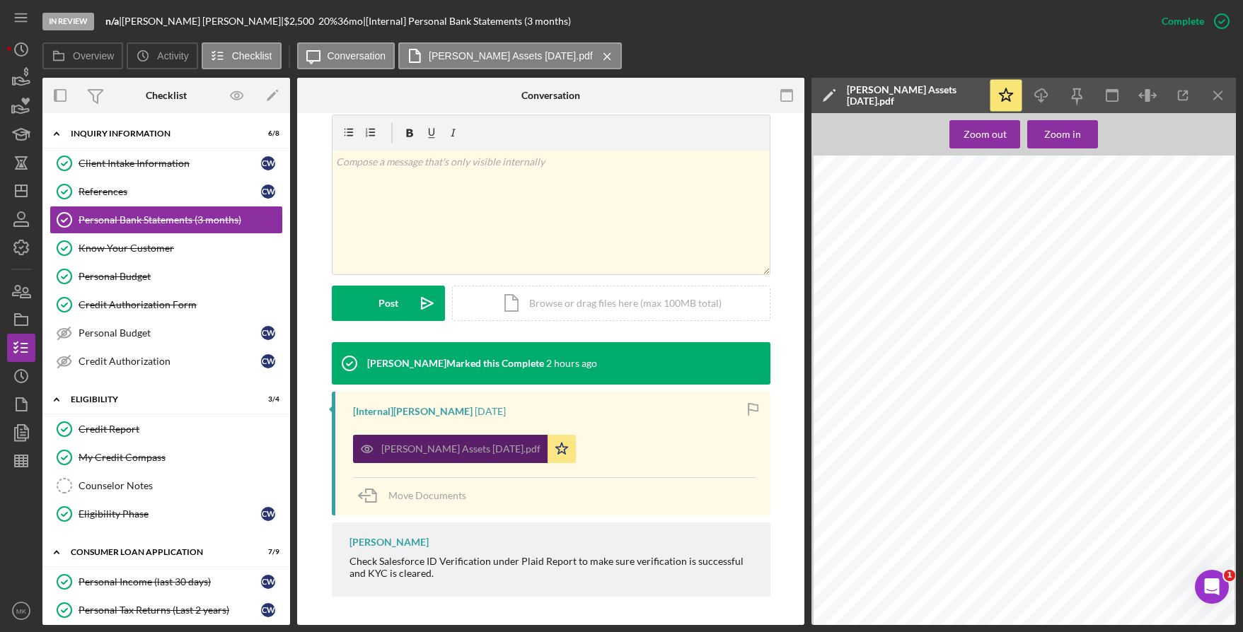
click at [480, 451] on div "[PERSON_NAME] Assets [DATE].pdf" at bounding box center [460, 449] width 159 height 11
click at [1184, 93] on icon "button" at bounding box center [1183, 96] width 32 height 32
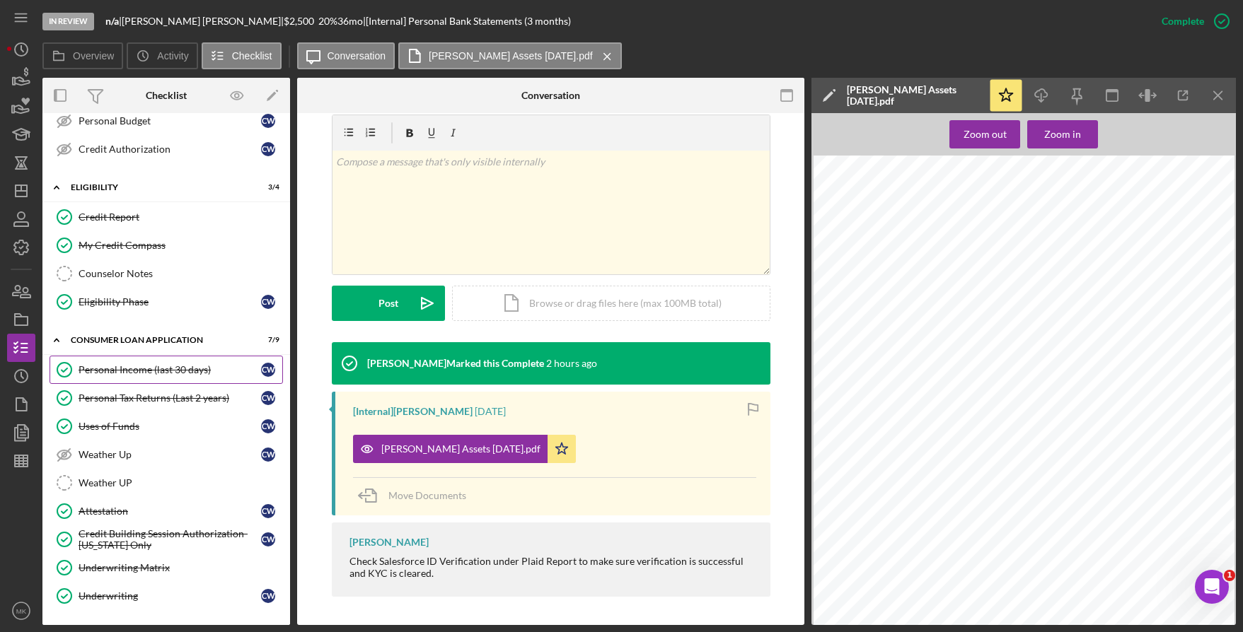
click at [180, 364] on div "Personal Income (last 30 days)" at bounding box center [170, 369] width 183 height 11
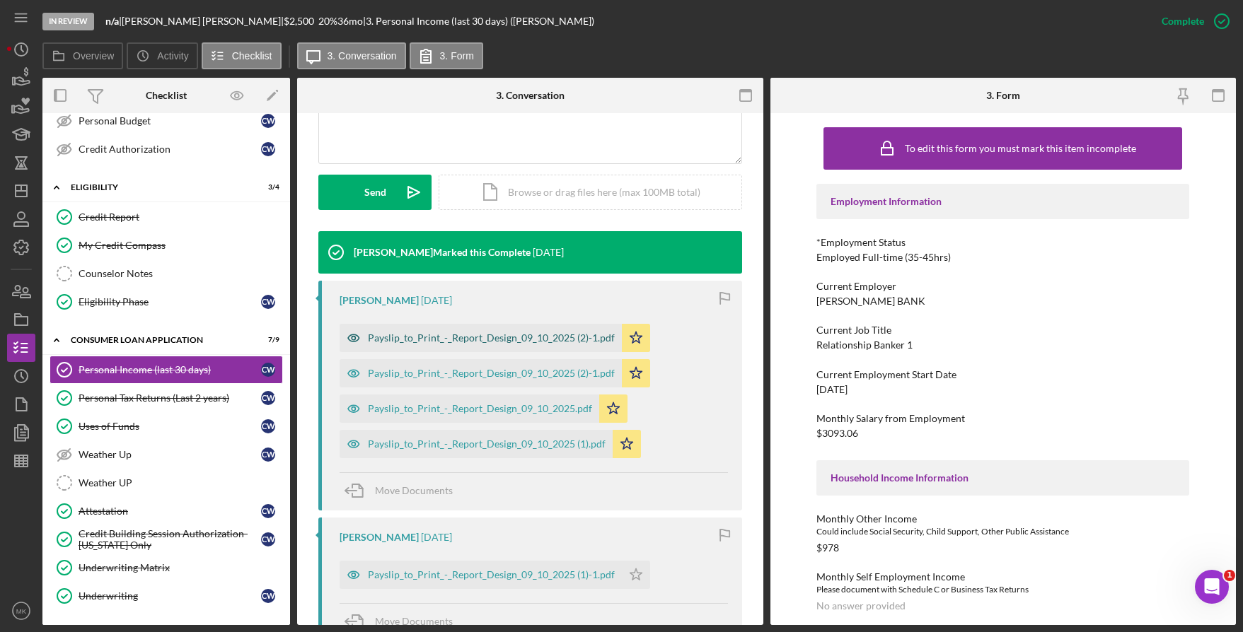
click at [464, 338] on div "Payslip_to_Print_-_Report_Design_09_10_2025 (2)-1.pdf" at bounding box center [491, 338] width 247 height 11
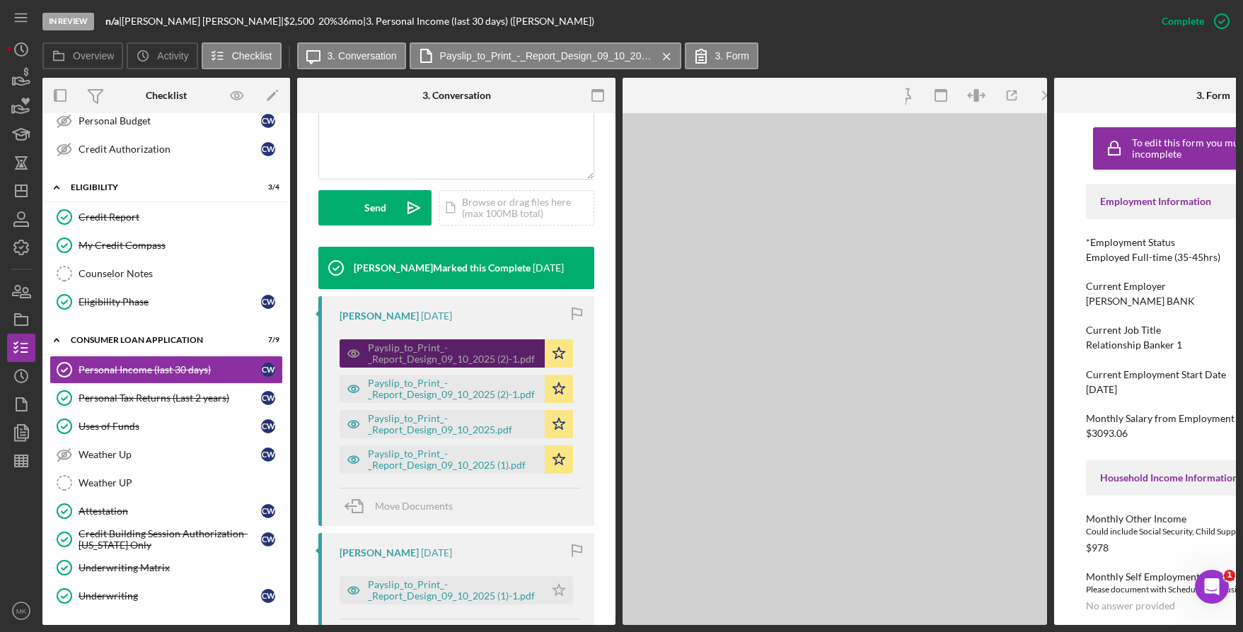
scroll to position [369, 0]
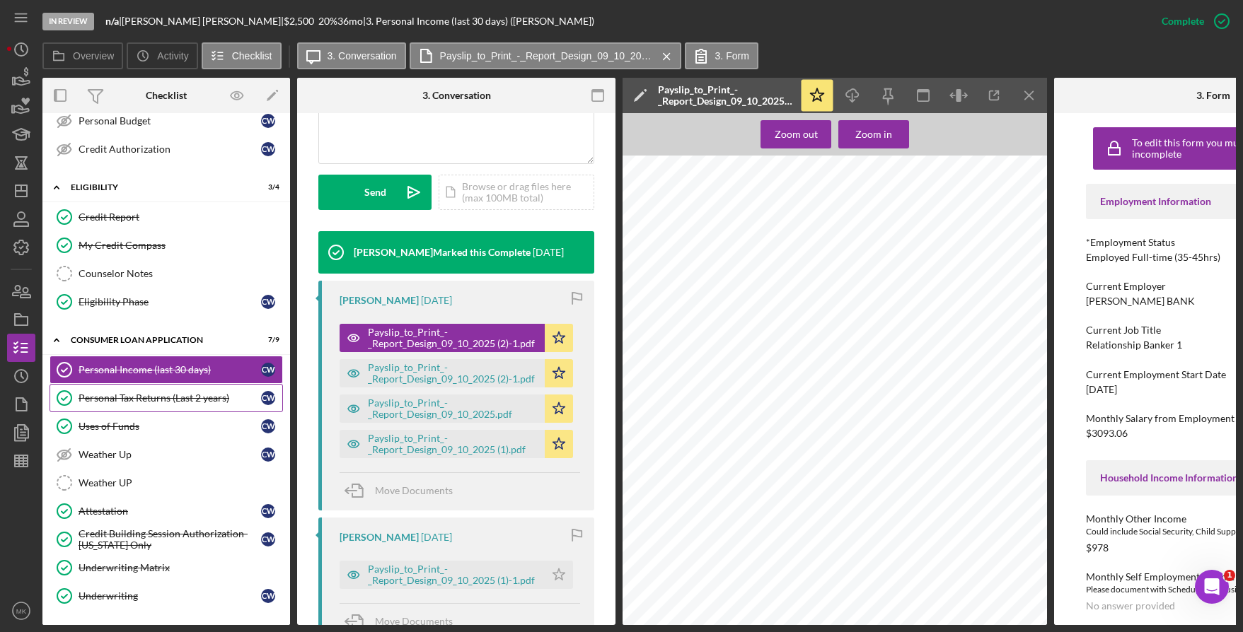
drag, startPoint x: 184, startPoint y: 402, endPoint x: 192, endPoint y: 400, distance: 8.6
click at [184, 402] on div "Personal Tax Returns (Last 2 years)" at bounding box center [170, 398] width 183 height 11
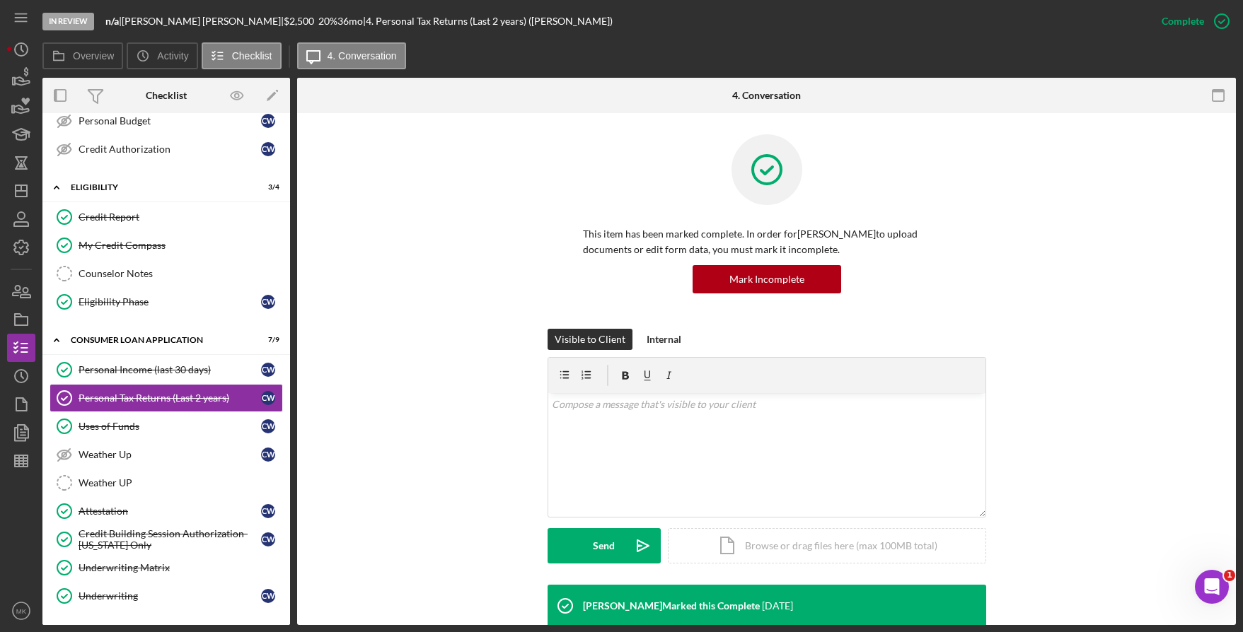
scroll to position [283, 0]
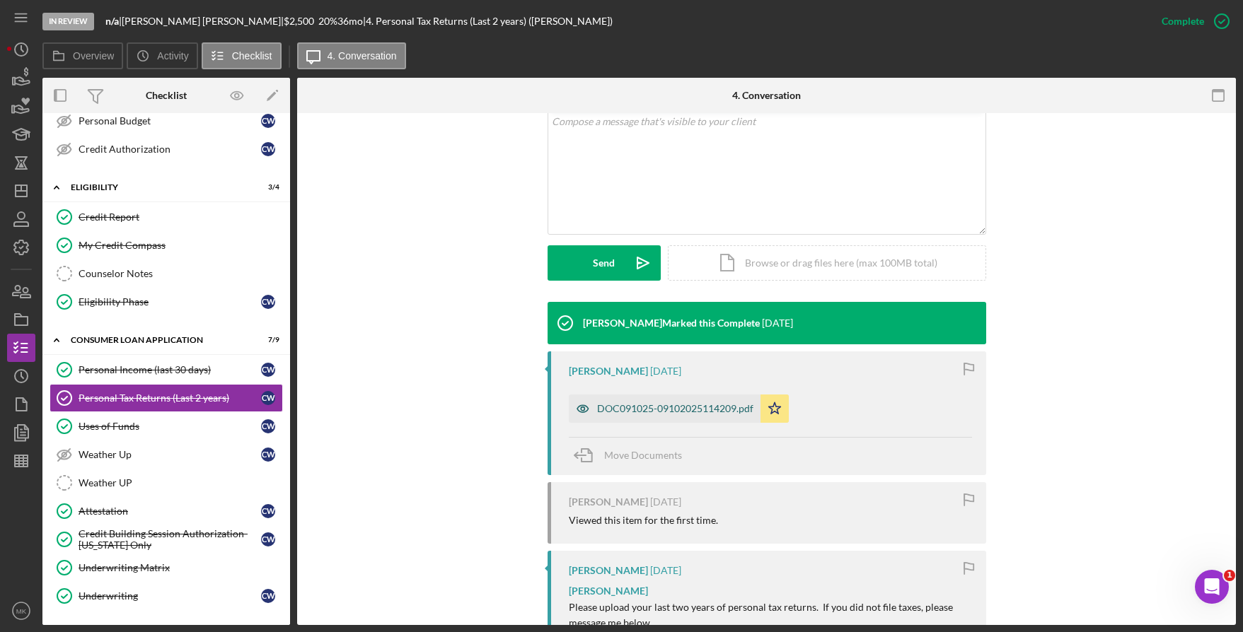
click at [646, 405] on div "DOC091025-09102025114209.pdf" at bounding box center [675, 408] width 156 height 11
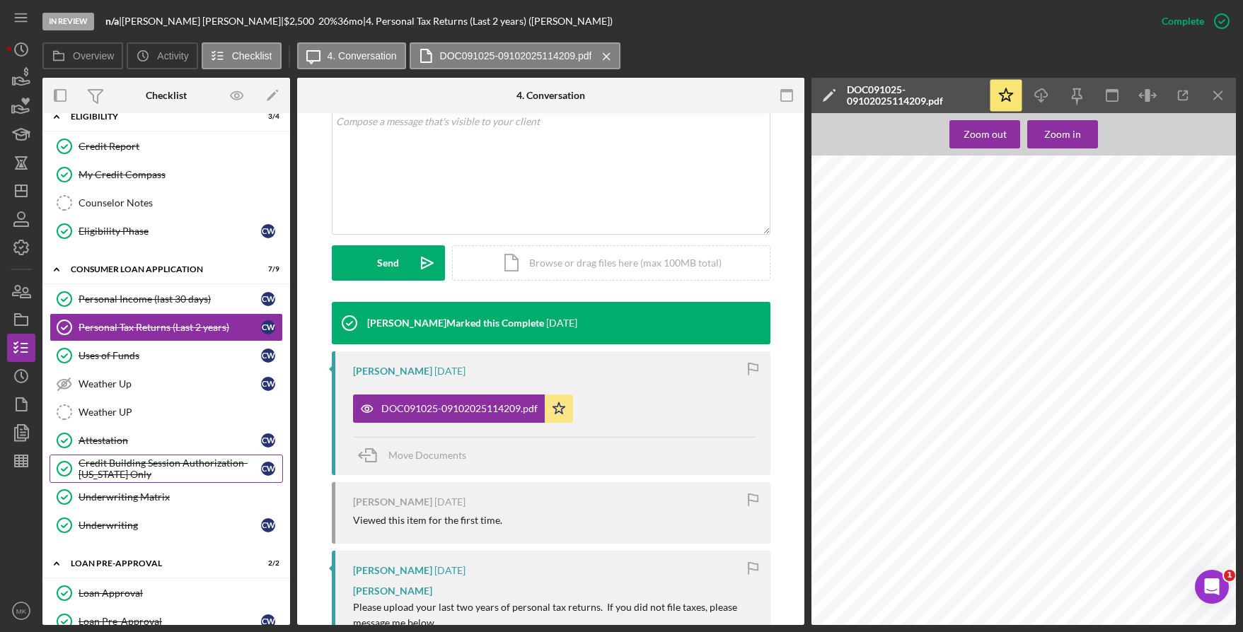
click at [189, 461] on div "Credit Building Session Authorization- [US_STATE] Only" at bounding box center [170, 469] width 183 height 23
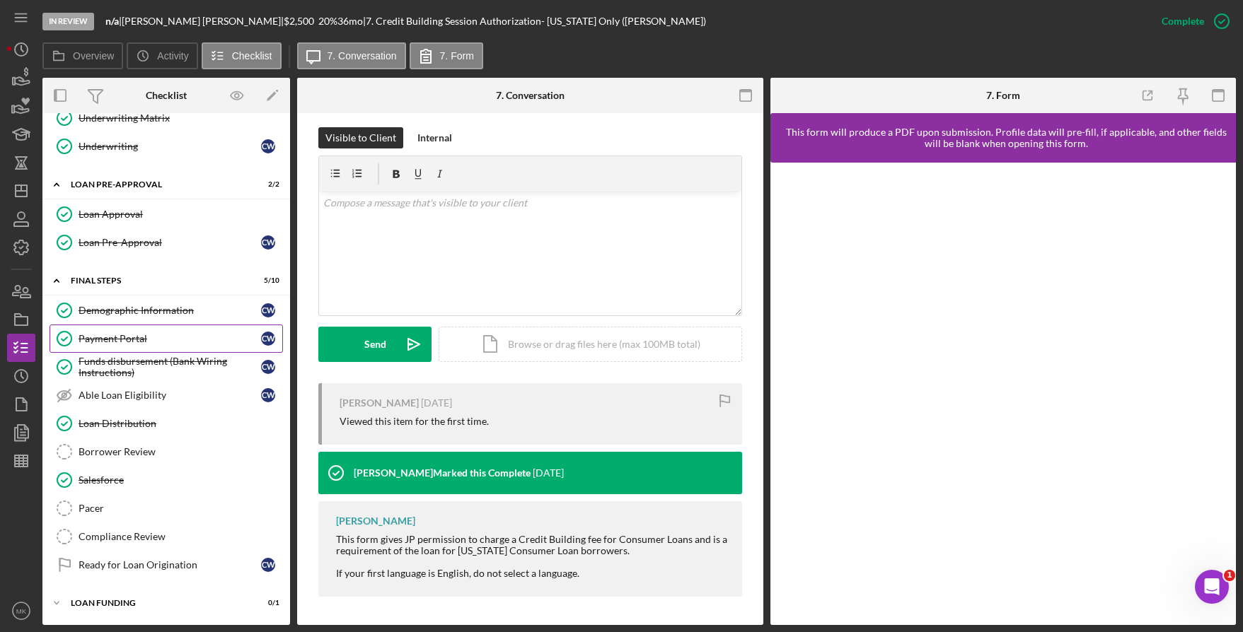
scroll to position [379, 0]
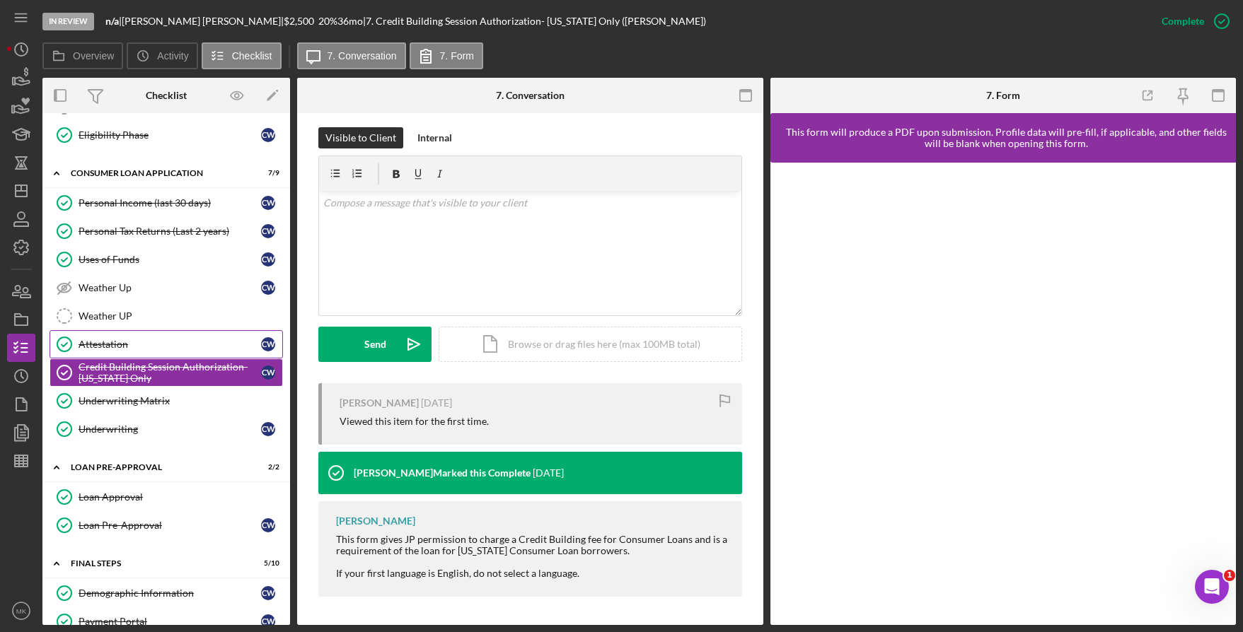
click at [122, 347] on div "Attestation" at bounding box center [170, 344] width 183 height 11
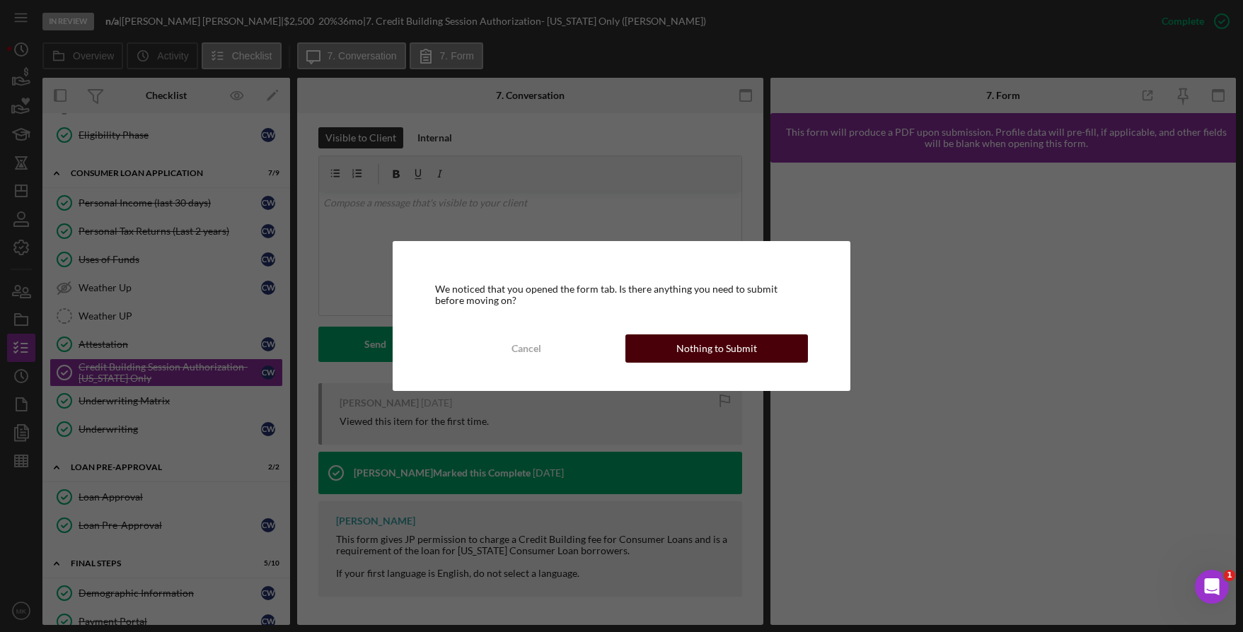
click at [669, 347] on button "Nothing to Submit" at bounding box center [716, 349] width 183 height 28
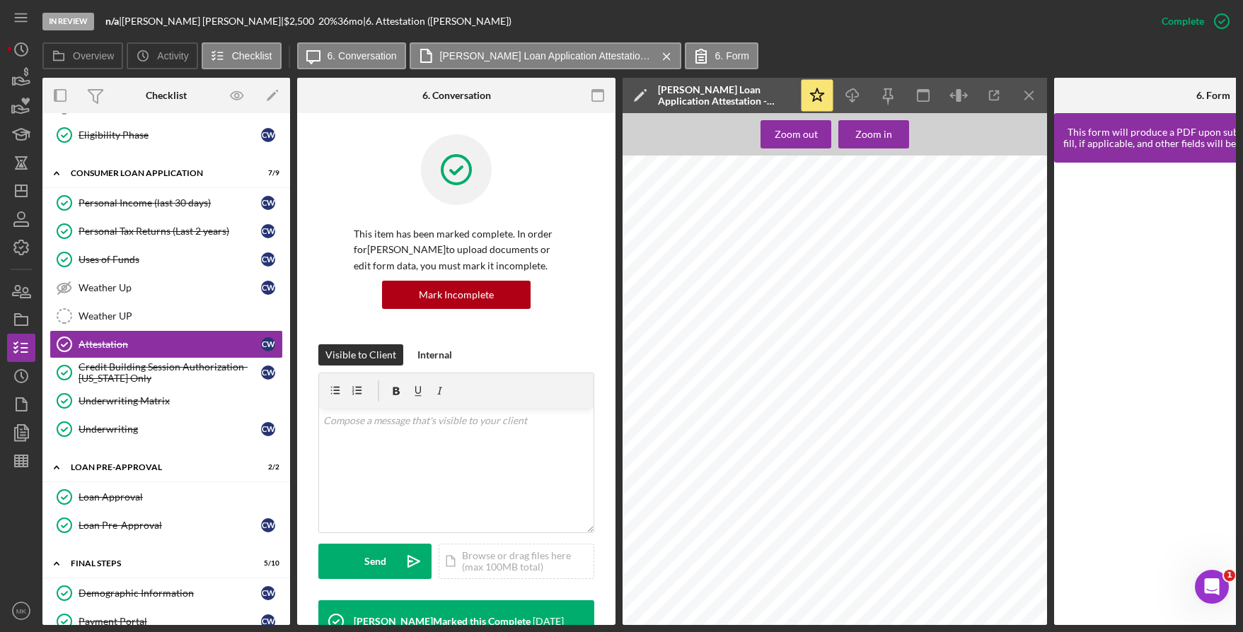
scroll to position [141, 0]
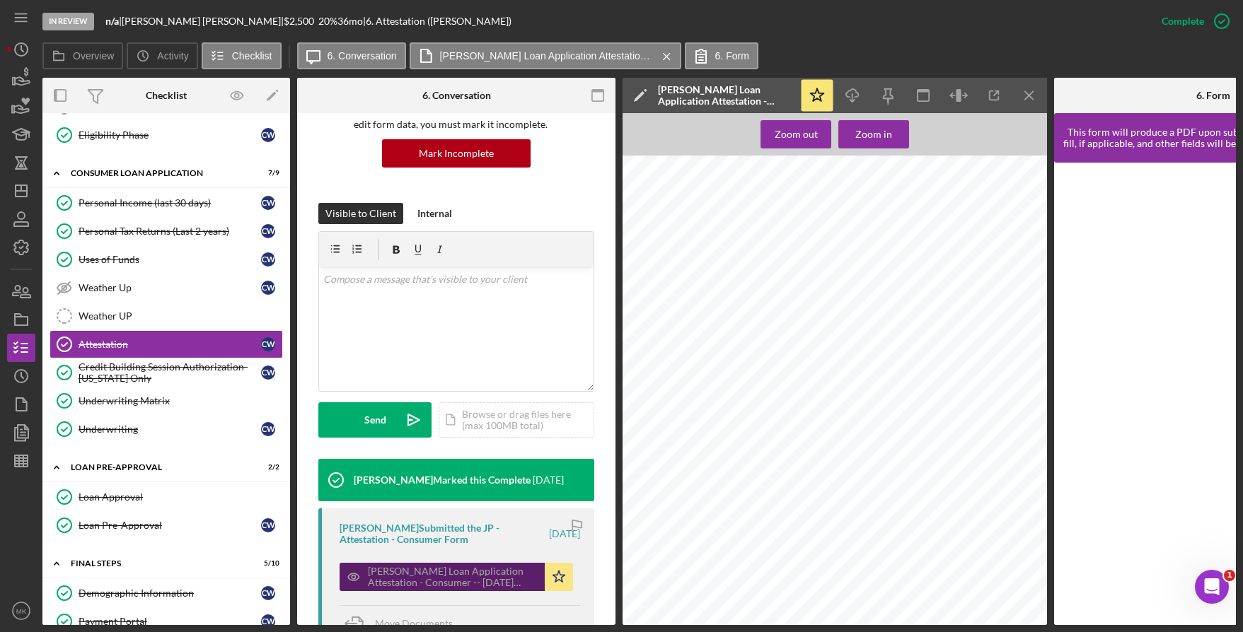
click at [450, 591] on div "[PERSON_NAME] Loan Application Attestation - Consumer -- [DATE] 12_33pm.pdf" at bounding box center [442, 577] width 205 height 28
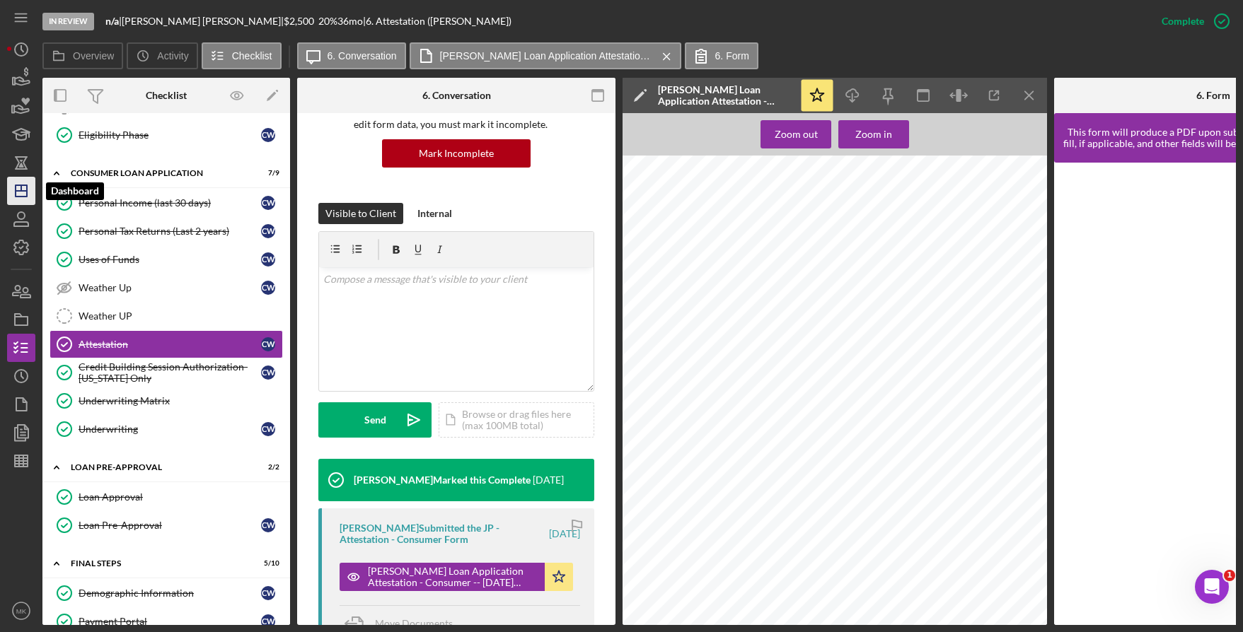
click at [25, 187] on icon "Icon/Dashboard" at bounding box center [21, 190] width 35 height 35
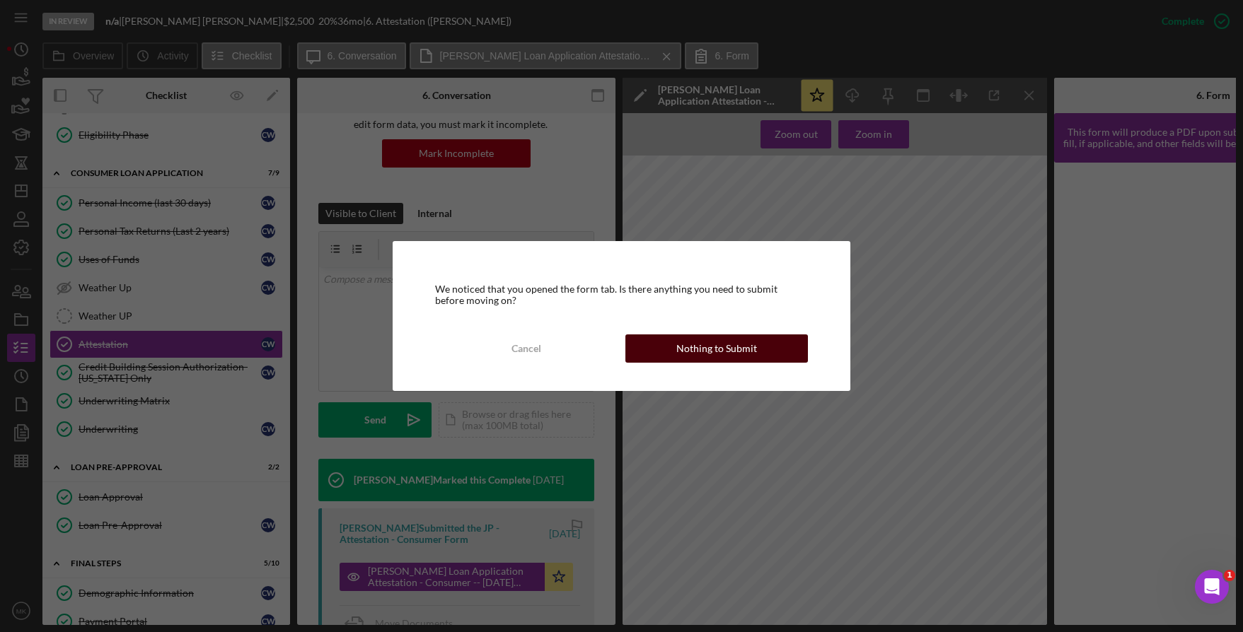
click at [678, 352] on button "Nothing to Submit" at bounding box center [716, 349] width 183 height 28
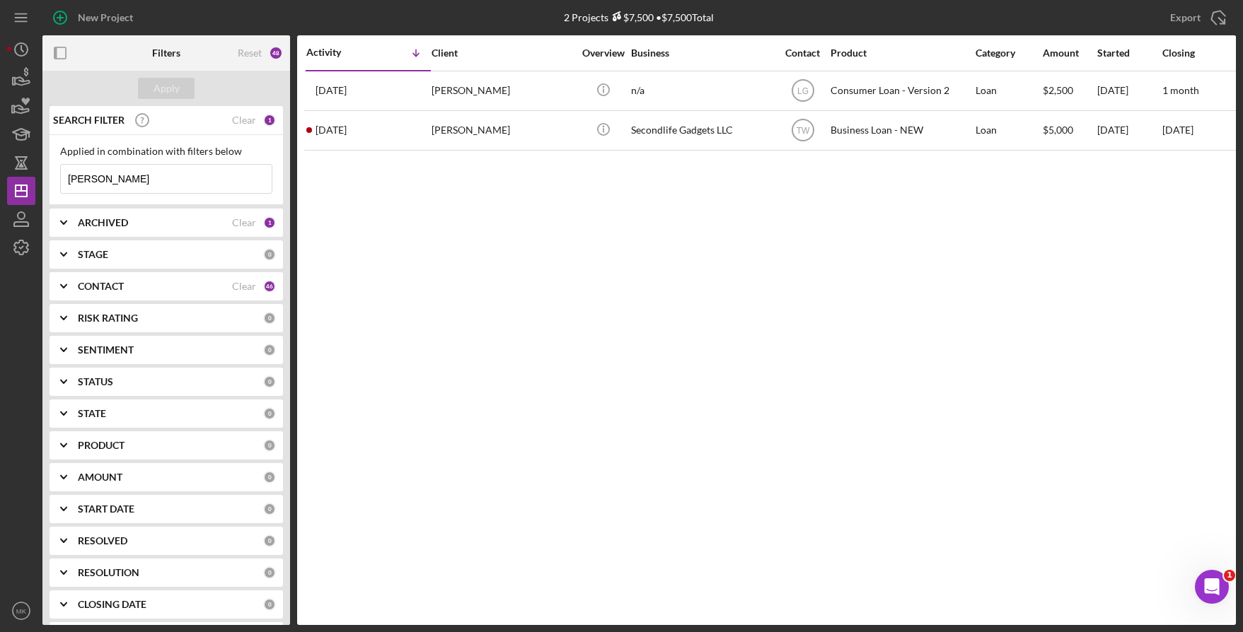
drag, startPoint x: 1, startPoint y: 158, endPoint x: -18, endPoint y: 154, distance: 19.6
click at [0, 154] on html "New Project 2 Projects $7,500 • $7,500 Total [PERSON_NAME] Export Icon/Export F…" at bounding box center [621, 316] width 1243 height 632
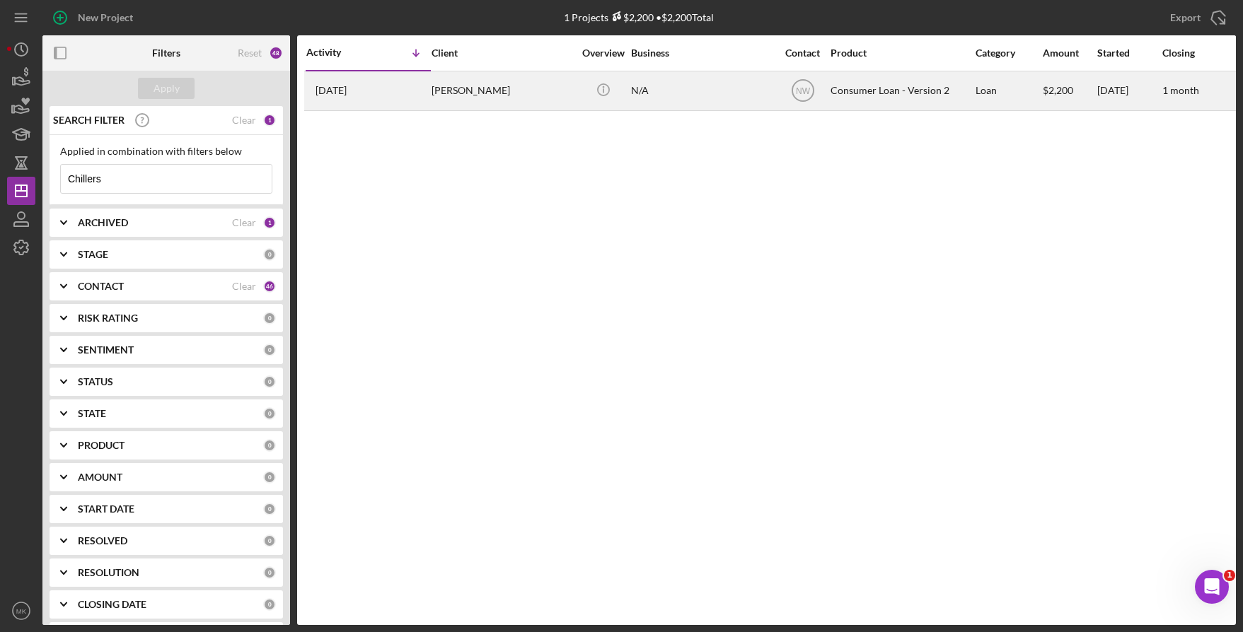
type input "Chillers"
click at [429, 96] on div "[DATE] [PERSON_NAME]" at bounding box center [368, 90] width 124 height 37
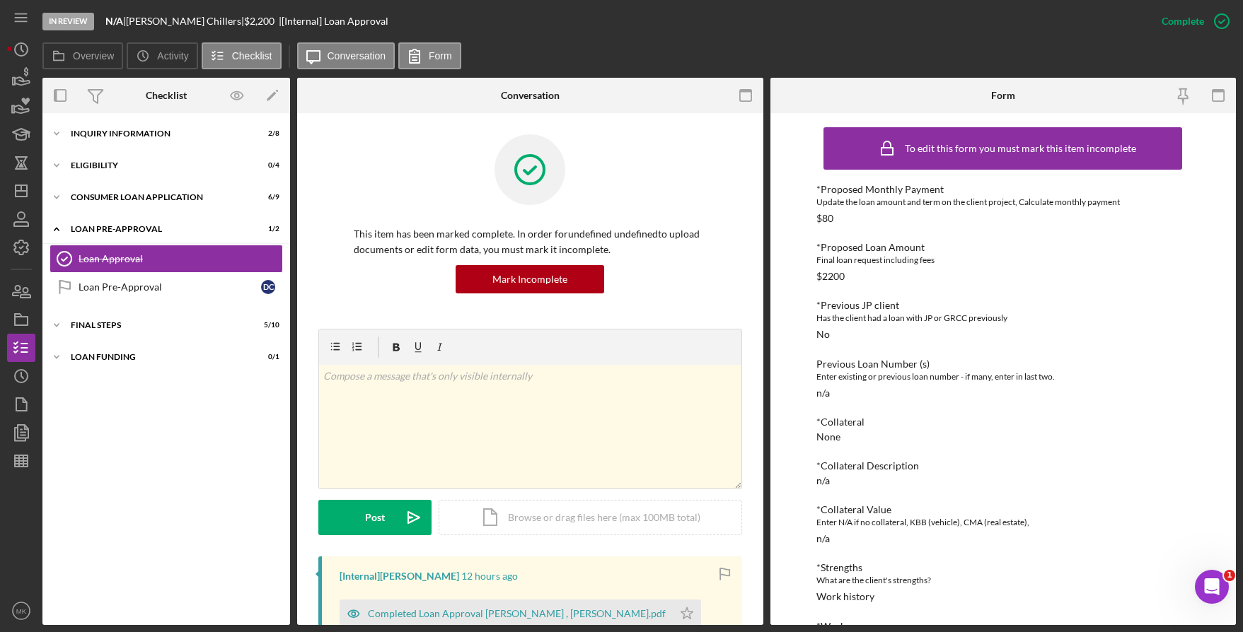
scroll to position [115, 0]
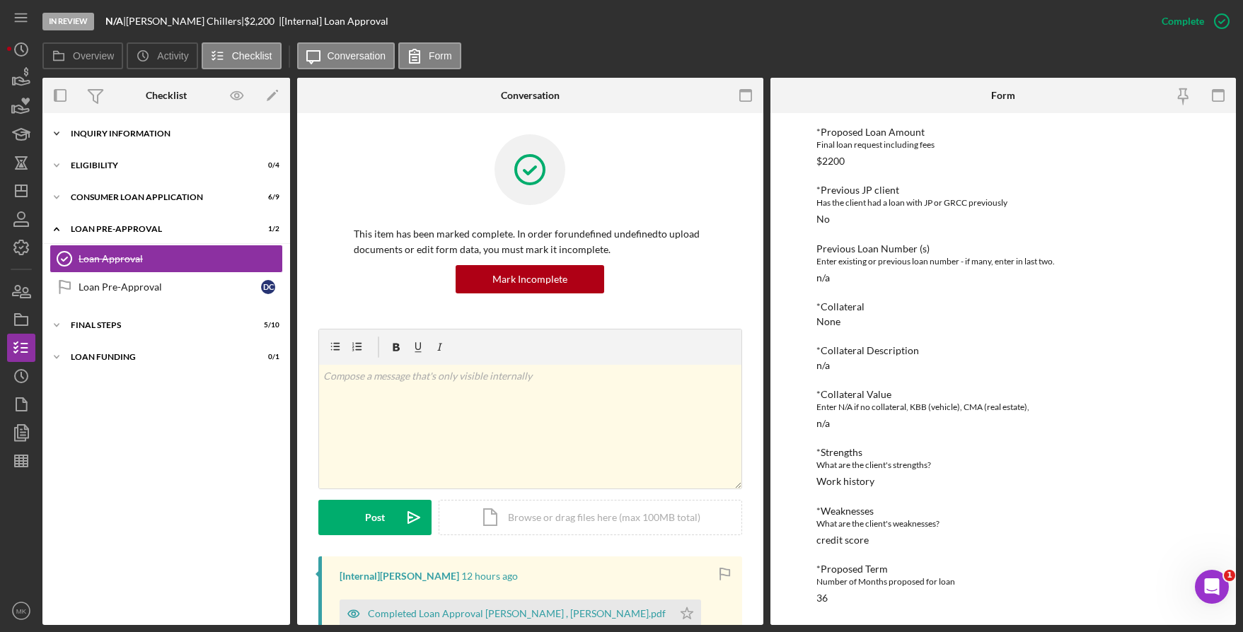
click at [110, 147] on div "Icon/Expander Inquiry Information 2 / 8" at bounding box center [166, 134] width 248 height 28
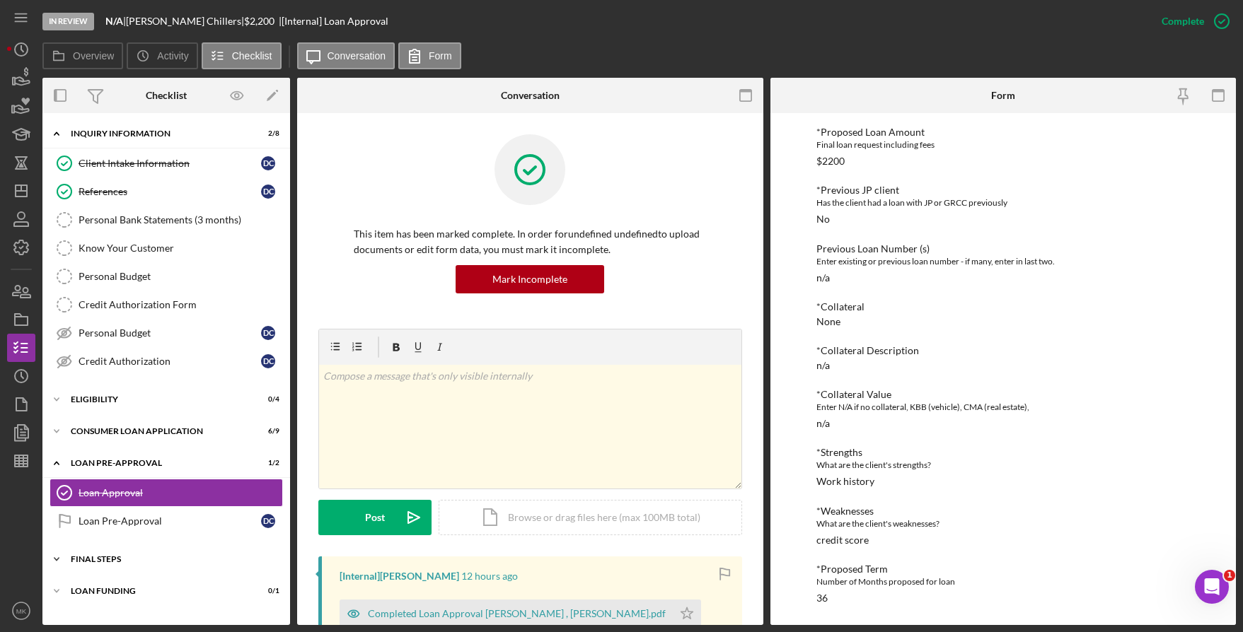
click at [114, 560] on div "FINAL STEPS" at bounding box center [172, 559] width 202 height 8
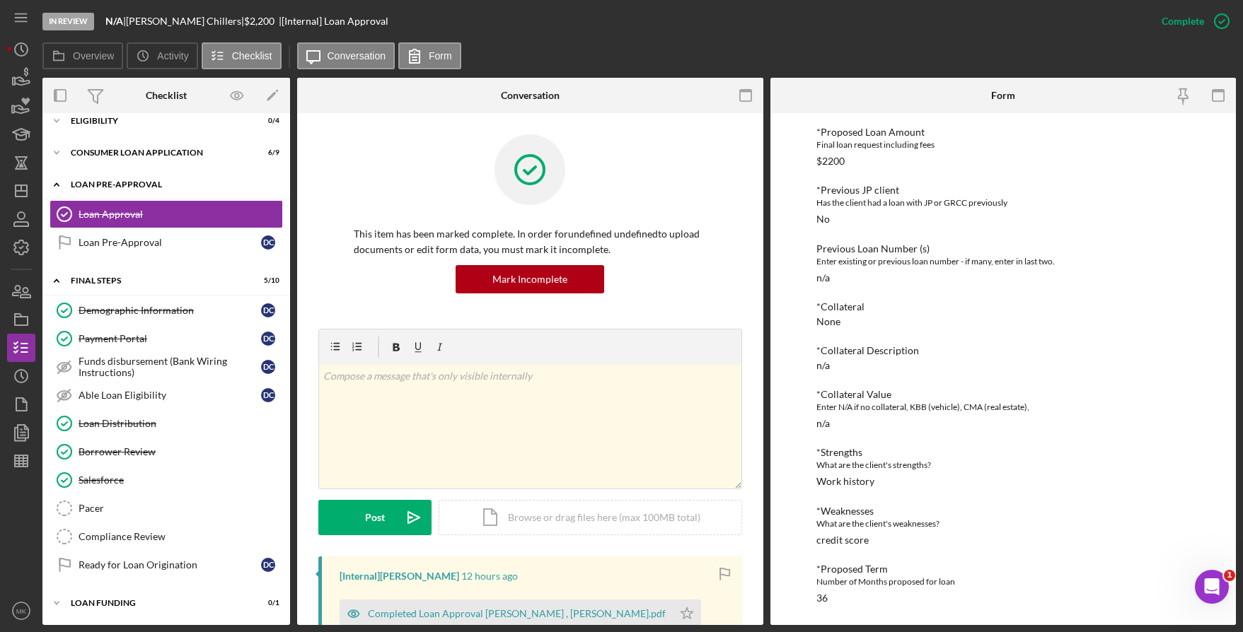
scroll to position [0, 0]
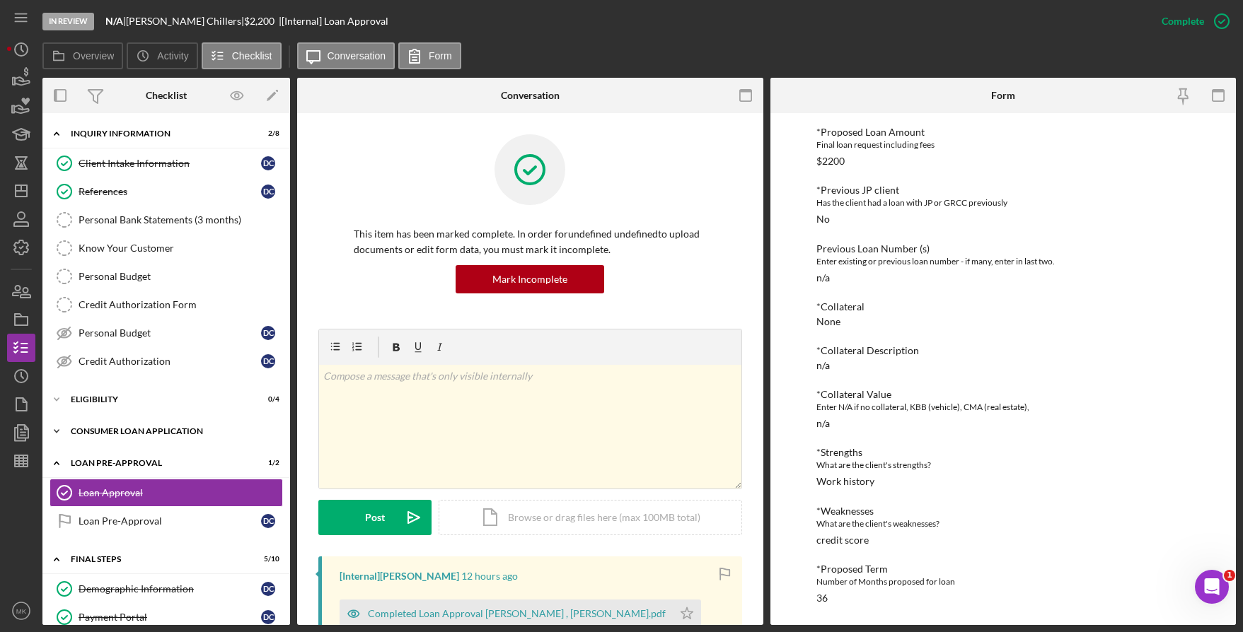
click at [108, 430] on div "Consumer Loan Application" at bounding box center [172, 431] width 202 height 8
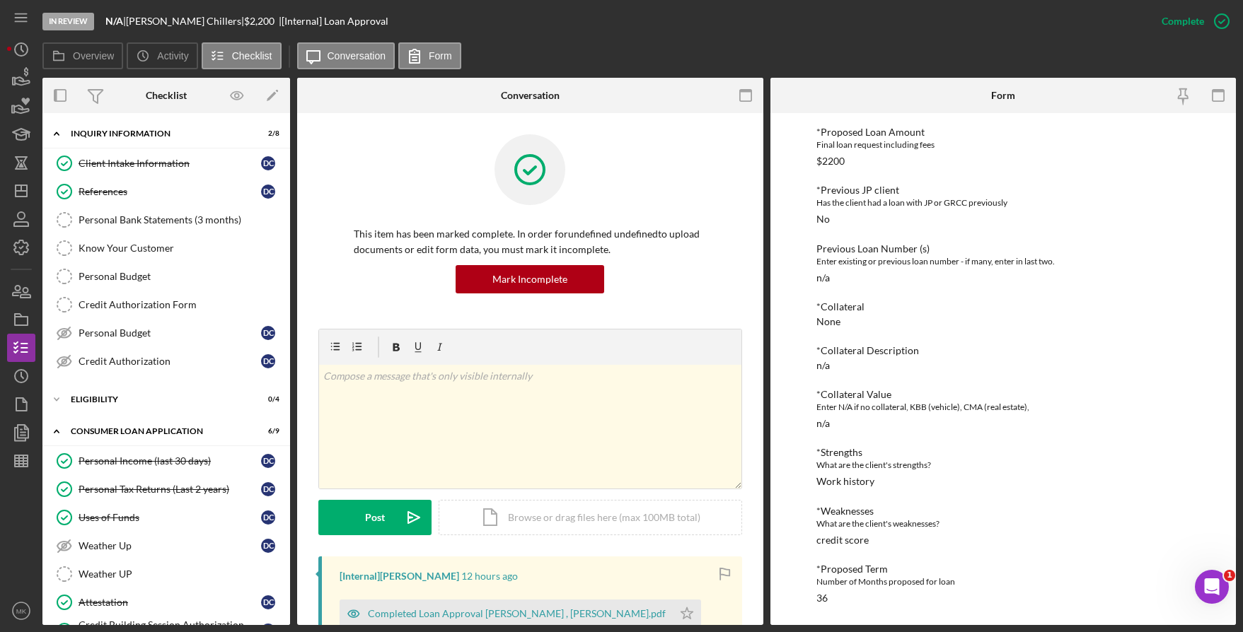
scroll to position [212, 0]
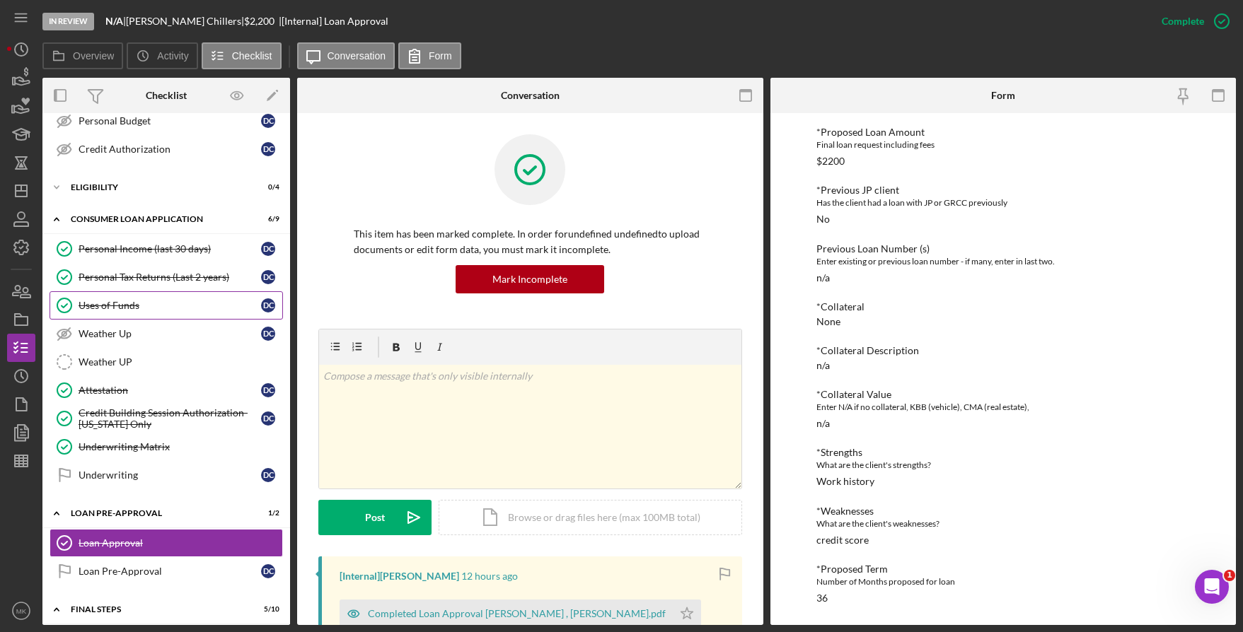
click at [132, 303] on div "Uses of Funds" at bounding box center [170, 305] width 183 height 11
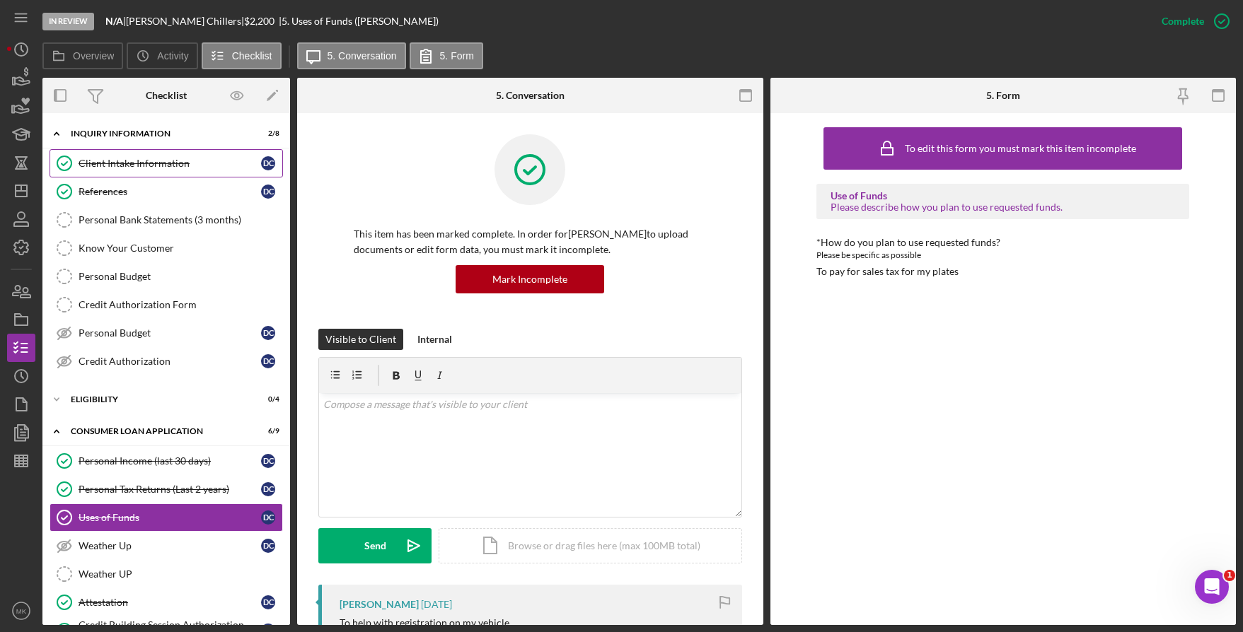
click at [130, 150] on link "Client Intake Information Client Intake Information D C" at bounding box center [166, 163] width 233 height 28
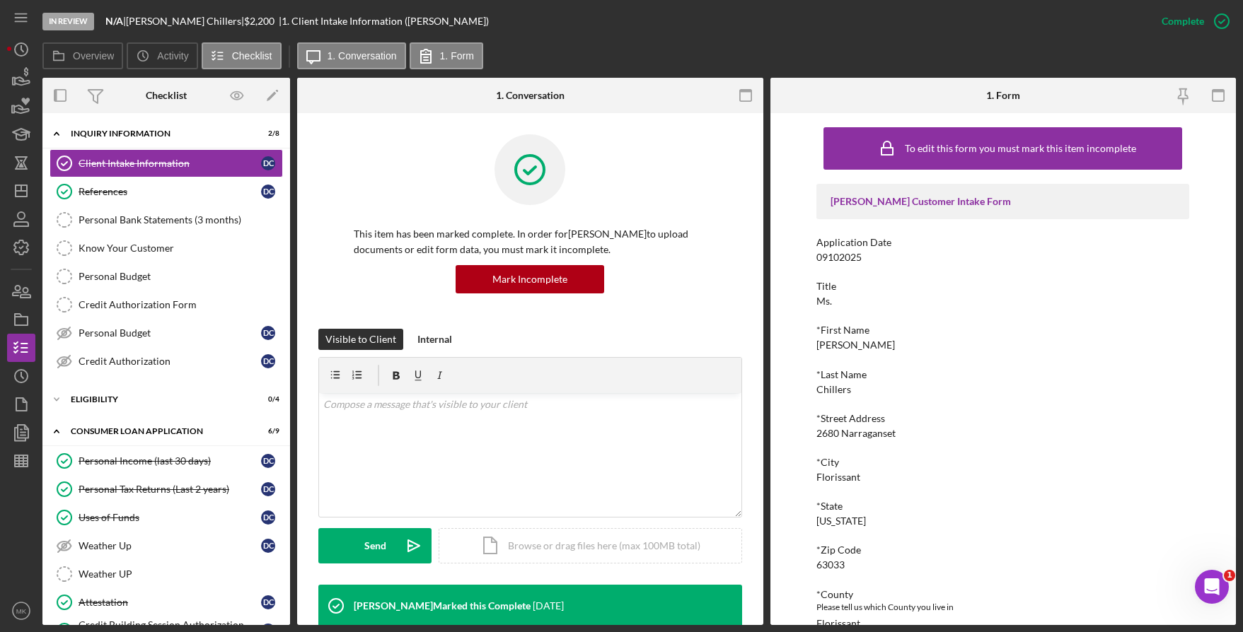
click at [1242, 528] on div "In Review N/A | [PERSON_NAME] | $2,200 $2,200 | 1. Client Intake Information ([…" at bounding box center [621, 316] width 1243 height 632
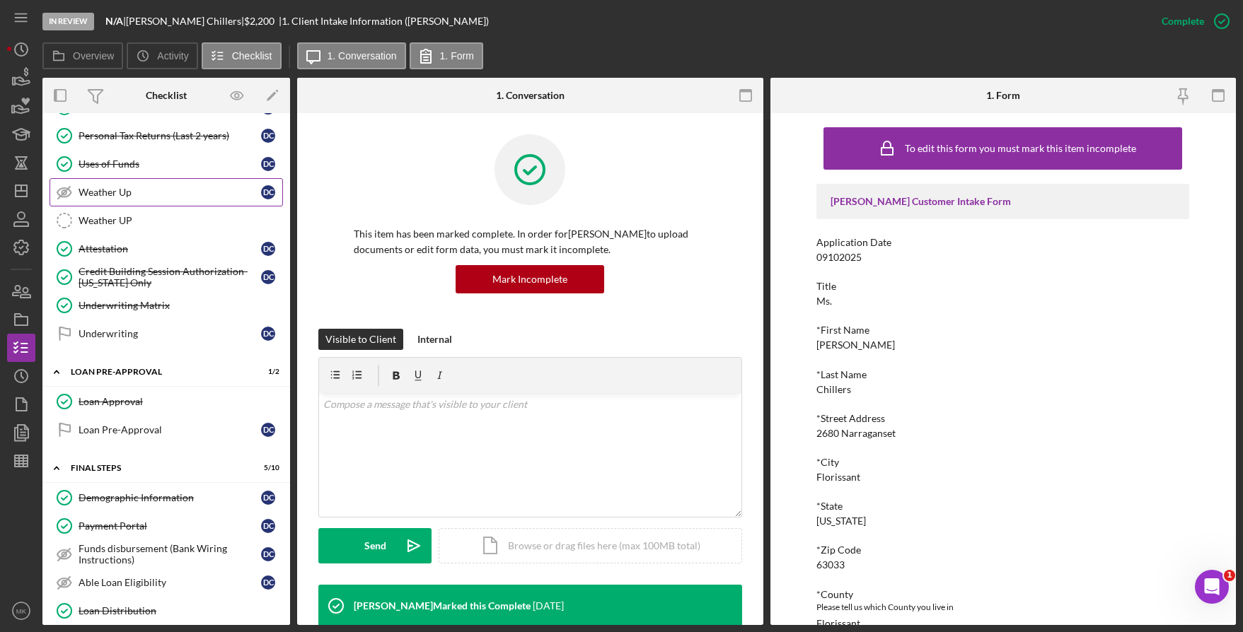
scroll to position [495, 0]
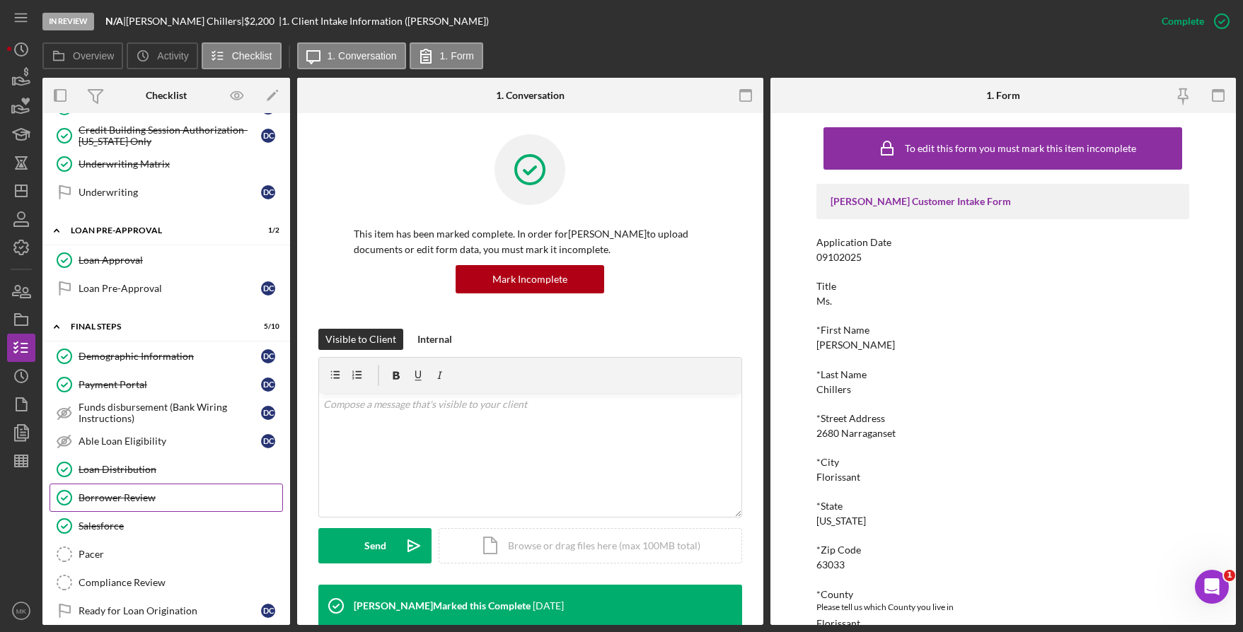
click at [167, 493] on div "Borrower Review" at bounding box center [181, 497] width 204 height 11
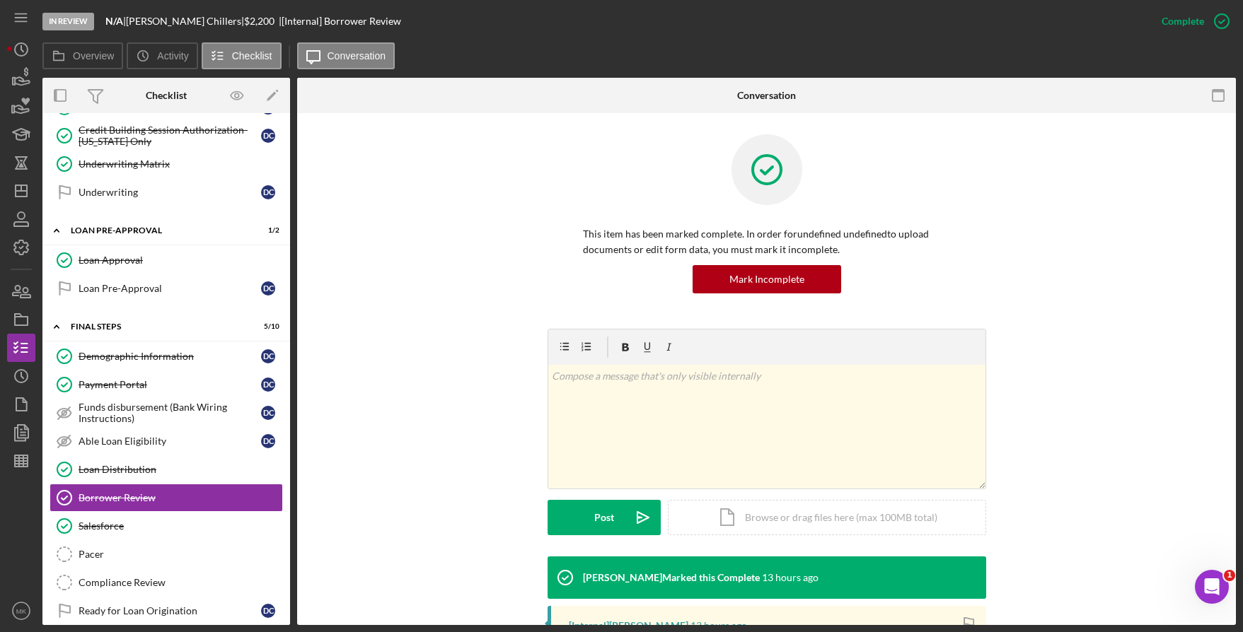
scroll to position [237, 0]
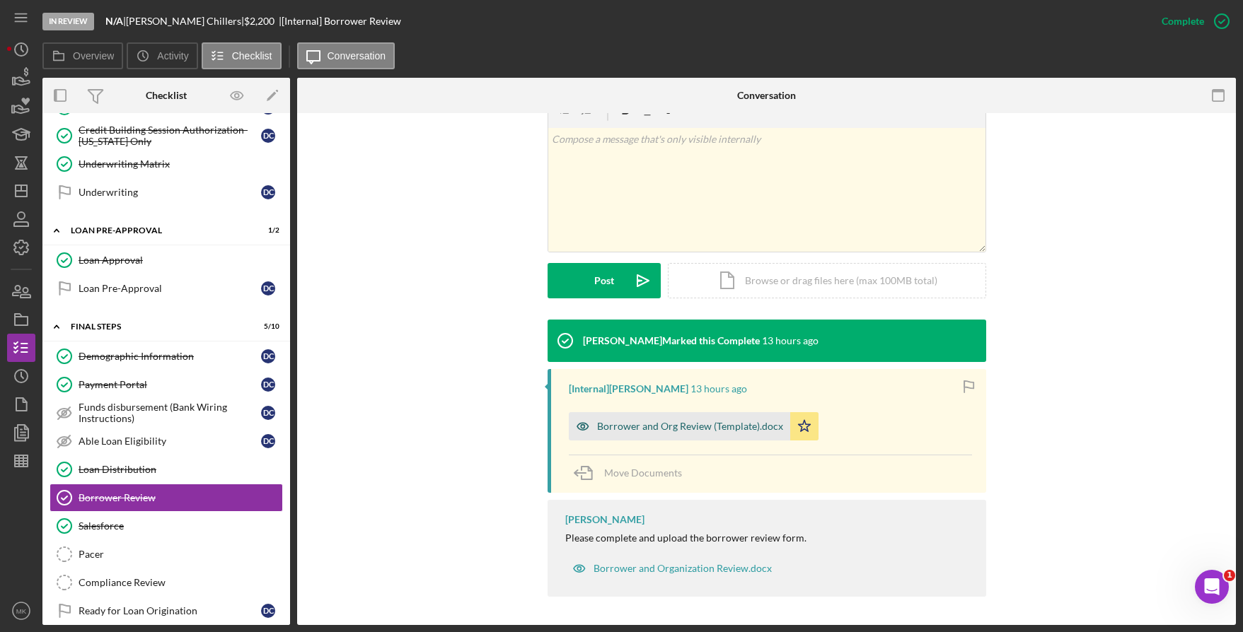
click at [670, 420] on div "Borrower and Org Review (Template).docx" at bounding box center [679, 426] width 221 height 28
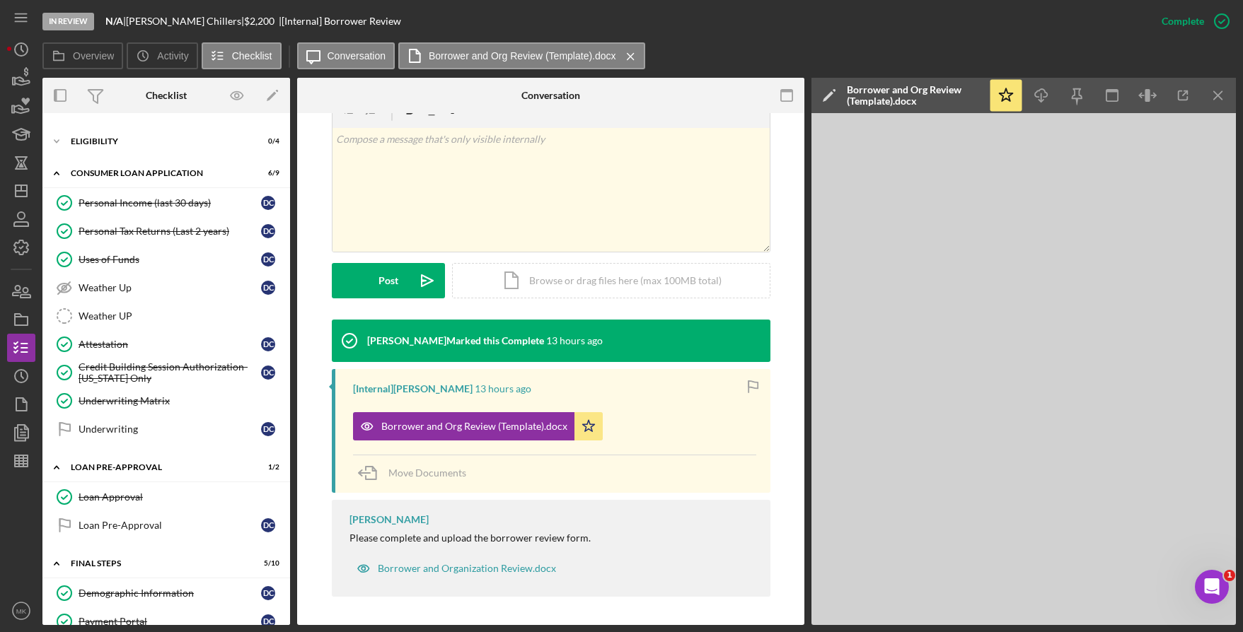
scroll to position [187, 0]
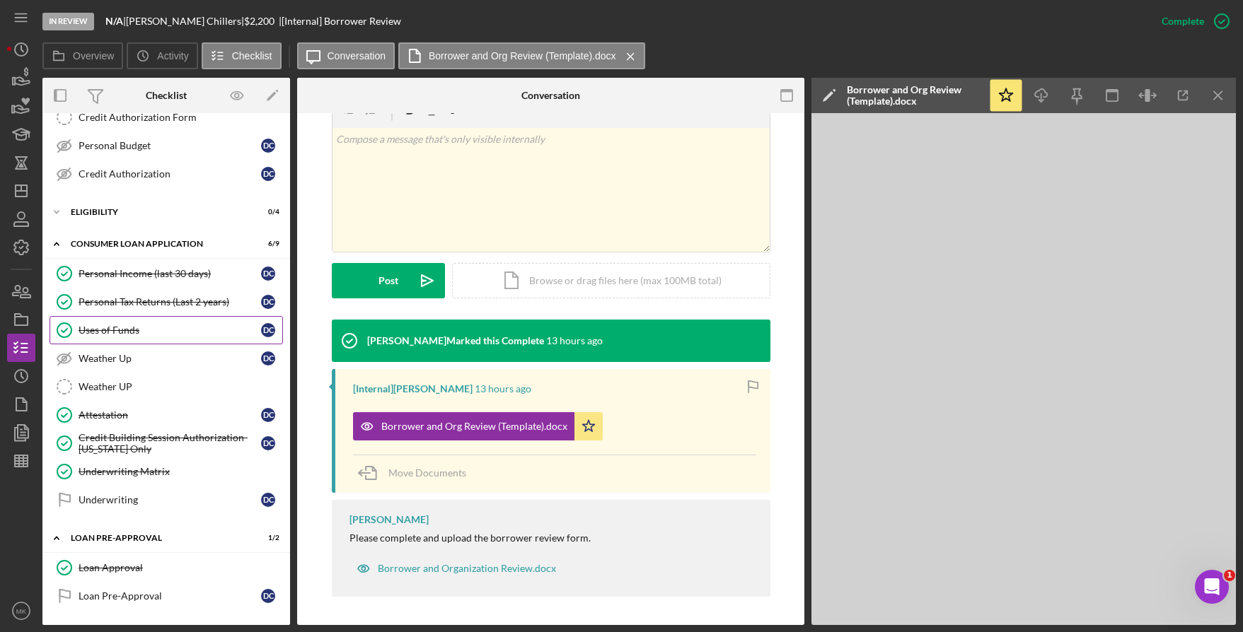
click at [112, 334] on div "Uses of Funds" at bounding box center [170, 330] width 183 height 11
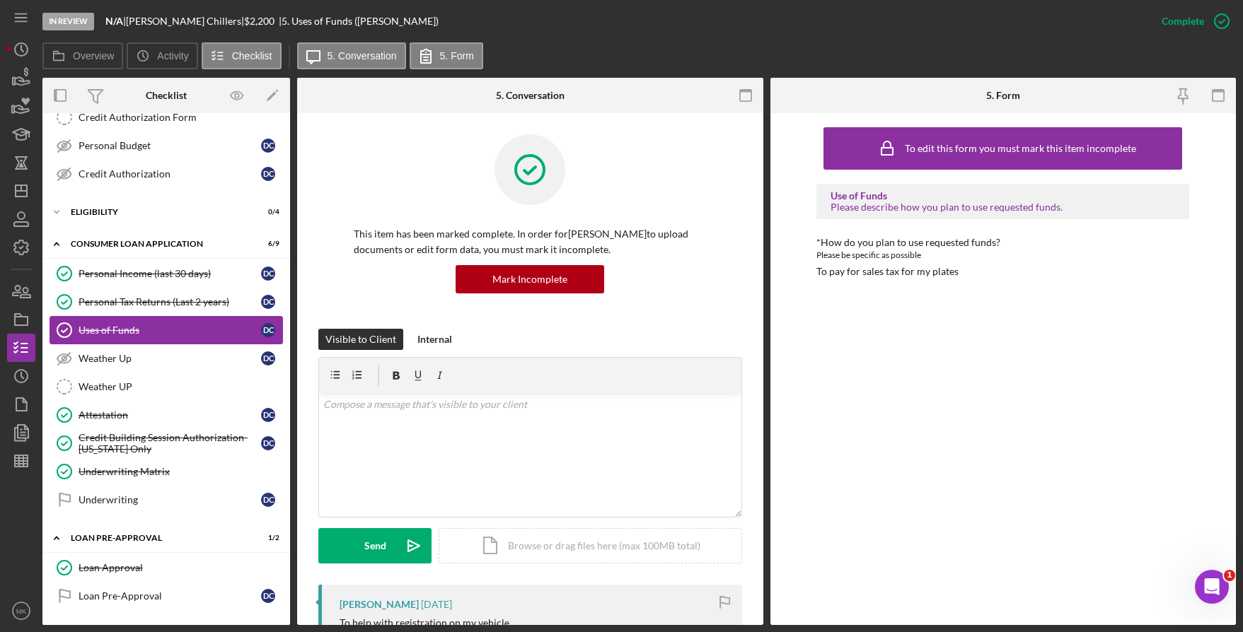
scroll to position [46, 0]
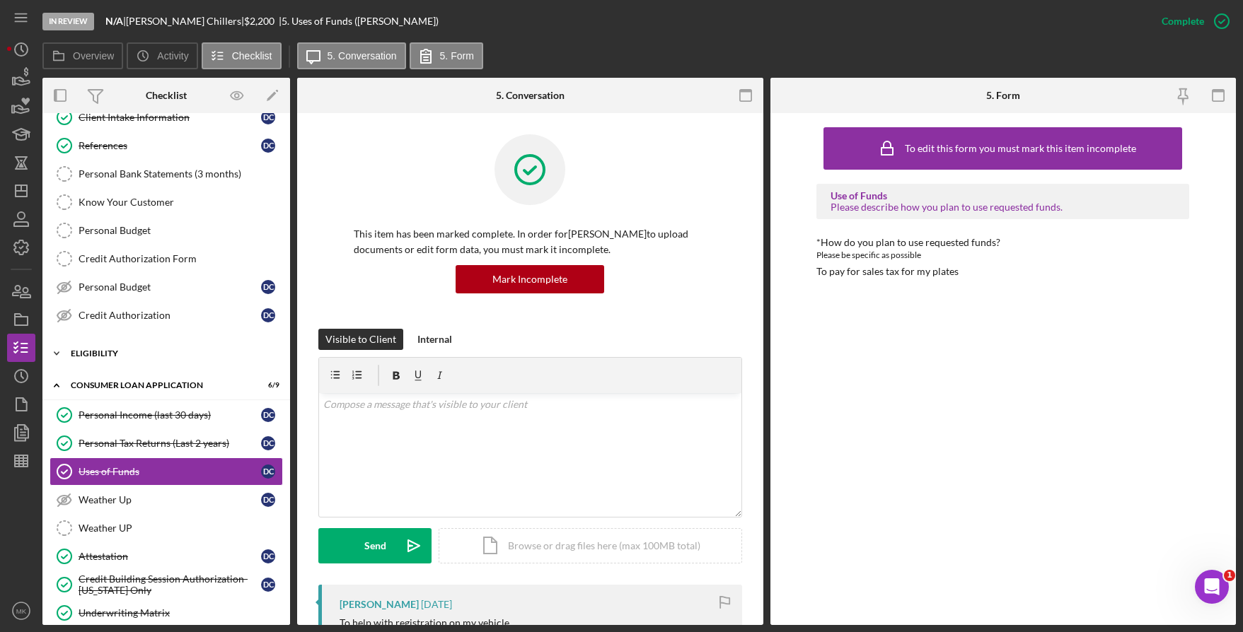
click at [100, 352] on div "Eligibility" at bounding box center [172, 353] width 202 height 8
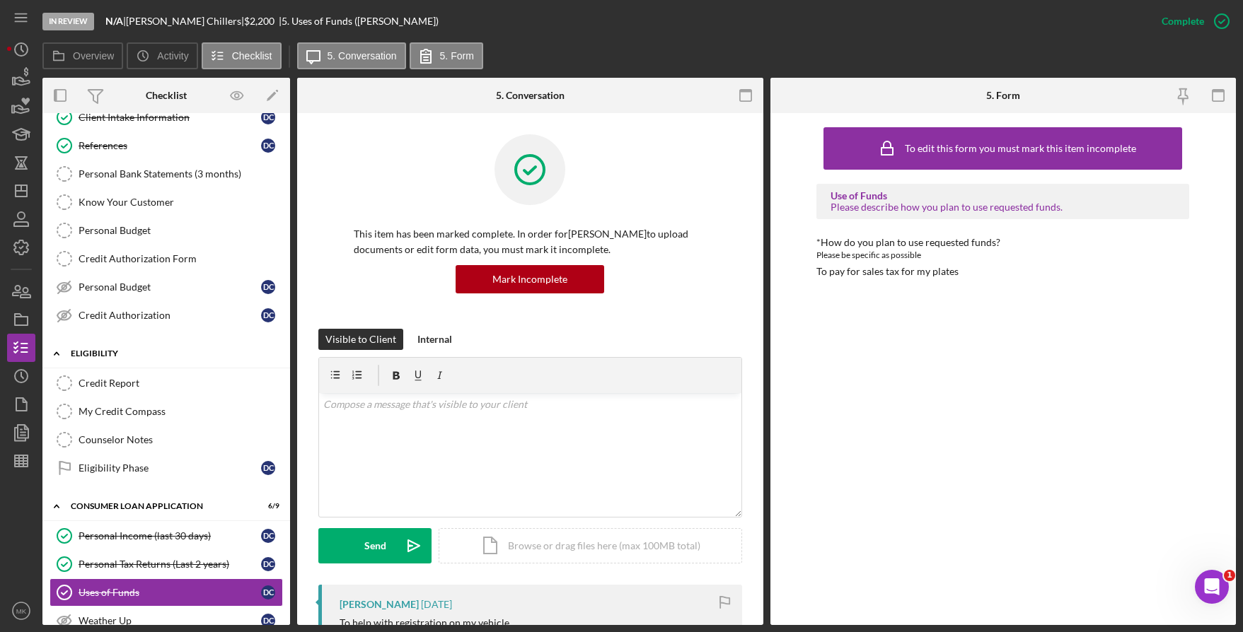
scroll to position [0, 0]
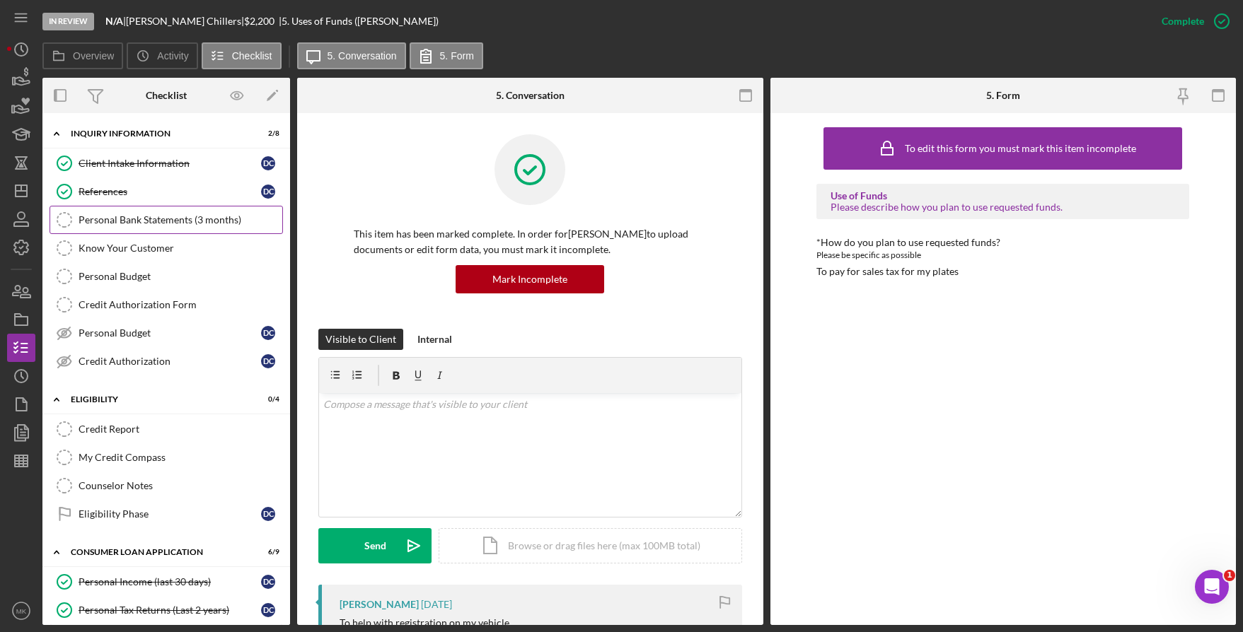
click at [136, 212] on link "Personal Bank Statements (3 months) Personal Bank Statements (3 months)" at bounding box center [166, 220] width 233 height 28
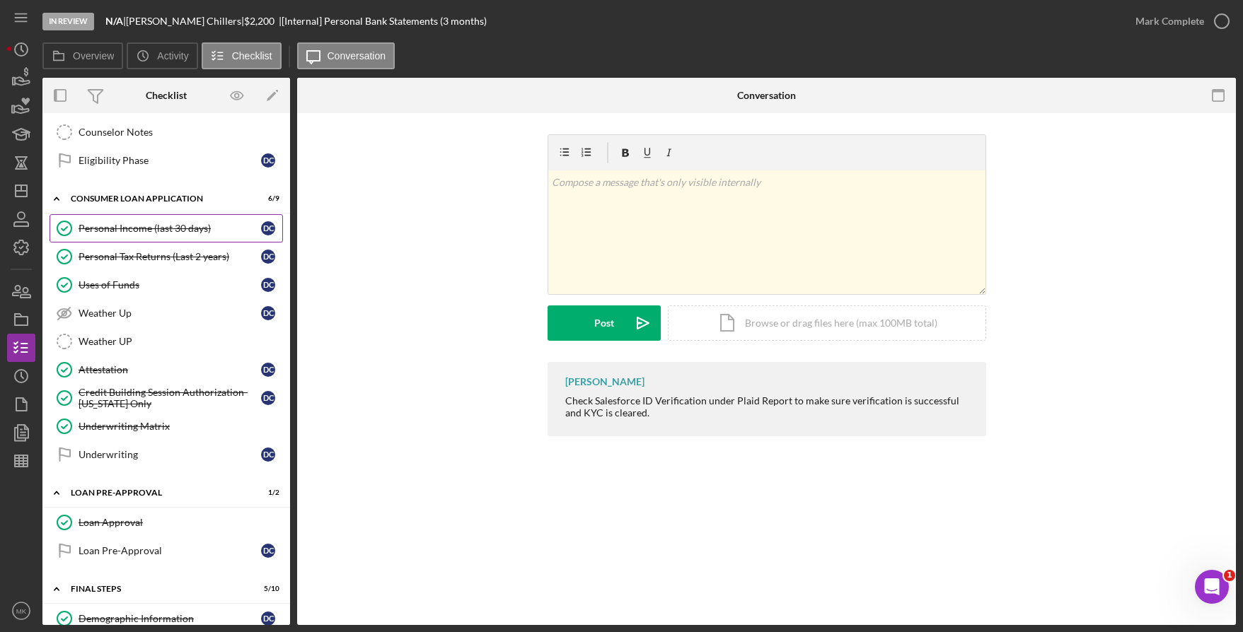
scroll to position [495, 0]
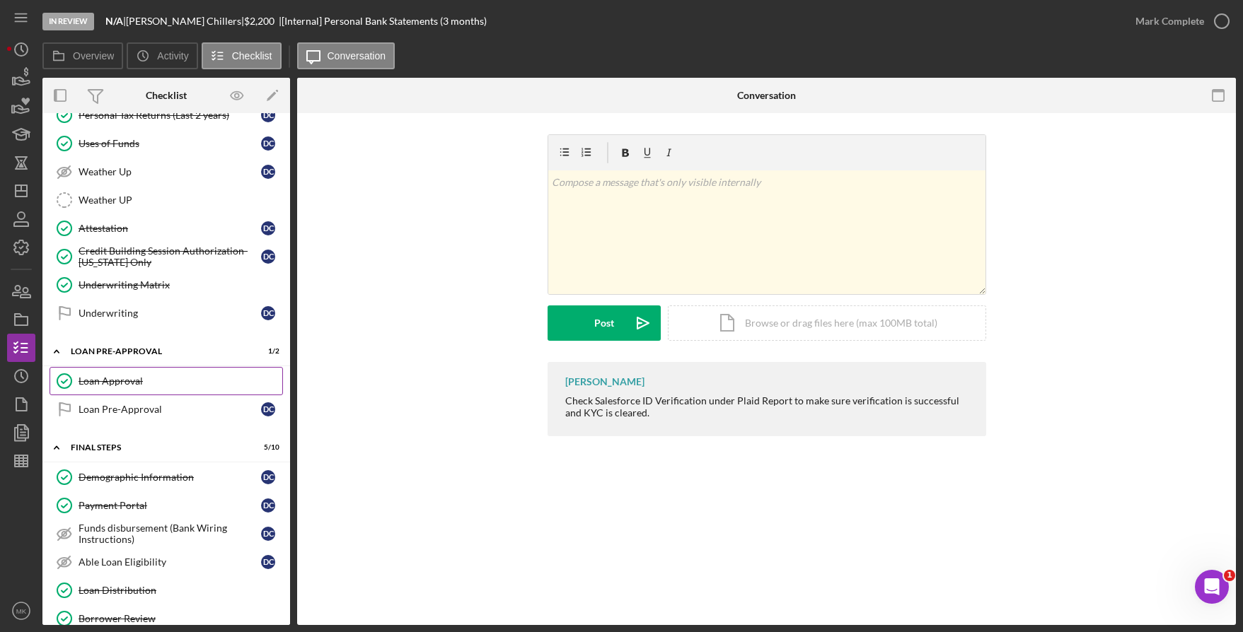
click at [154, 381] on div "Loan Approval" at bounding box center [181, 381] width 204 height 11
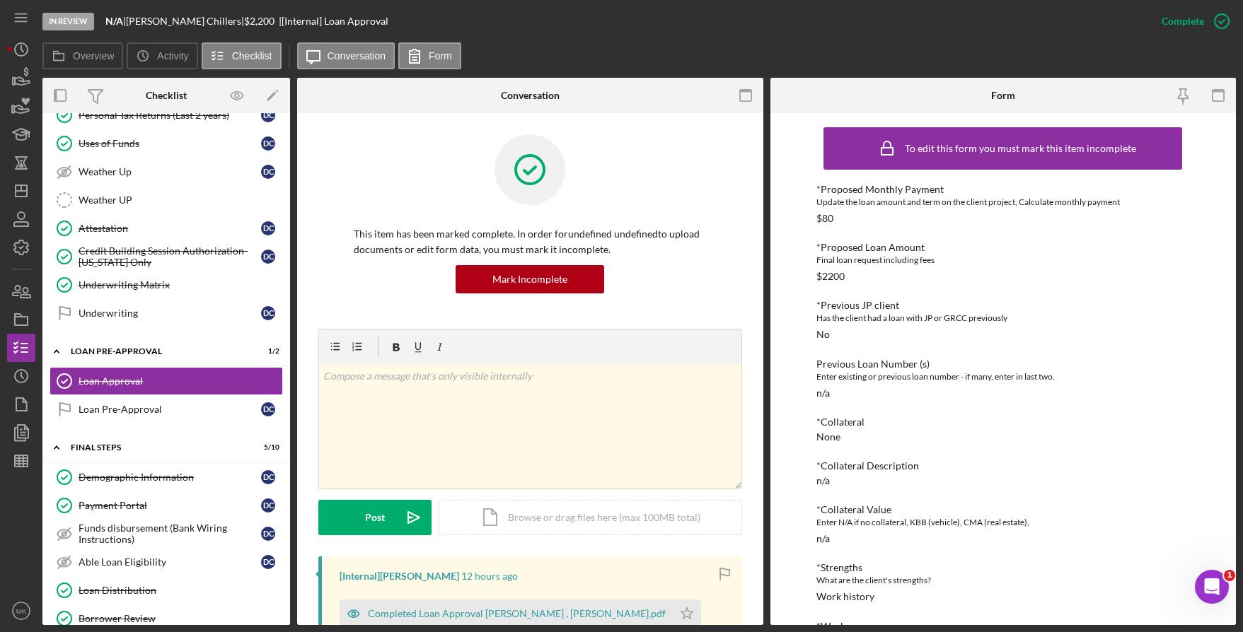
scroll to position [397, 0]
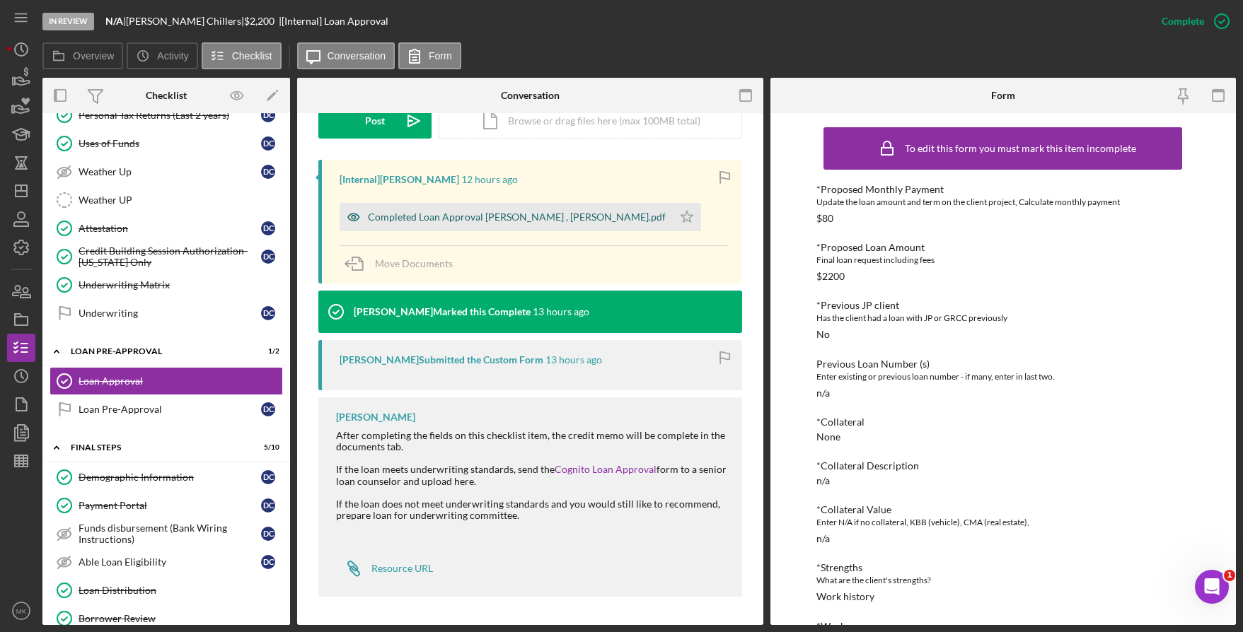
click at [511, 212] on div "Completed Loan Approval [PERSON_NAME] , [PERSON_NAME].pdf" at bounding box center [517, 217] width 298 height 11
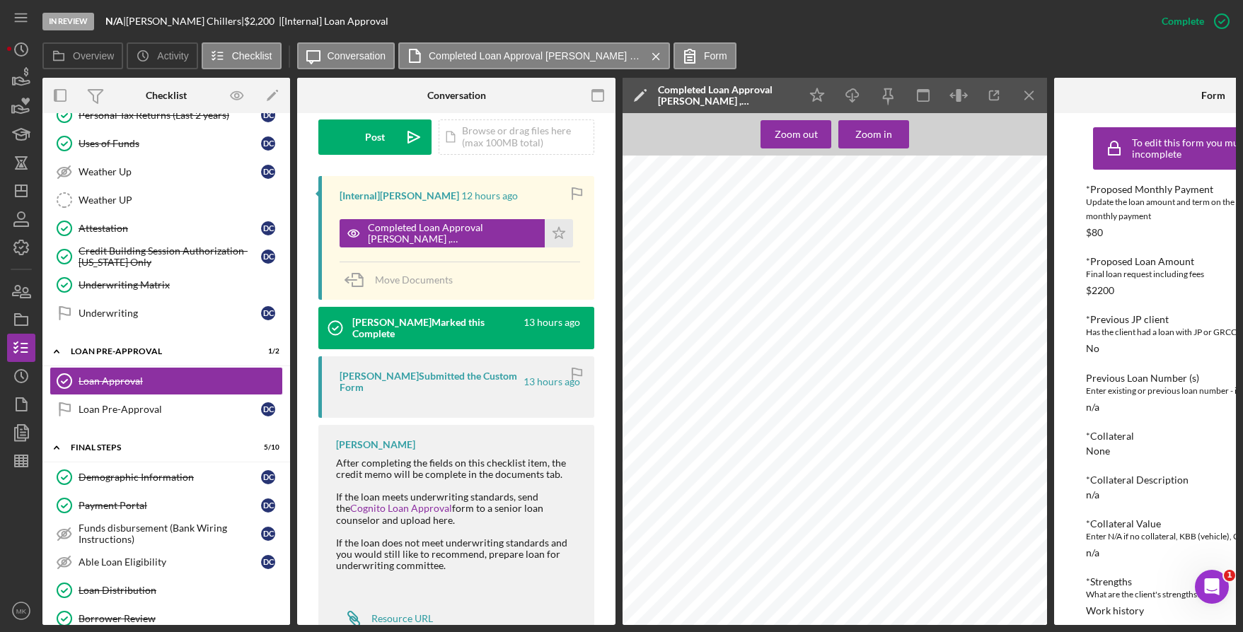
scroll to position [1226, 0]
click at [25, 196] on icon "Icon/Dashboard" at bounding box center [21, 190] width 35 height 35
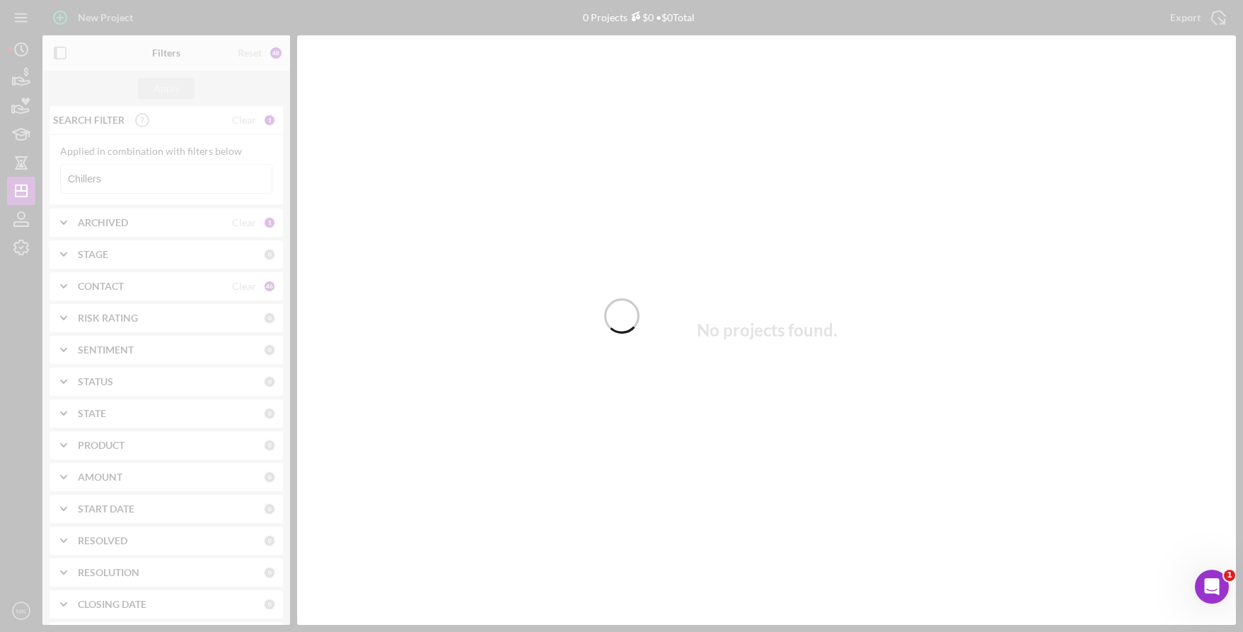
click at [145, 186] on div at bounding box center [621, 316] width 1243 height 632
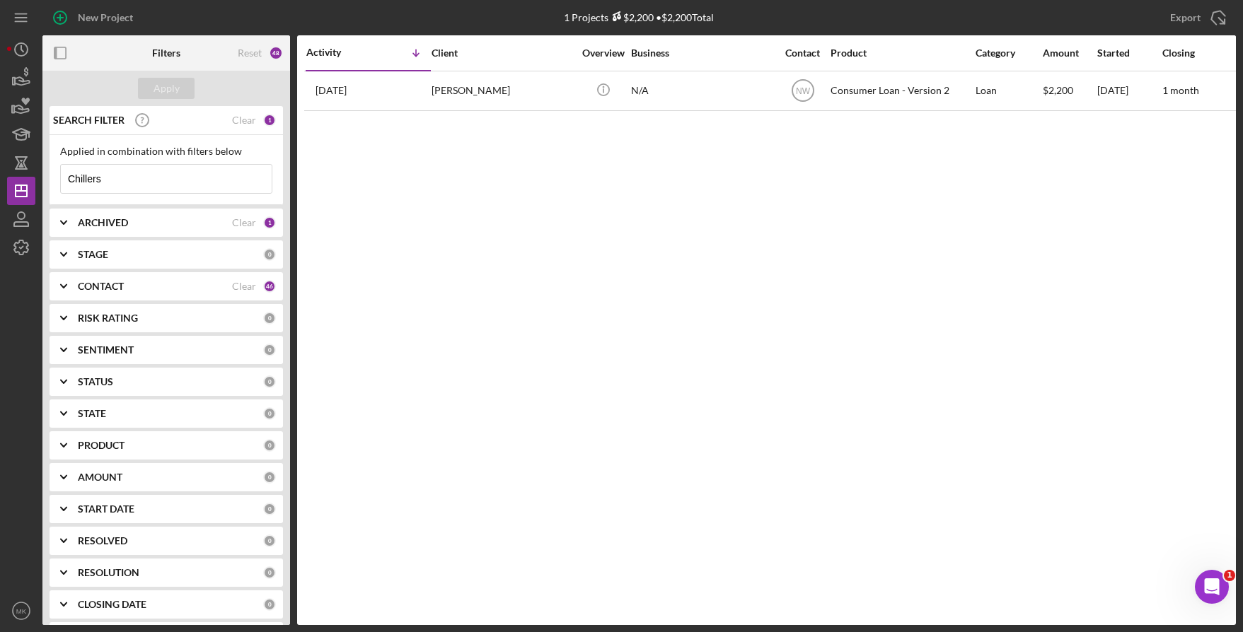
drag, startPoint x: 187, startPoint y: 183, endPoint x: -30, endPoint y: 153, distance: 218.6
click at [0, 153] on html "New Project 1 Projects $2,200 • $2,200 Total Chillers Export Icon/Export Filter…" at bounding box center [621, 316] width 1243 height 632
paste input "Enowmbitang"
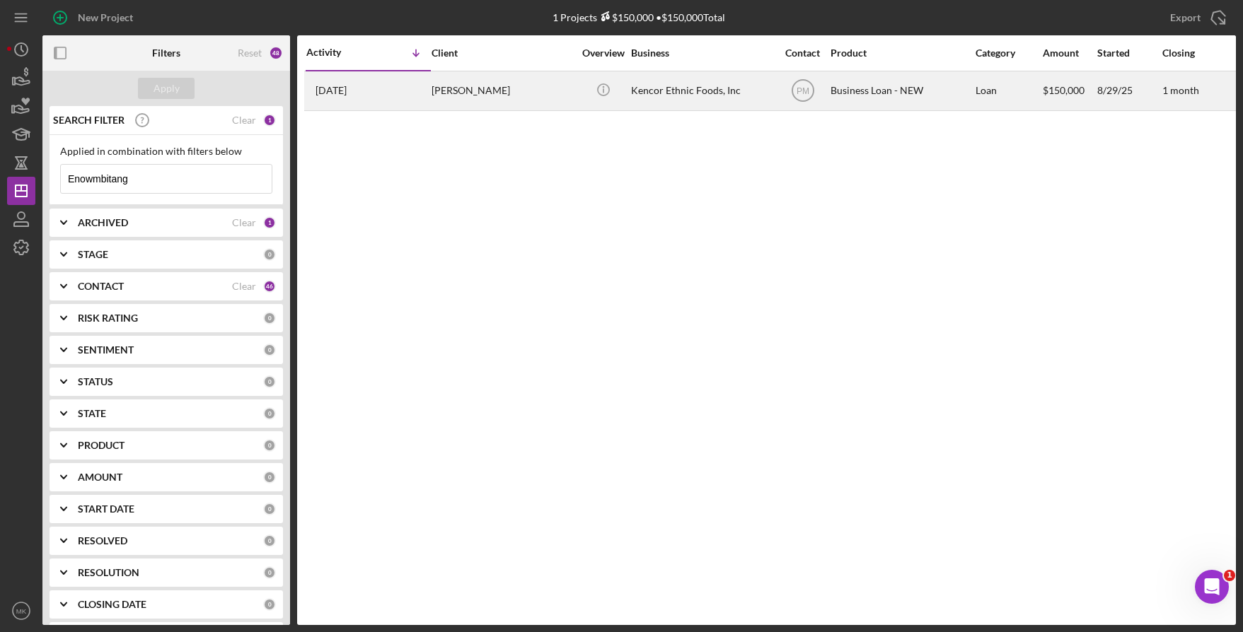
type input "Enowmbitang"
click at [466, 94] on div "[PERSON_NAME]" at bounding box center [502, 90] width 141 height 37
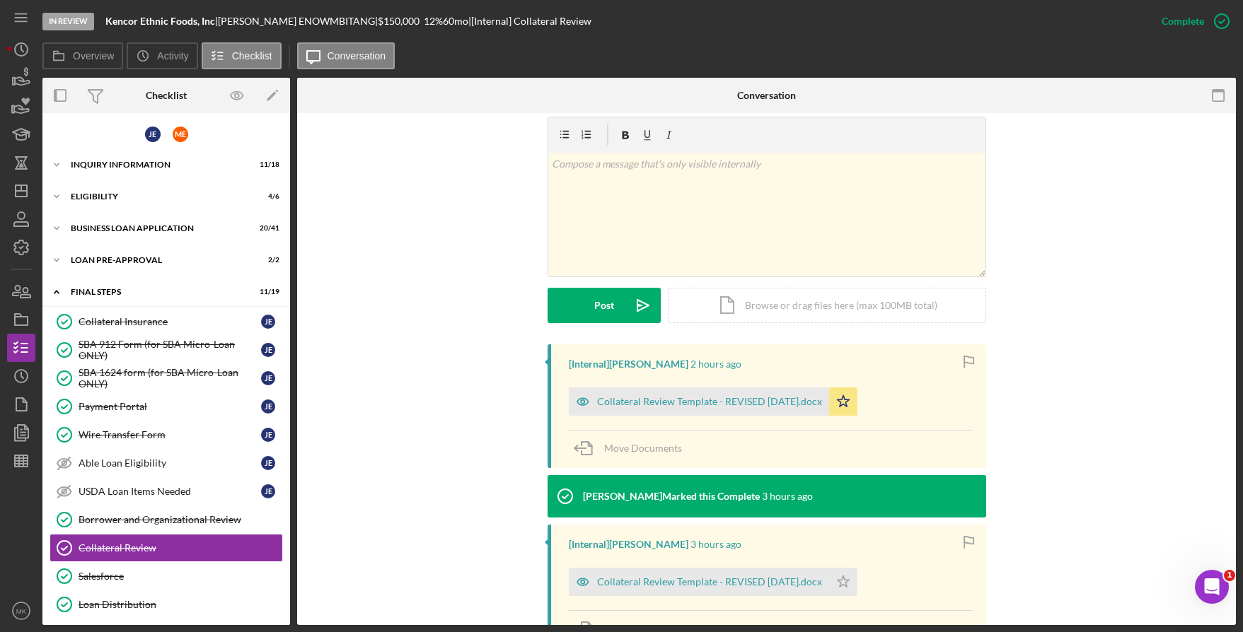
scroll to position [368, 0]
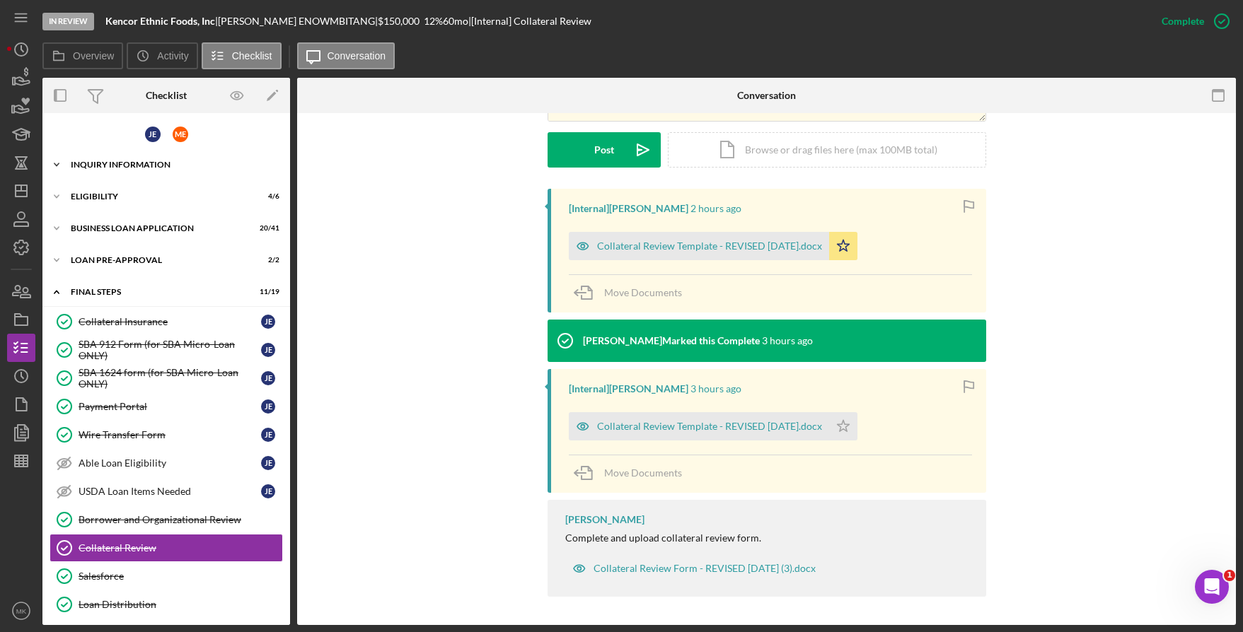
click at [88, 168] on div "INQUIRY INFORMATION" at bounding box center [172, 165] width 202 height 8
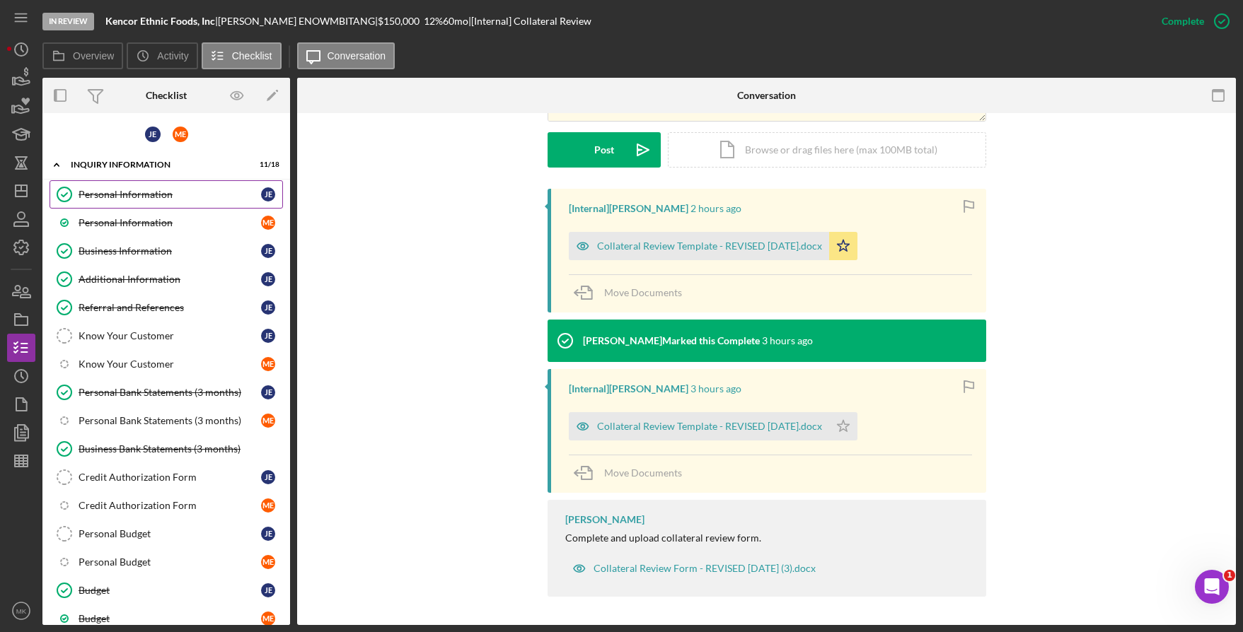
click at [89, 190] on div "Personal Information" at bounding box center [170, 194] width 183 height 11
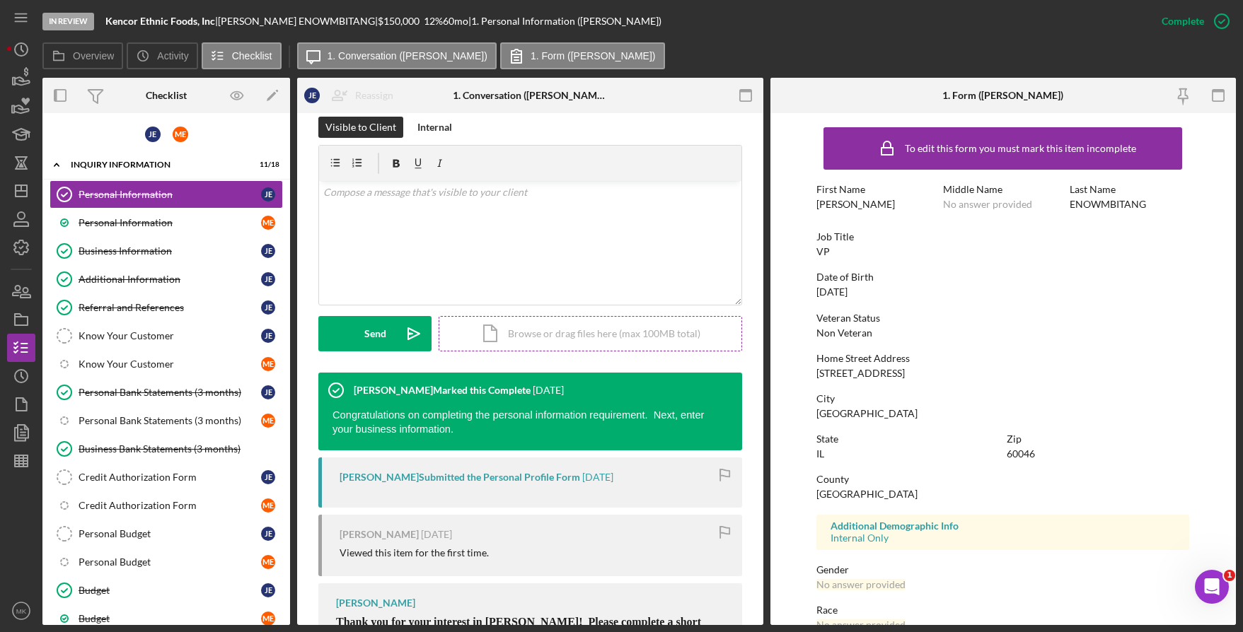
scroll to position [346, 0]
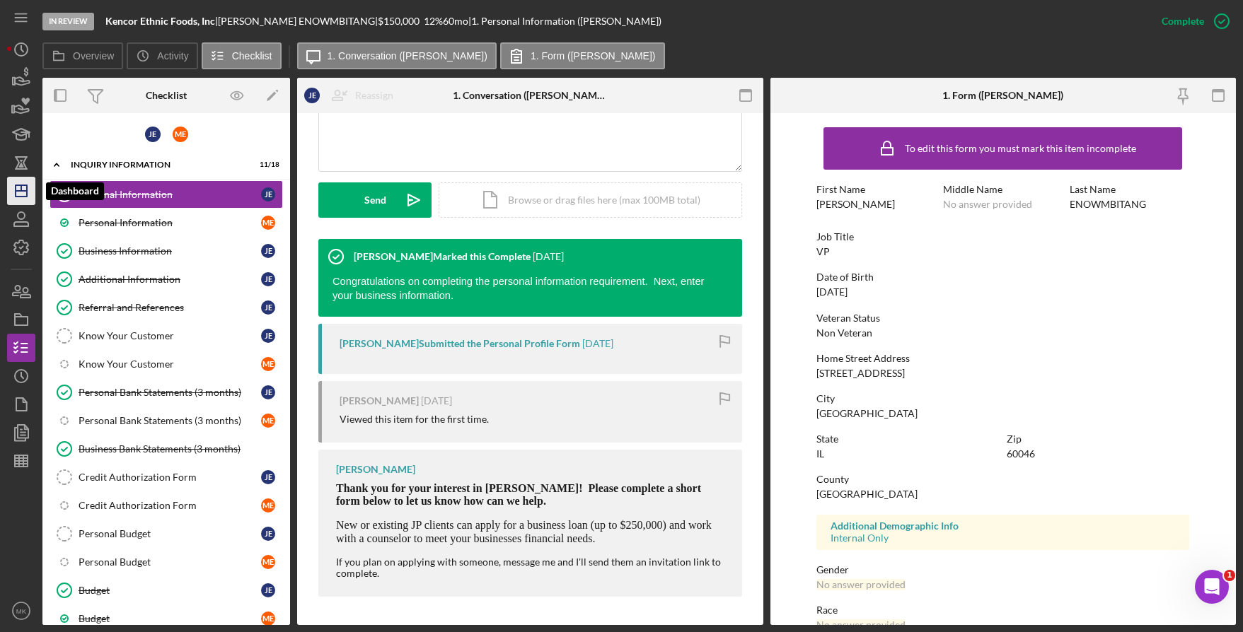
click at [28, 194] on icon "Icon/Dashboard" at bounding box center [21, 190] width 35 height 35
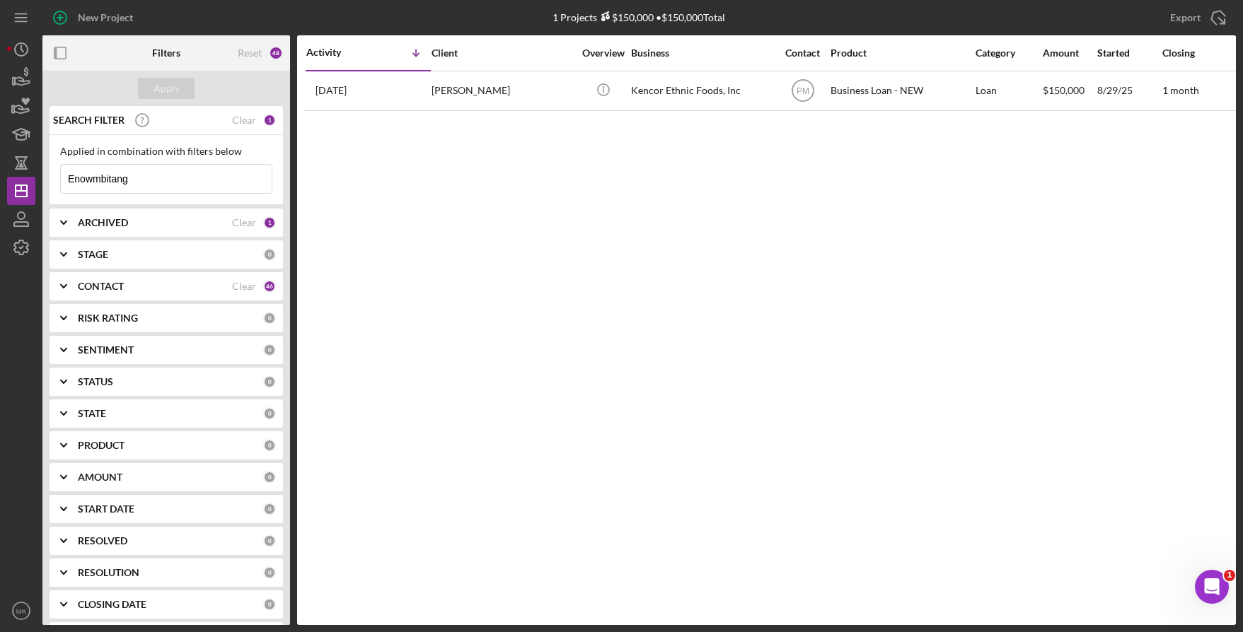
click at [204, 223] on div "ARCHIVED" at bounding box center [155, 222] width 154 height 11
click at [126, 380] on div "CONTACT" at bounding box center [155, 379] width 154 height 11
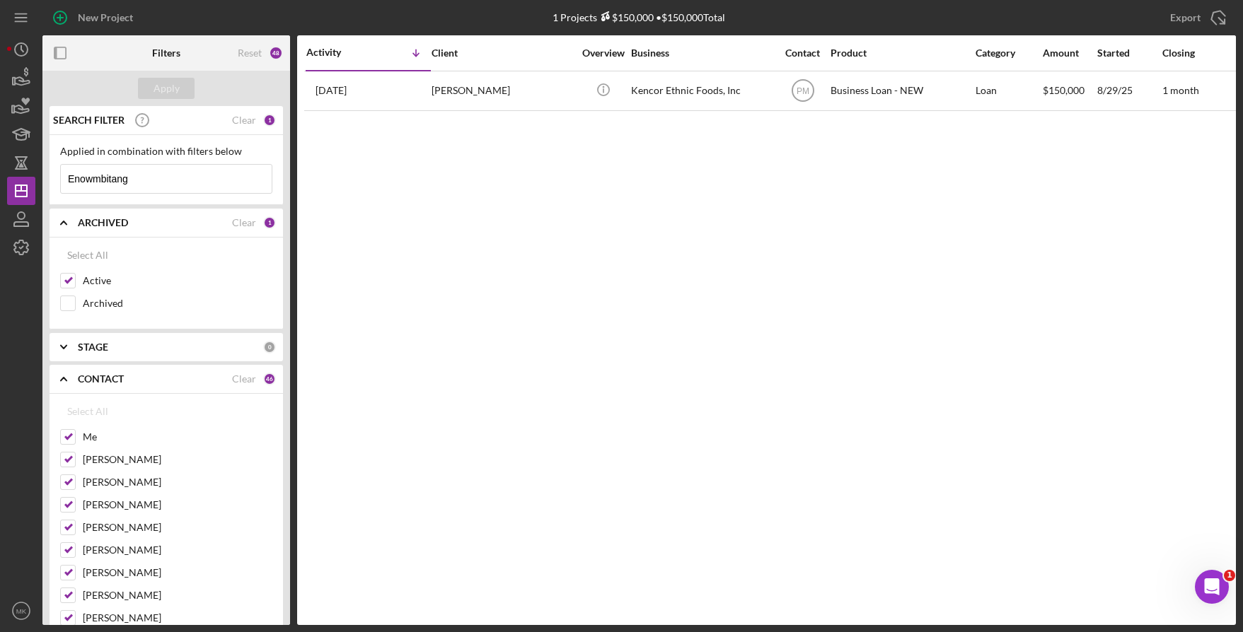
click at [490, 365] on div "Activity Icon/Table Sort Arrow Client Overview Business Contact Product Categor…" at bounding box center [766, 330] width 939 height 590
drag, startPoint x: -3, startPoint y: 180, endPoint x: -30, endPoint y: 180, distance: 26.9
click at [0, 180] on html "New Project 1 Projects $150,000 • $150,000 Total Enowmbitang Export Icon/Export…" at bounding box center [621, 316] width 1243 height 632
type input "Chillers"
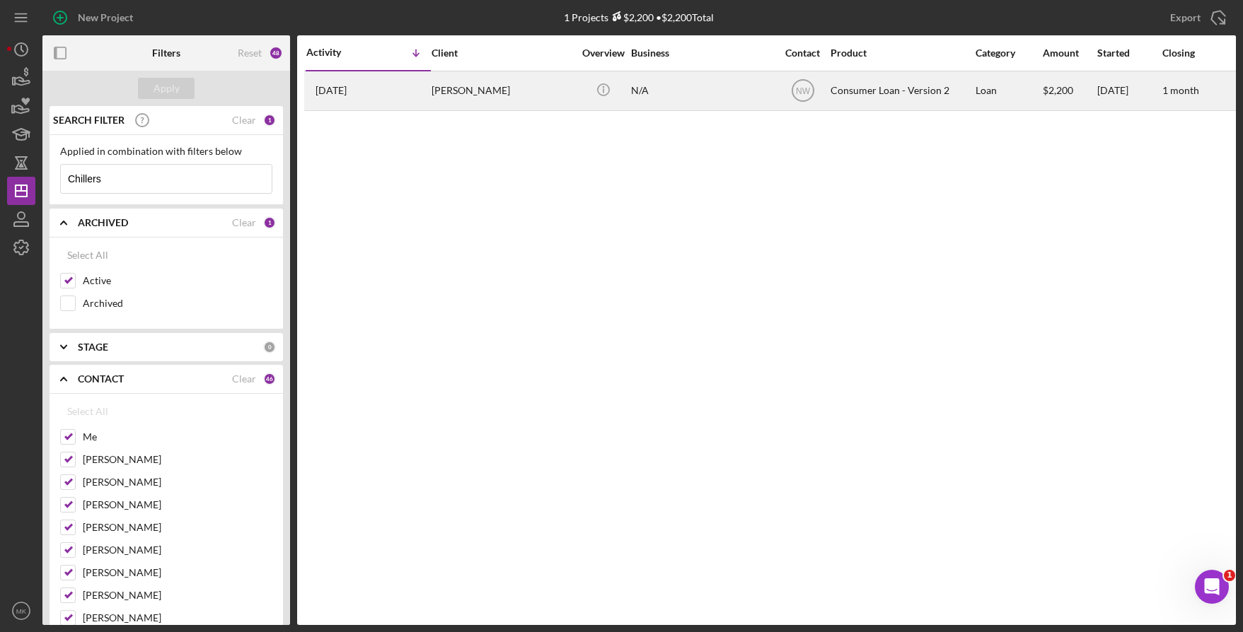
click at [521, 103] on div "[PERSON_NAME]" at bounding box center [502, 90] width 141 height 37
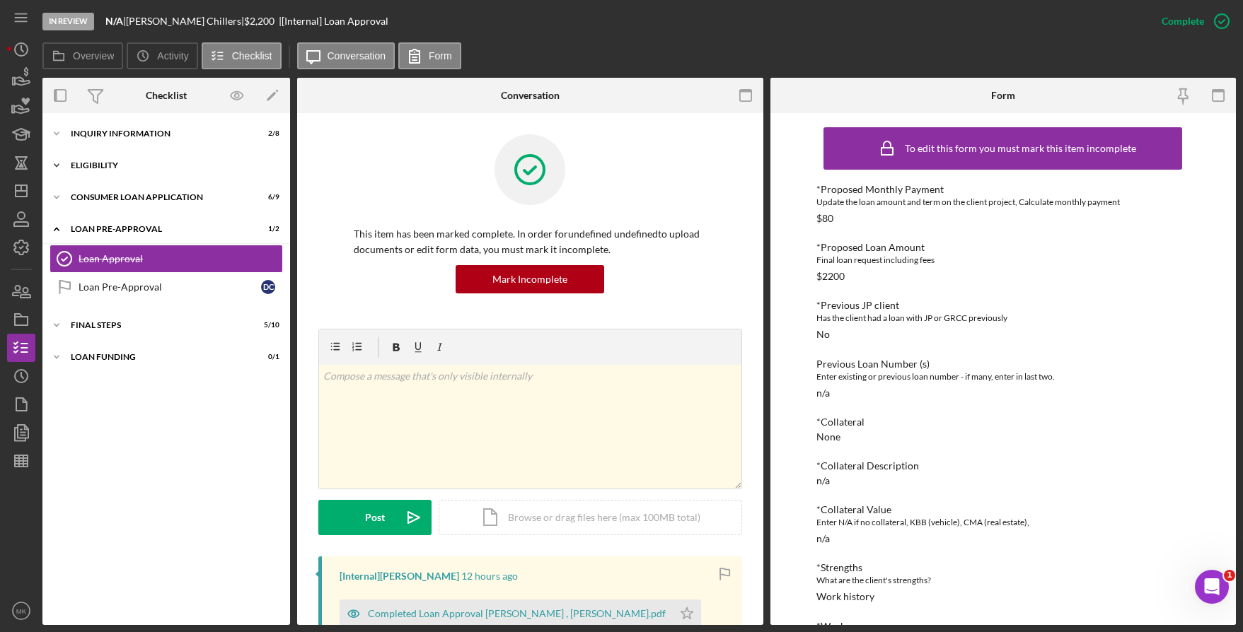
click at [93, 163] on div "Eligibility" at bounding box center [172, 165] width 202 height 8
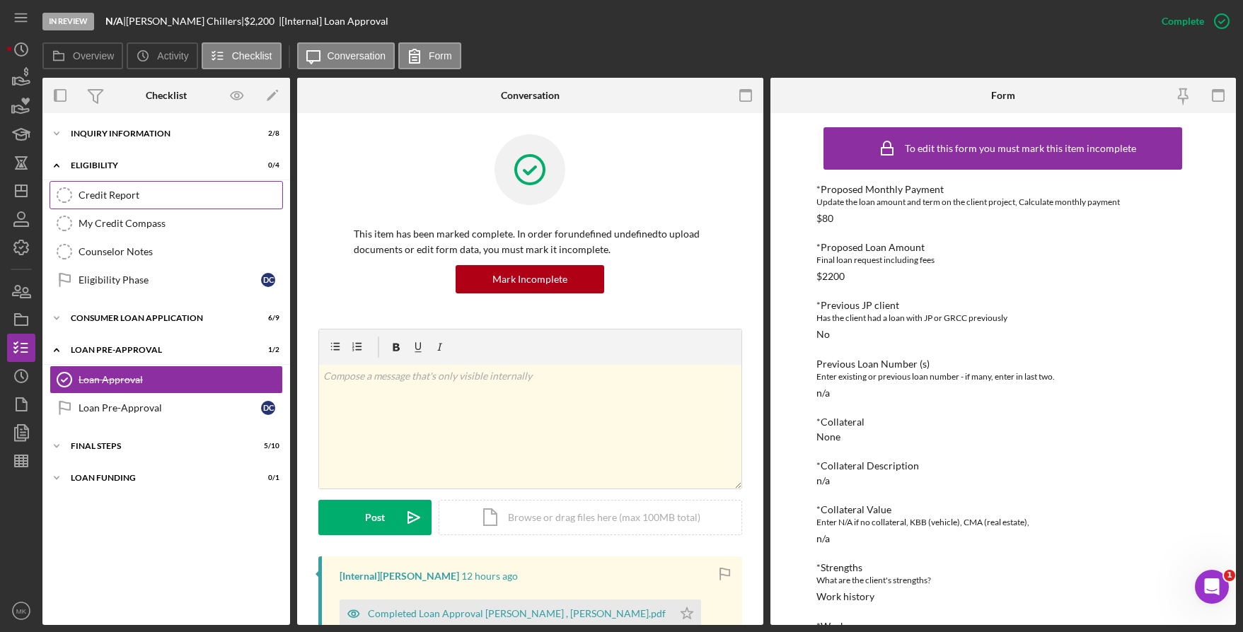
click at [87, 192] on div "Credit Report" at bounding box center [181, 195] width 204 height 11
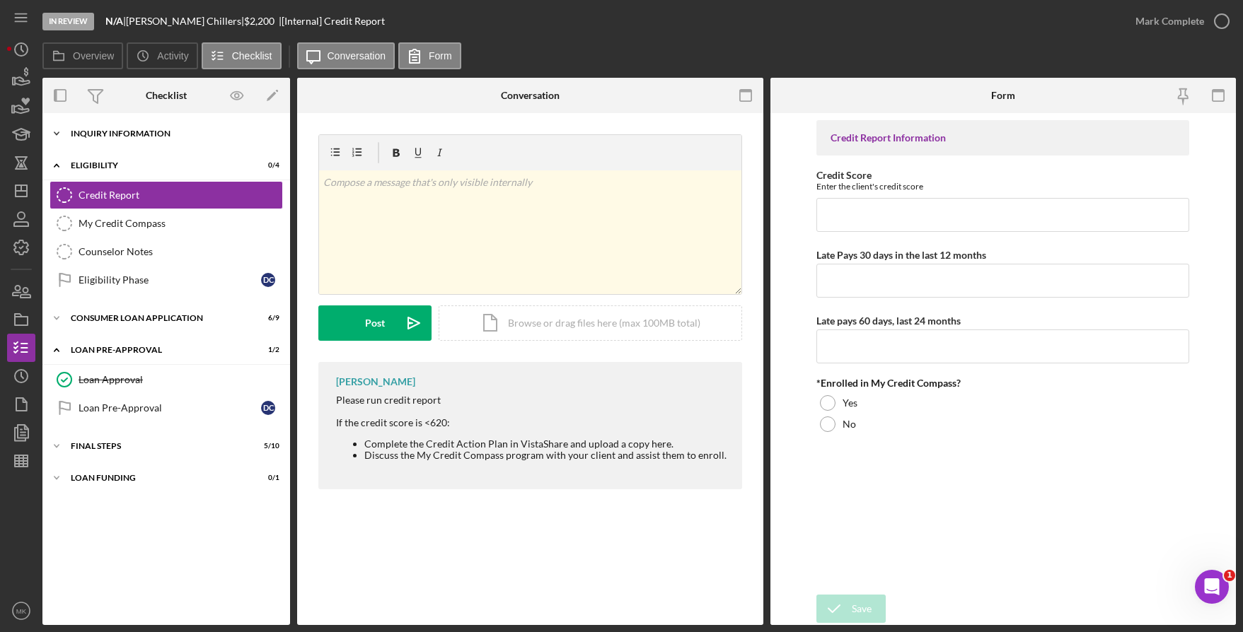
click at [89, 127] on div "Icon/Expander Inquiry Information 2 / 8" at bounding box center [166, 134] width 248 height 28
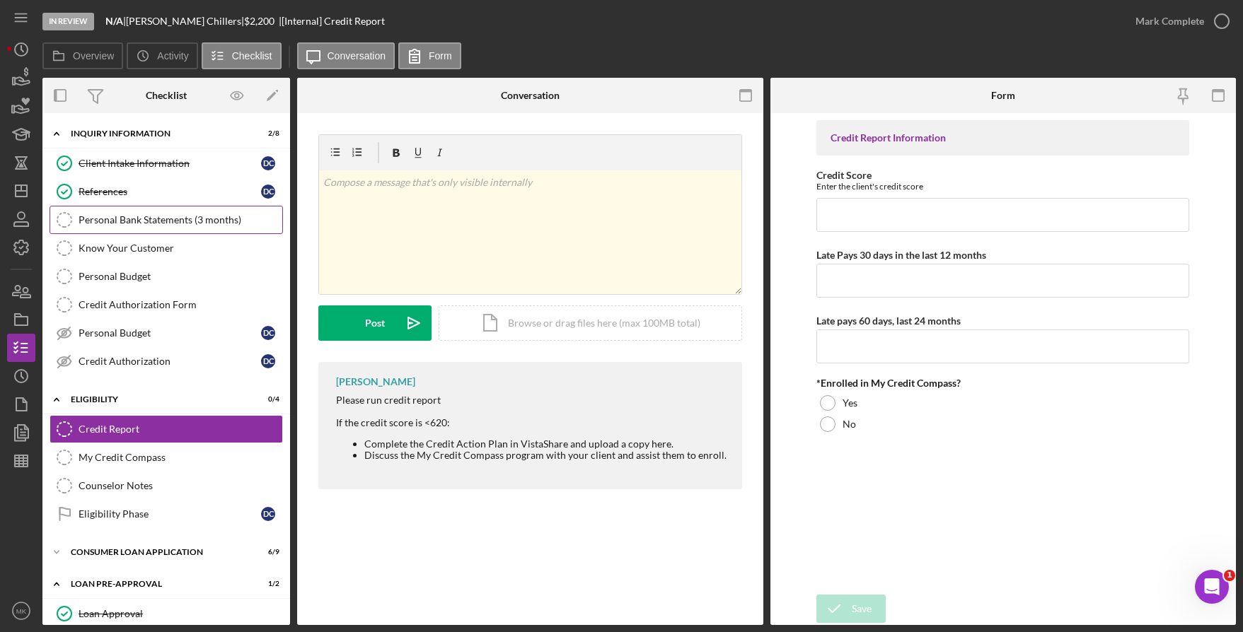
click at [121, 223] on div "Personal Bank Statements (3 months)" at bounding box center [181, 219] width 204 height 11
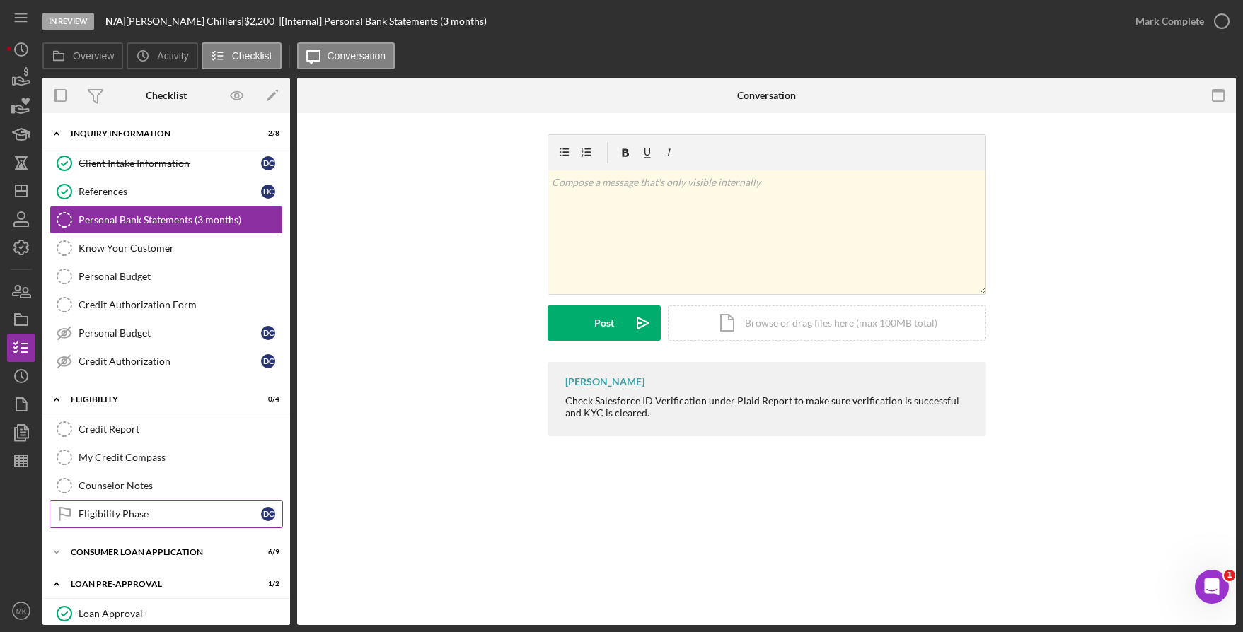
scroll to position [109, 0]
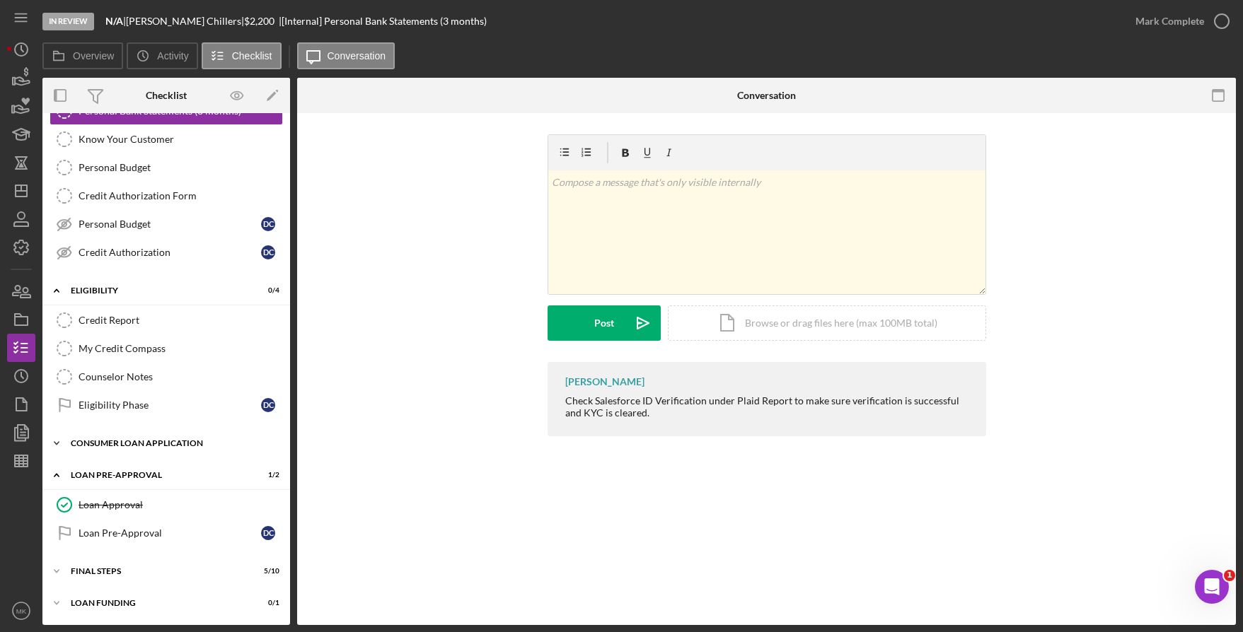
click at [131, 445] on div "Consumer Loan Application" at bounding box center [172, 443] width 202 height 8
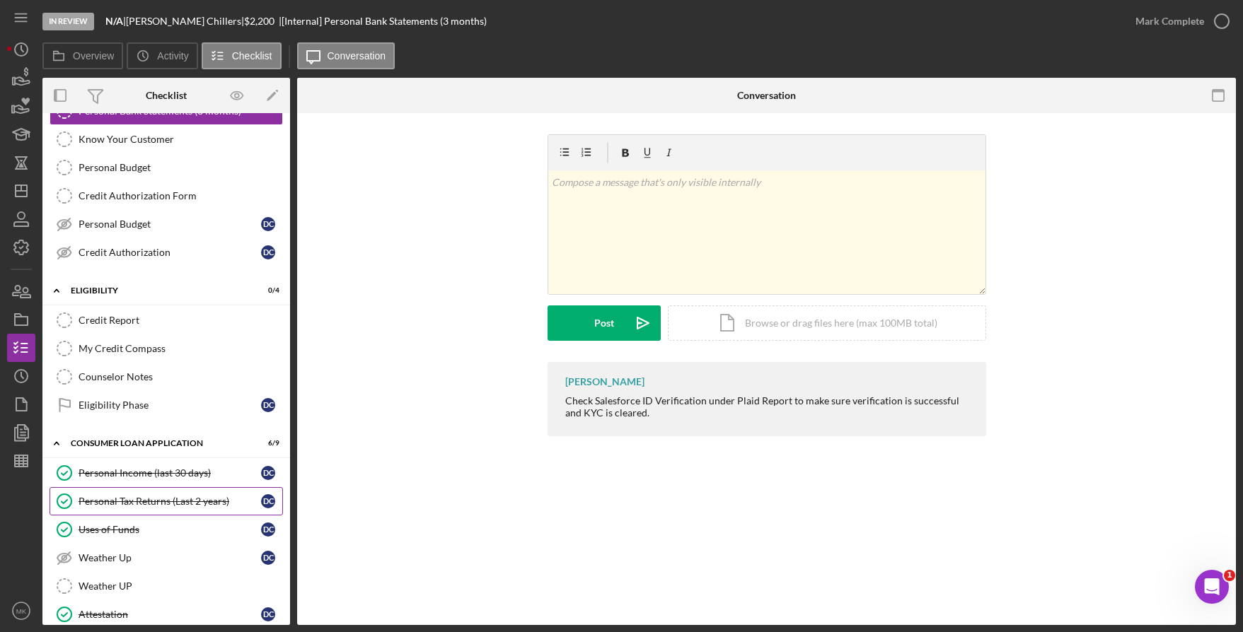
click at [137, 504] on div "Personal Tax Returns (Last 2 years)" at bounding box center [170, 501] width 183 height 11
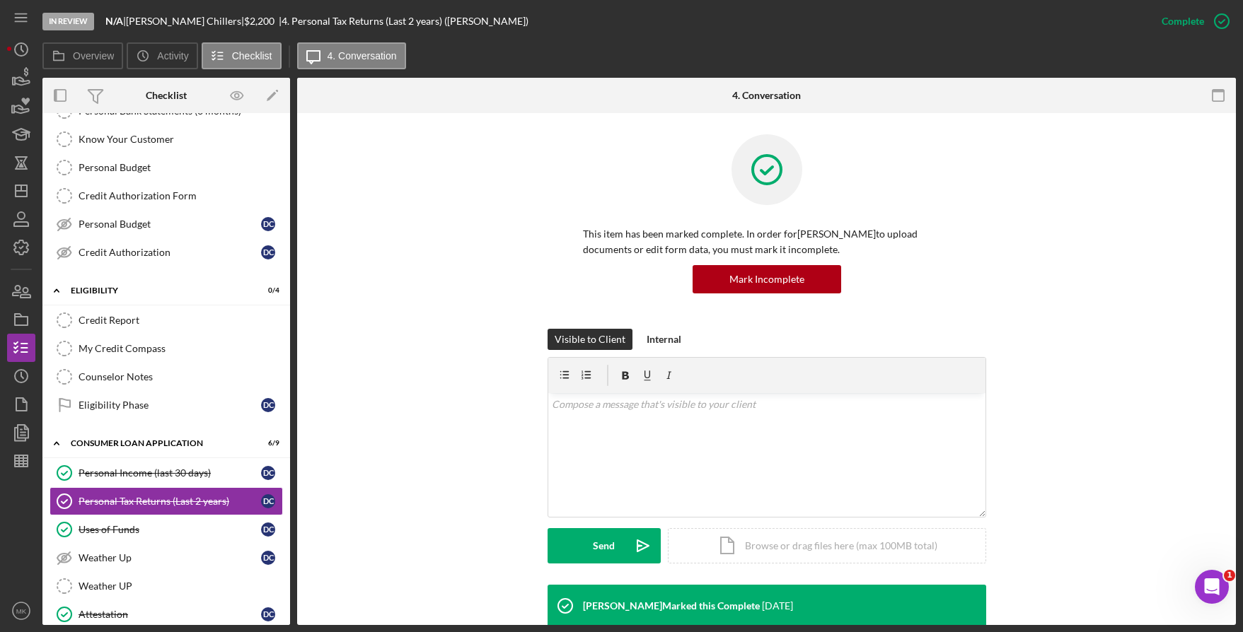
scroll to position [212, 0]
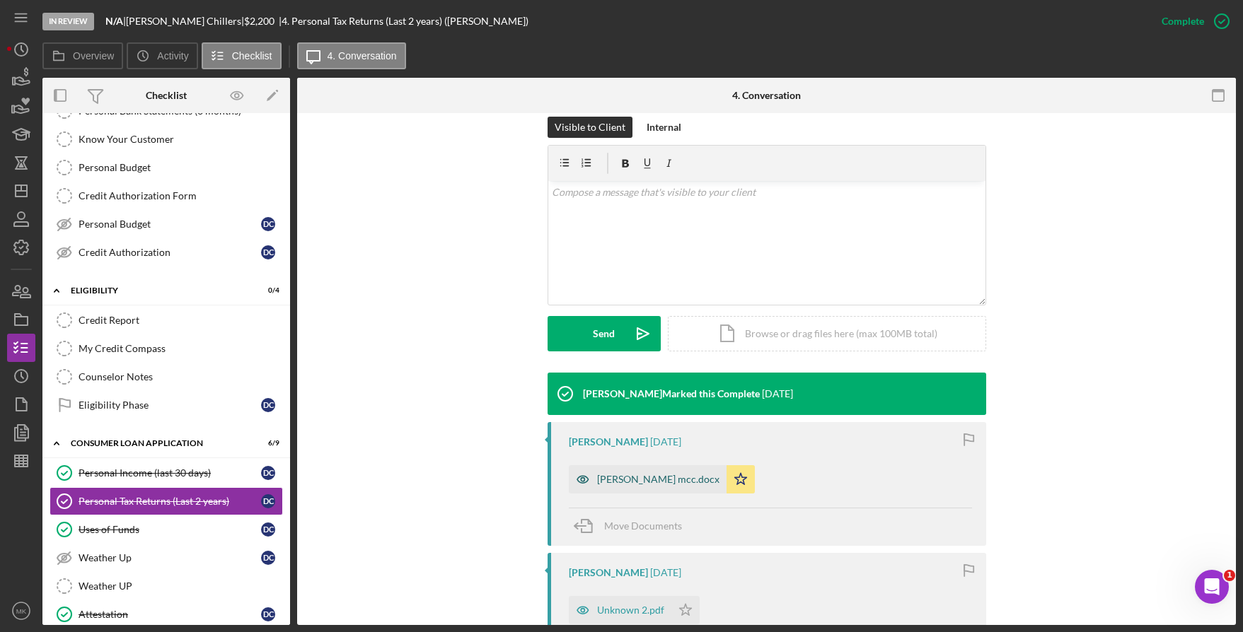
click at [660, 492] on div "[PERSON_NAME] mcc.docx" at bounding box center [648, 480] width 158 height 28
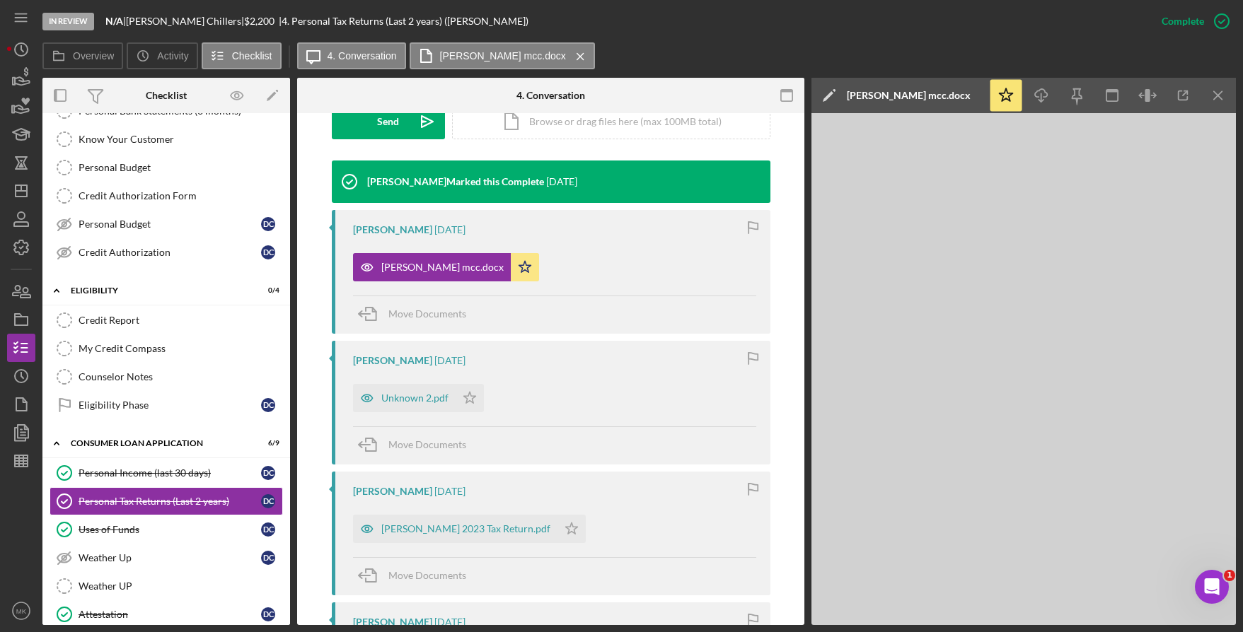
scroll to position [566, 0]
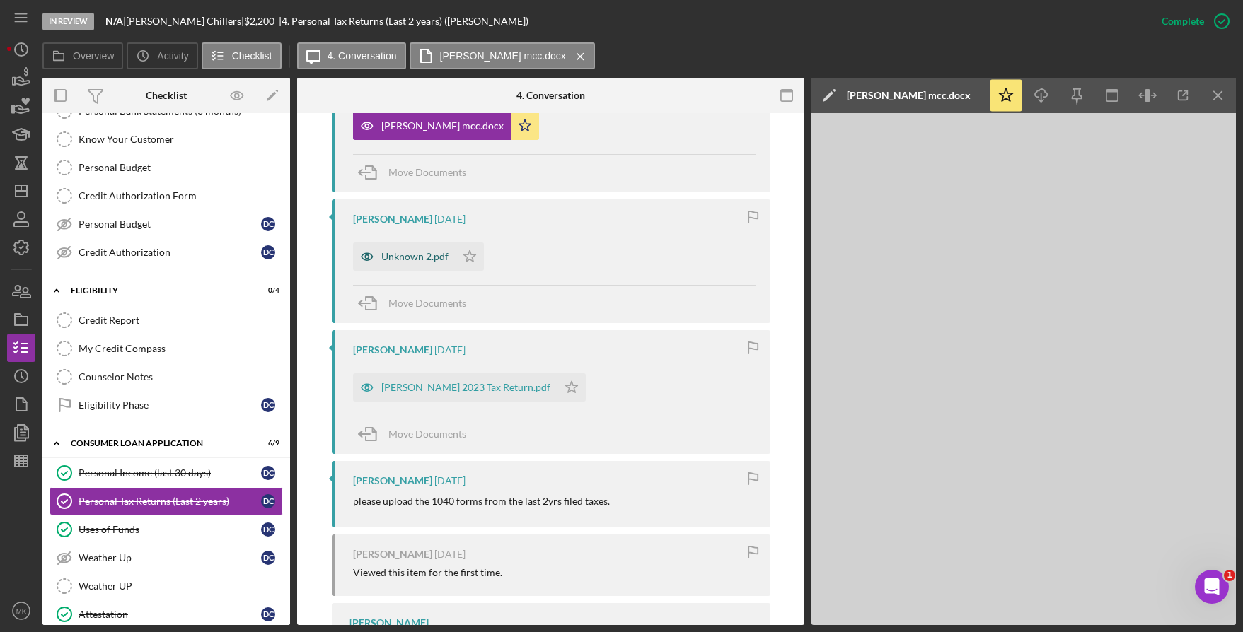
click at [410, 266] on div "Unknown 2.pdf" at bounding box center [404, 257] width 103 height 28
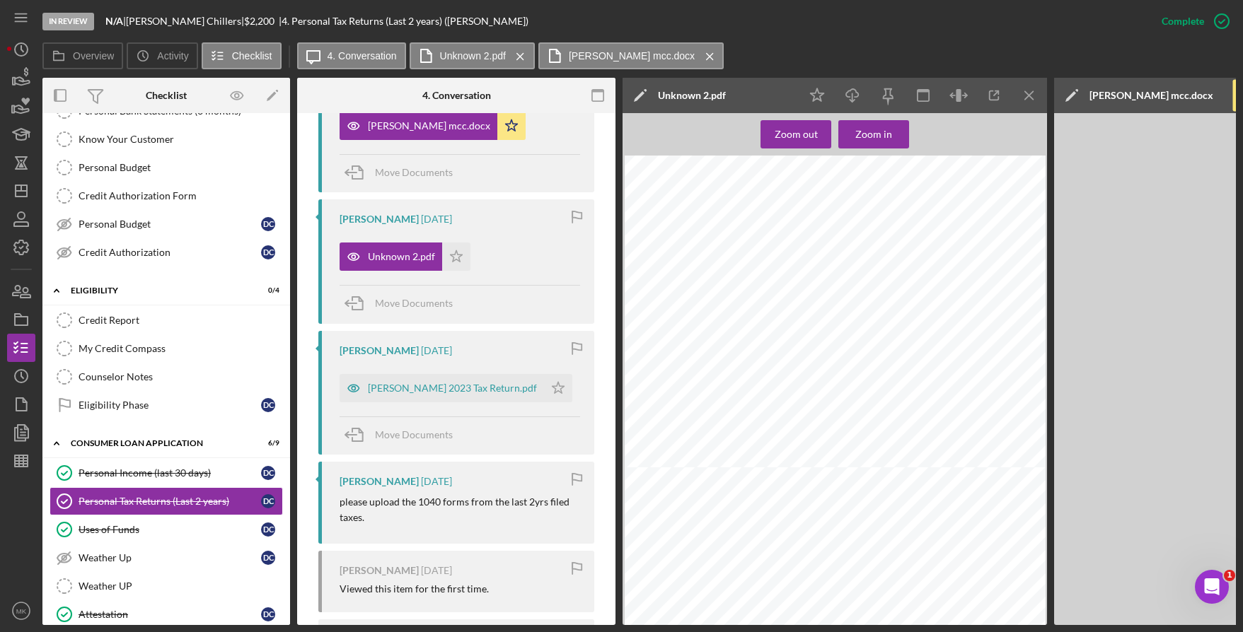
scroll to position [354, 0]
click at [456, 388] on div "[PERSON_NAME] 2023 Tax Return.pdf" at bounding box center [452, 388] width 169 height 11
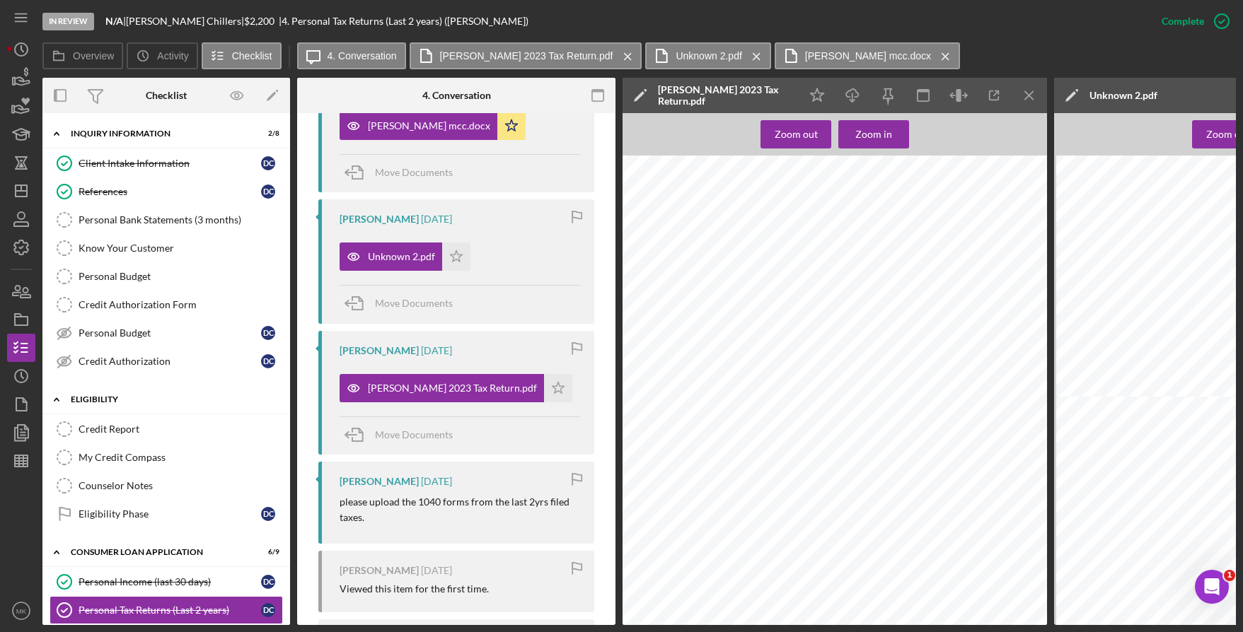
scroll to position [212, 0]
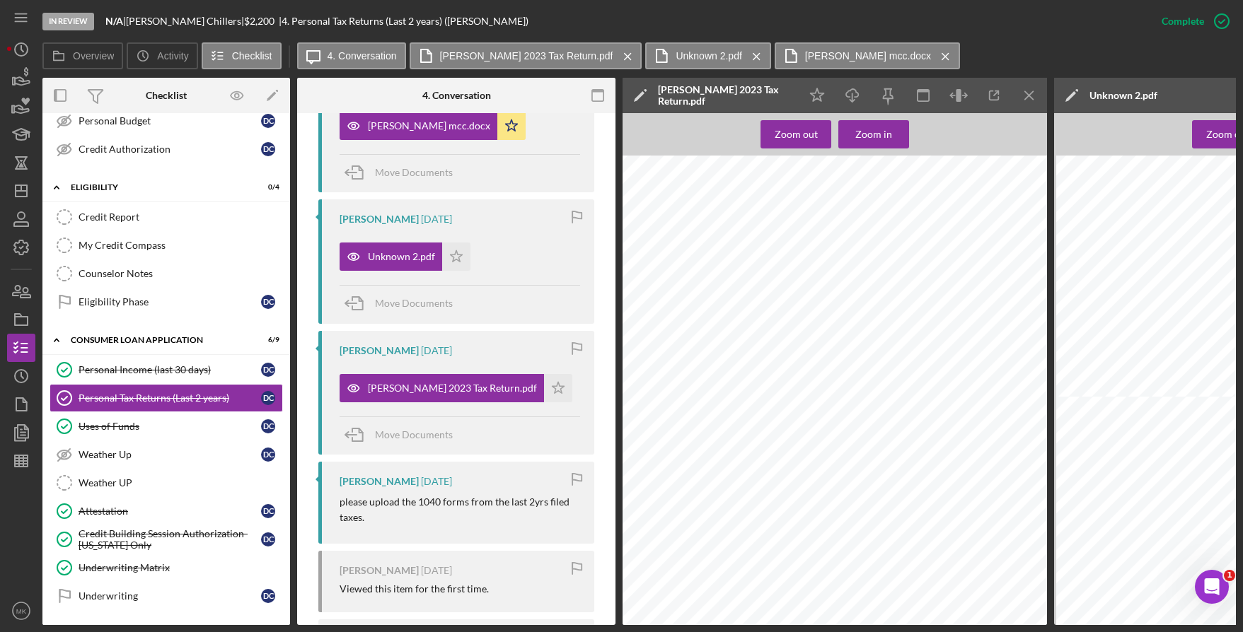
drag, startPoint x: 180, startPoint y: 536, endPoint x: 394, endPoint y: 483, distance: 220.8
click at [180, 536] on div "Credit Building Session Authorization- [US_STATE] Only" at bounding box center [170, 539] width 183 height 23
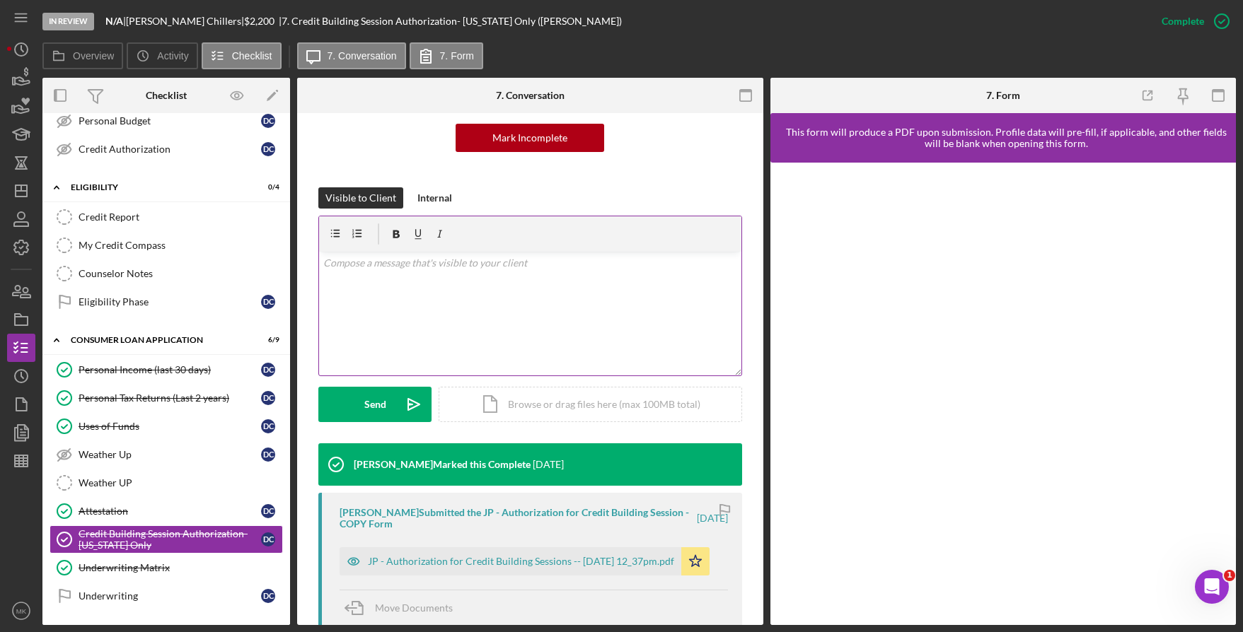
scroll to position [345, 0]
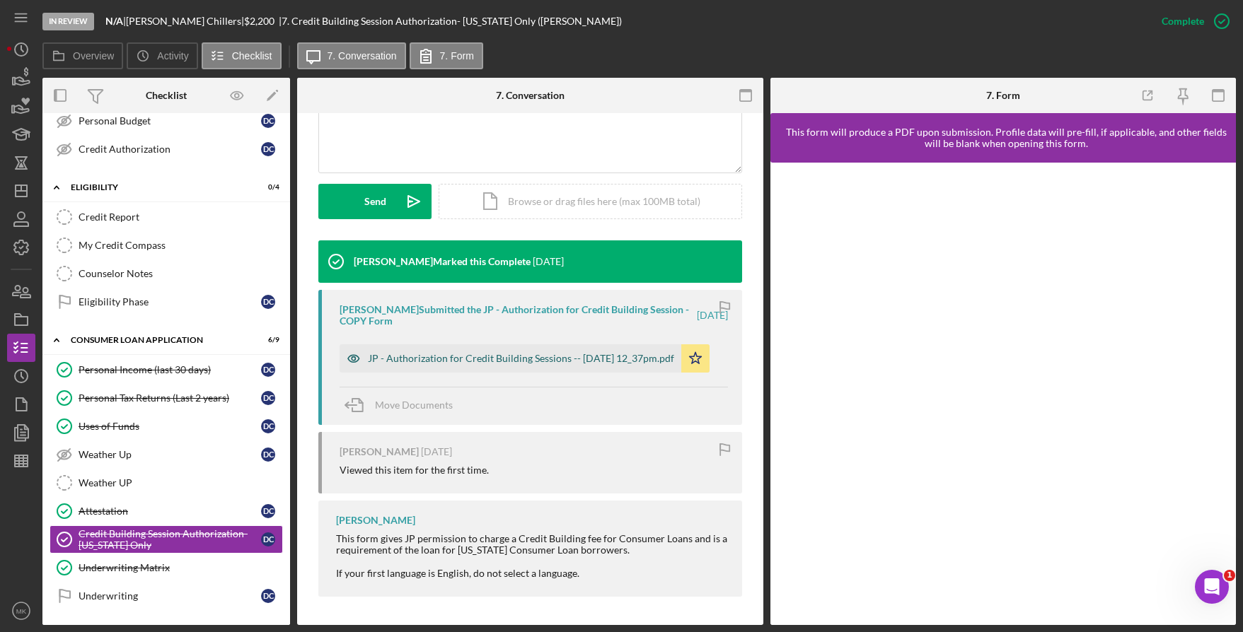
click at [475, 358] on div "JP - Authorization for Credit Building Sessions -- [DATE] 12_37pm.pdf" at bounding box center [521, 358] width 306 height 11
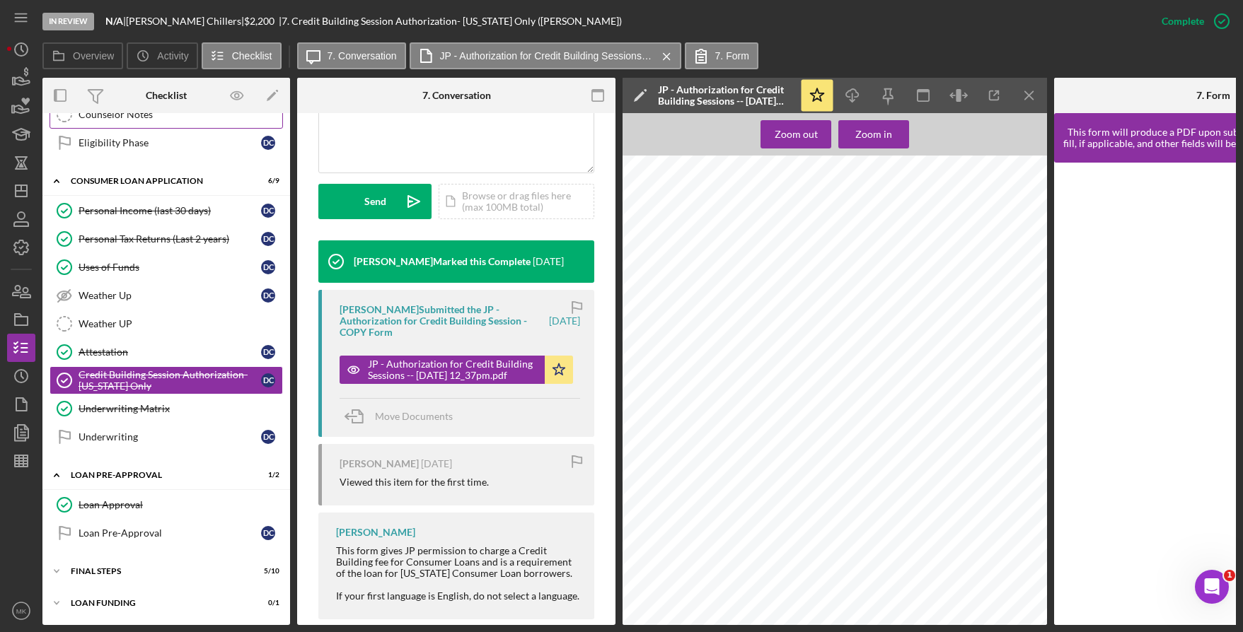
scroll to position [234, 0]
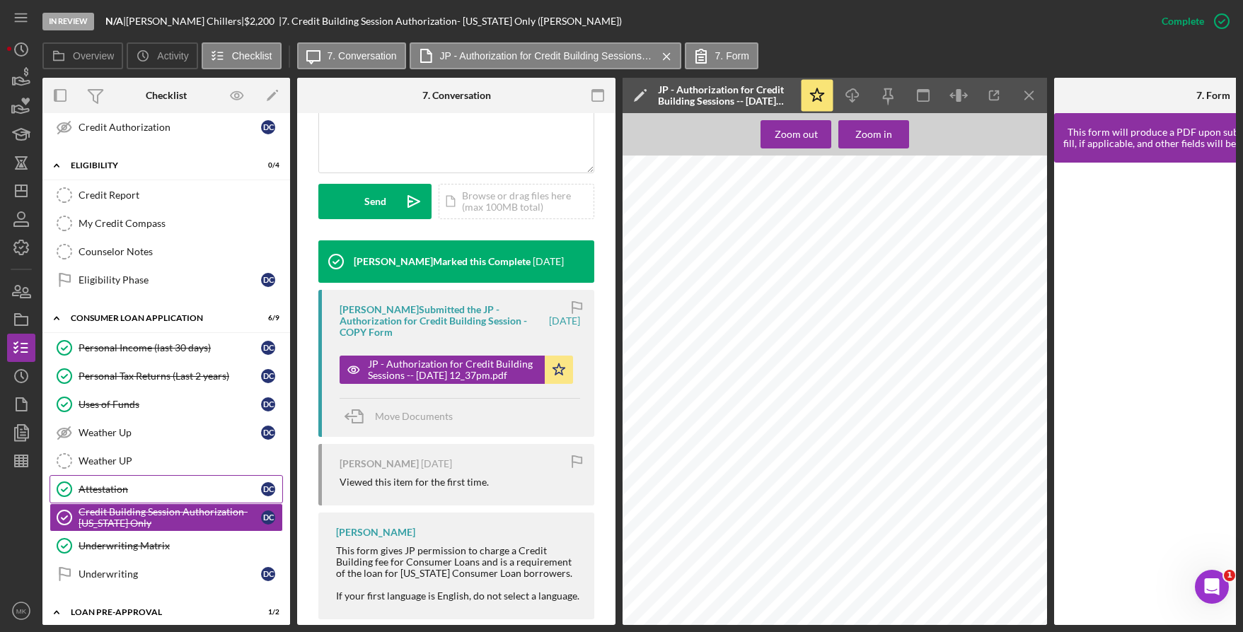
click at [126, 487] on div "Attestation" at bounding box center [170, 489] width 183 height 11
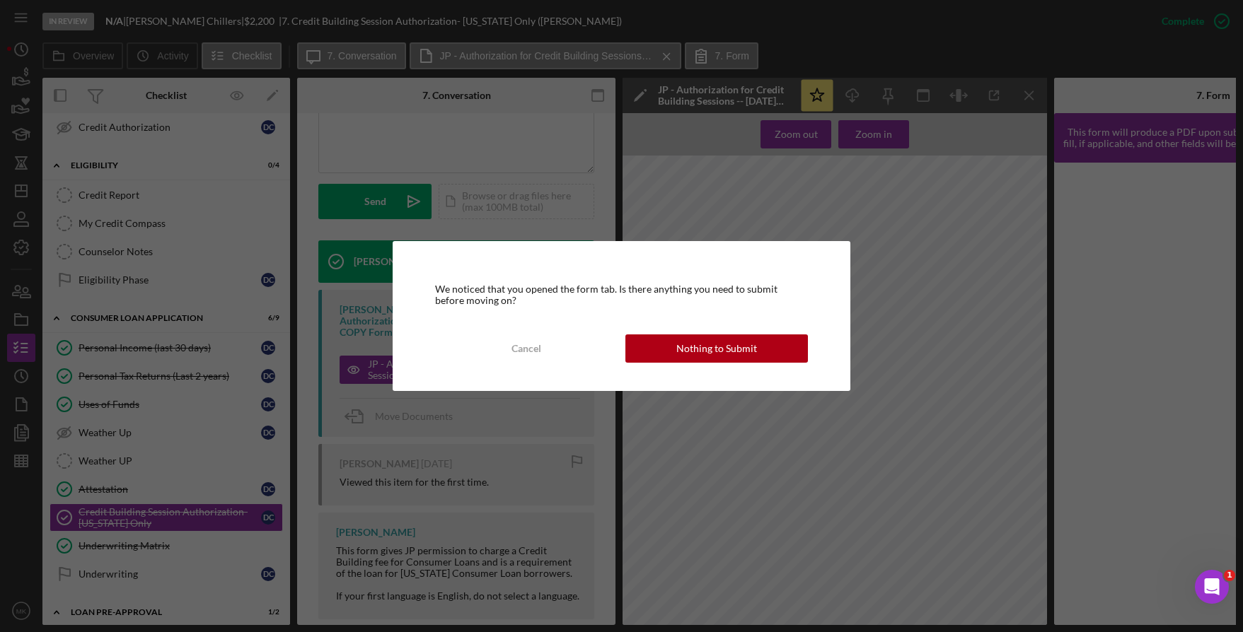
click at [668, 349] on button "Nothing to Submit" at bounding box center [716, 349] width 183 height 28
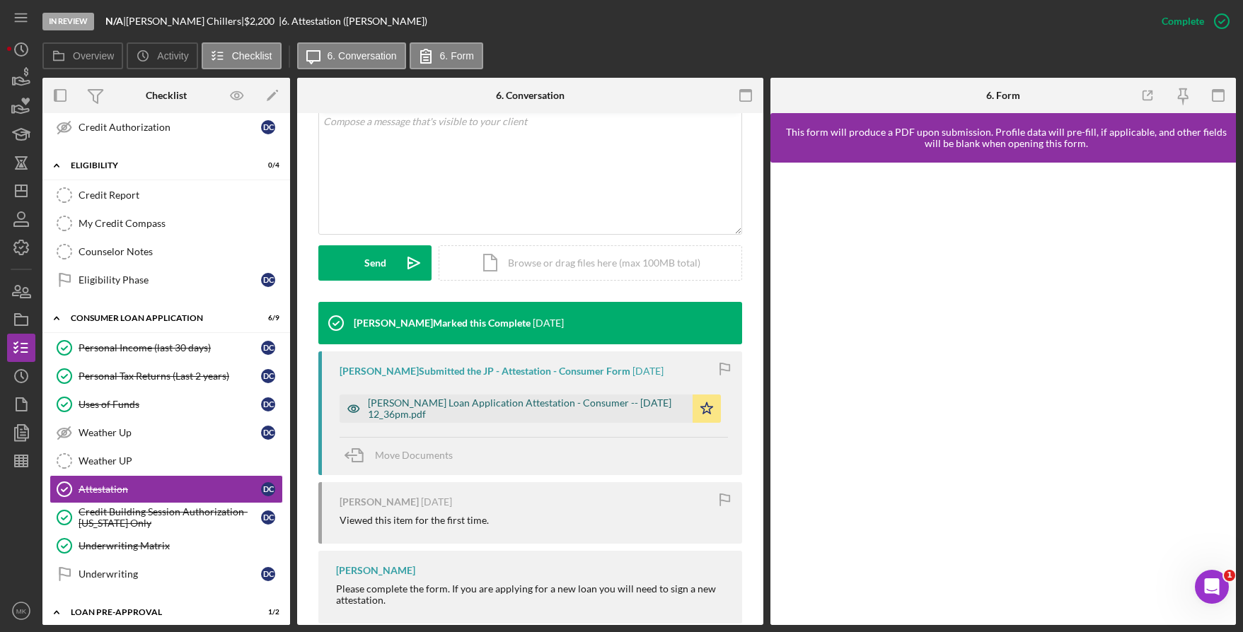
click at [480, 400] on div "[PERSON_NAME] Loan Application Attestation - Consumer -- [DATE] 12_36pm.pdf" at bounding box center [527, 409] width 318 height 23
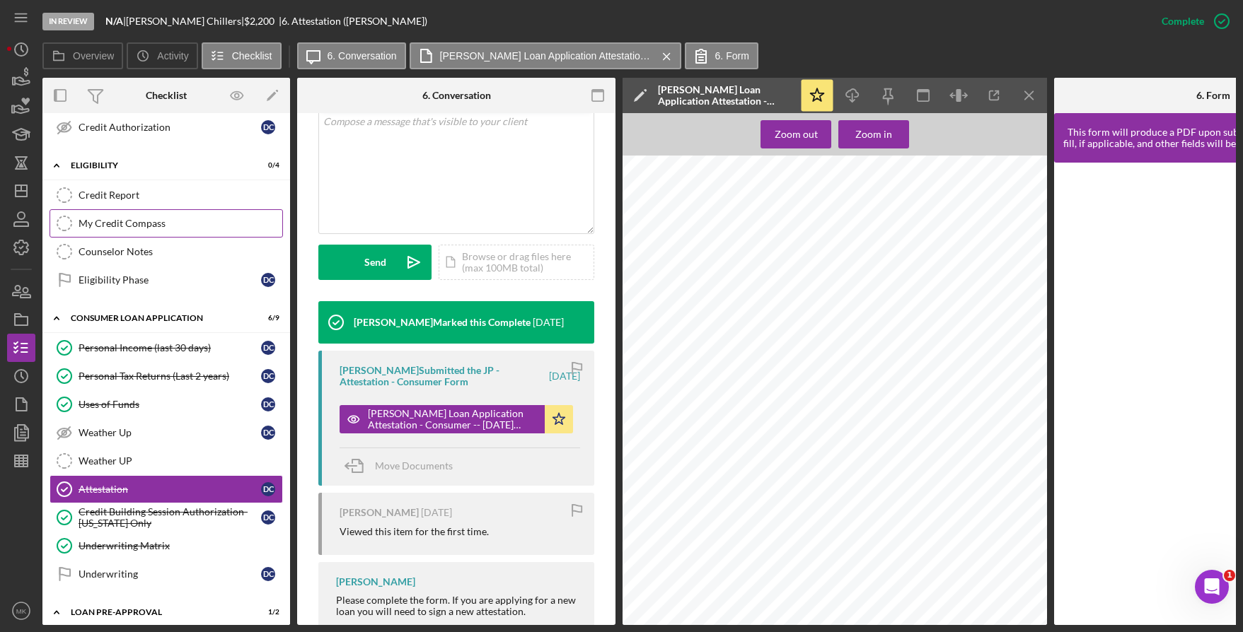
click at [158, 216] on link "My Credit Compass My Credit Compass" at bounding box center [166, 223] width 233 height 28
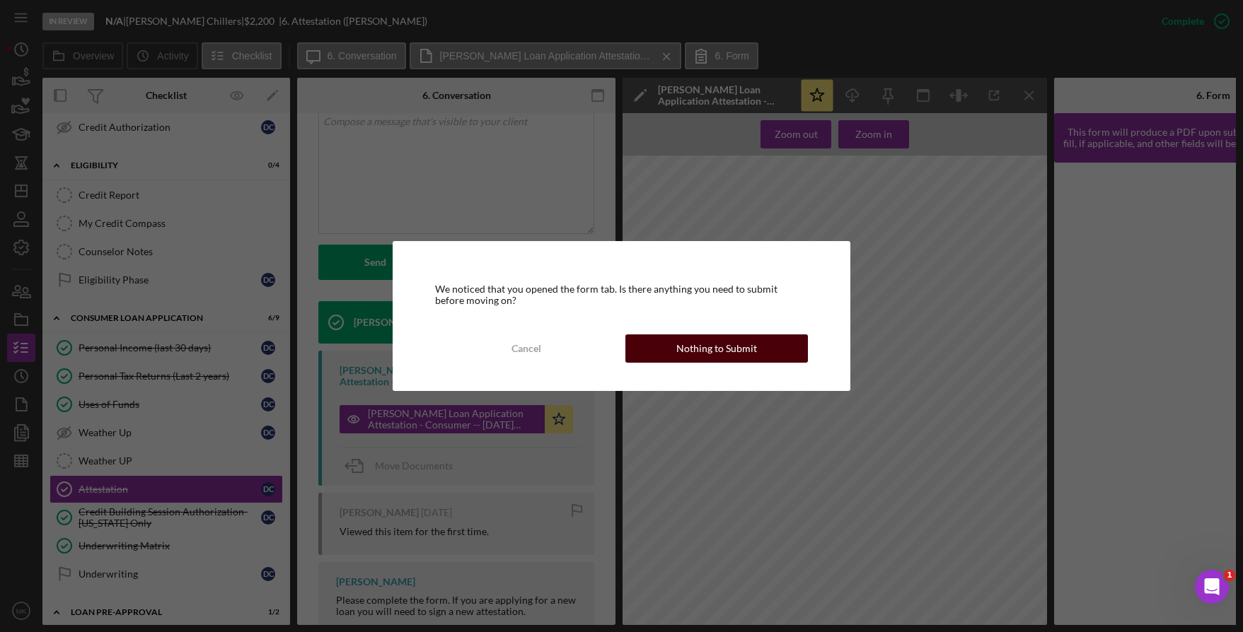
click at [775, 352] on button "Nothing to Submit" at bounding box center [716, 349] width 183 height 28
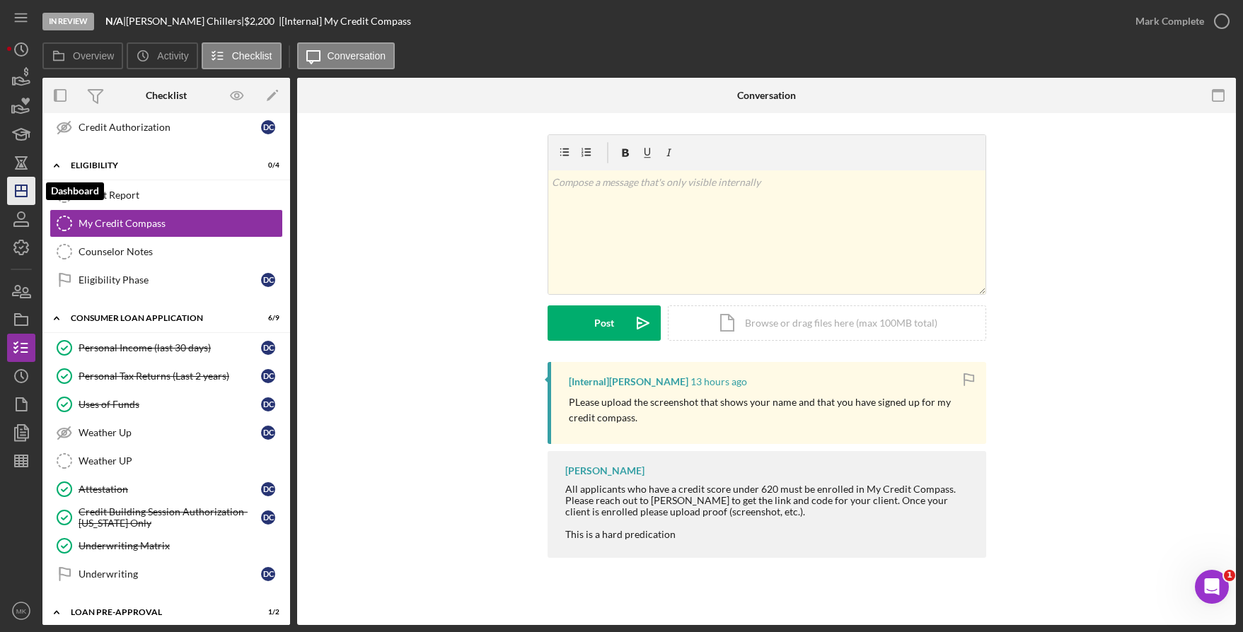
click at [28, 197] on icon "Icon/Dashboard" at bounding box center [21, 190] width 35 height 35
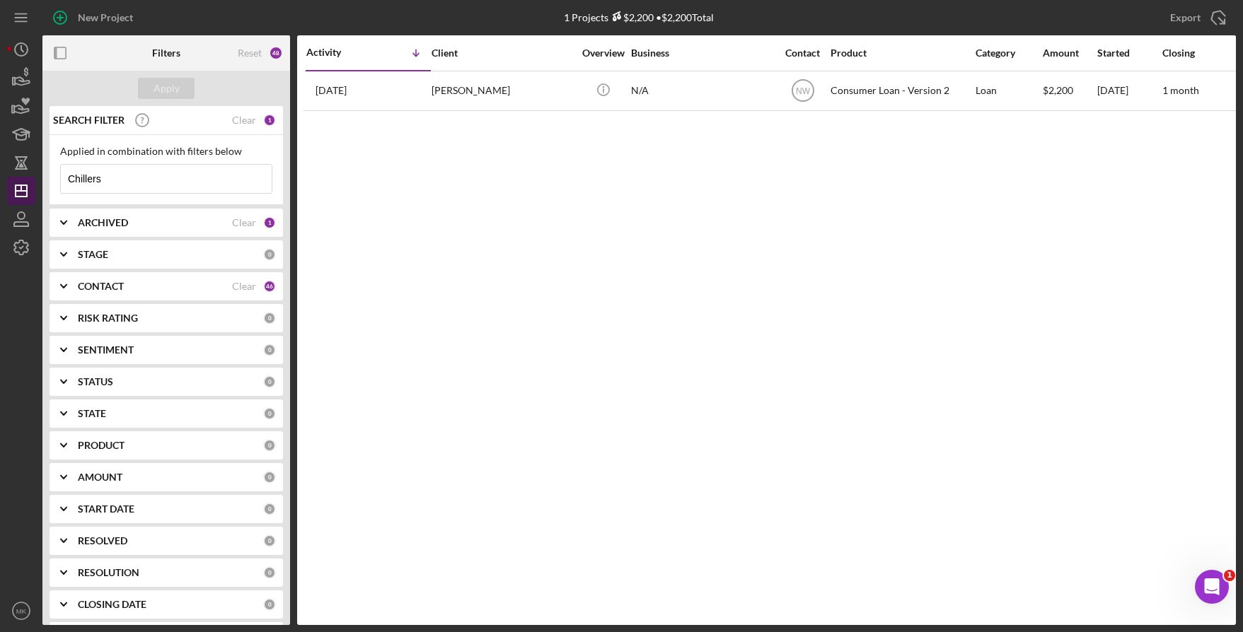
drag, startPoint x: 77, startPoint y: 178, endPoint x: 19, endPoint y: 178, distance: 58.0
click at [19, 178] on div "New Project 1 Projects $2,200 • $2,200 Total Chillers Export Icon/Export Filter…" at bounding box center [621, 312] width 1229 height 625
type input "[PERSON_NAME]"
click at [176, 86] on div "Apply" at bounding box center [167, 88] width 26 height 21
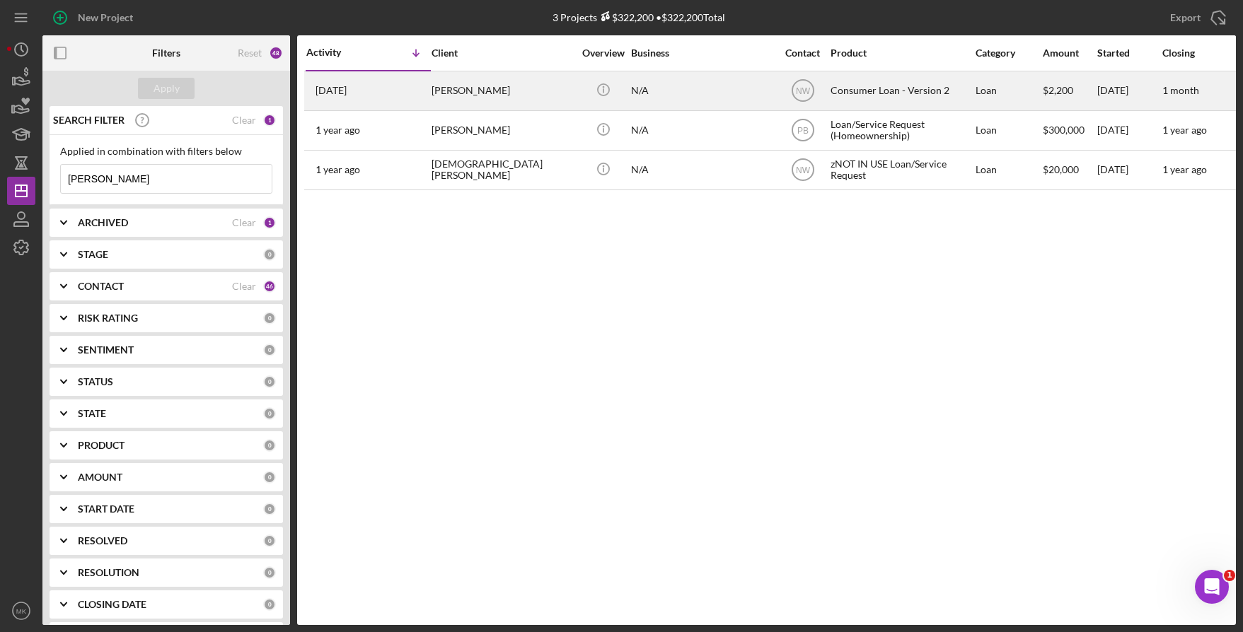
click at [483, 98] on div "[PERSON_NAME]" at bounding box center [502, 90] width 141 height 37
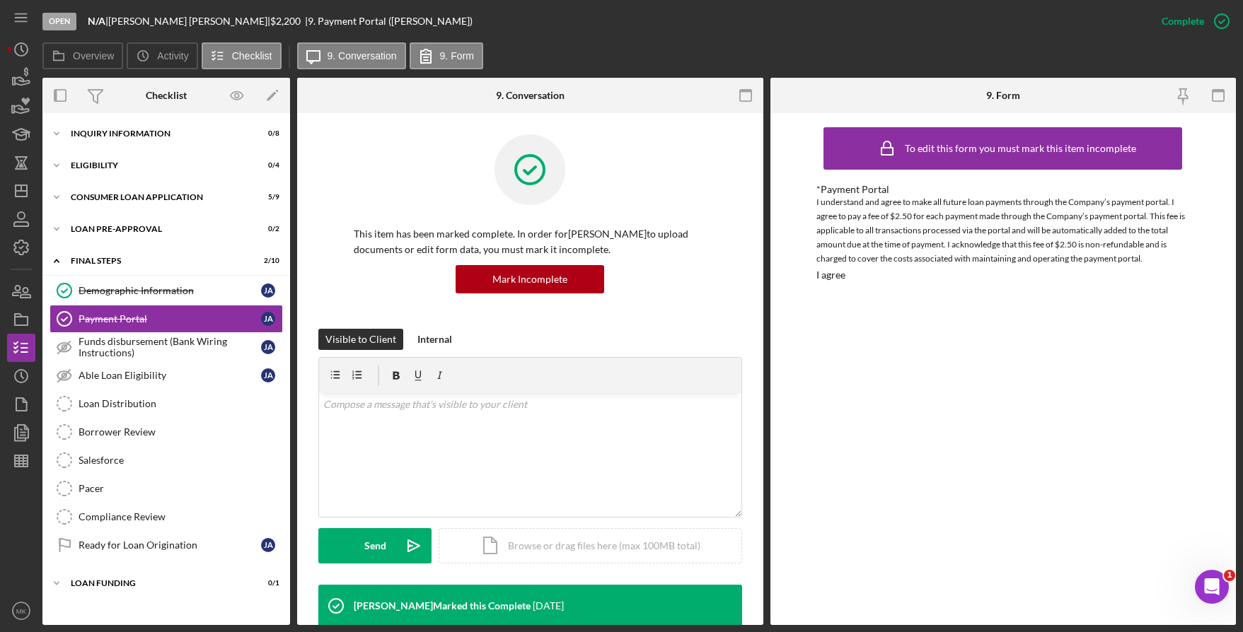
scroll to position [283, 0]
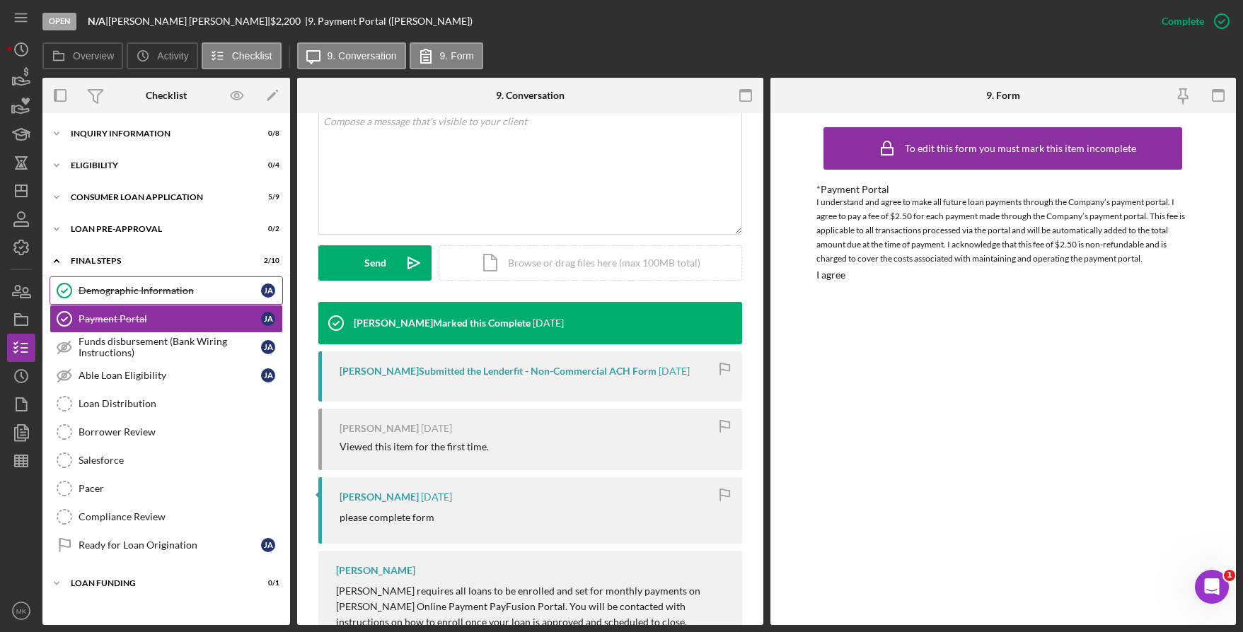
click at [161, 294] on div "Demographic Information" at bounding box center [170, 290] width 183 height 11
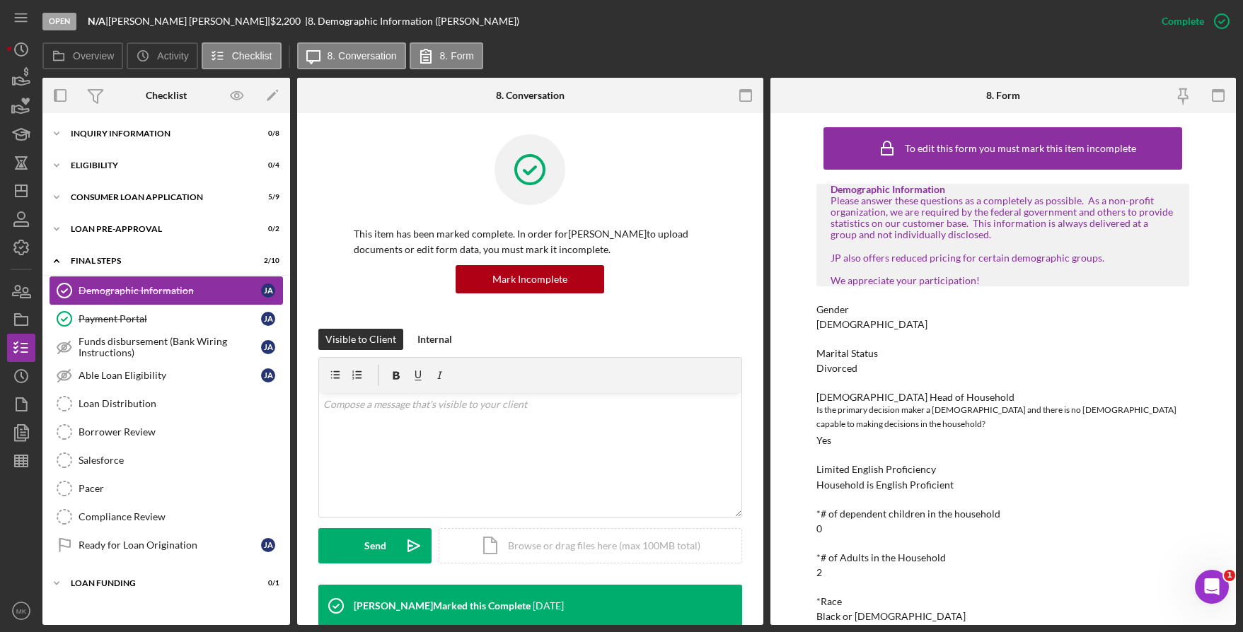
click at [166, 292] on div "Demographic Information" at bounding box center [170, 290] width 183 height 11
click at [75, 236] on div "Icon/Expander Loan Pre-Approval 0 / 2" at bounding box center [166, 229] width 248 height 28
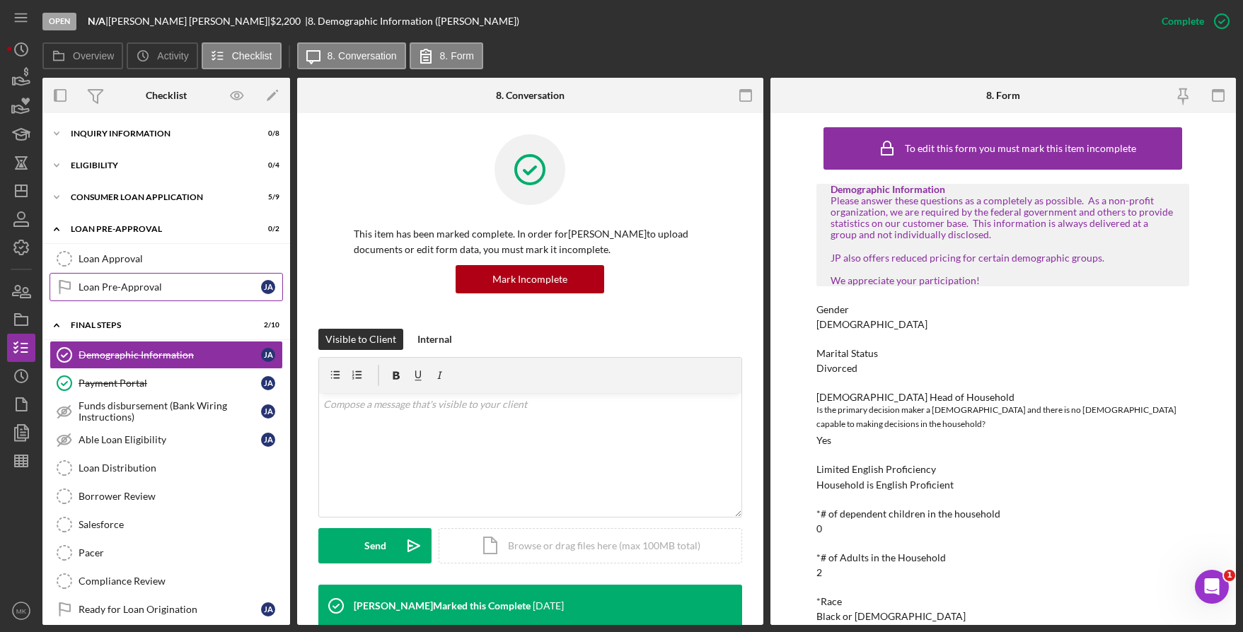
click at [124, 299] on link "Loan Pre-Approval Loan Pre-Approval [PERSON_NAME]" at bounding box center [166, 287] width 233 height 28
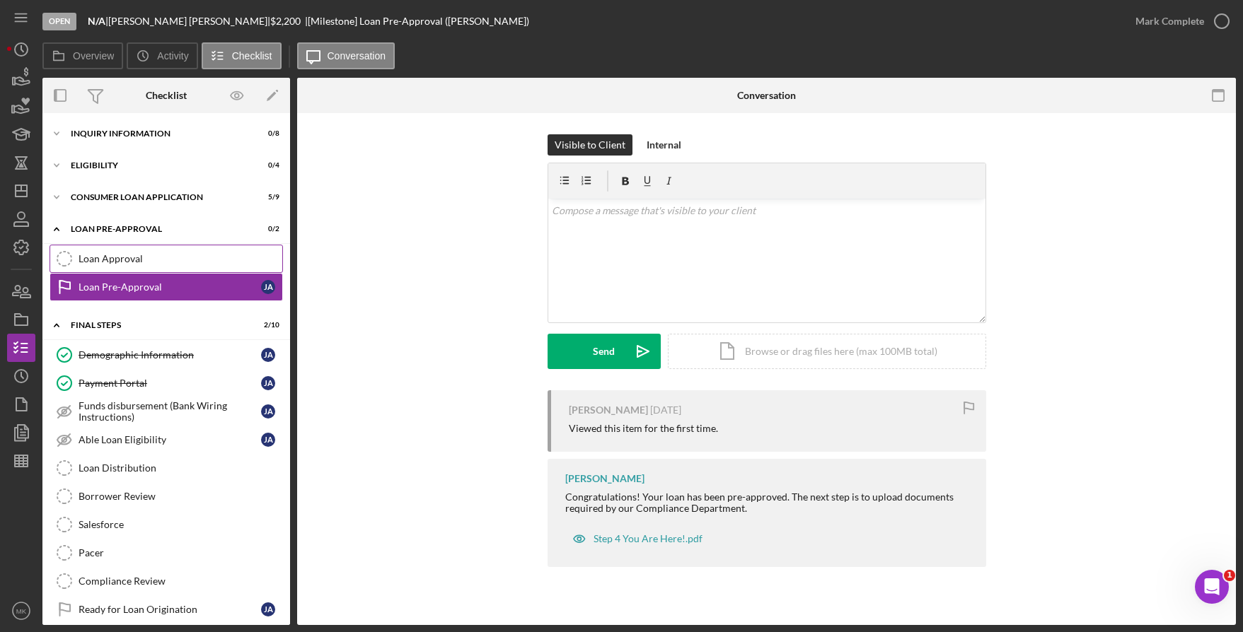
click at [88, 260] on div "Loan Approval" at bounding box center [181, 258] width 204 height 11
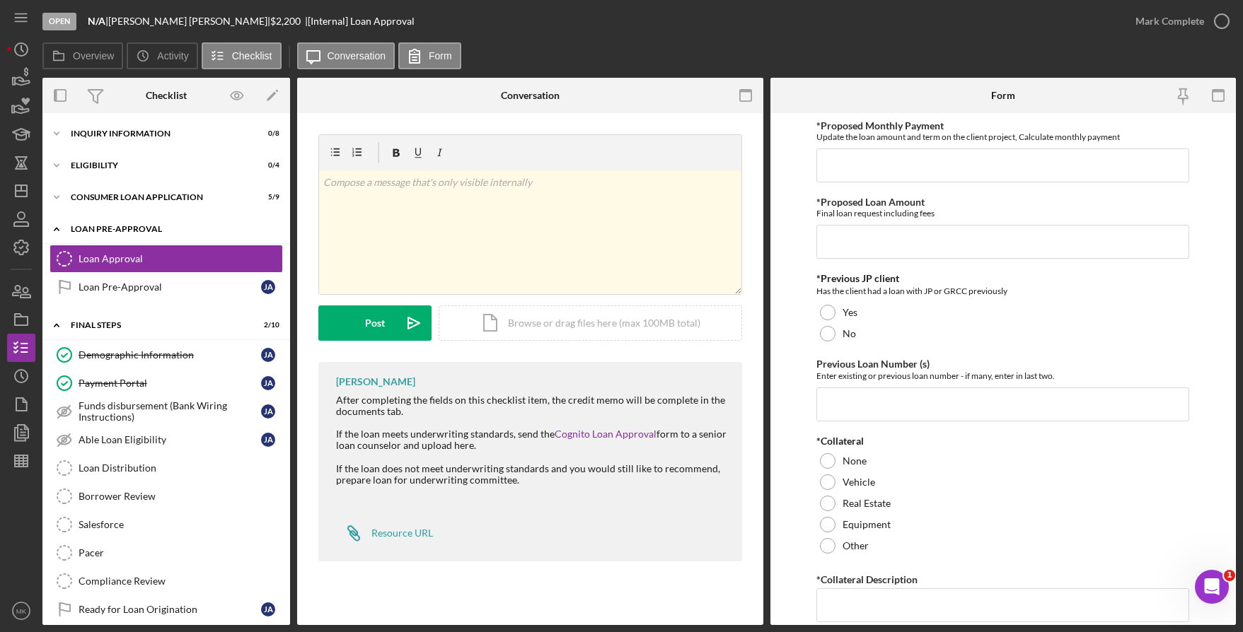
click at [133, 226] on div "Loan Pre-Approval" at bounding box center [172, 229] width 202 height 8
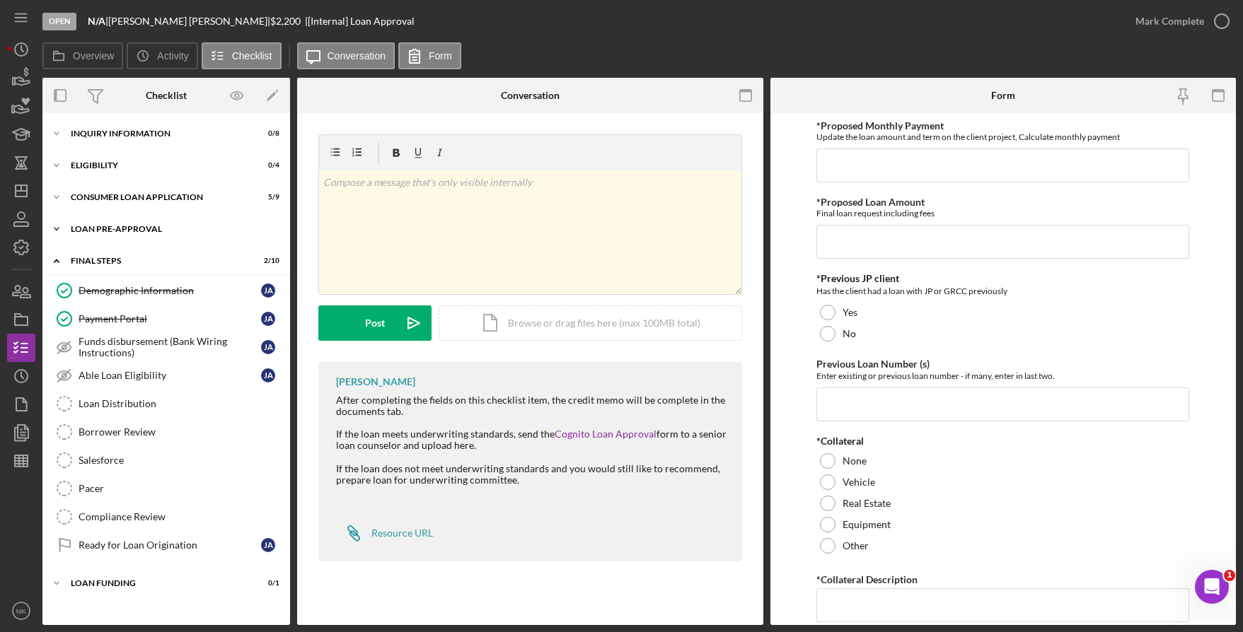
click at [136, 226] on div "Loan Pre-Approval" at bounding box center [172, 229] width 202 height 8
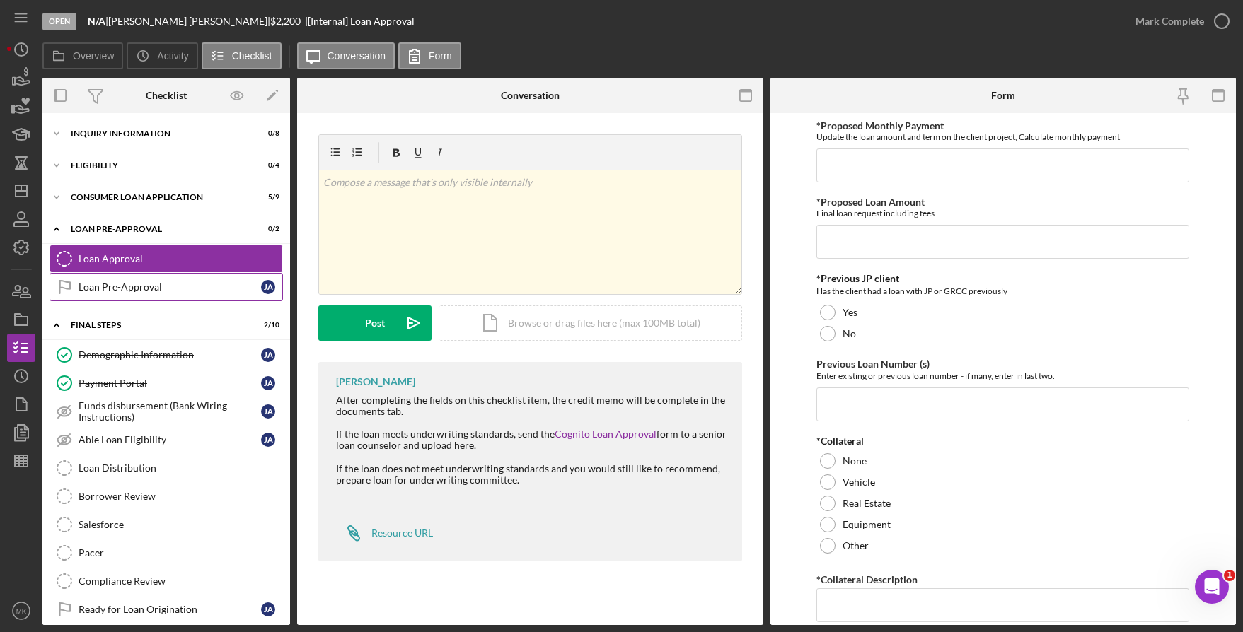
click at [115, 287] on div "Loan Pre-Approval" at bounding box center [170, 287] width 183 height 11
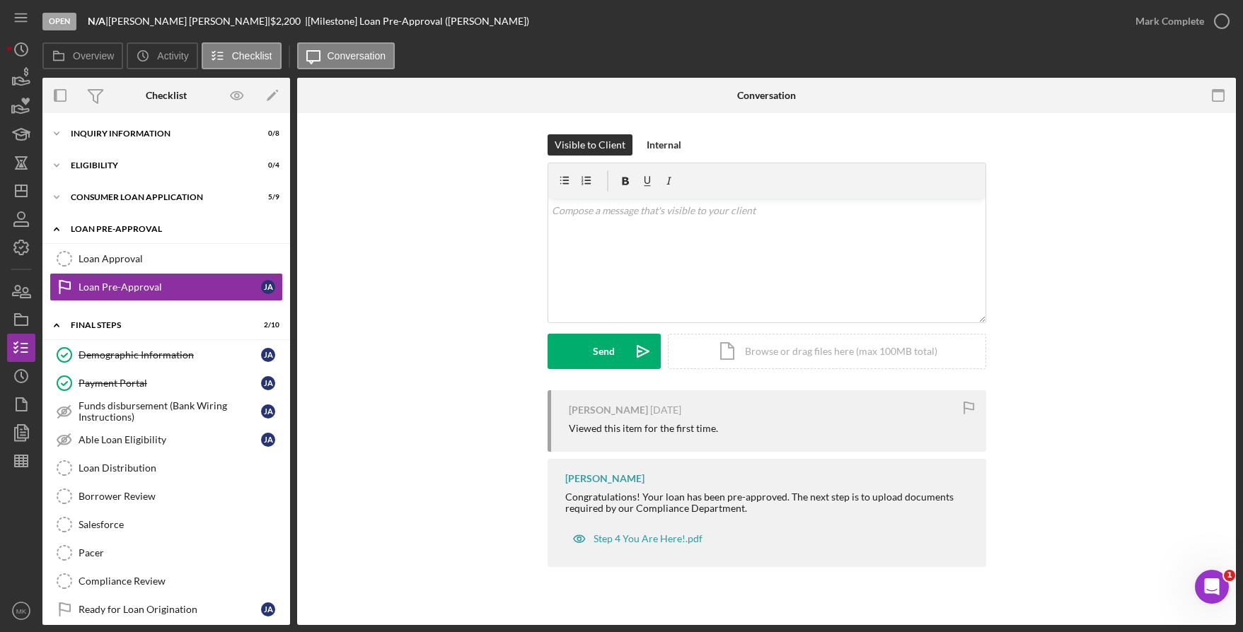
click at [141, 226] on div "Loan Pre-Approval" at bounding box center [172, 229] width 202 height 8
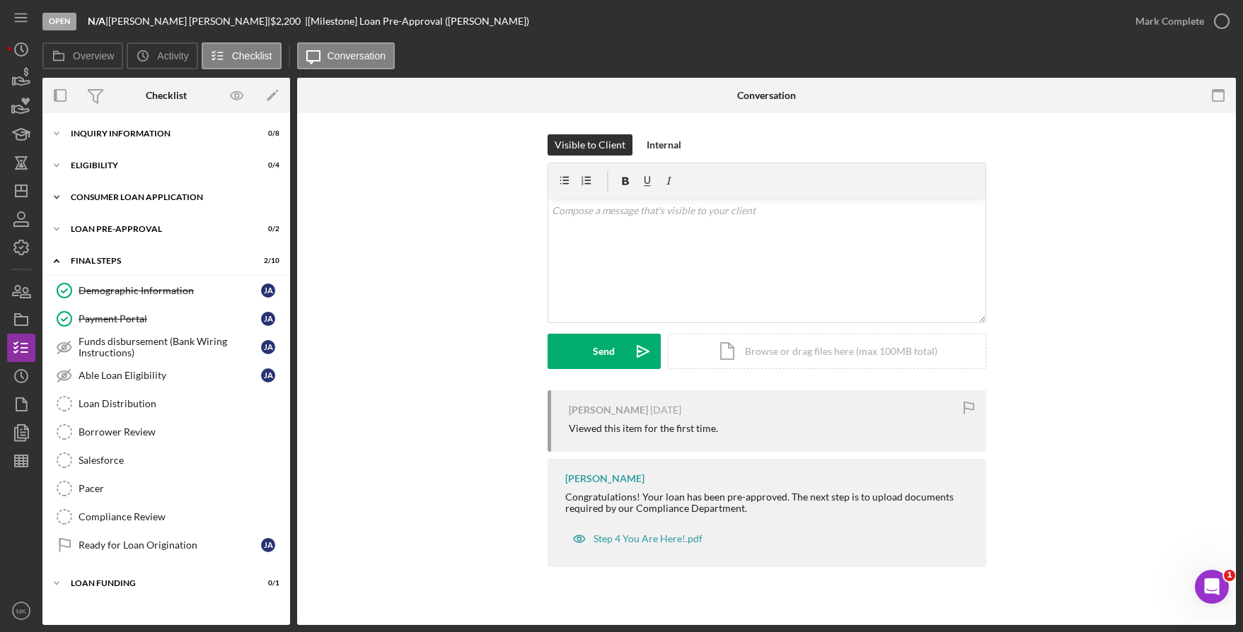
click at [137, 188] on div "Icon/Expander Consumer Loan Application 5 / 9" at bounding box center [166, 197] width 248 height 28
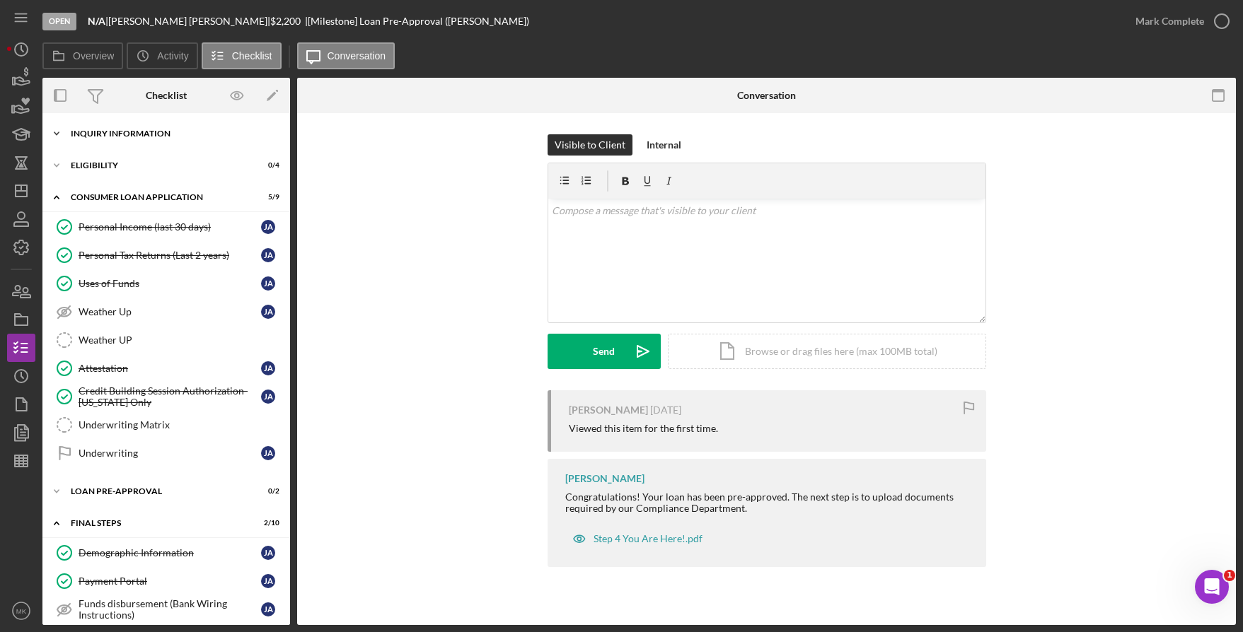
click at [115, 137] on div "Inquiry Information" at bounding box center [172, 133] width 202 height 8
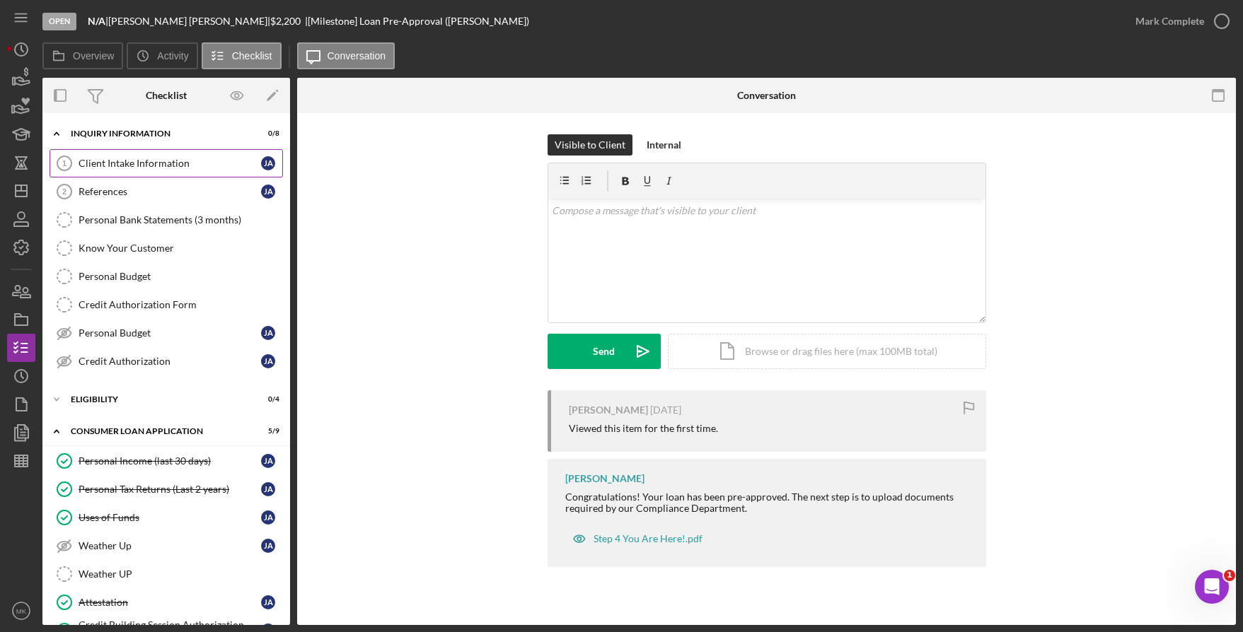
click at [125, 163] on div "Client Intake Information" at bounding box center [170, 163] width 183 height 11
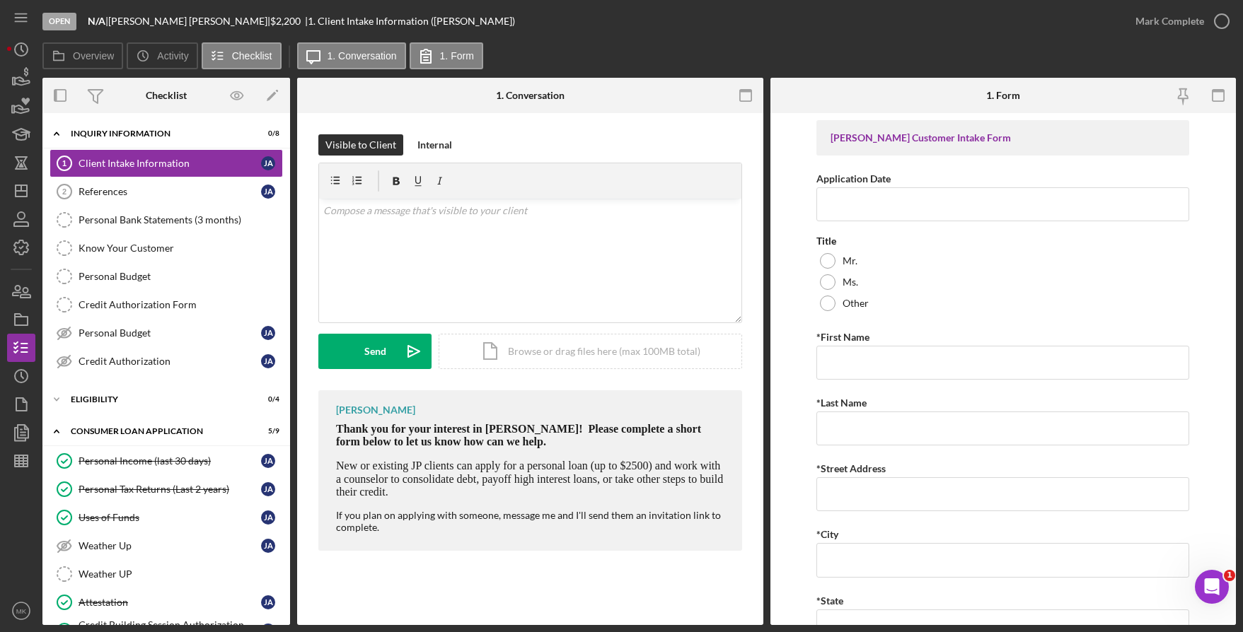
scroll to position [415, 0]
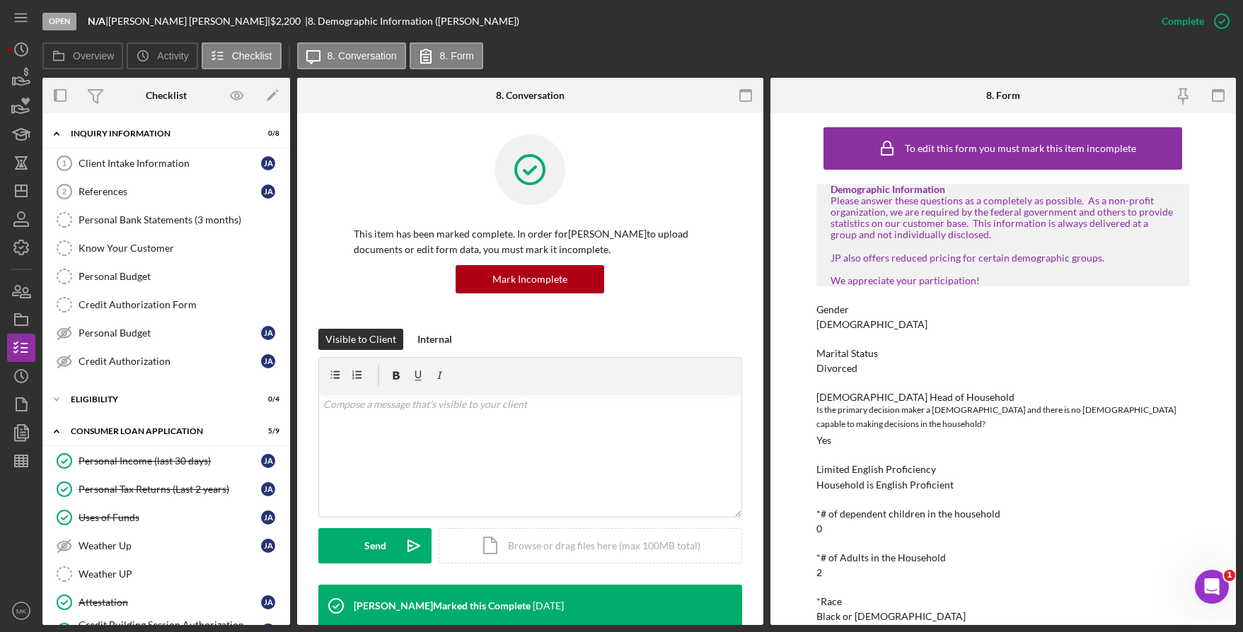
scroll to position [511, 0]
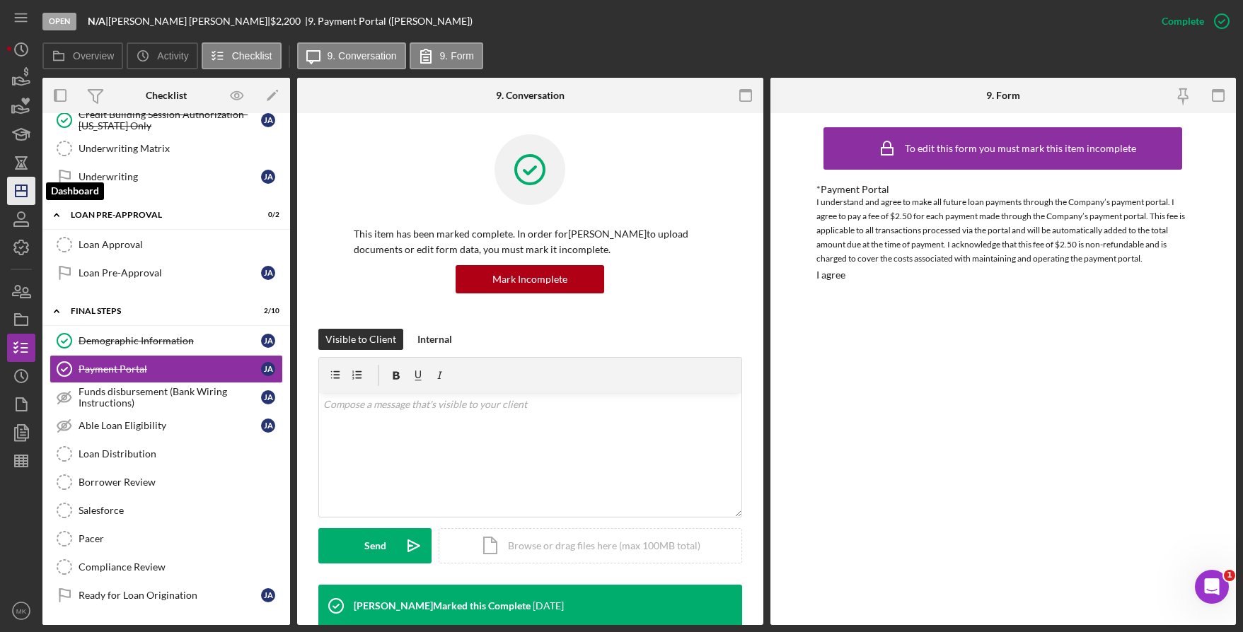
click at [24, 201] on icon "Icon/Dashboard" at bounding box center [21, 190] width 35 height 35
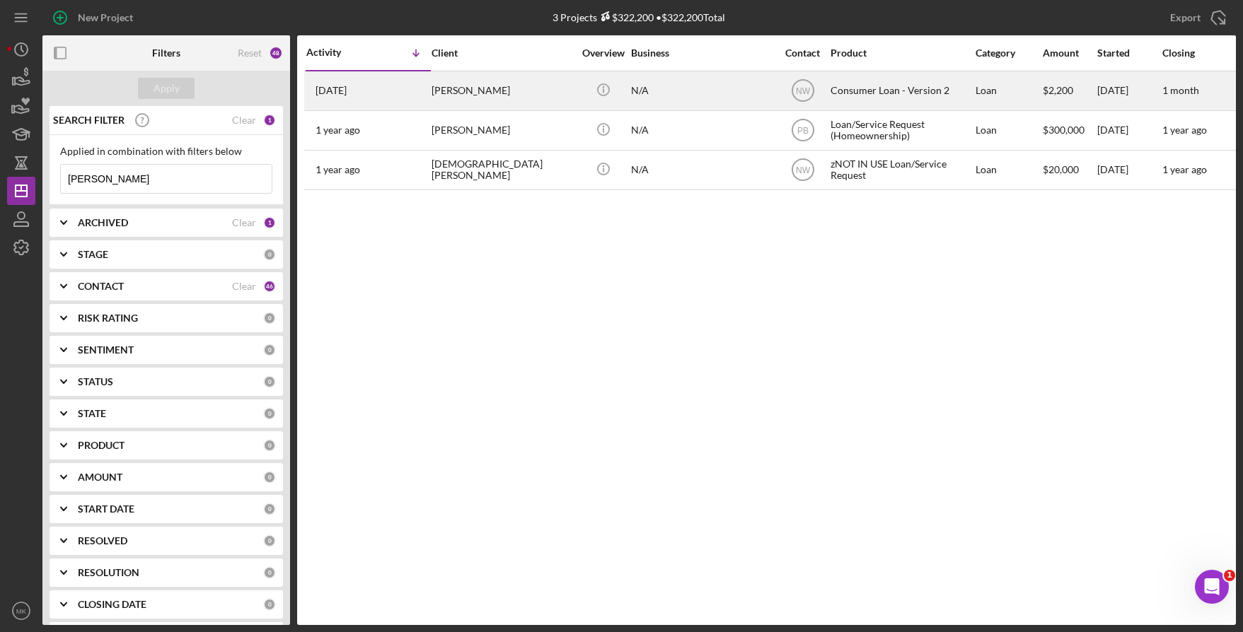
click at [729, 90] on div "N/A" at bounding box center [701, 90] width 141 height 37
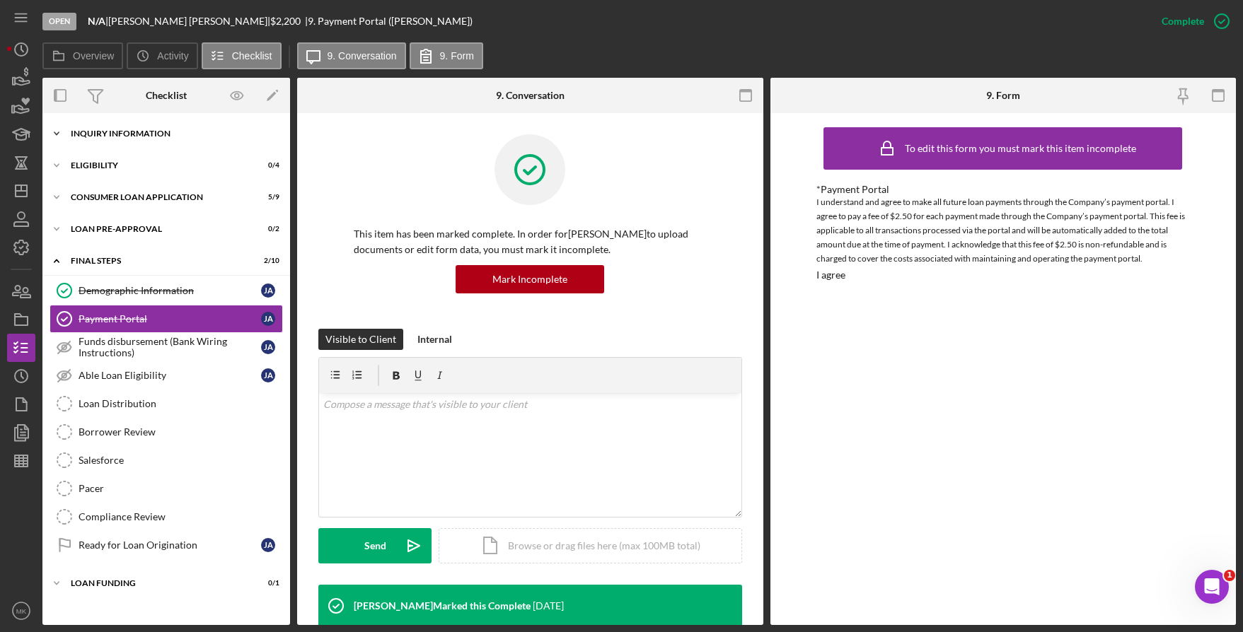
click at [129, 140] on div "Icon/Expander Inquiry Information 0 / 8" at bounding box center [166, 134] width 248 height 28
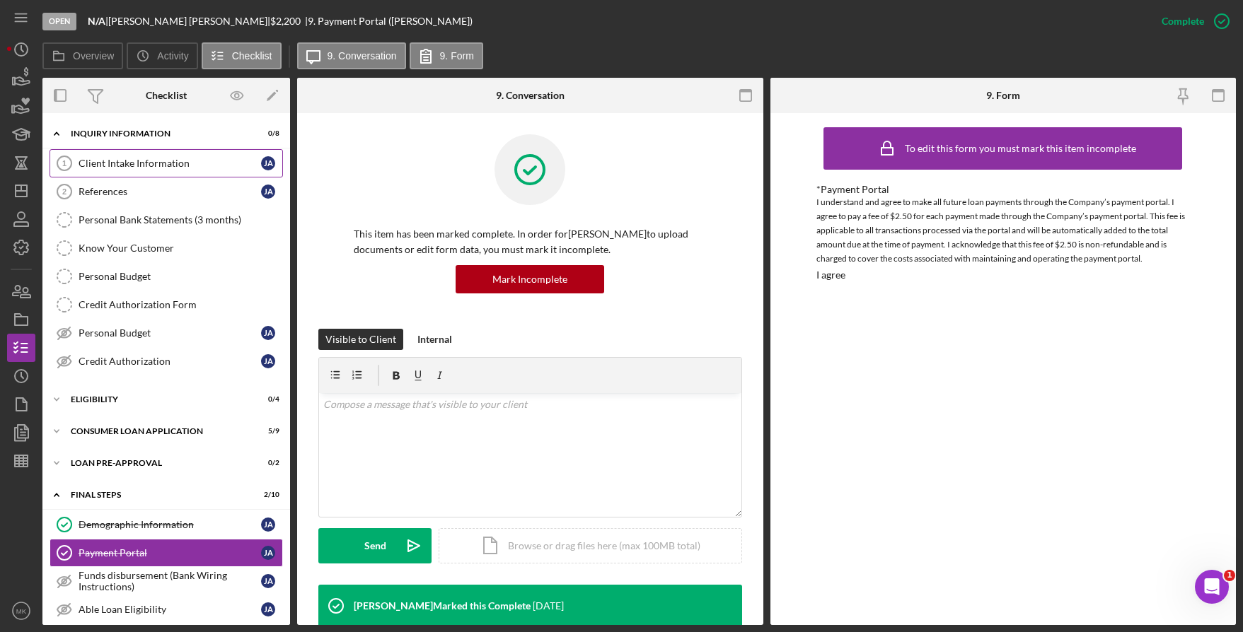
click at [113, 168] on div "Client Intake Information" at bounding box center [170, 163] width 183 height 11
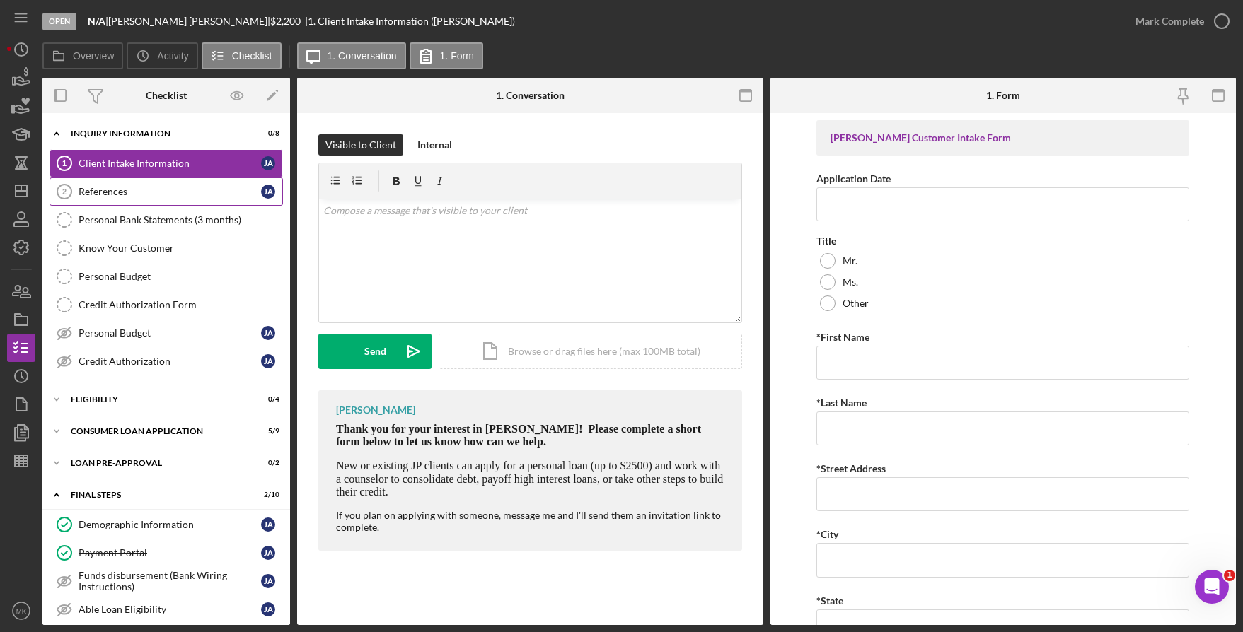
click at [83, 200] on link "References 2 References [PERSON_NAME]" at bounding box center [166, 192] width 233 height 28
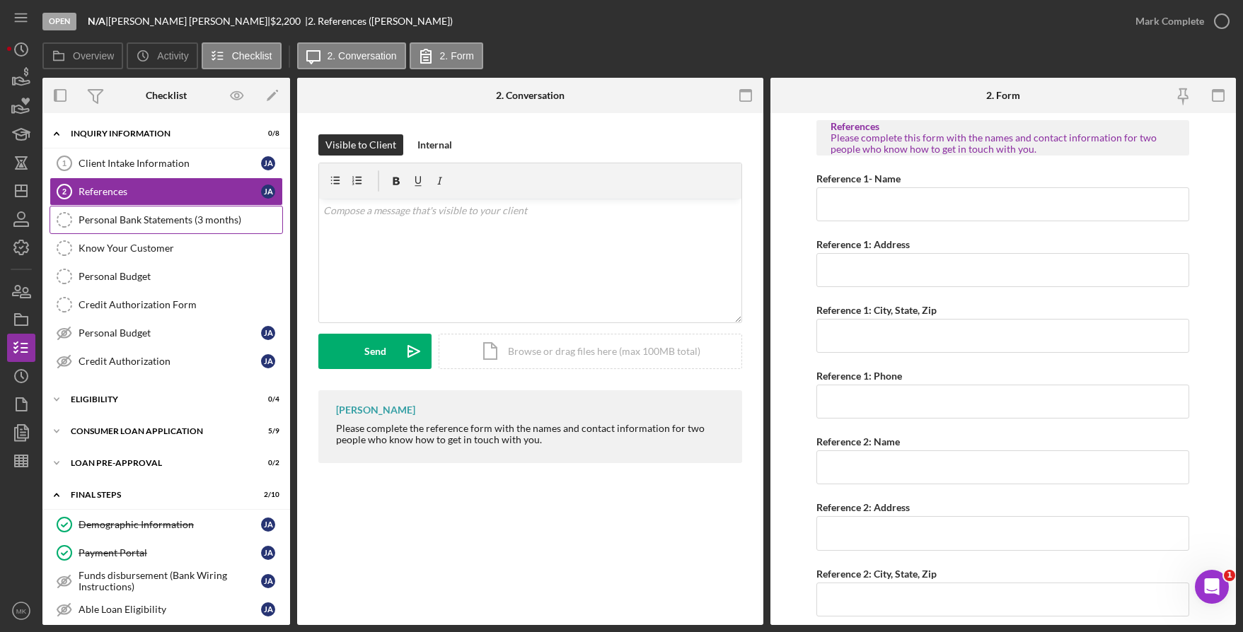
click at [91, 221] on div "Personal Bank Statements (3 months)" at bounding box center [181, 219] width 204 height 11
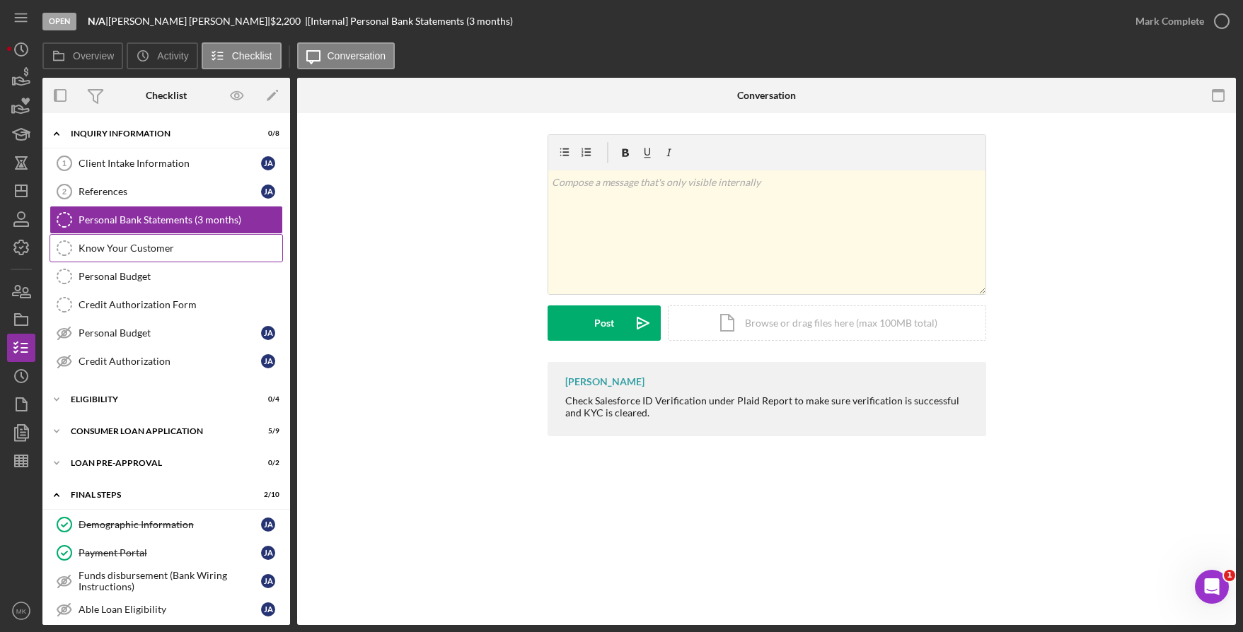
click at [126, 241] on link "Know Your Customer Know Your Customer" at bounding box center [166, 248] width 233 height 28
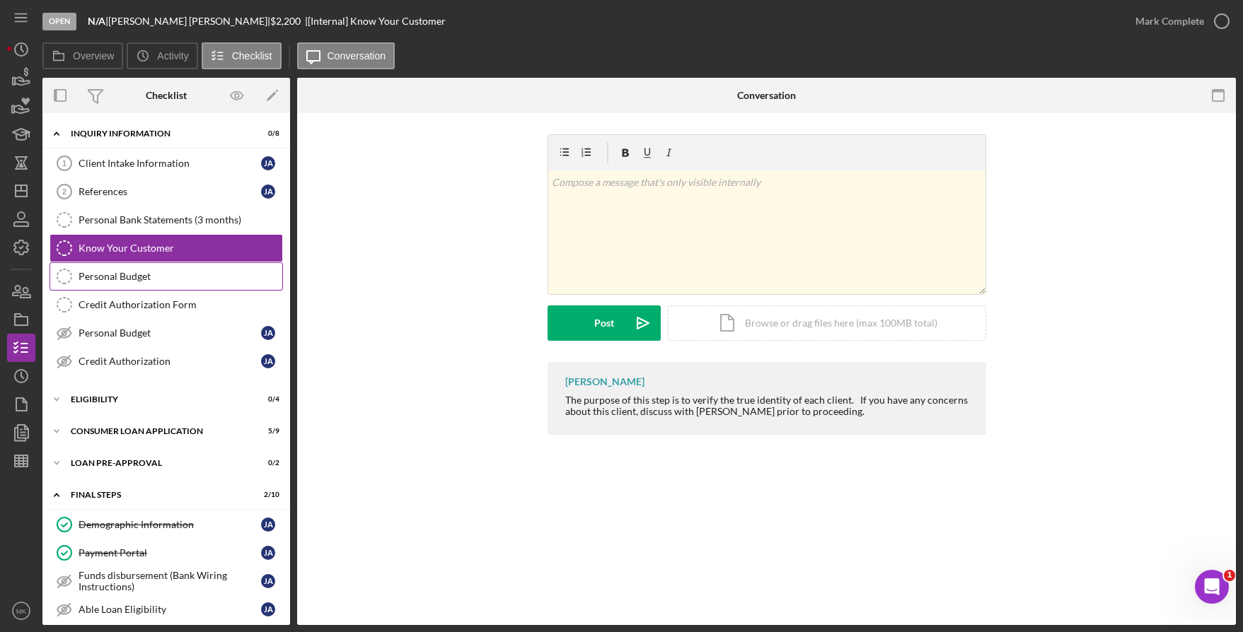
click at [125, 263] on link "Personal Budget Personal Budget" at bounding box center [166, 276] width 233 height 28
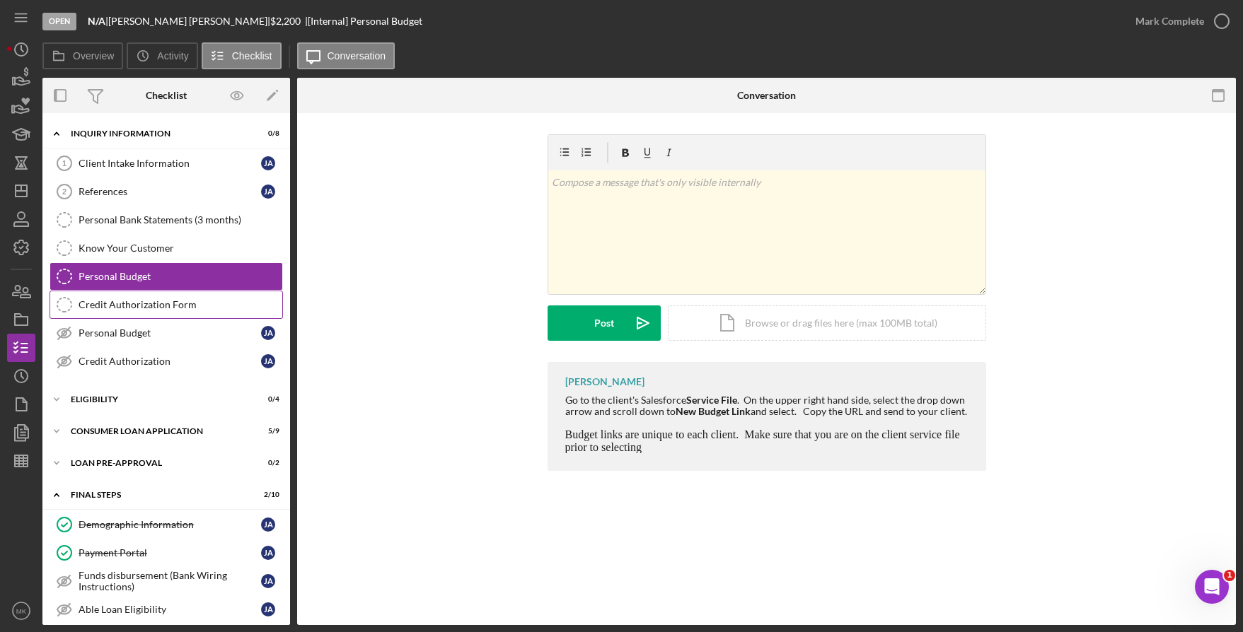
click at [131, 295] on link "Credit Authorization Form Credit Authorization Form" at bounding box center [166, 305] width 233 height 28
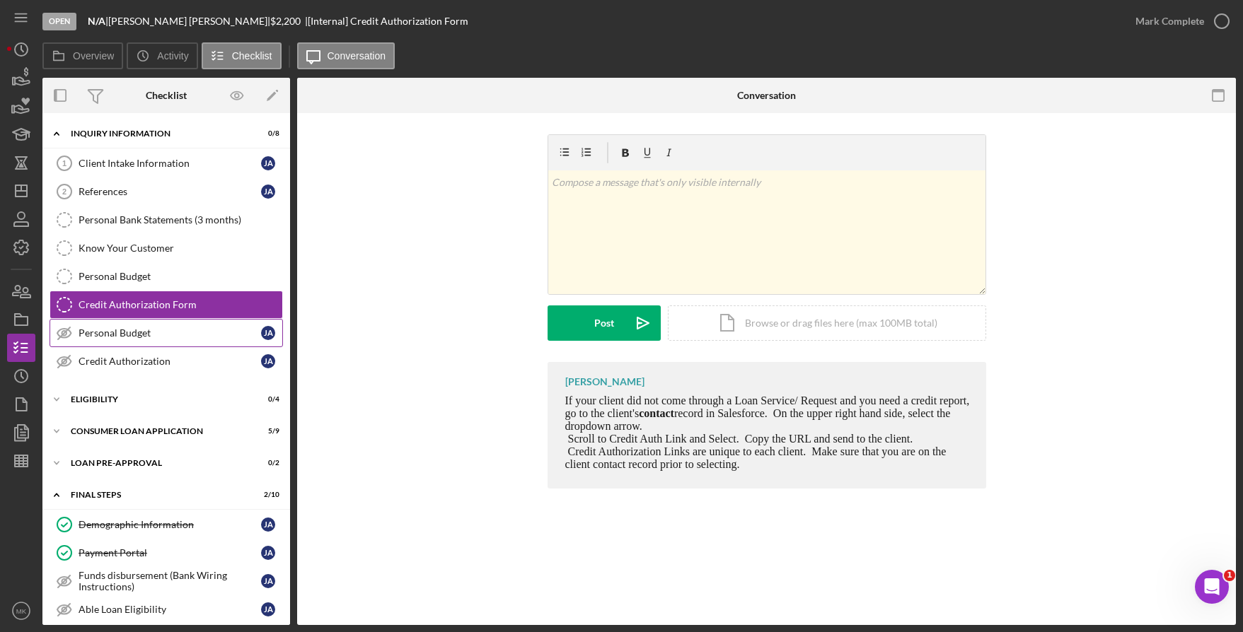
click at [139, 340] on link "Personal Budget Personal Budget [PERSON_NAME]" at bounding box center [166, 333] width 233 height 28
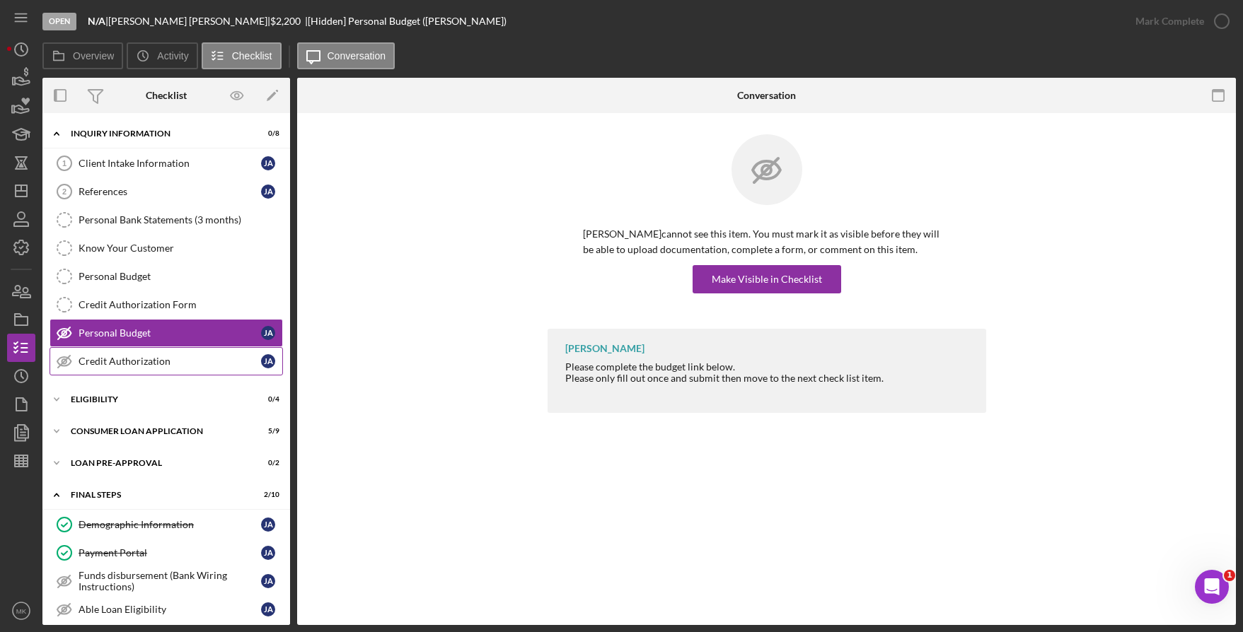
click at [166, 369] on link "Credit Authorization Credit Authorization [PERSON_NAME]" at bounding box center [166, 361] width 233 height 28
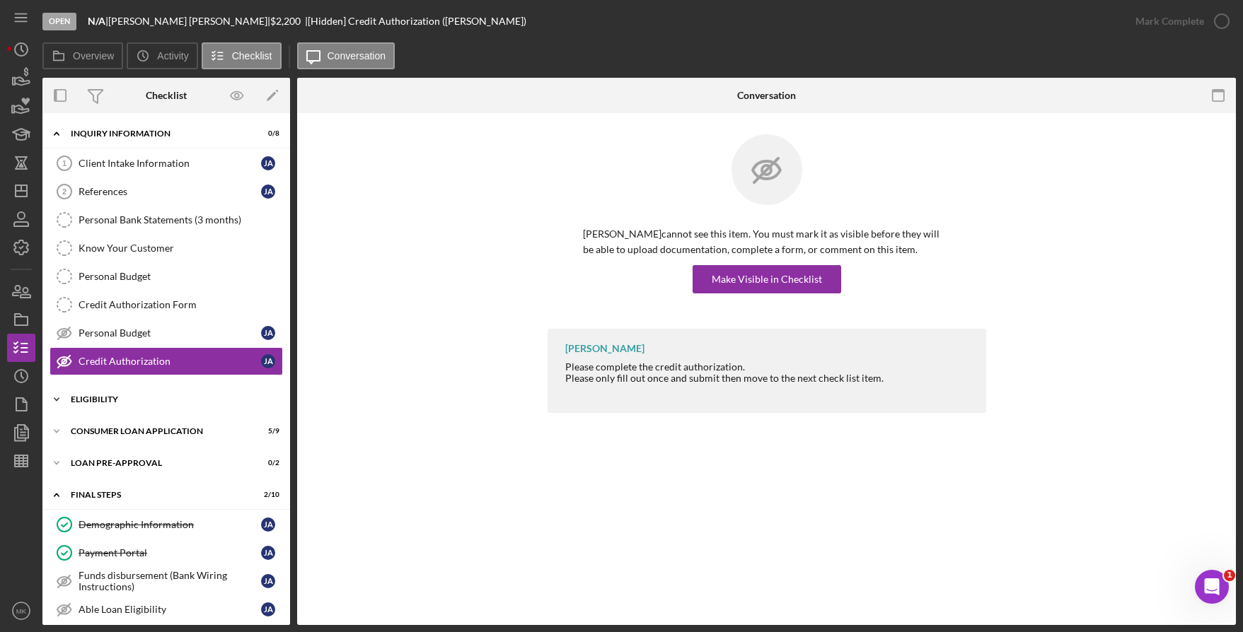
click at [157, 400] on div "Eligibility" at bounding box center [172, 399] width 202 height 8
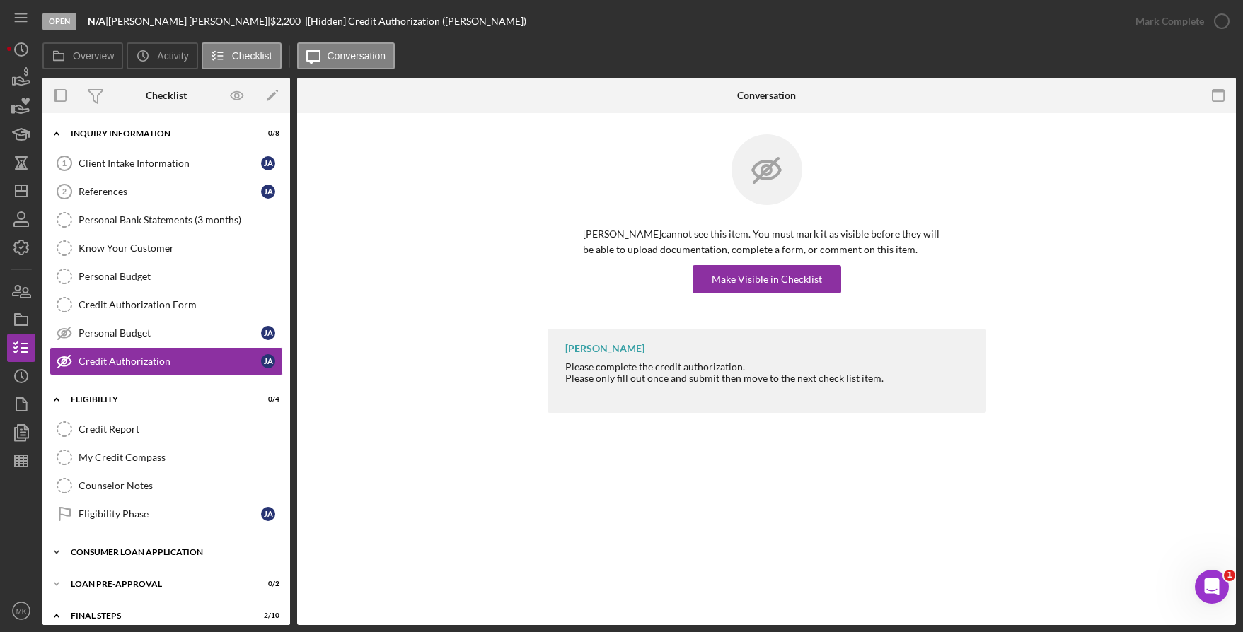
click at [133, 556] on div "Consumer Loan Application" at bounding box center [172, 552] width 202 height 8
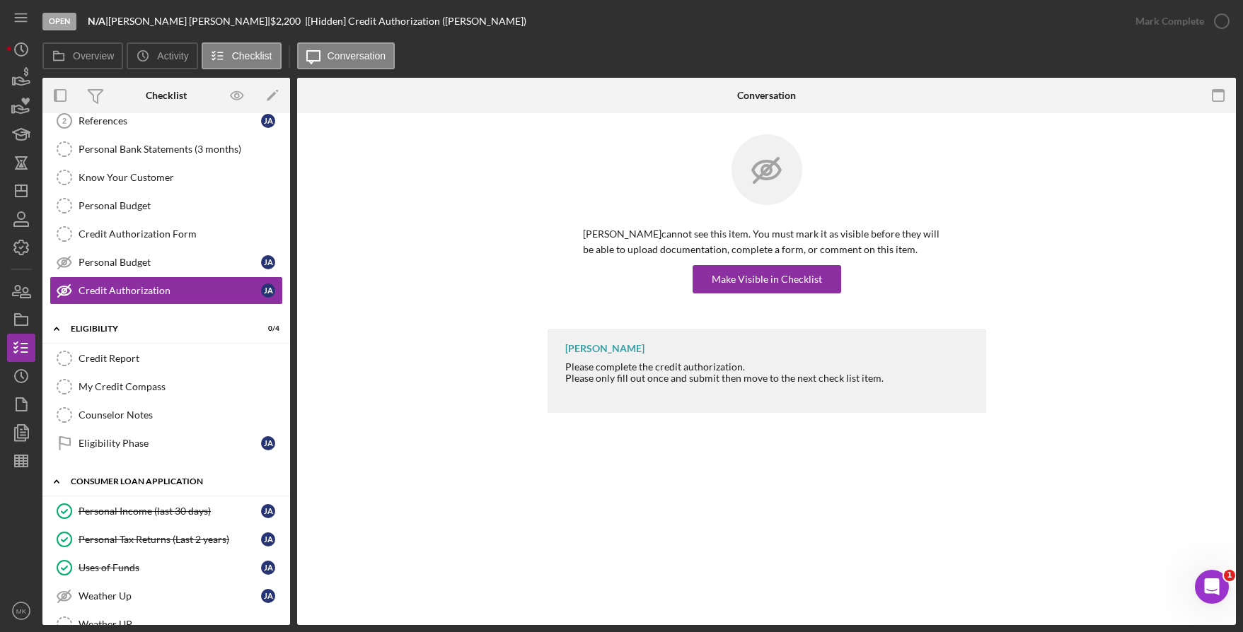
scroll to position [141, 0]
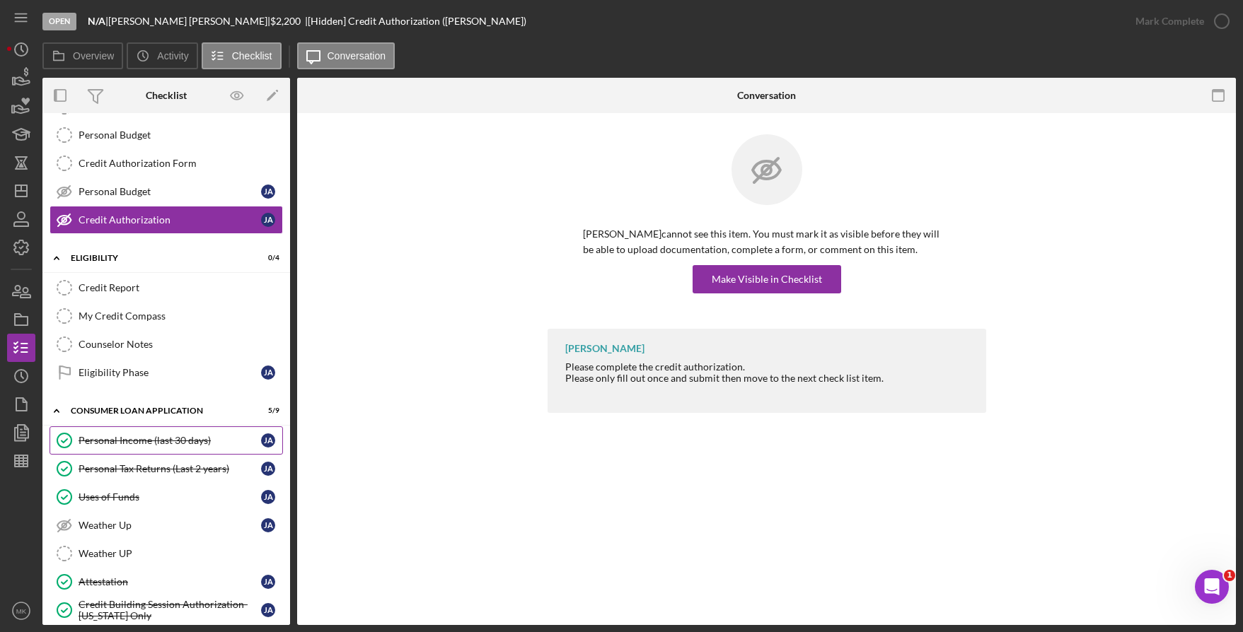
click at [118, 453] on link "Personal Income (last 30 days) Personal Income (last 30 days) [PERSON_NAME]" at bounding box center [166, 441] width 233 height 28
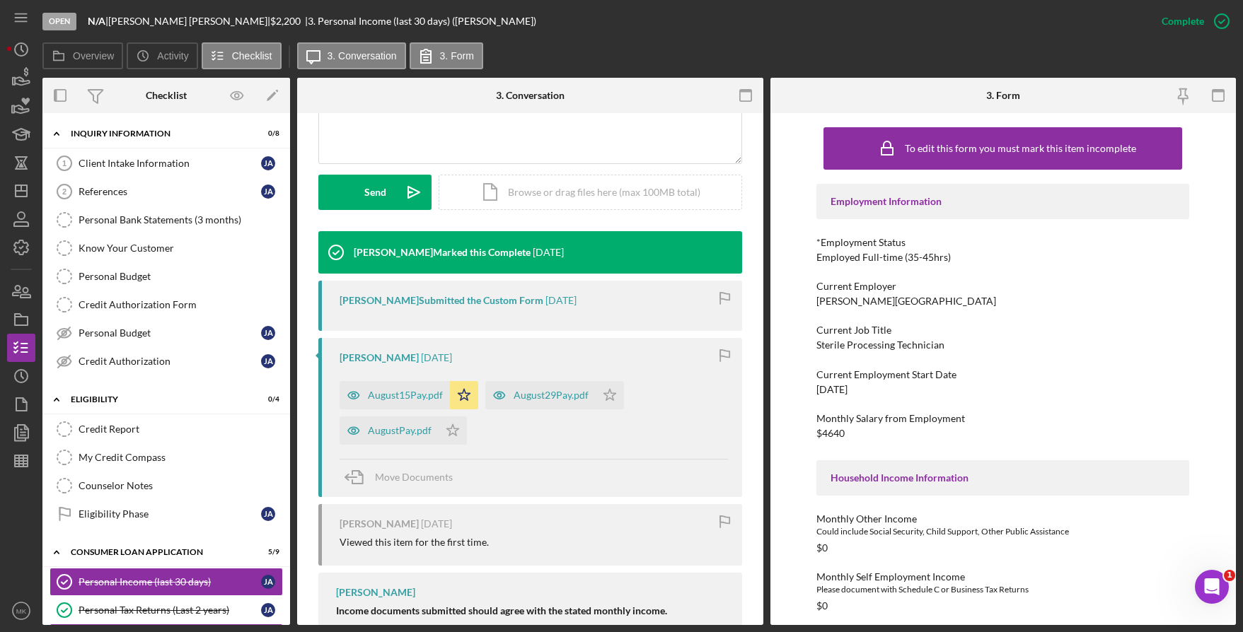
scroll to position [212, 0]
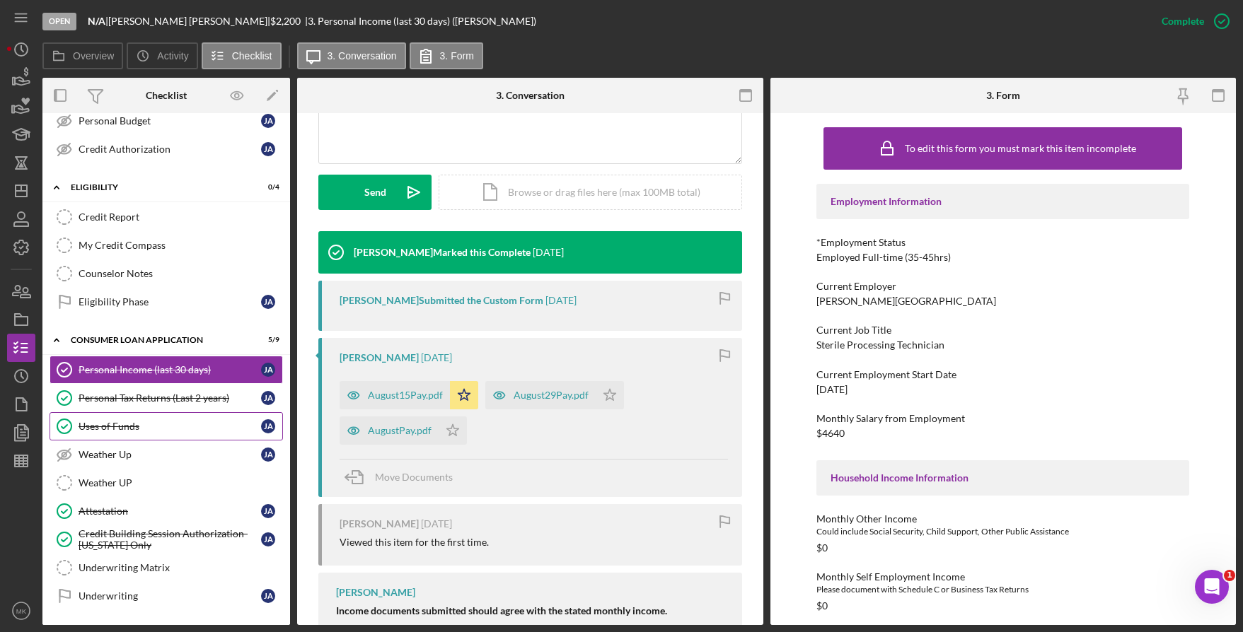
click at [140, 421] on div "Uses of Funds" at bounding box center [170, 426] width 183 height 11
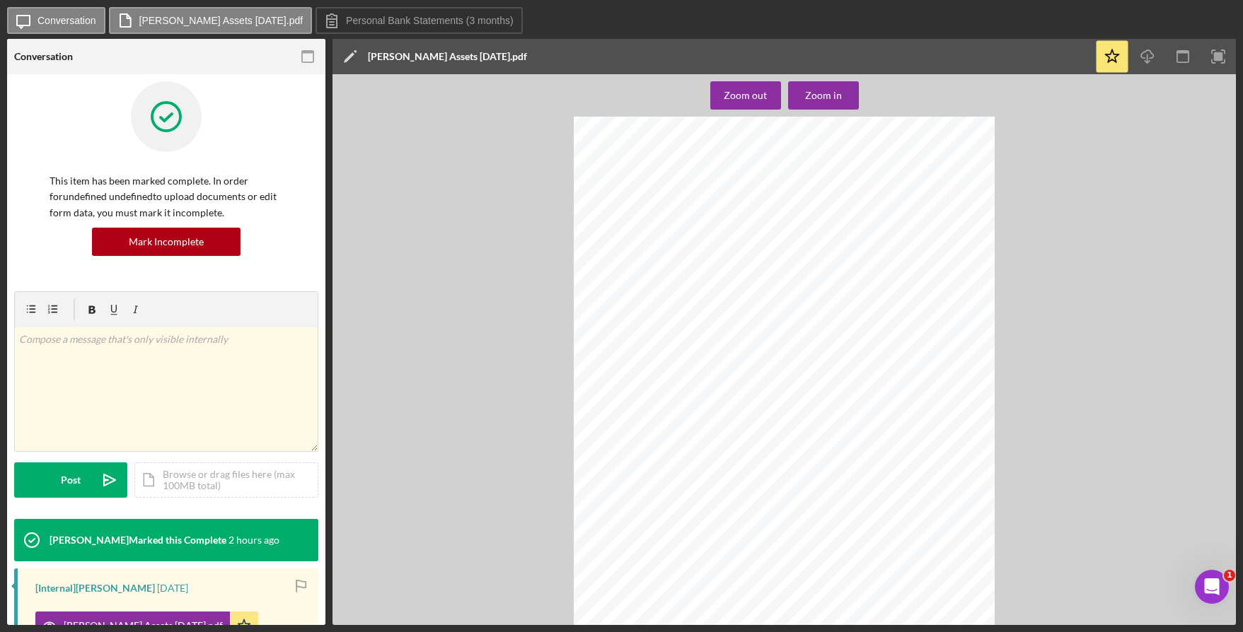
scroll to position [16099, 0]
